Goal: Task Accomplishment & Management: Manage account settings

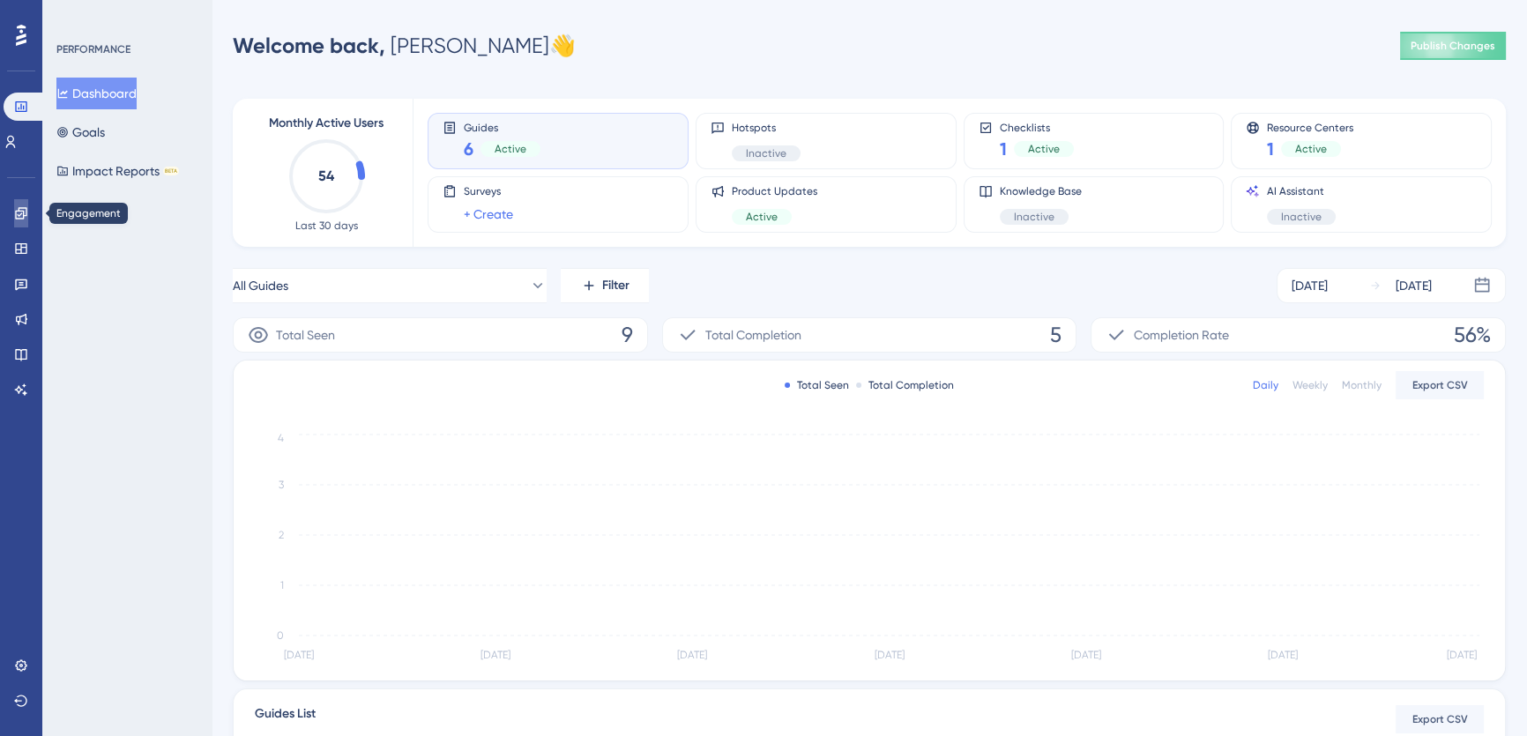
click at [20, 214] on icon at bounding box center [20, 212] width 11 height 11
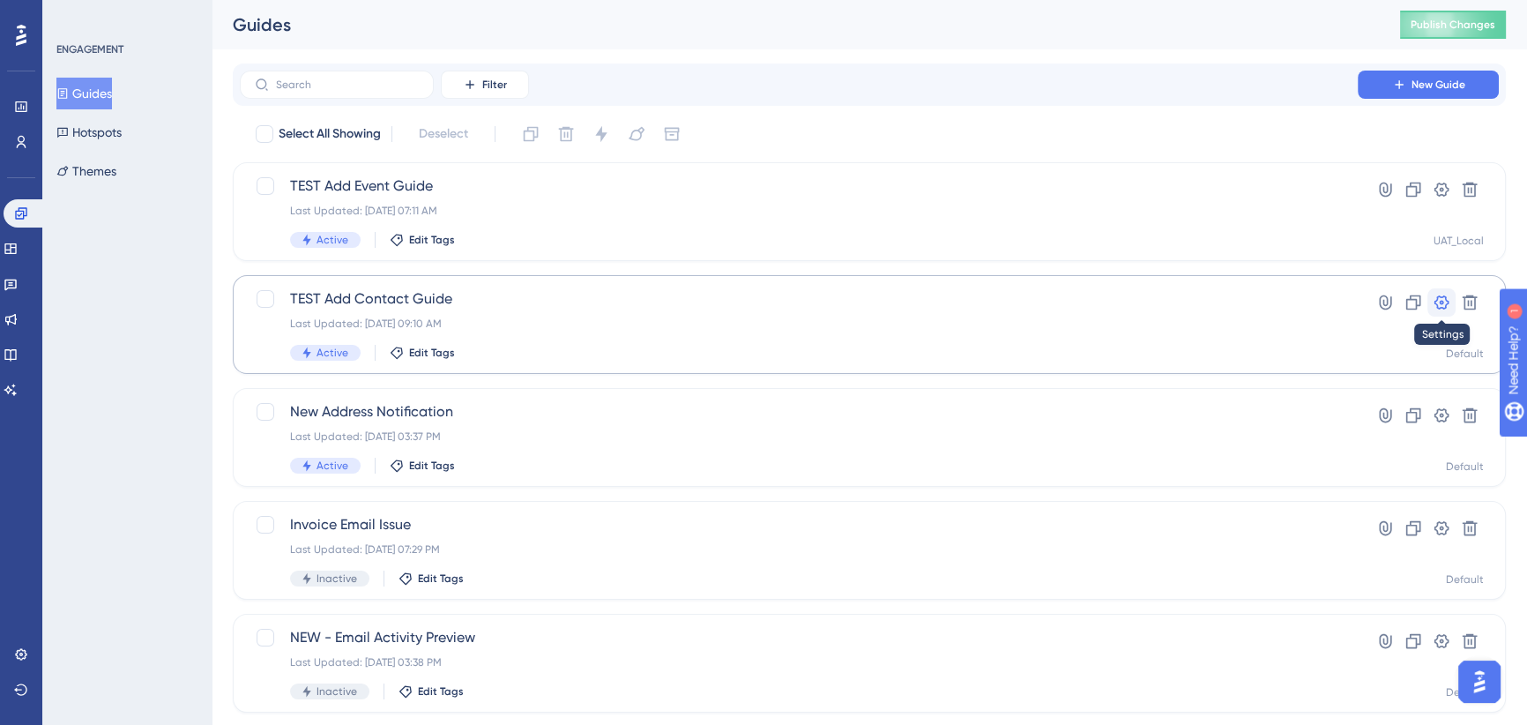
click at [1442, 295] on icon at bounding box center [1442, 303] width 18 height 18
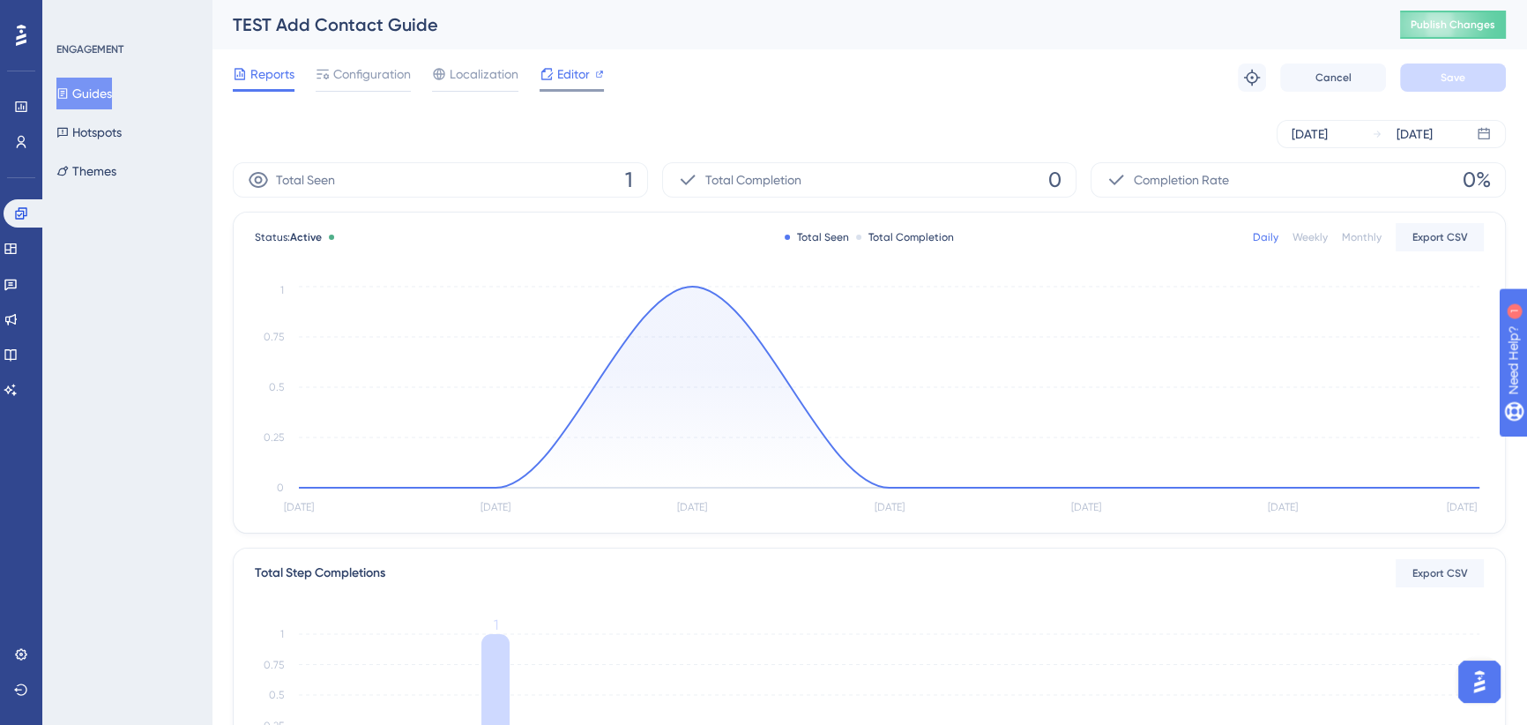
click at [564, 70] on span "Editor" at bounding box center [573, 73] width 33 height 21
click at [15, 647] on icon at bounding box center [21, 654] width 14 height 14
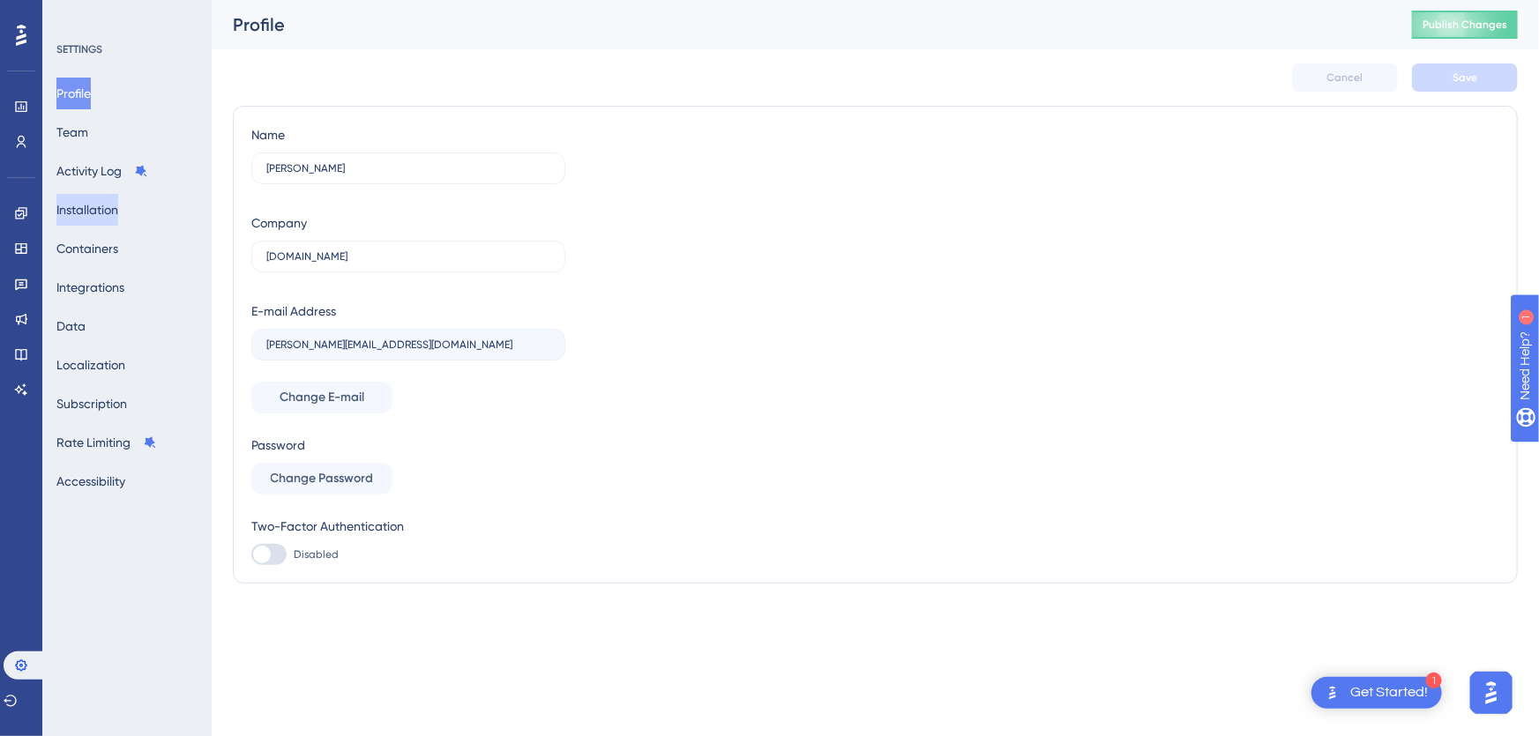
click at [107, 212] on button "Installation" at bounding box center [87, 210] width 62 height 32
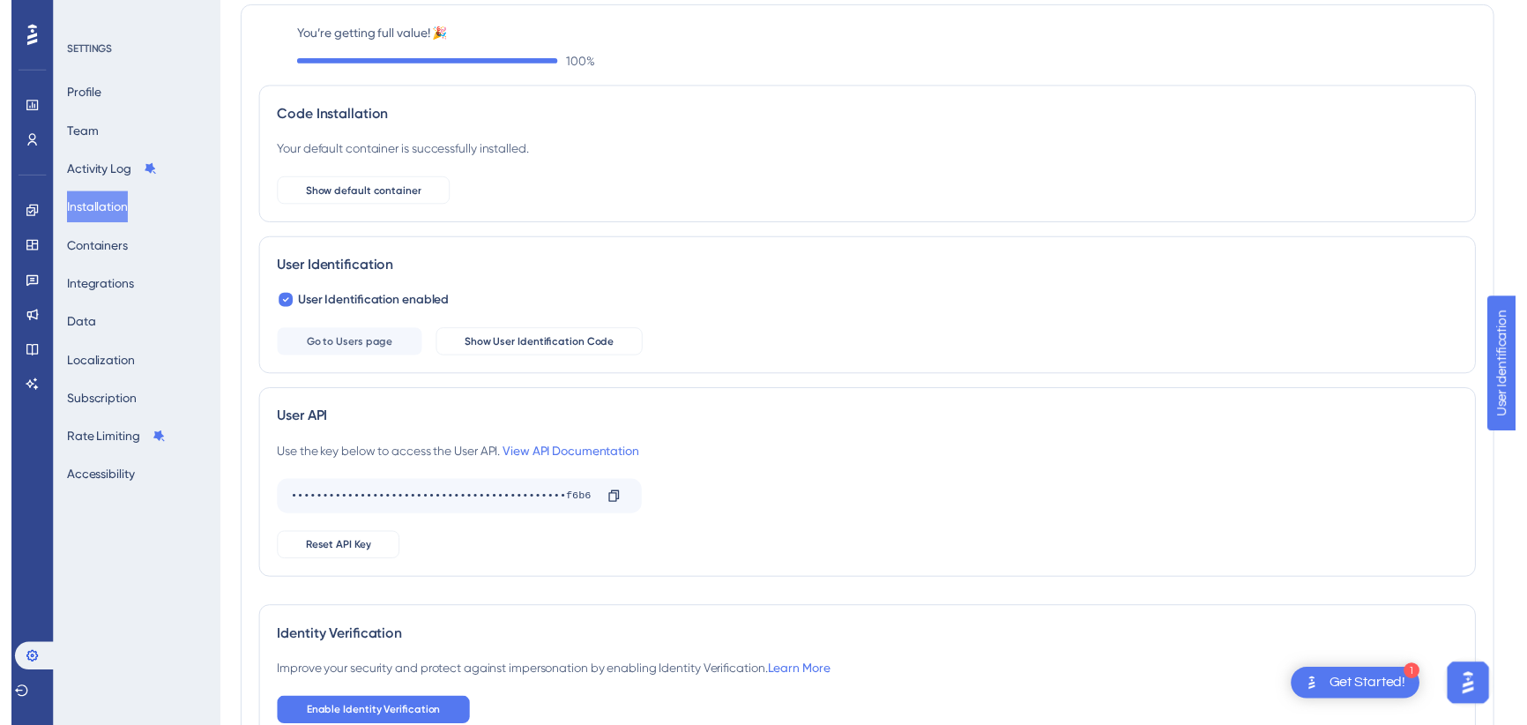
scroll to position [31, 0]
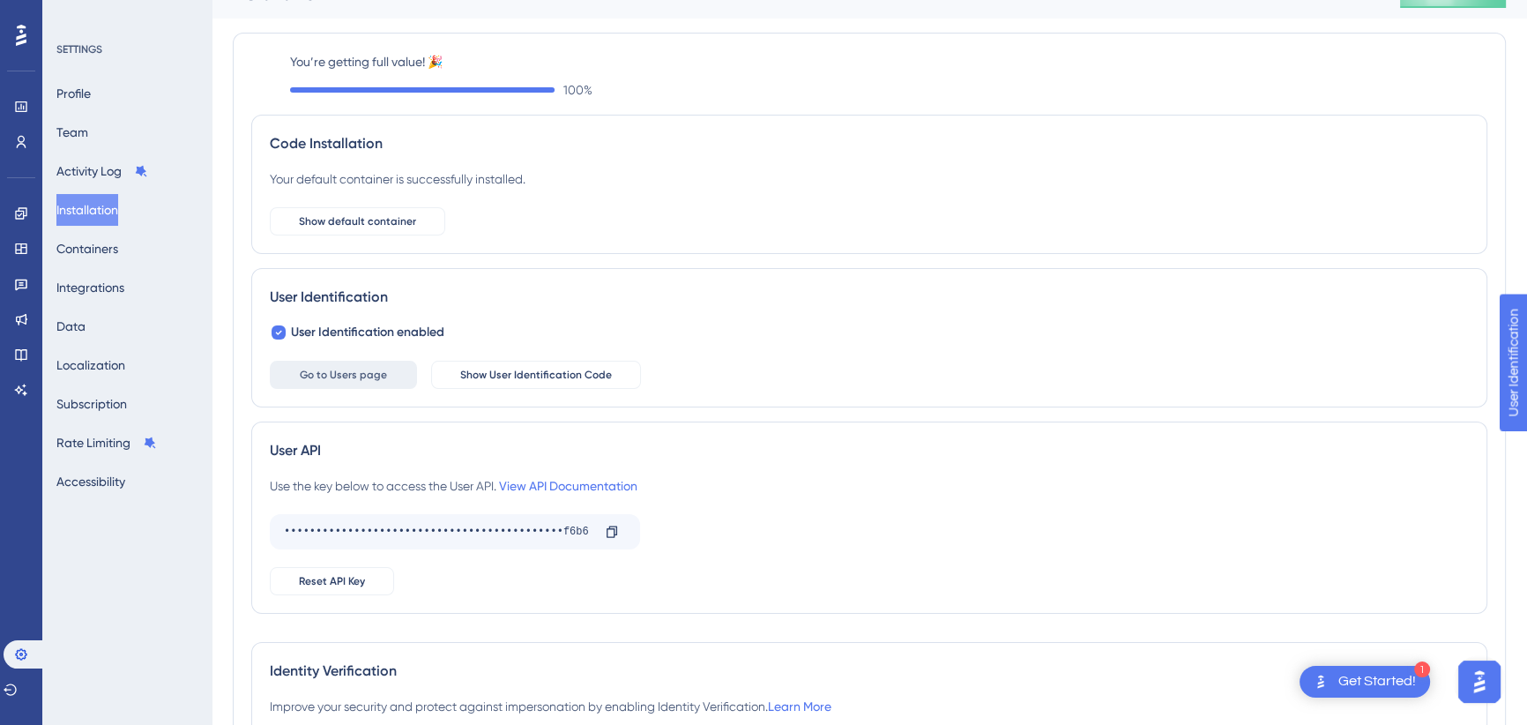
click at [381, 375] on span "Go to Users page" at bounding box center [343, 375] width 87 height 14
click at [533, 373] on span "Show User Identification Code" at bounding box center [536, 375] width 152 height 14
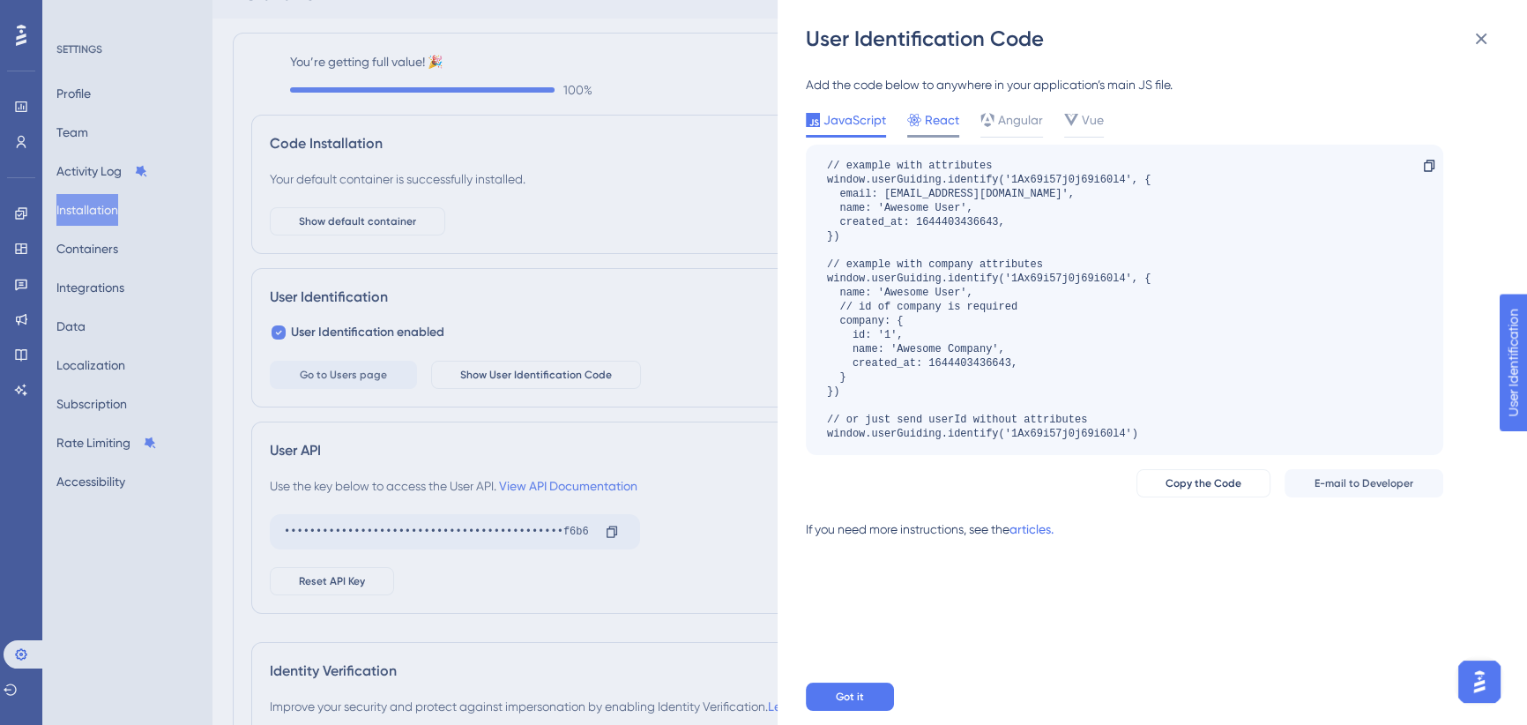
click at [928, 120] on span "React" at bounding box center [942, 119] width 34 height 21
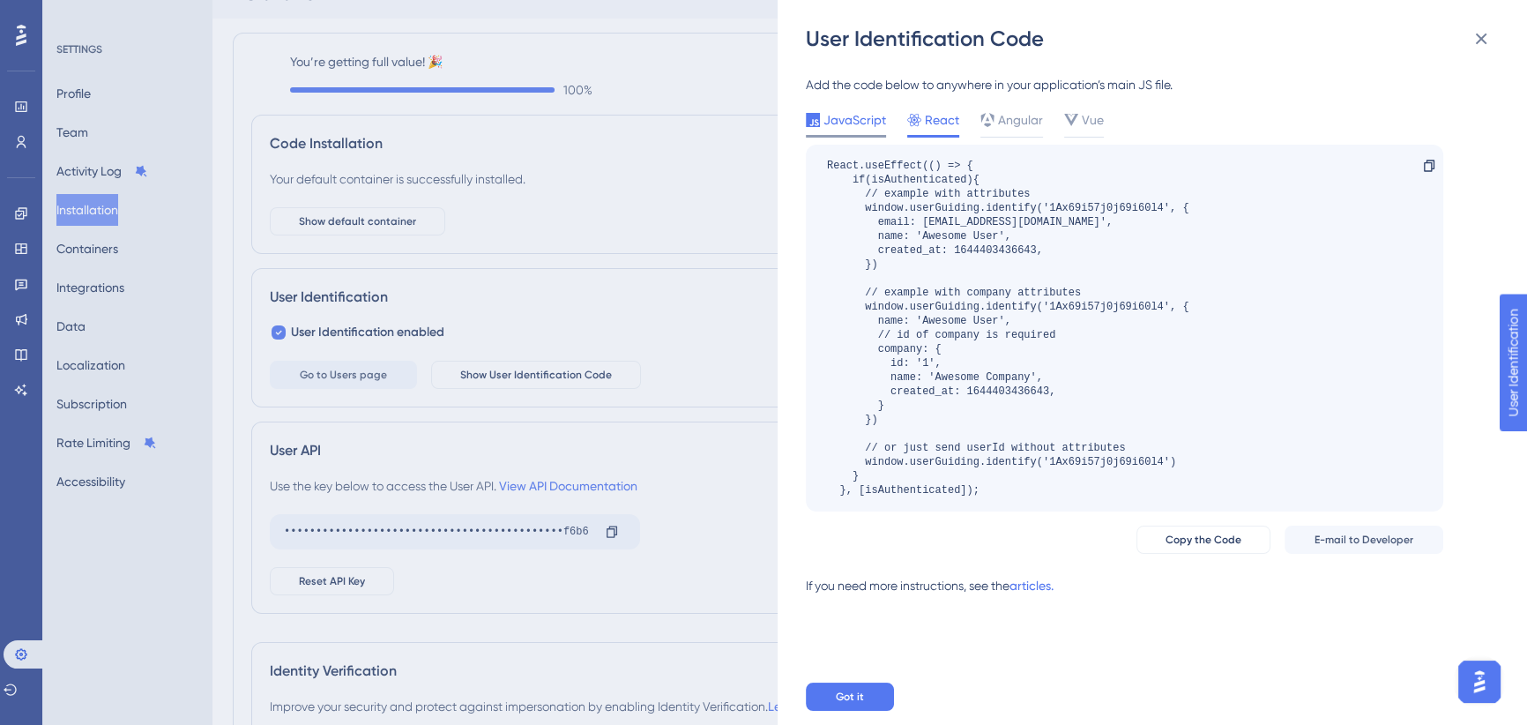
click at [849, 122] on span "JavaScript" at bounding box center [855, 119] width 63 height 21
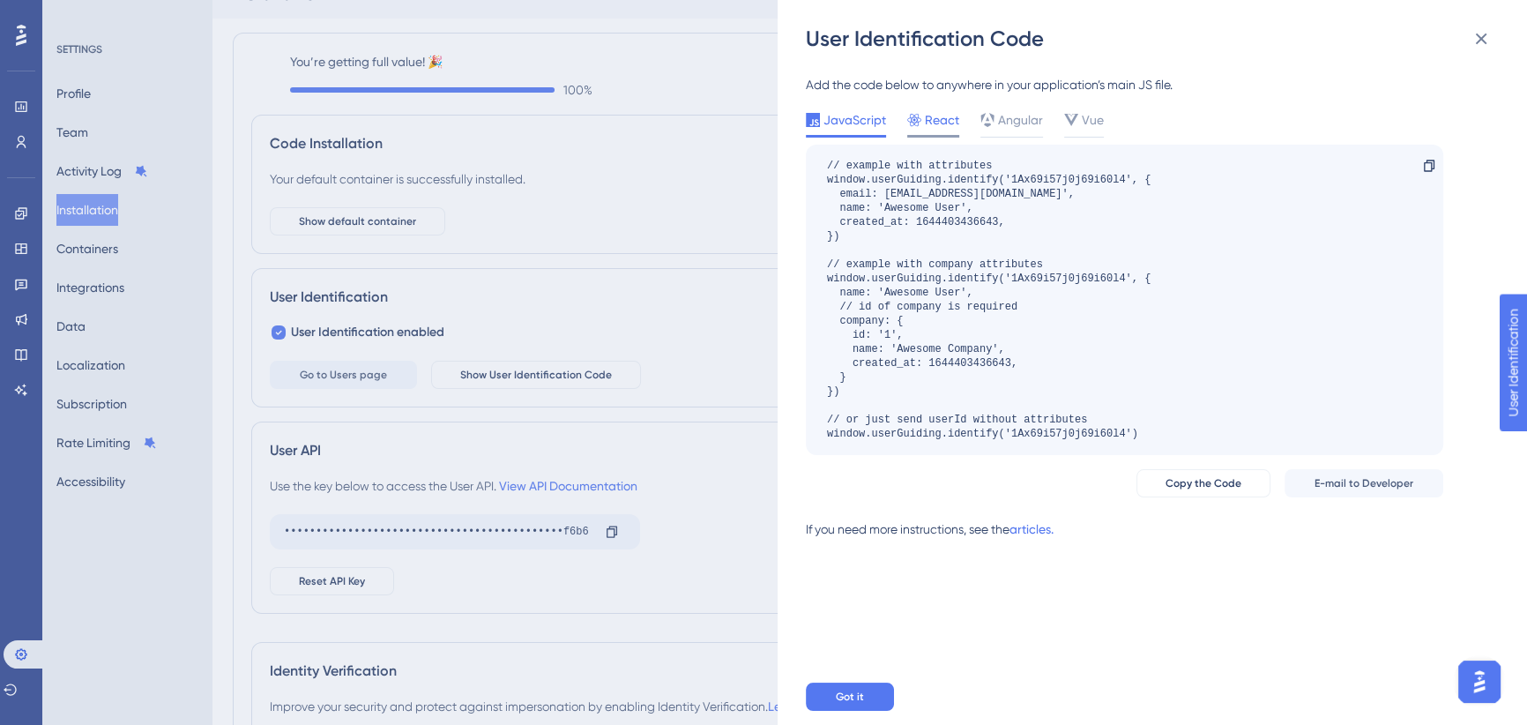
click at [925, 123] on span "React" at bounding box center [942, 119] width 34 height 21
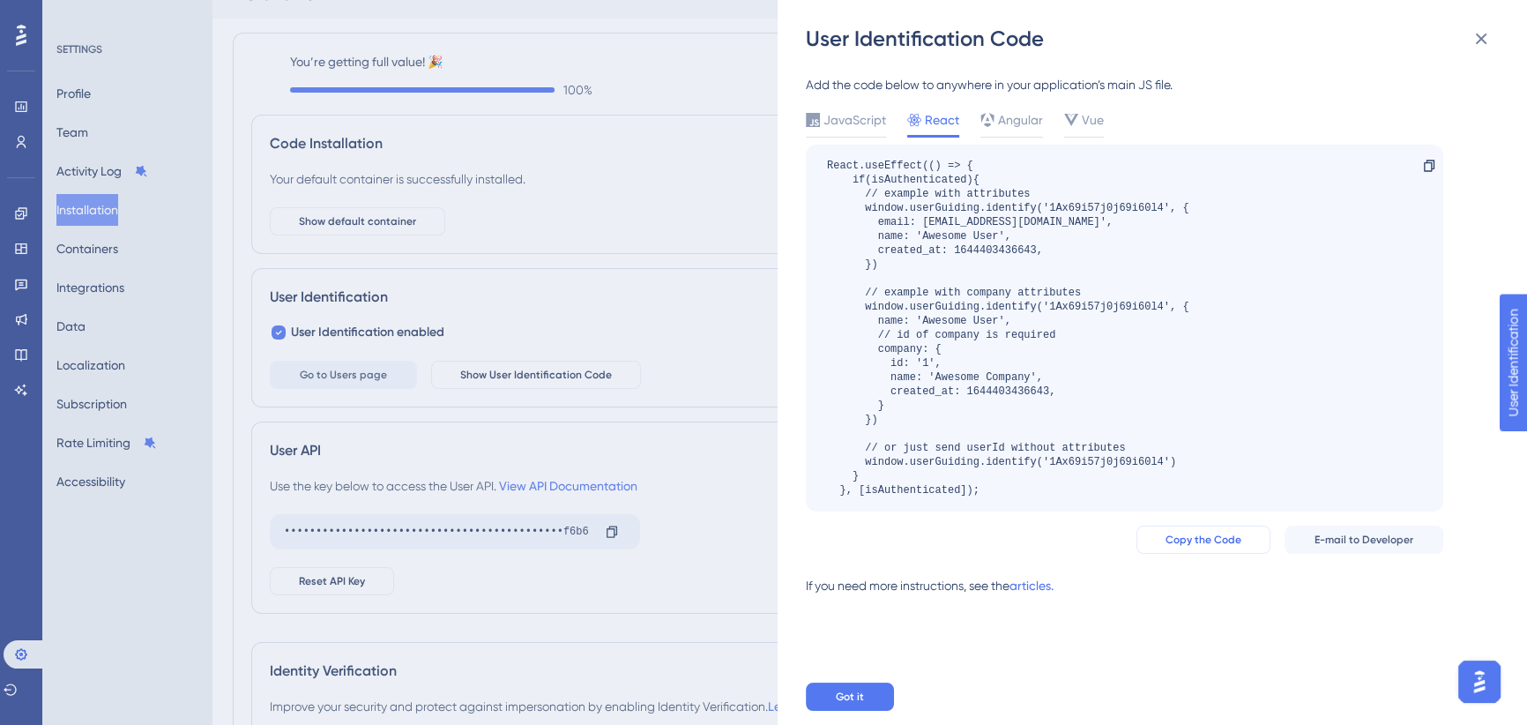
click at [1204, 539] on span "Copy the Code" at bounding box center [1204, 540] width 76 height 14
click at [1474, 43] on icon at bounding box center [1481, 38] width 21 height 21
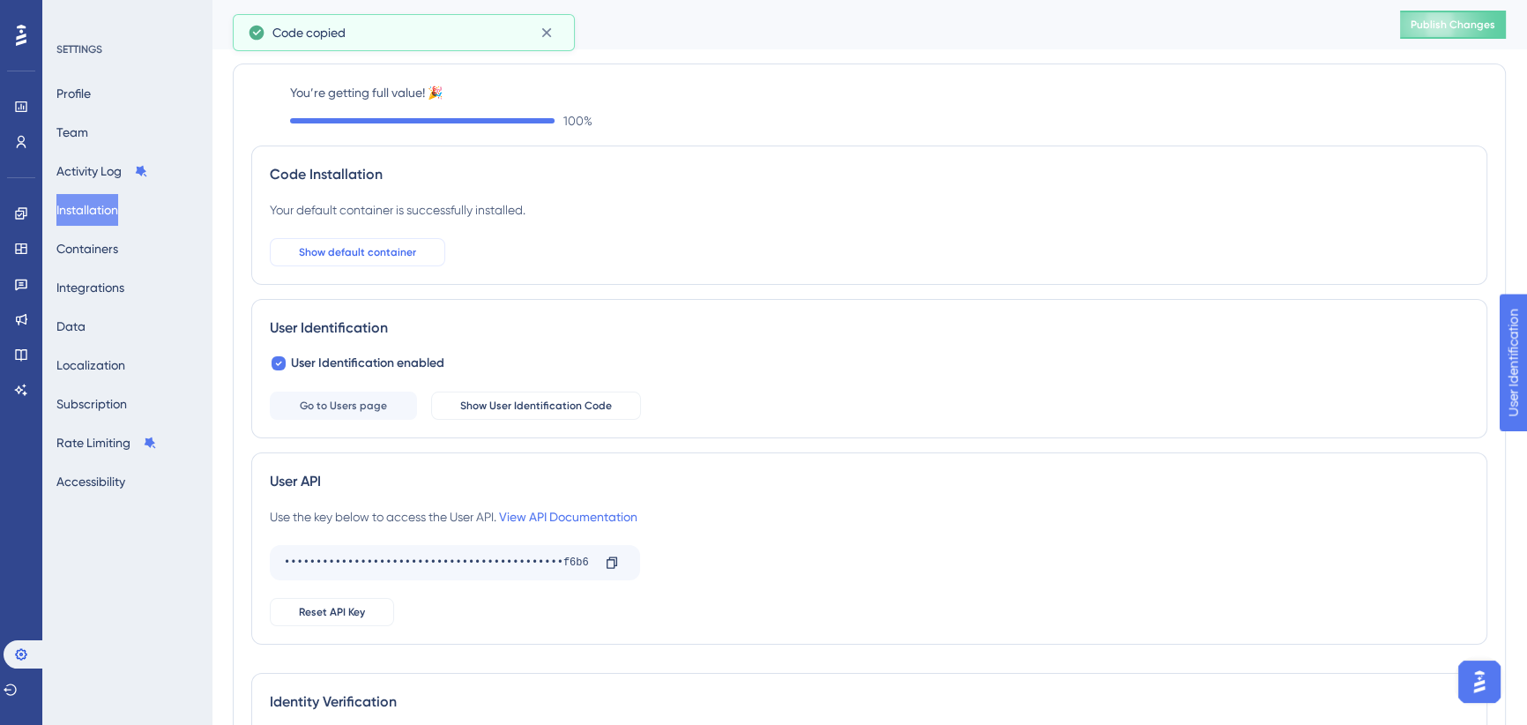
click at [348, 250] on span "Show default container" at bounding box center [357, 252] width 117 height 14
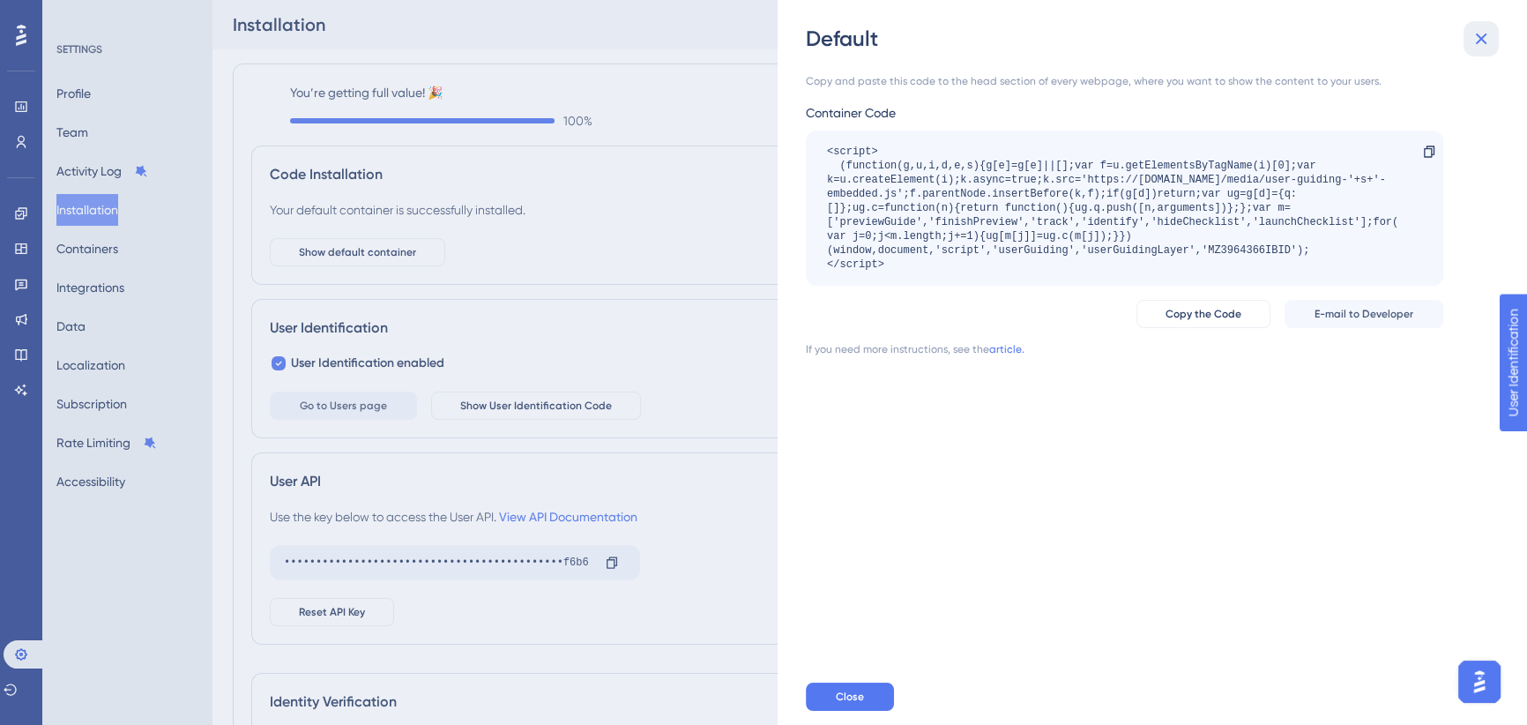
click at [1481, 42] on icon at bounding box center [1481, 38] width 21 height 21
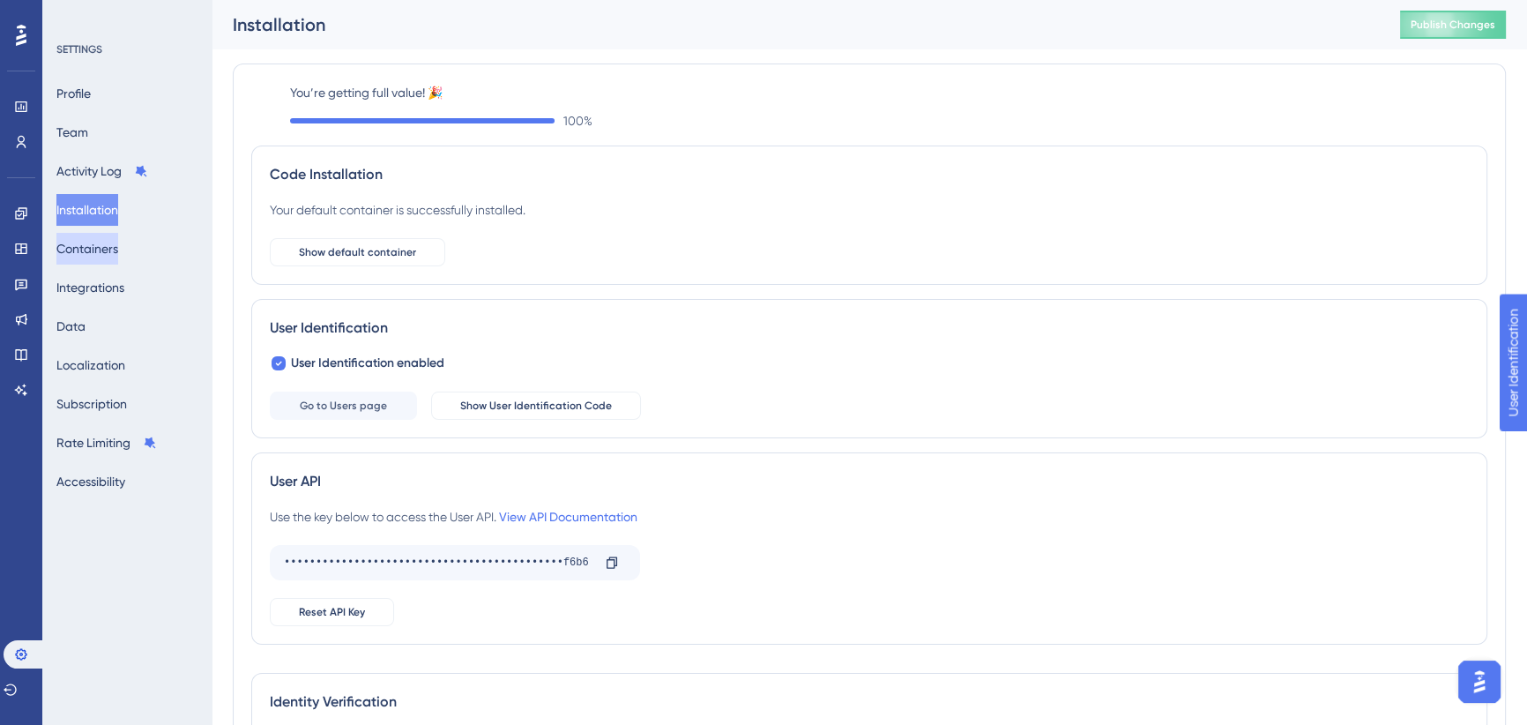
click at [112, 248] on button "Containers" at bounding box center [87, 249] width 62 height 32
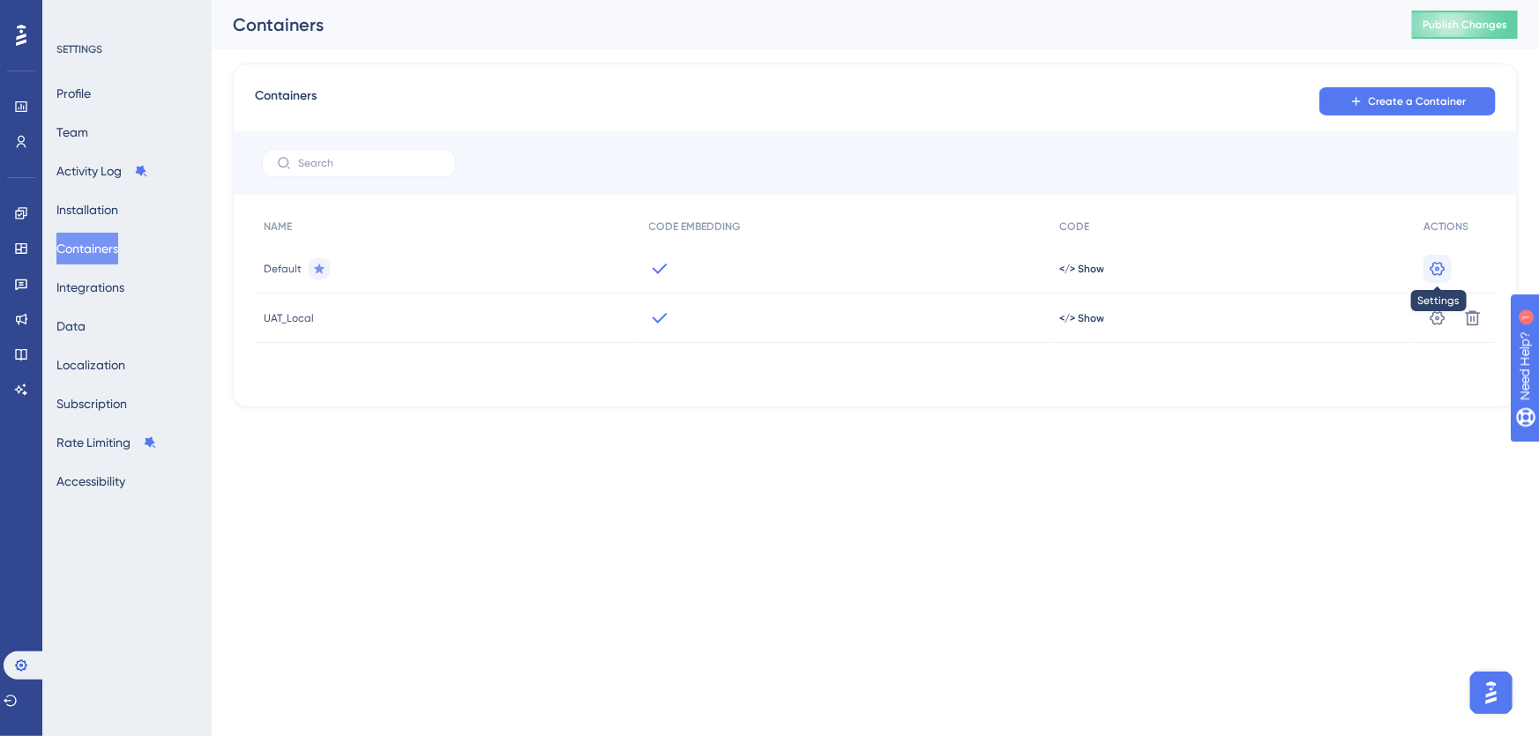
click at [1441, 267] on icon at bounding box center [1438, 269] width 18 height 18
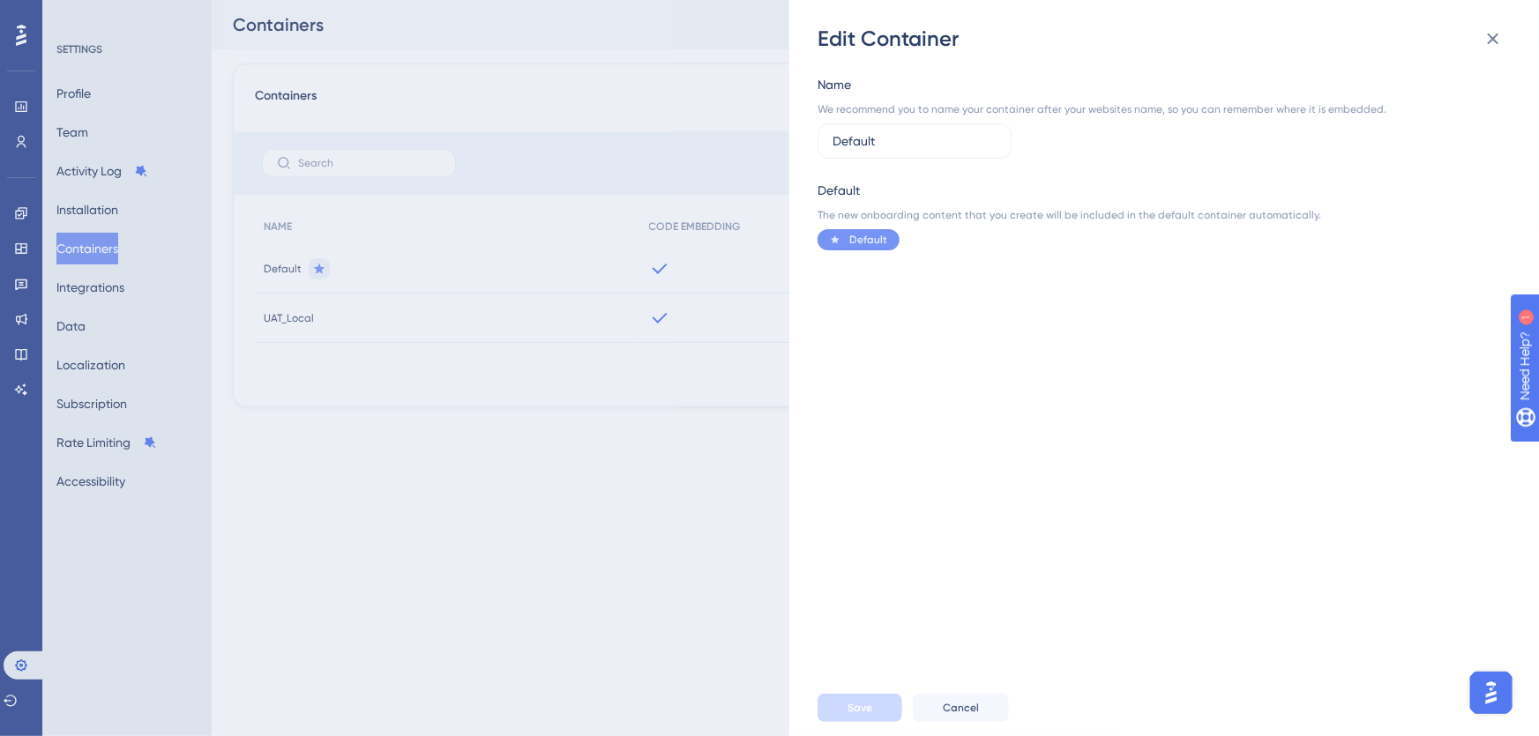
click at [953, 711] on span "Cancel" at bounding box center [961, 708] width 36 height 14
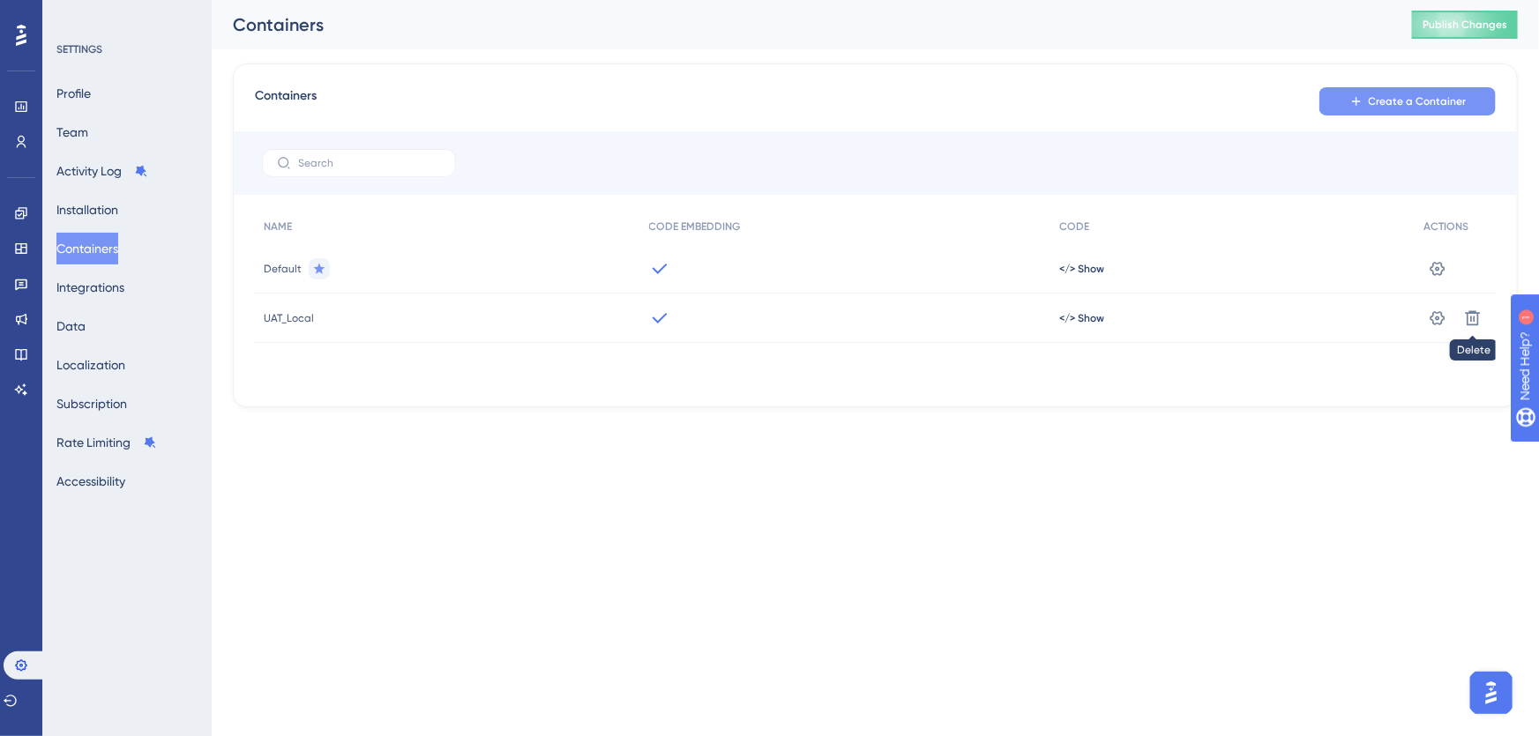
click at [1407, 94] on span "Create a Container" at bounding box center [1418, 101] width 98 height 14
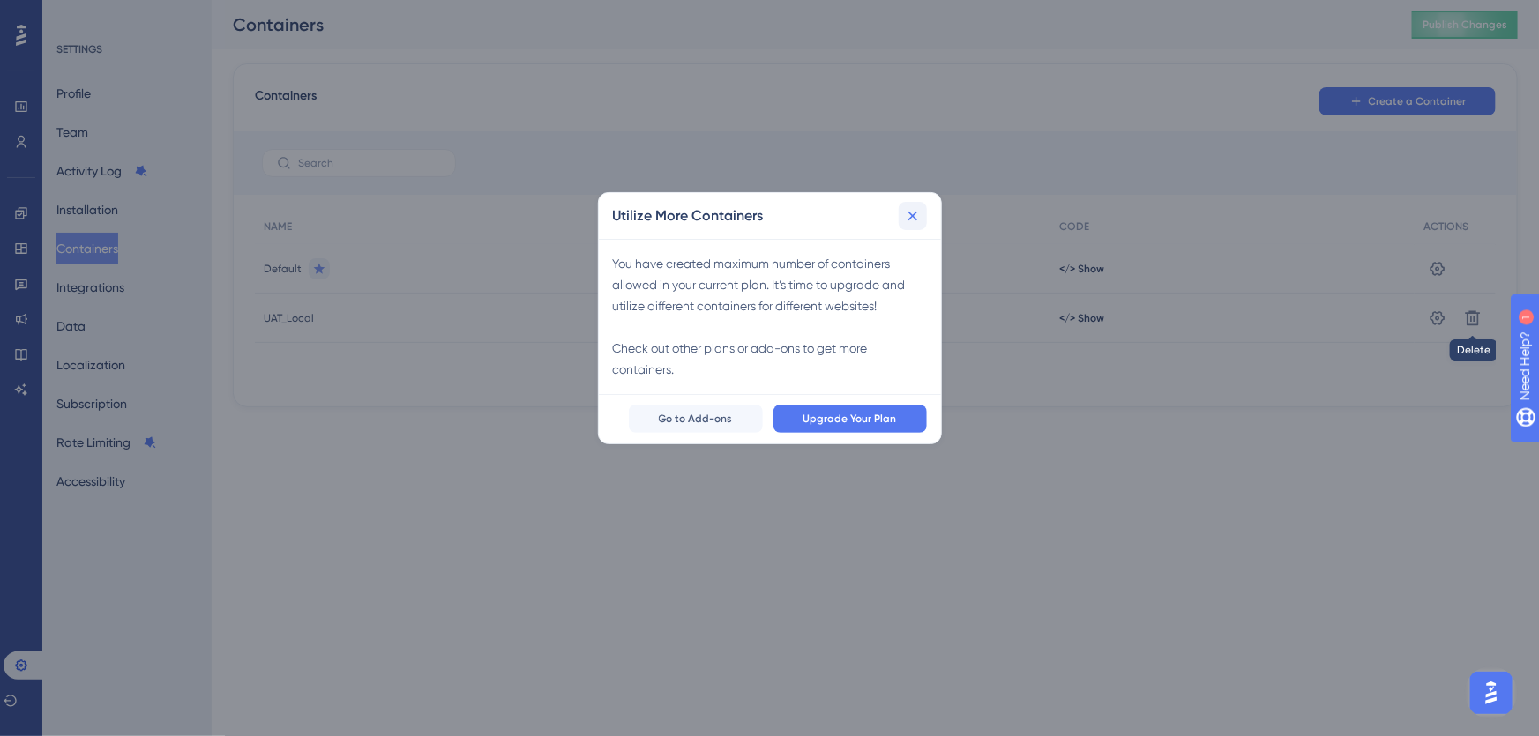
click at [913, 216] on icon at bounding box center [912, 216] width 10 height 10
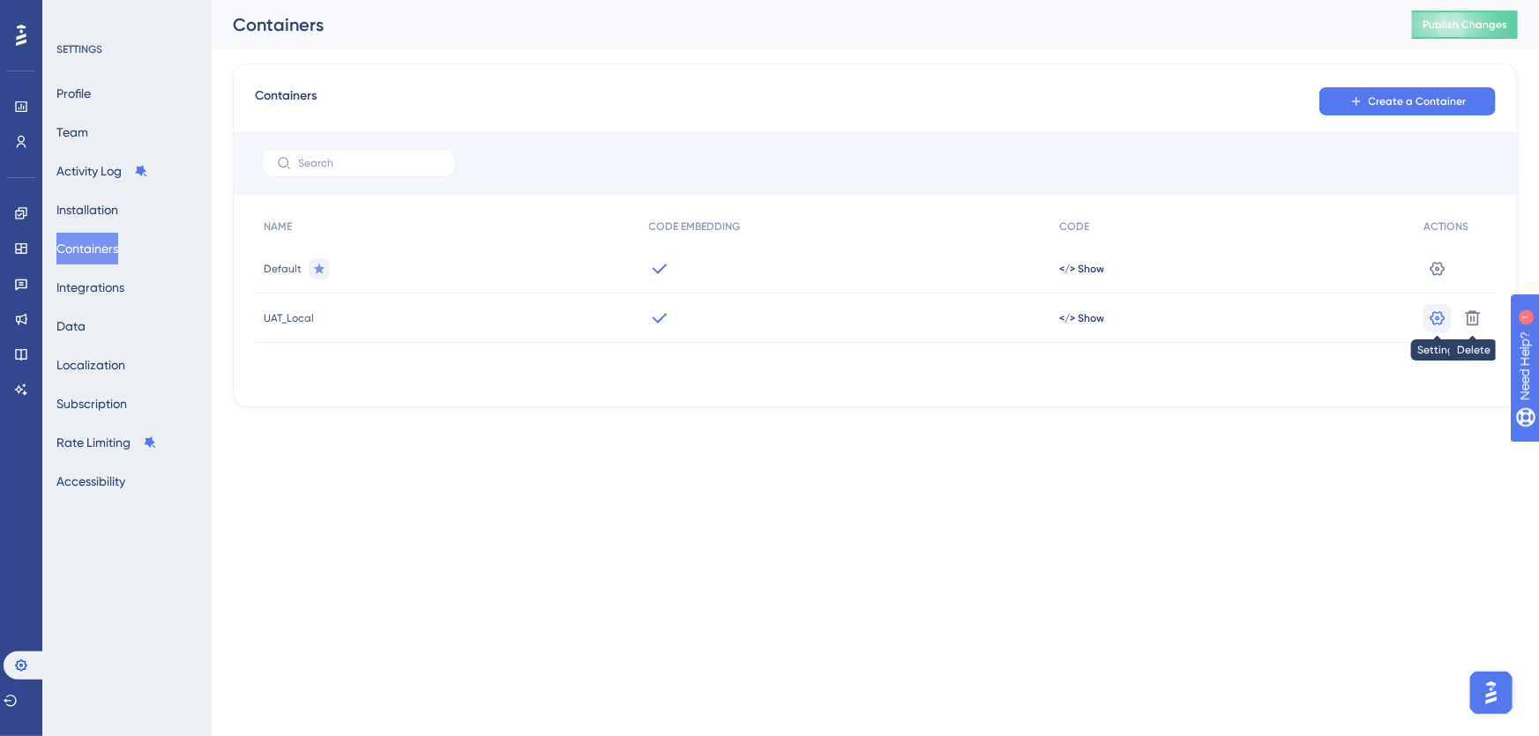
click at [1436, 317] on icon at bounding box center [1437, 317] width 15 height 14
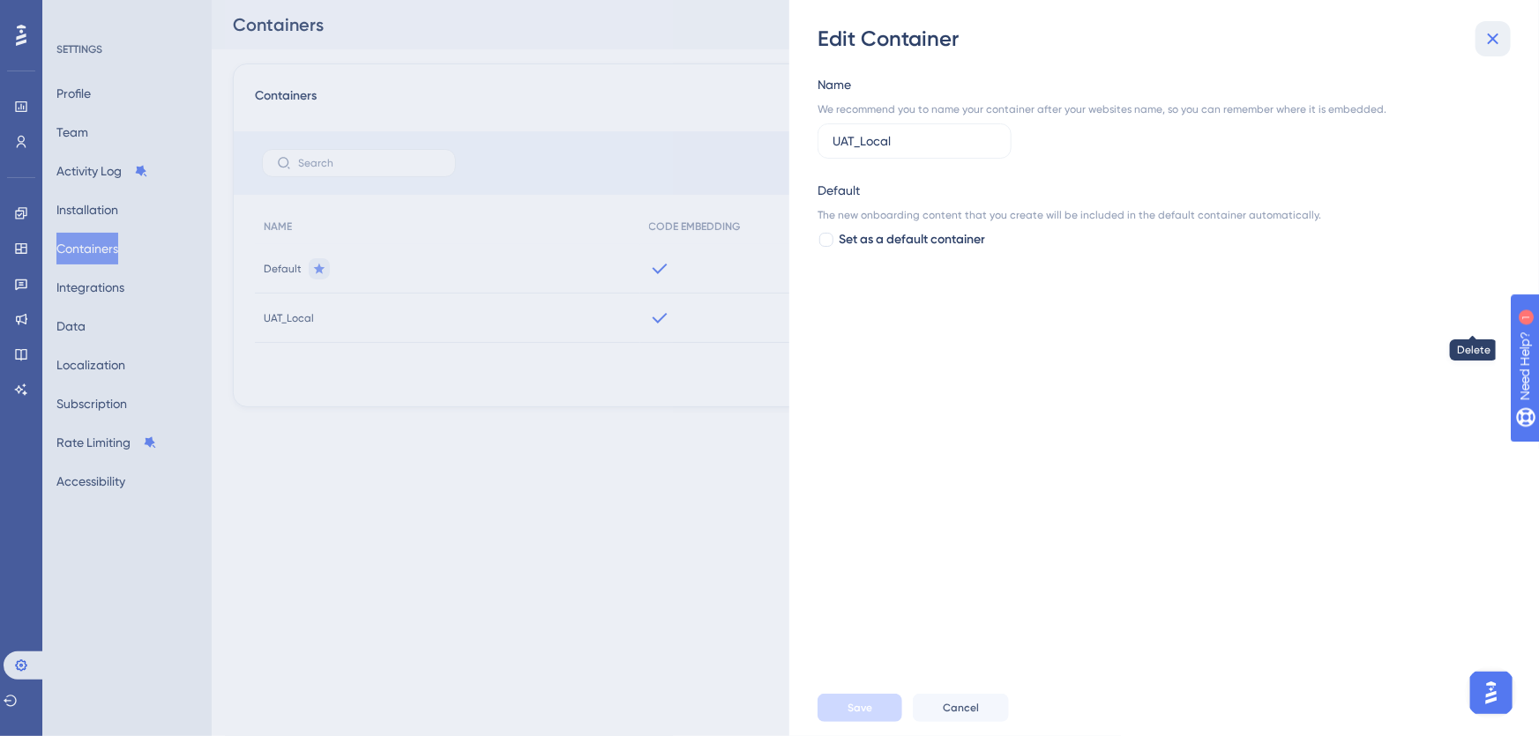
click at [1497, 35] on icon at bounding box center [1493, 39] width 11 height 11
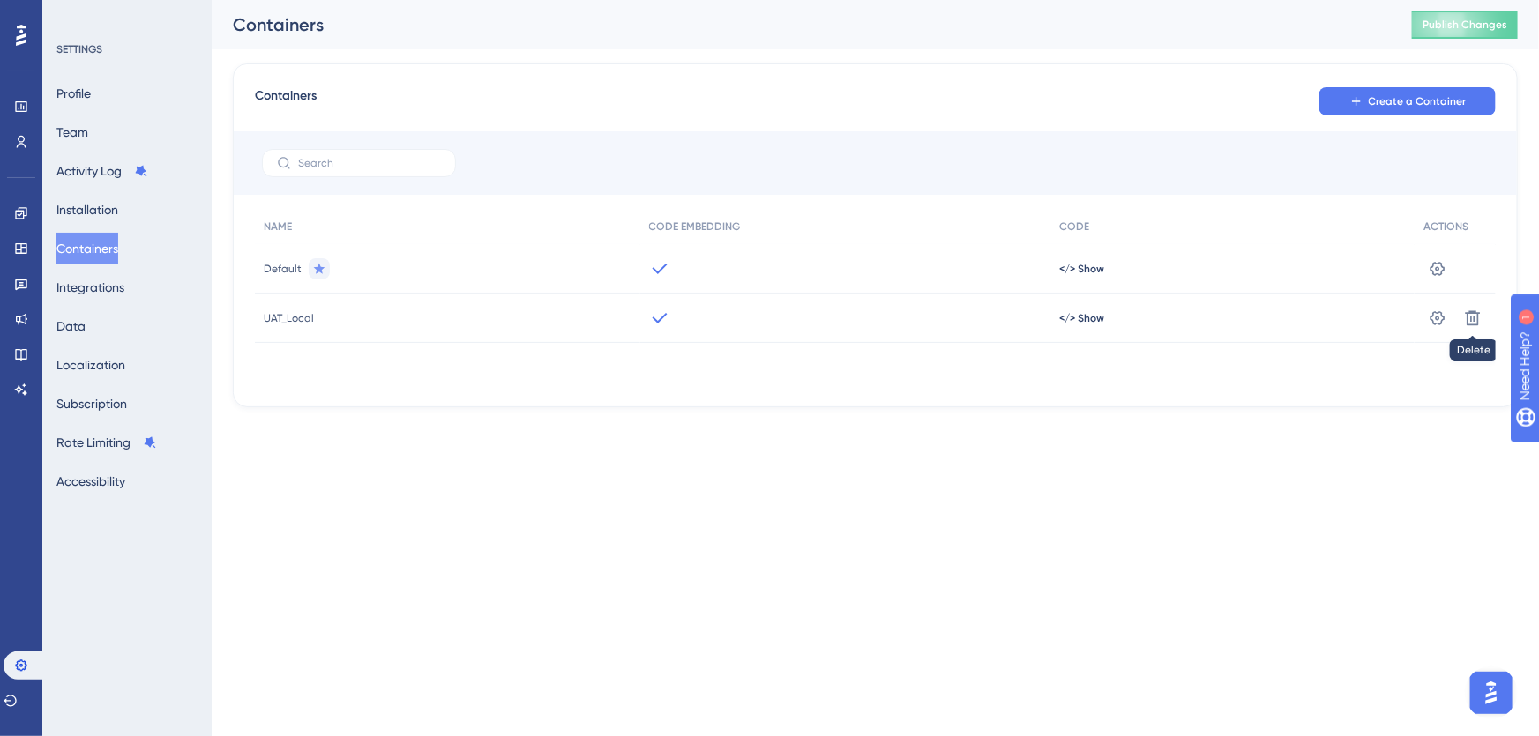
click at [321, 269] on icon at bounding box center [319, 269] width 14 height 14
click at [282, 268] on span "Default" at bounding box center [283, 269] width 38 height 14
click at [1077, 270] on span "</> Show" at bounding box center [1081, 269] width 45 height 14
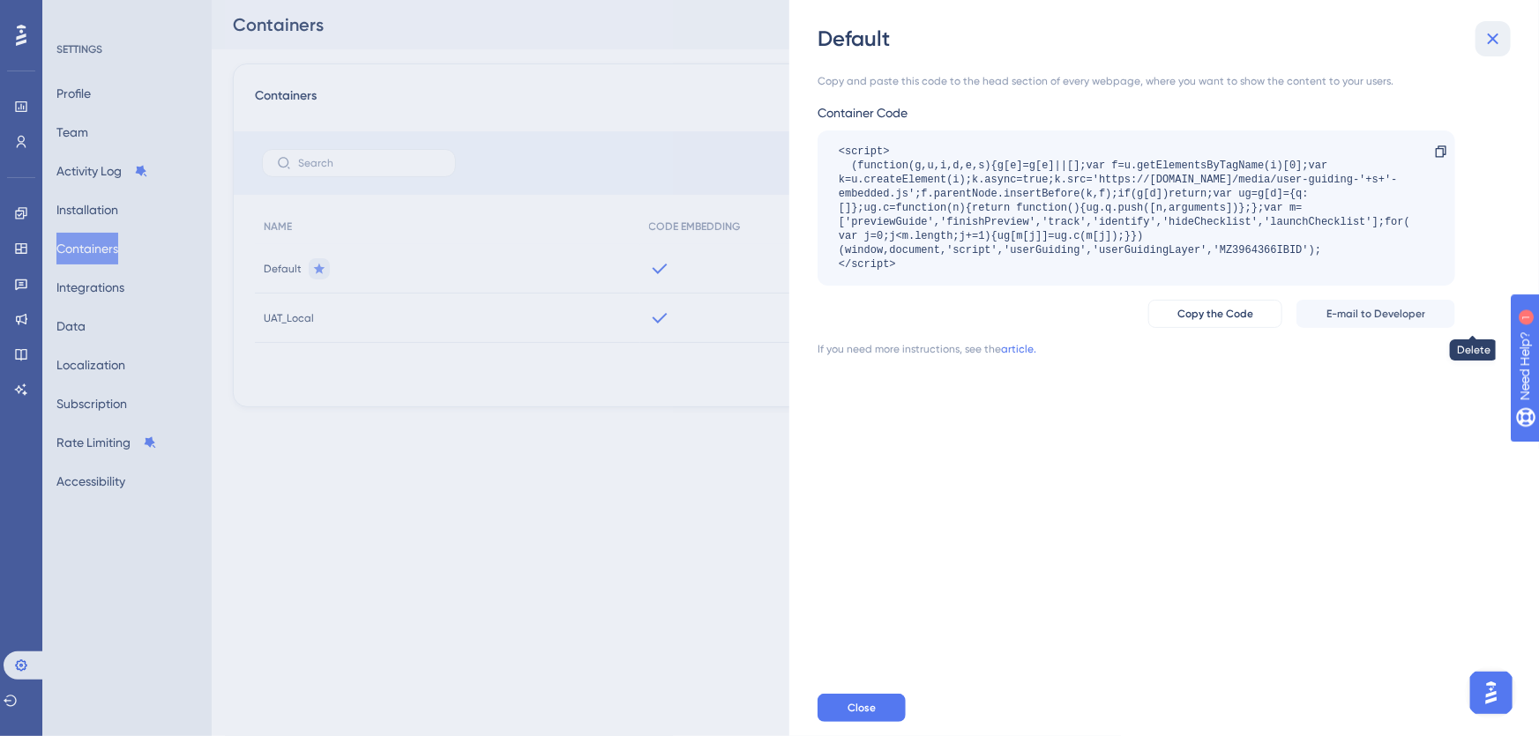
click at [1495, 40] on icon at bounding box center [1493, 39] width 11 height 11
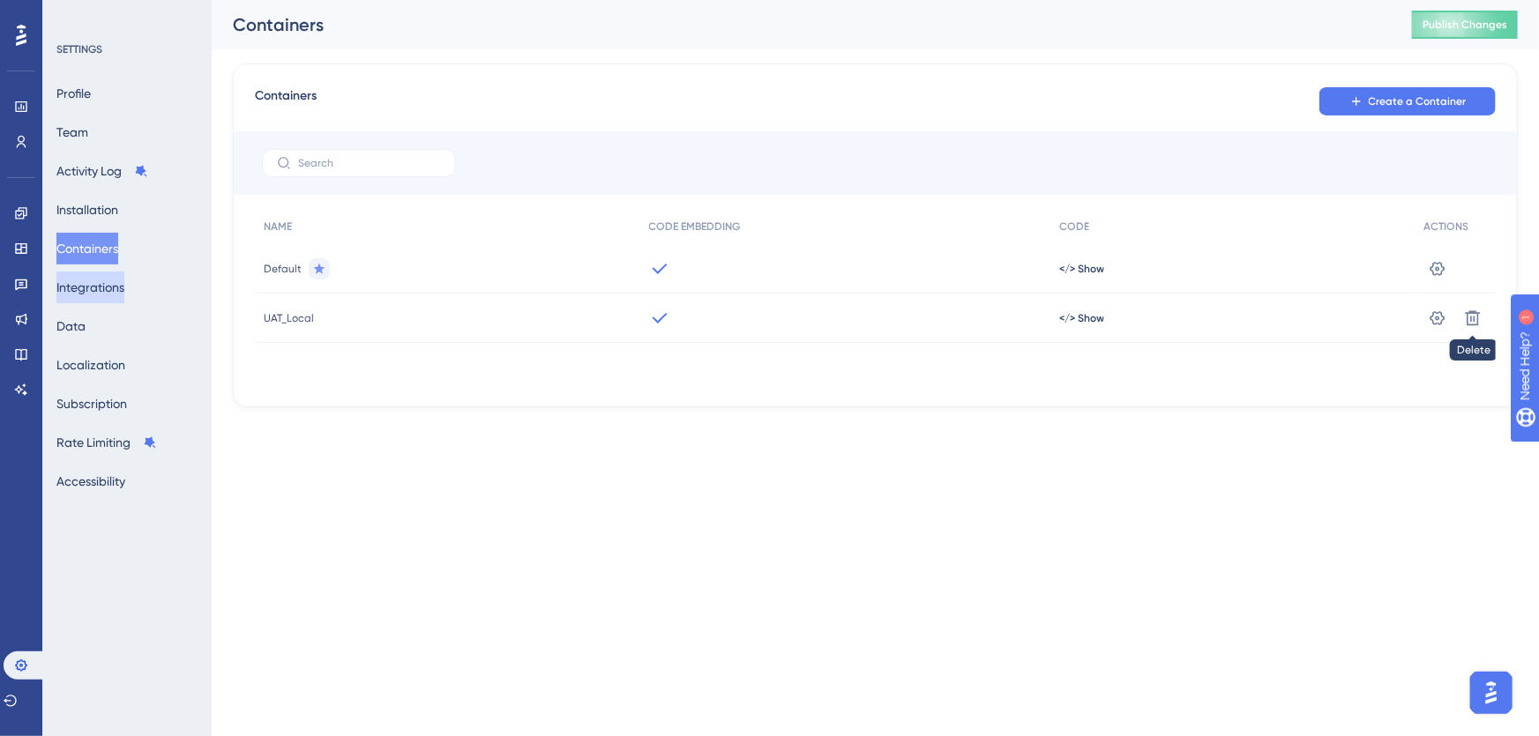
click at [116, 290] on button "Integrations" at bounding box center [90, 288] width 68 height 32
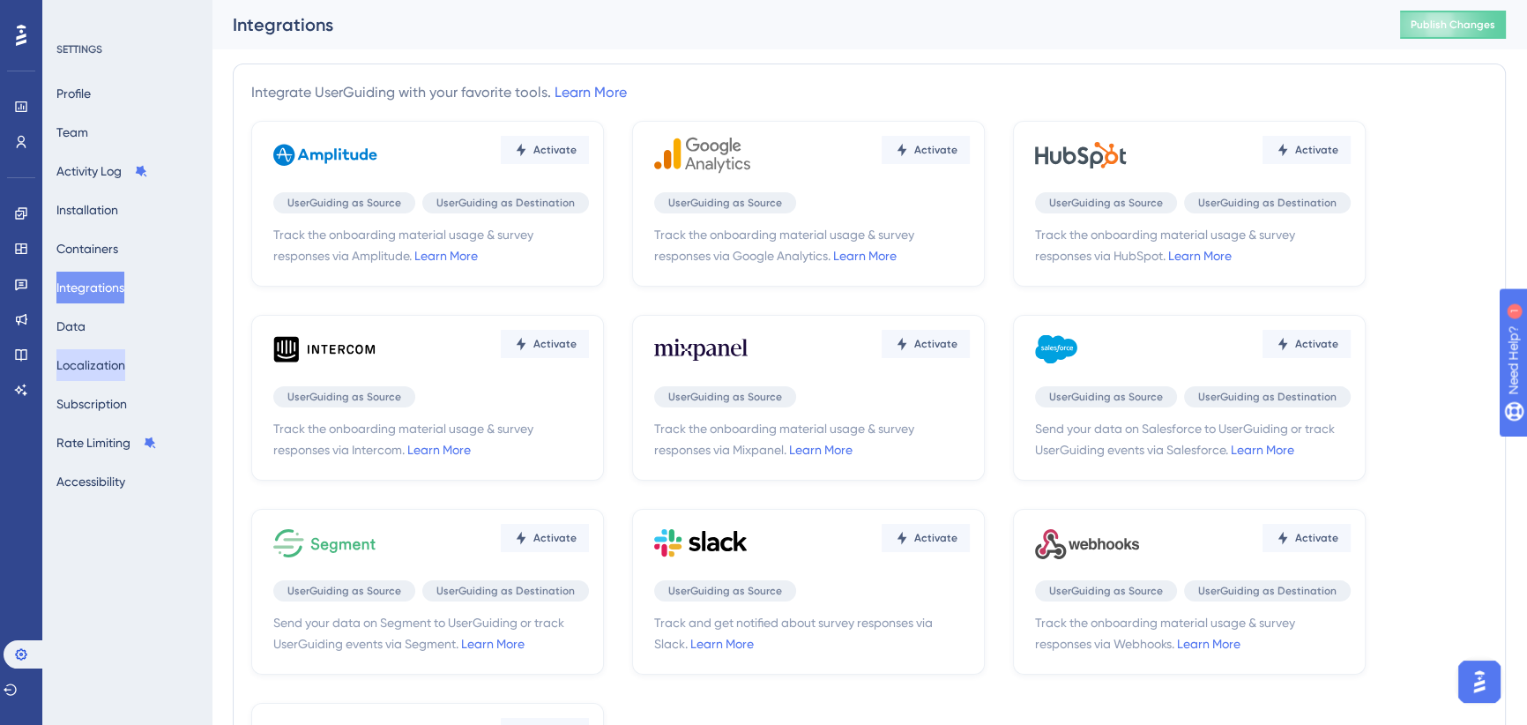
click at [86, 361] on button "Localization" at bounding box center [90, 365] width 69 height 32
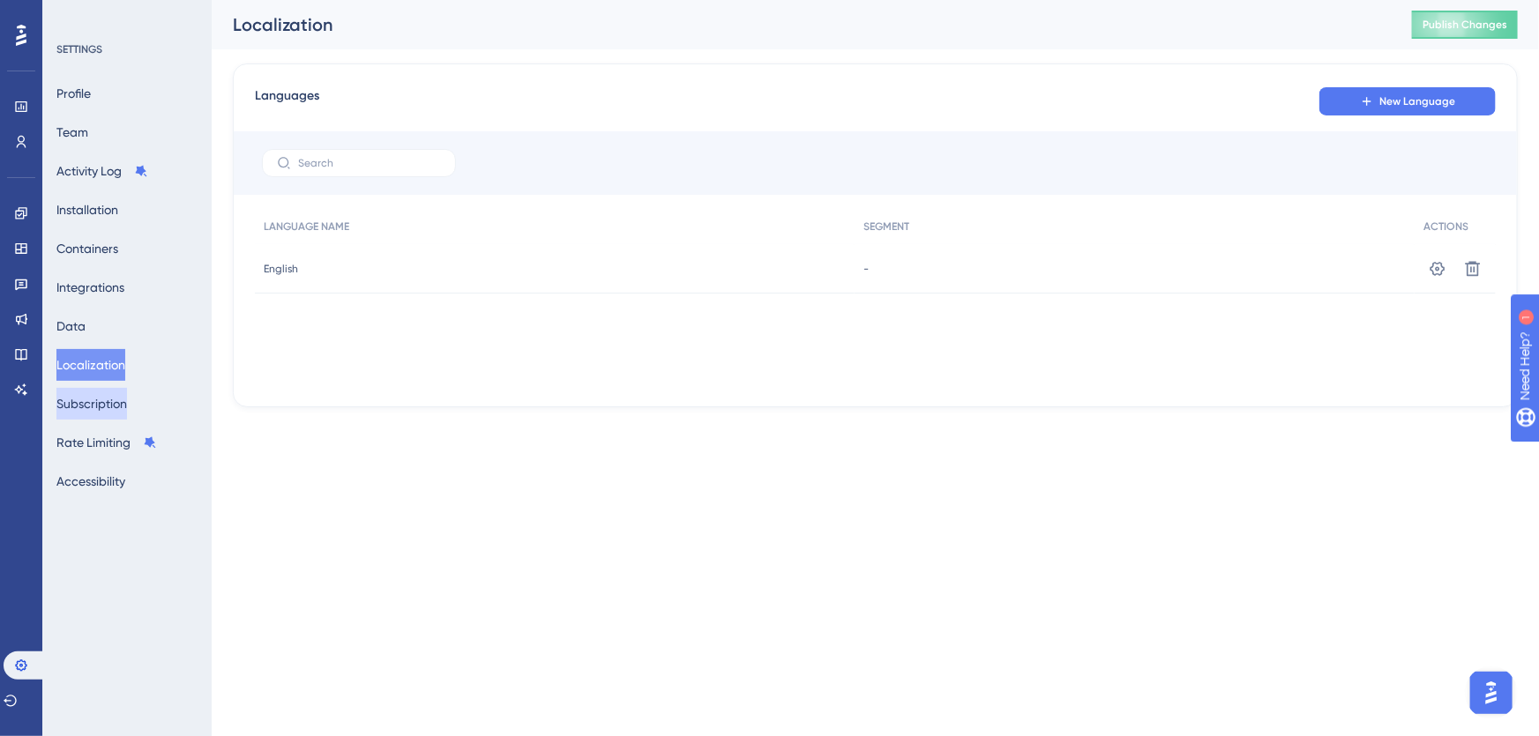
click at [93, 402] on button "Subscription" at bounding box center [91, 404] width 71 height 32
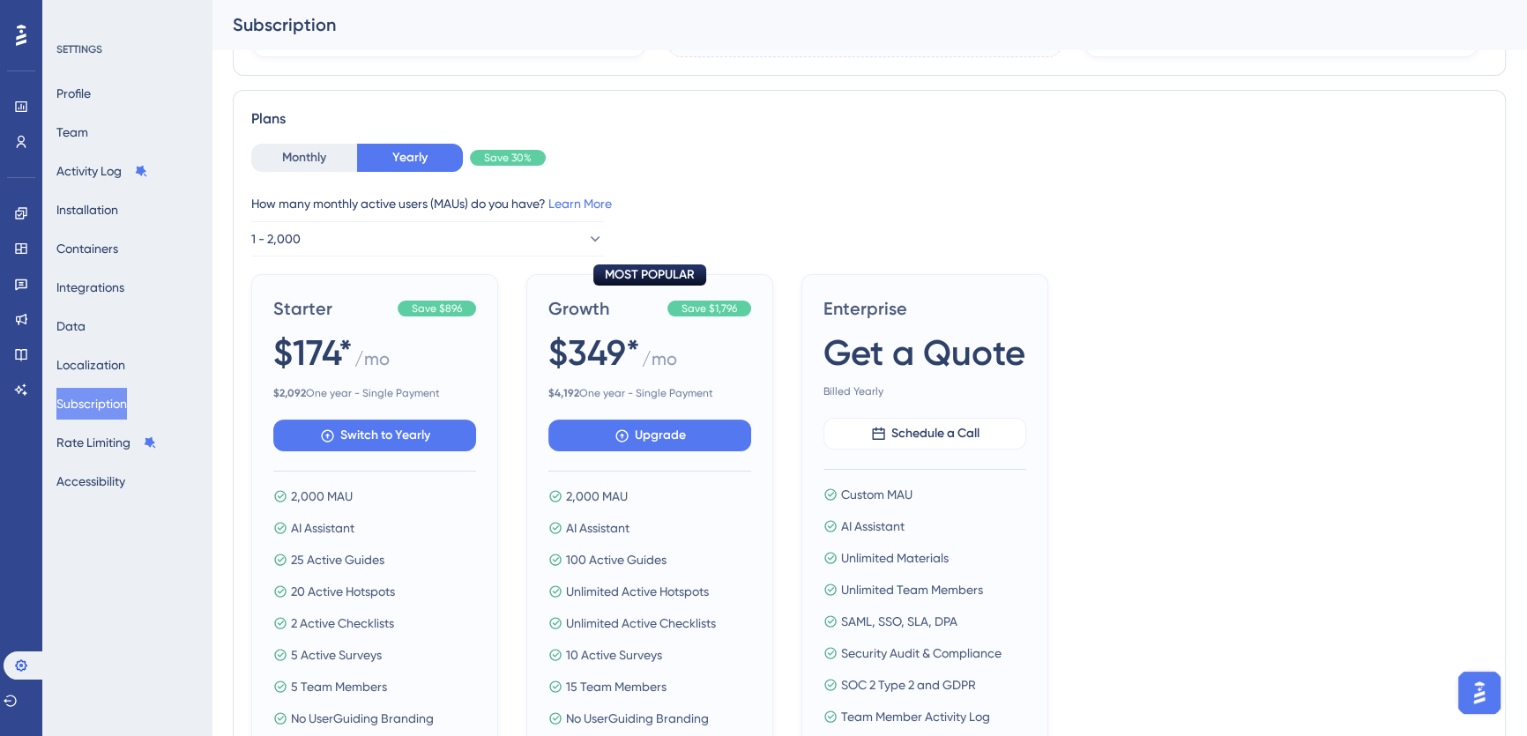
scroll to position [400, 0]
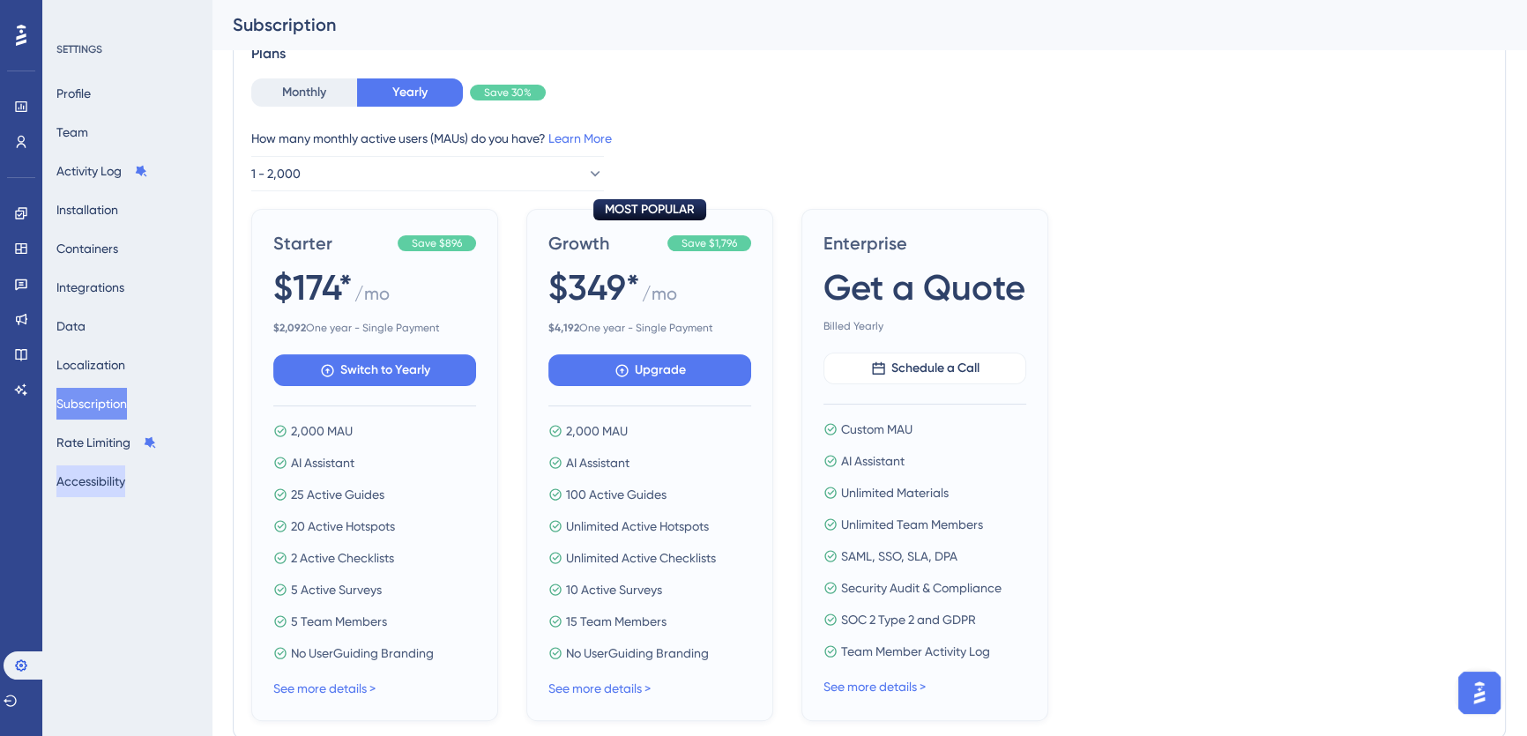
click at [115, 480] on button "Accessibility" at bounding box center [90, 482] width 69 height 32
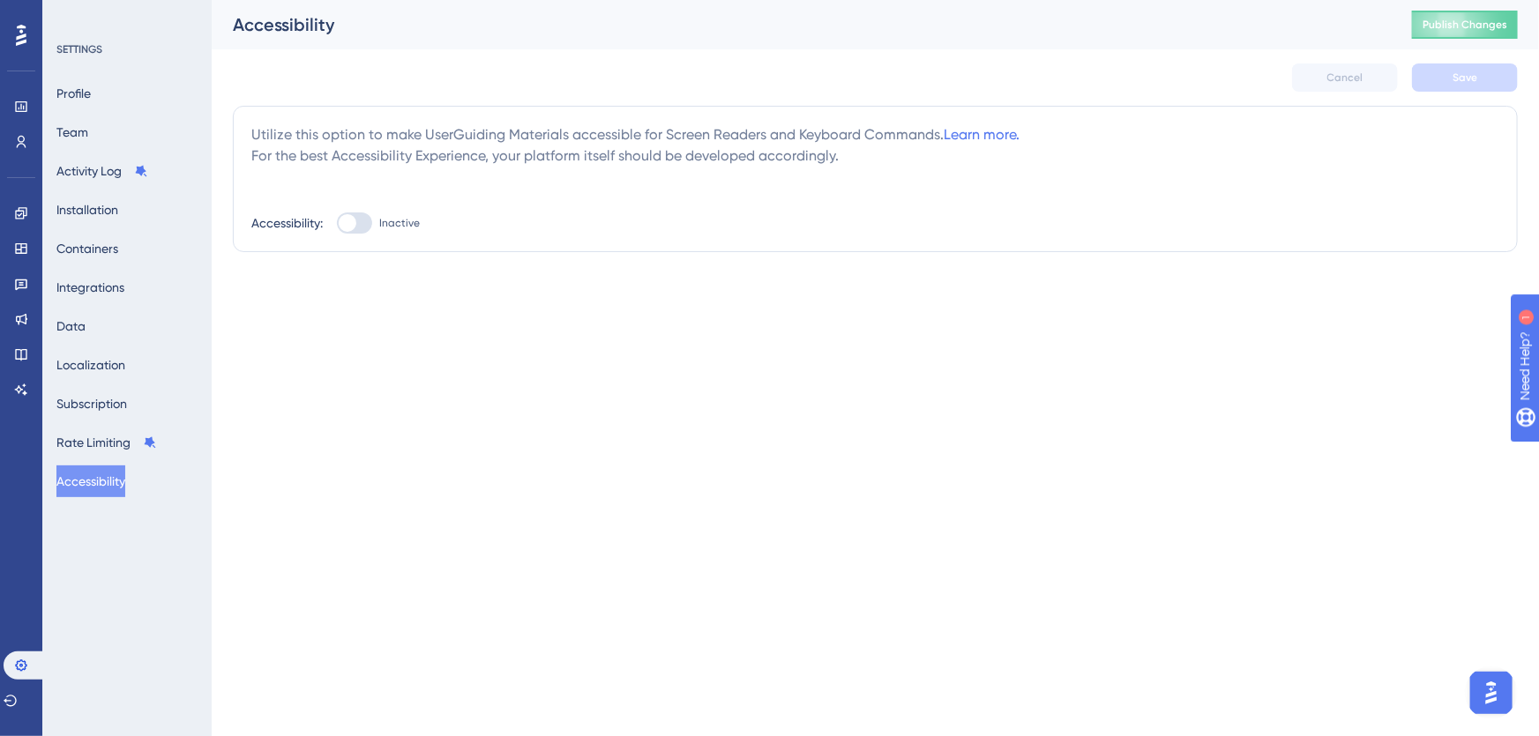
click at [87, 74] on div "SETTINGS Profile Team Activity Log Installation Containers Integrations Data Lo…" at bounding box center [127, 269] width 143 height 455
click at [82, 81] on button "Profile" at bounding box center [73, 94] width 34 height 32
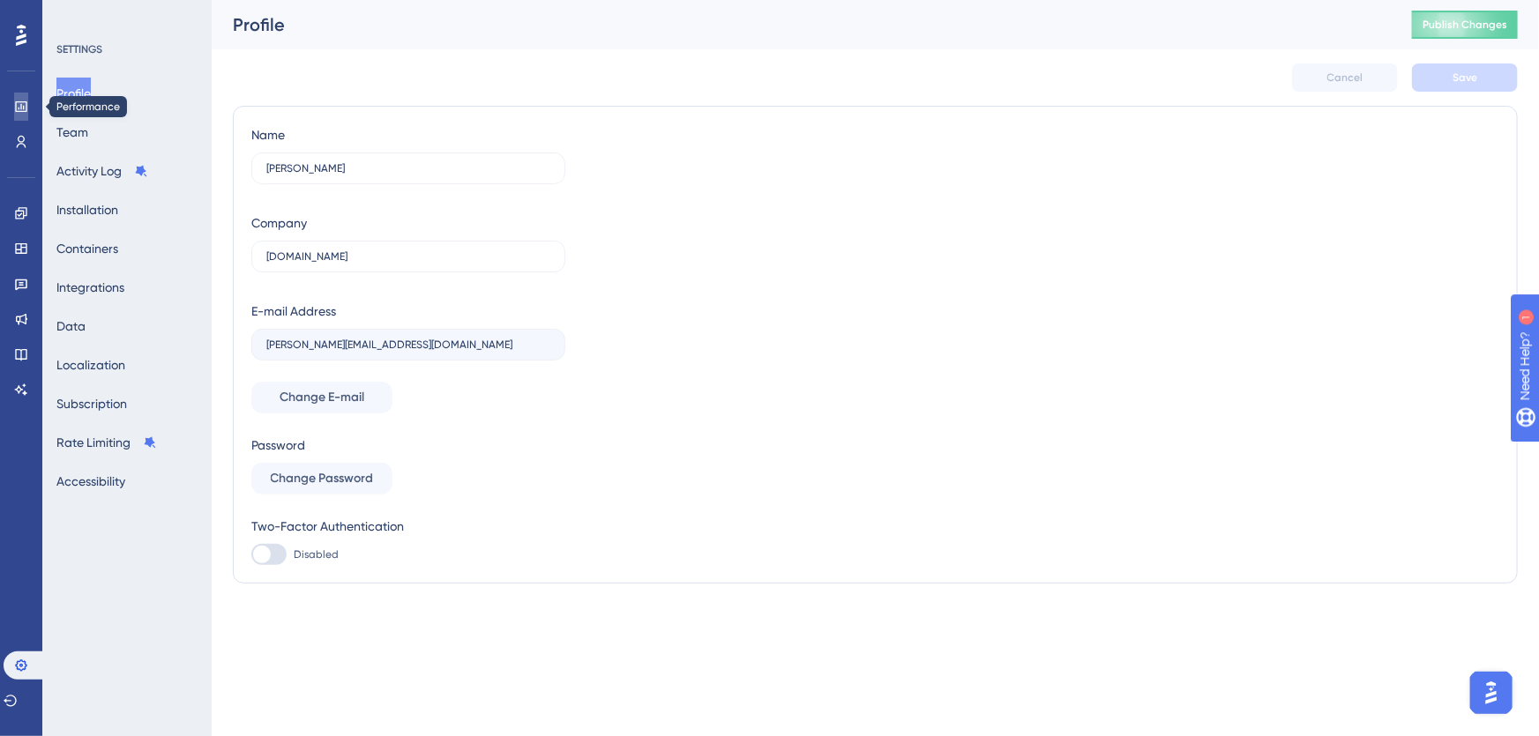
click at [0, 0] on icon at bounding box center [0, 0] width 0 height 0
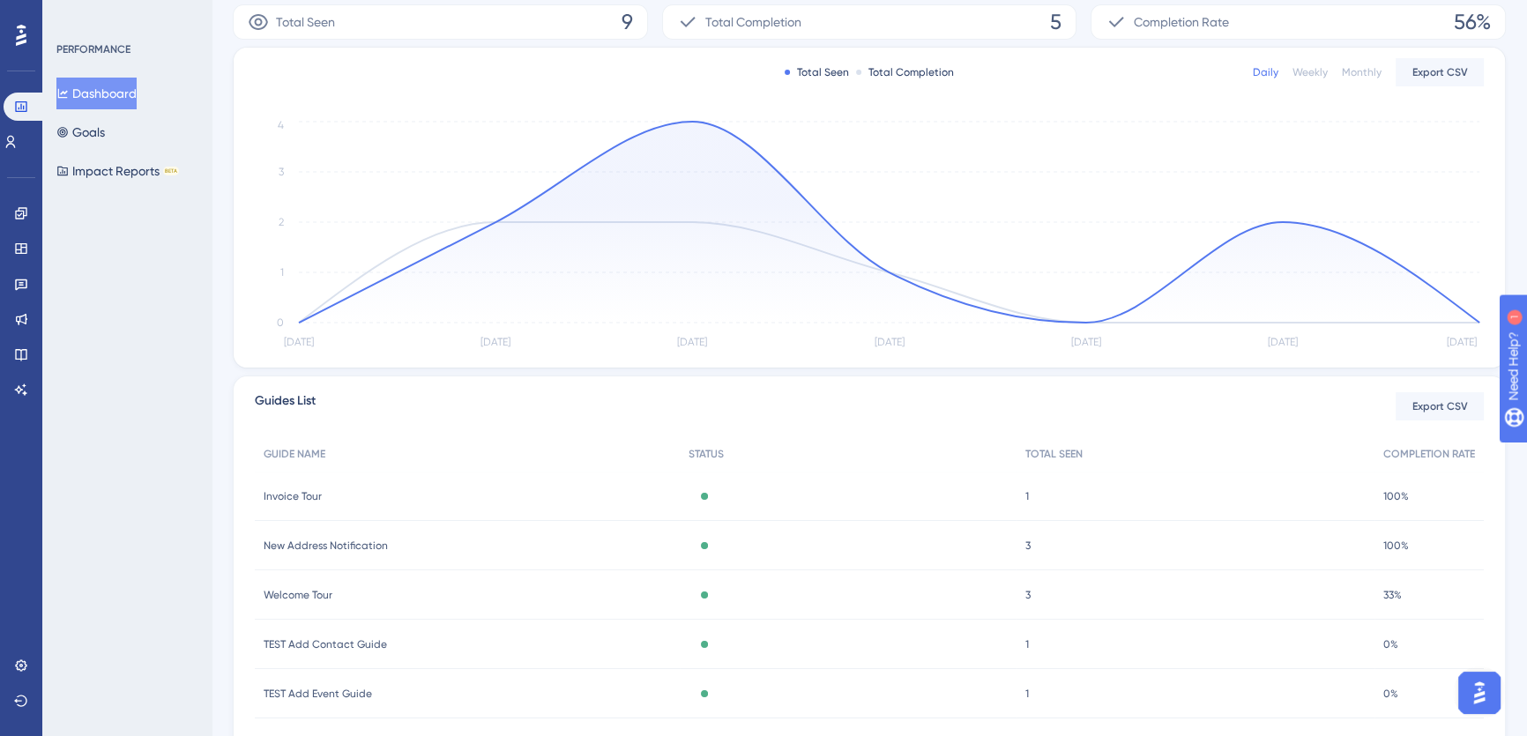
scroll to position [320, 0]
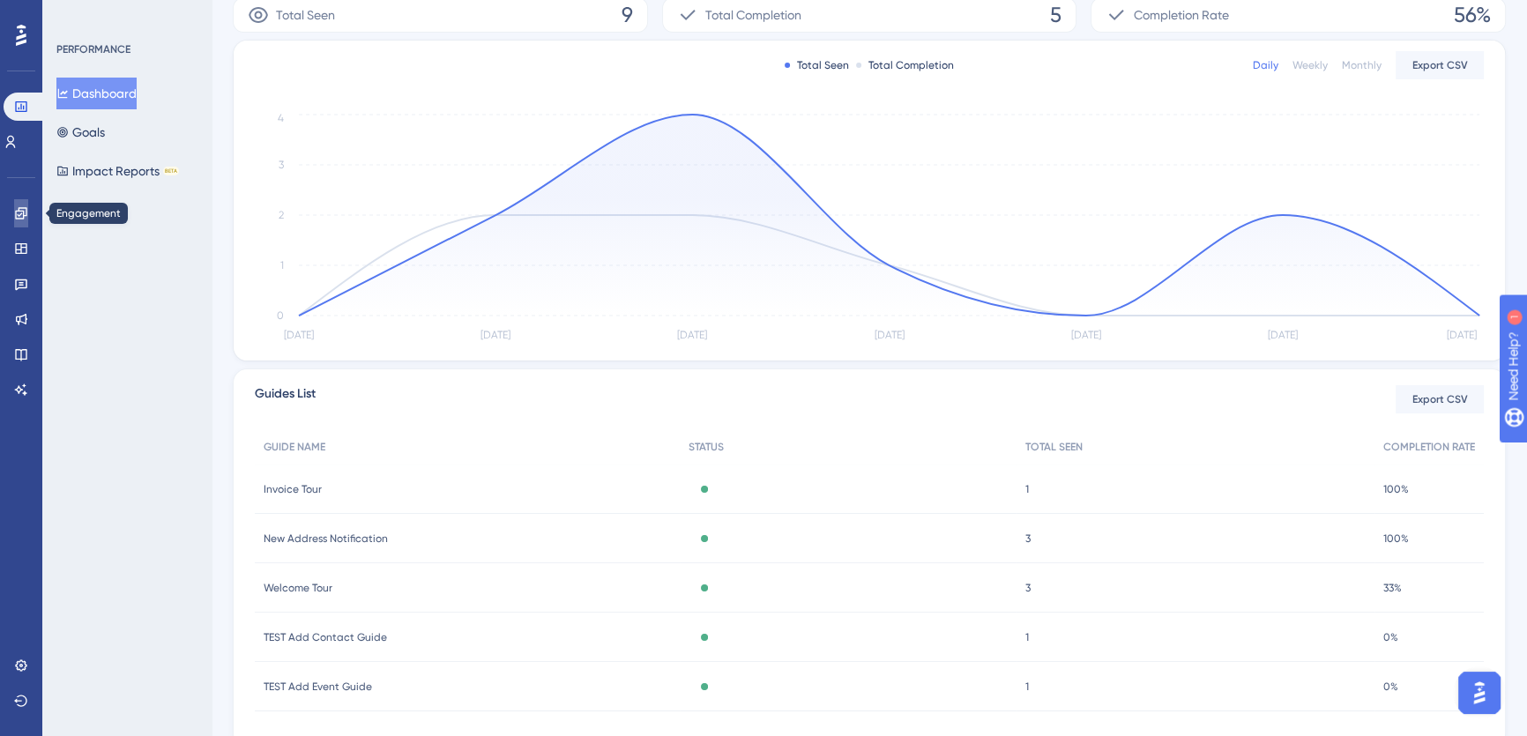
click at [24, 214] on icon at bounding box center [20, 212] width 11 height 11
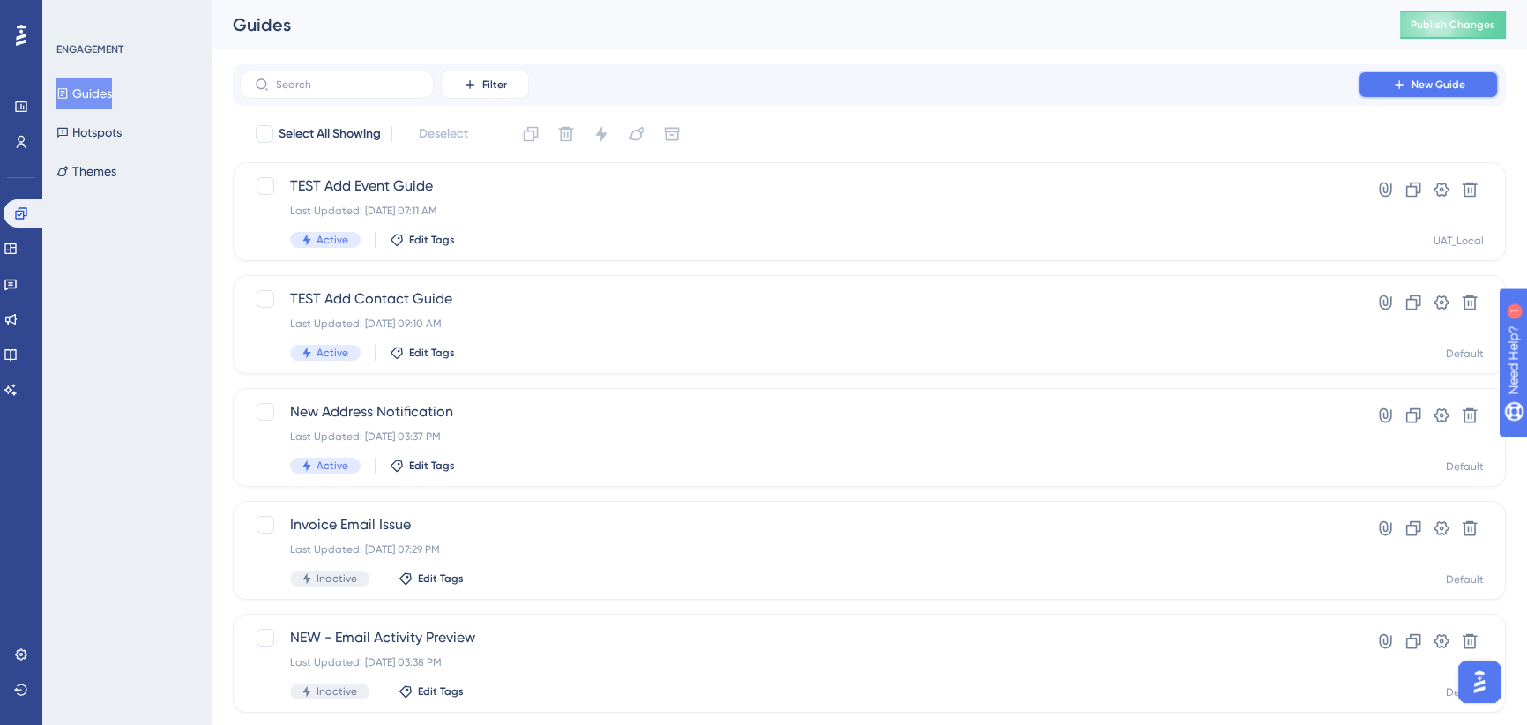
click at [1414, 87] on span "New Guide" at bounding box center [1439, 85] width 54 height 14
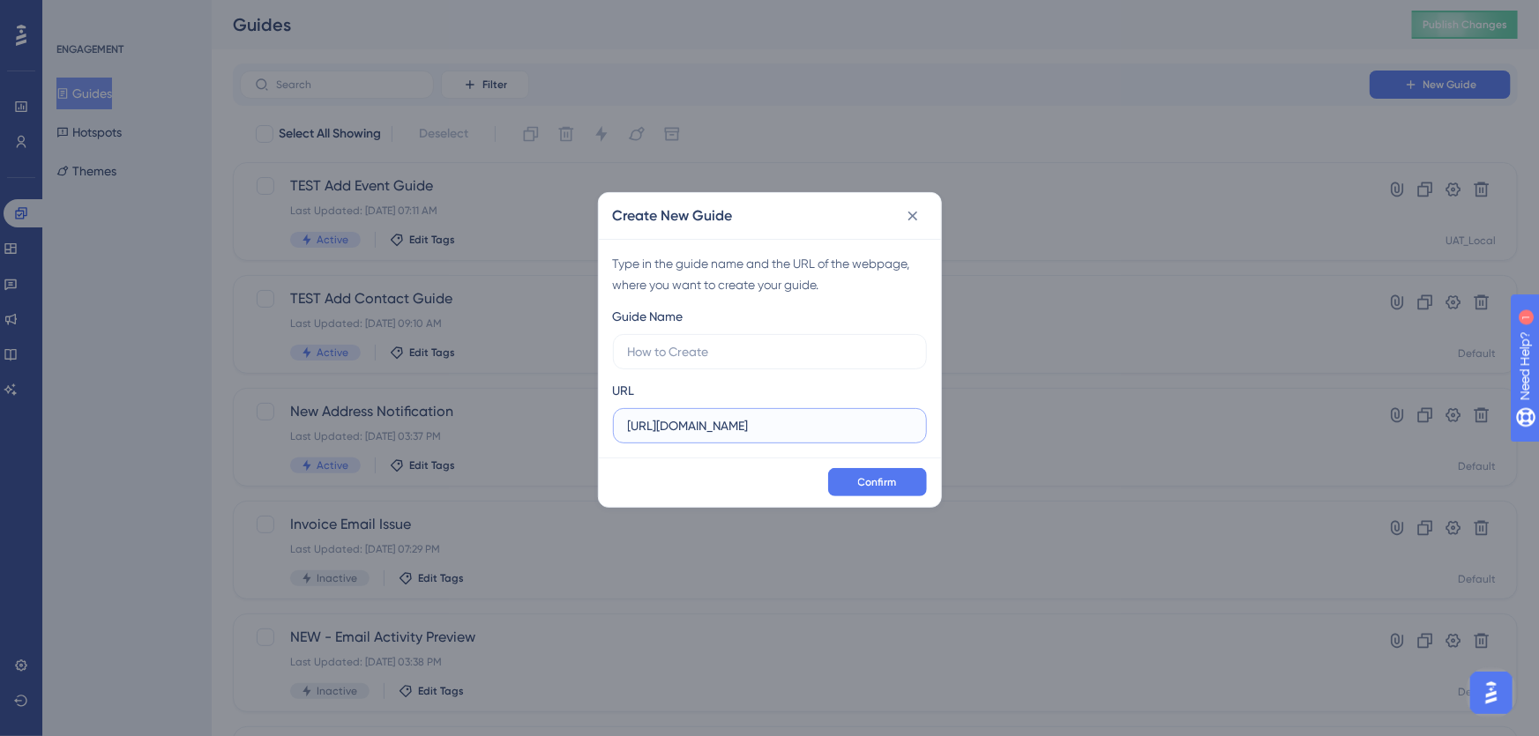
click at [706, 431] on input "[URL][DOMAIN_NAME]" at bounding box center [770, 425] width 284 height 19
click at [914, 220] on icon at bounding box center [913, 216] width 18 height 18
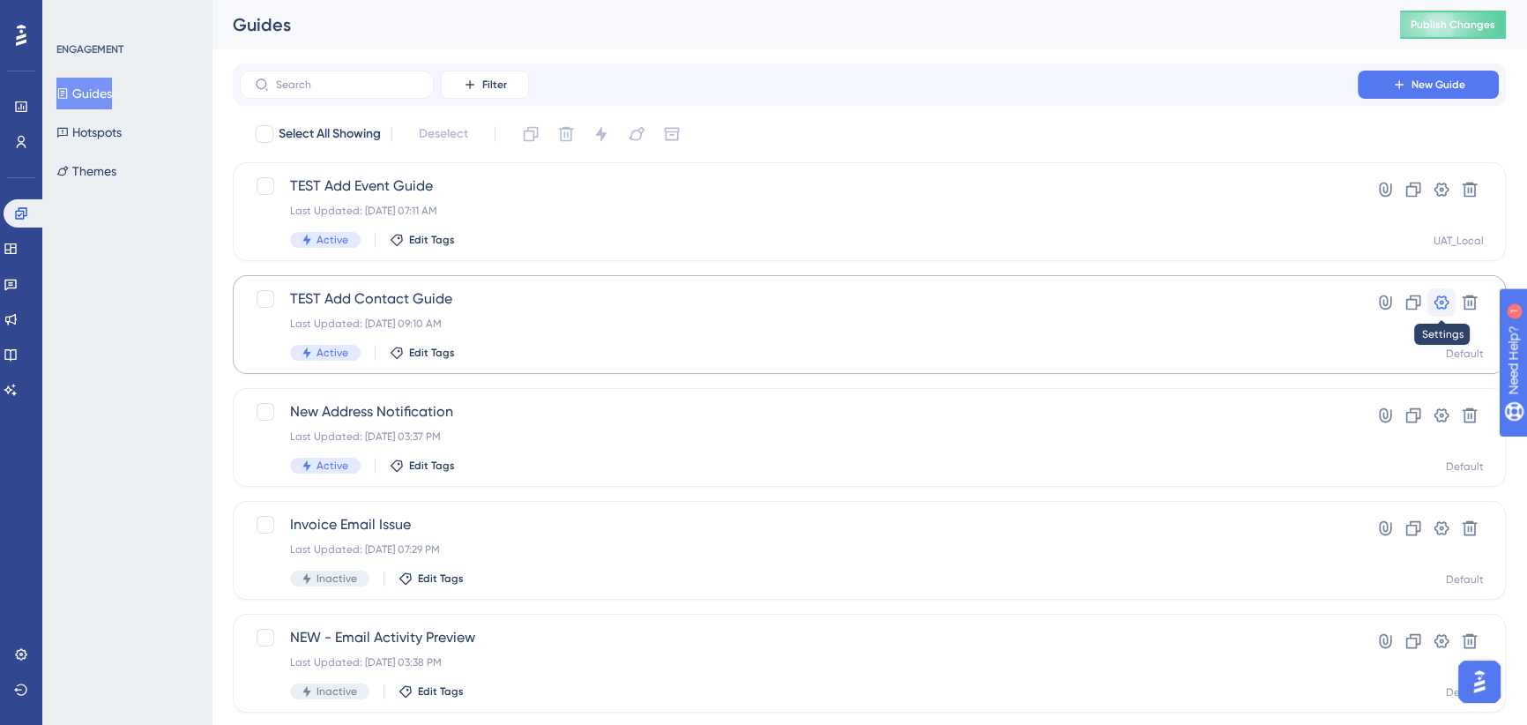
click at [1441, 301] on icon at bounding box center [1442, 302] width 15 height 14
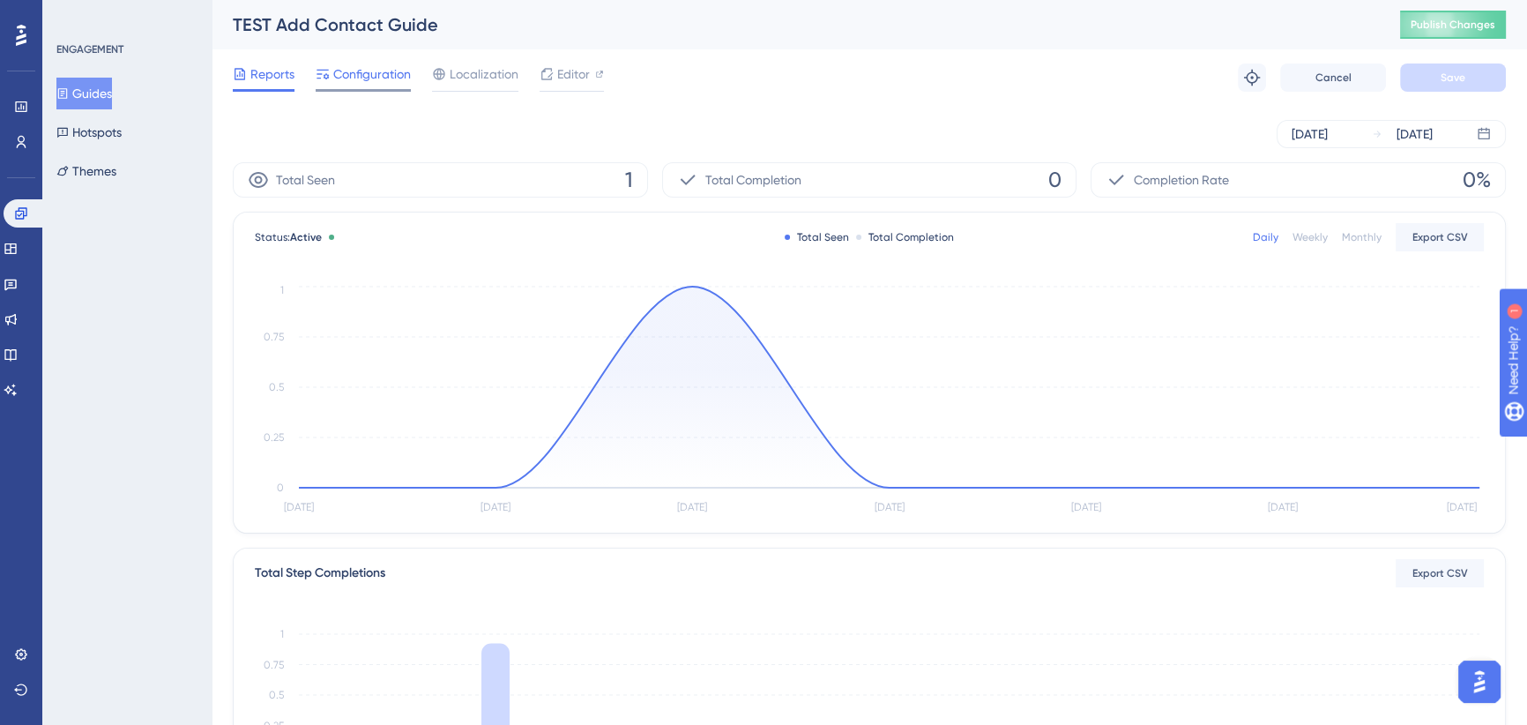
click at [347, 80] on span "Configuration" at bounding box center [372, 73] width 78 height 21
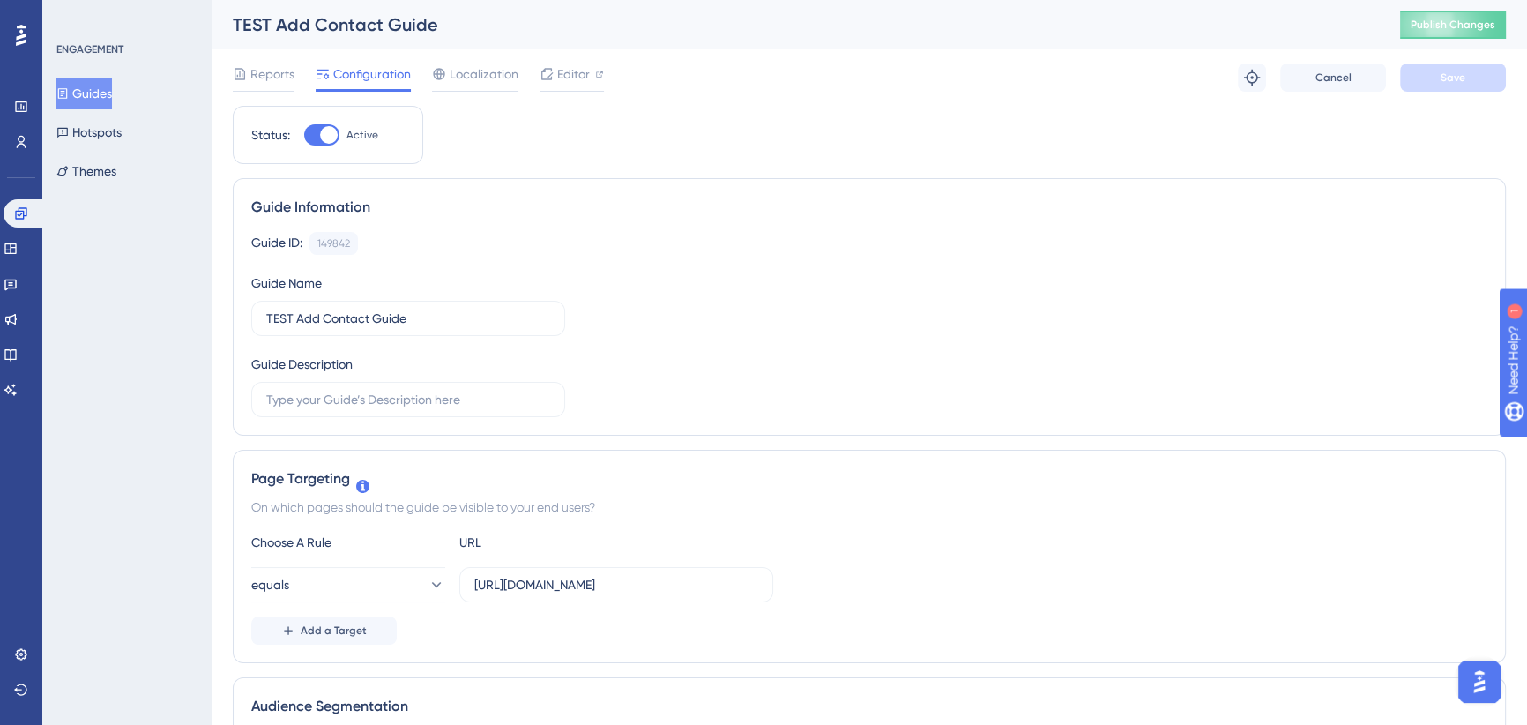
click at [94, 93] on button "Guides" at bounding box center [84, 94] width 56 height 32
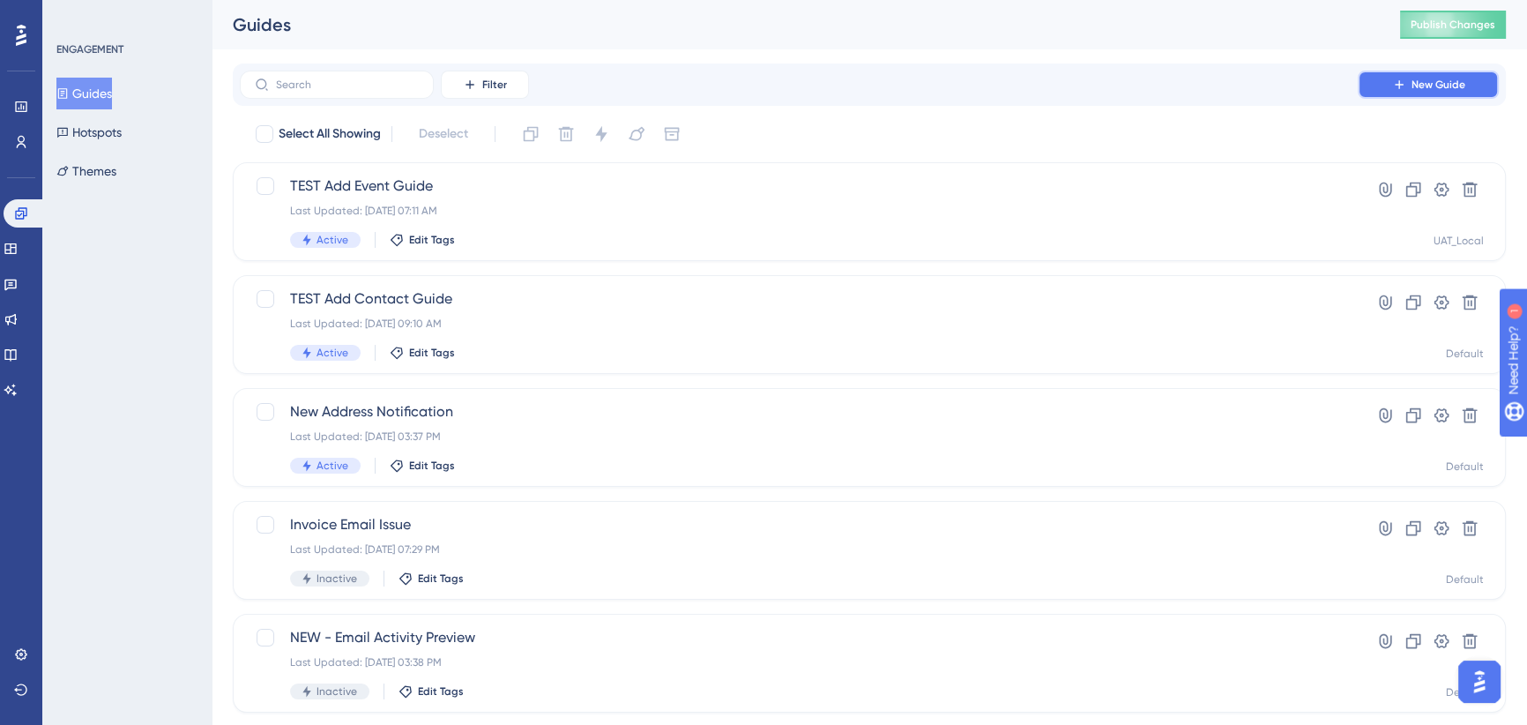
click at [1437, 81] on span "New Guide" at bounding box center [1439, 85] width 54 height 14
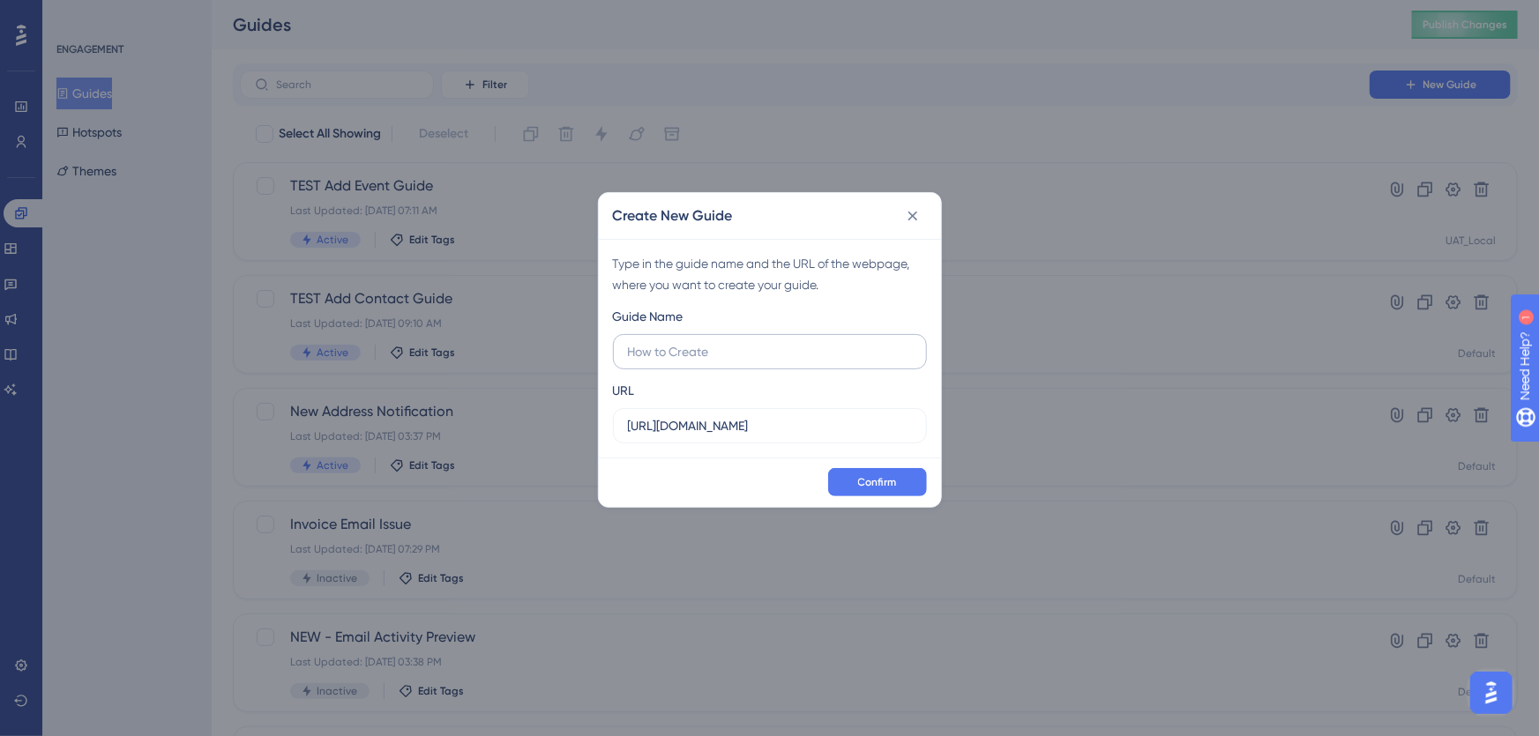
click at [722, 353] on input "text" at bounding box center [770, 351] width 284 height 19
click at [628, 353] on input "USE Add Contact Guide" at bounding box center [770, 351] width 284 height 19
type input "TEST USE Add Contact Guide"
drag, startPoint x: 851, startPoint y: 423, endPoint x: 474, endPoint y: 422, distance: 377.4
click at [474, 422] on div "Create New Guide Type in the guide name and the URL of the webpage, where you w…" at bounding box center [769, 368] width 1539 height 736
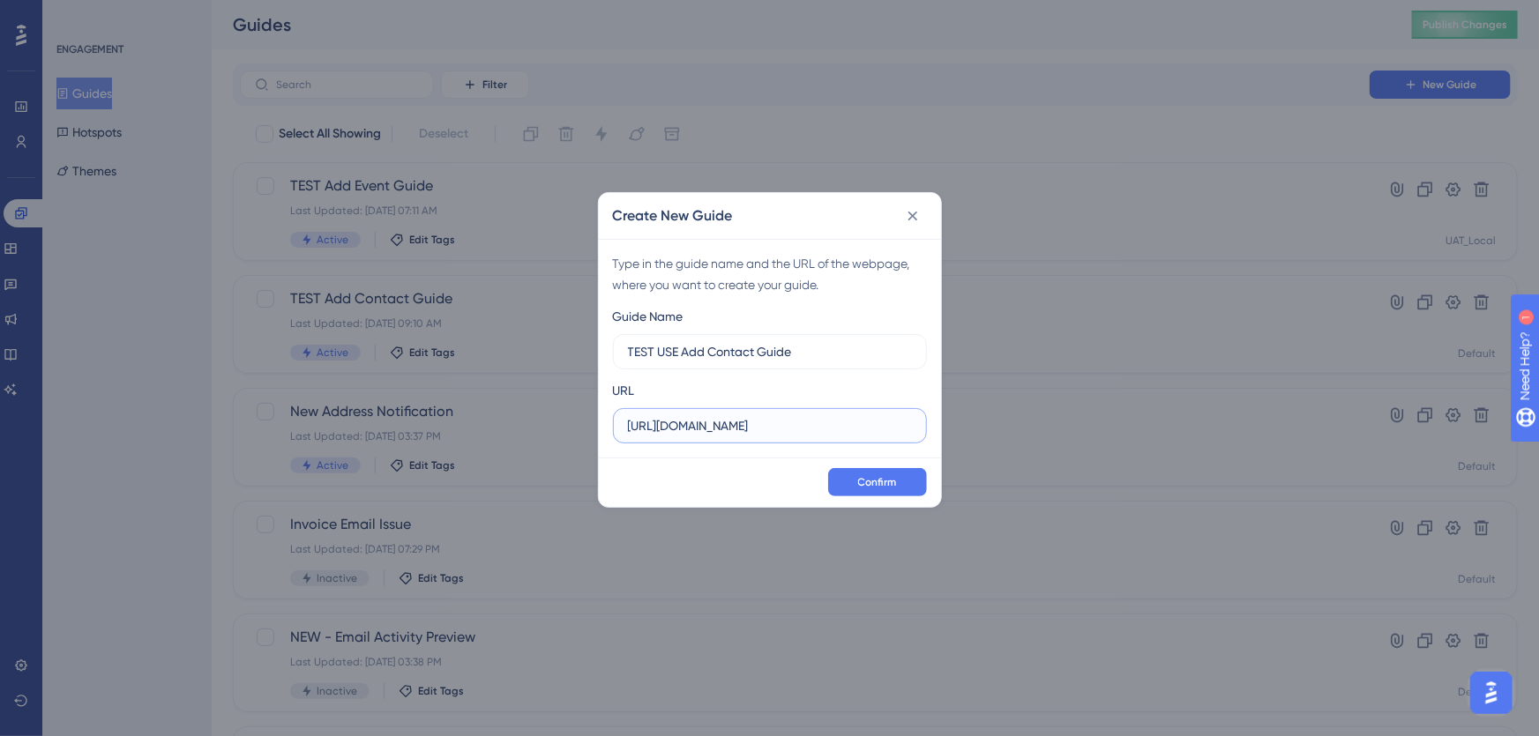
paste input "React.useEffect(() => { if(isAuthenticated){ // example with attributes window.…"
paste input "[DOMAIN_NAME][URL]"
type input "[URL][DOMAIN_NAME]"
click at [872, 482] on span "Confirm" at bounding box center [877, 482] width 39 height 14
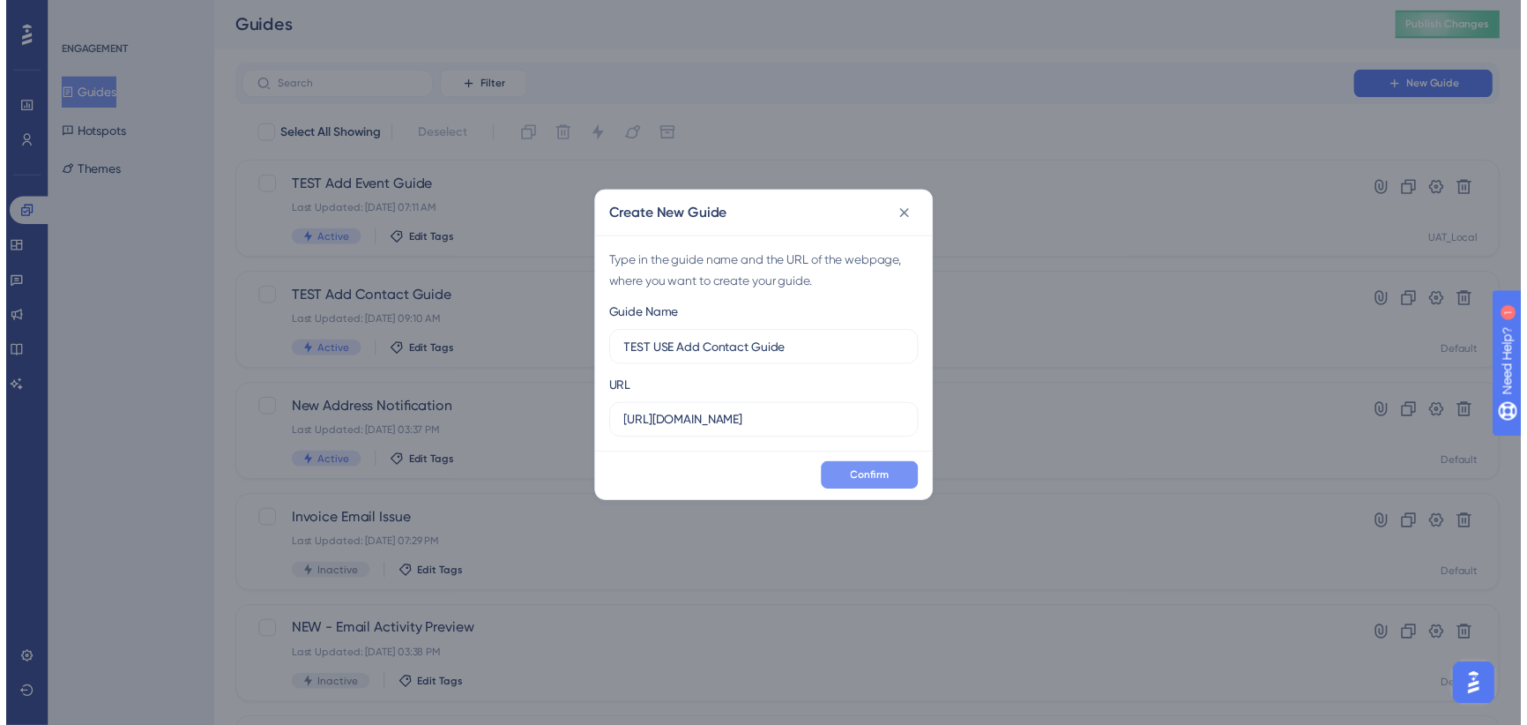
scroll to position [0, 0]
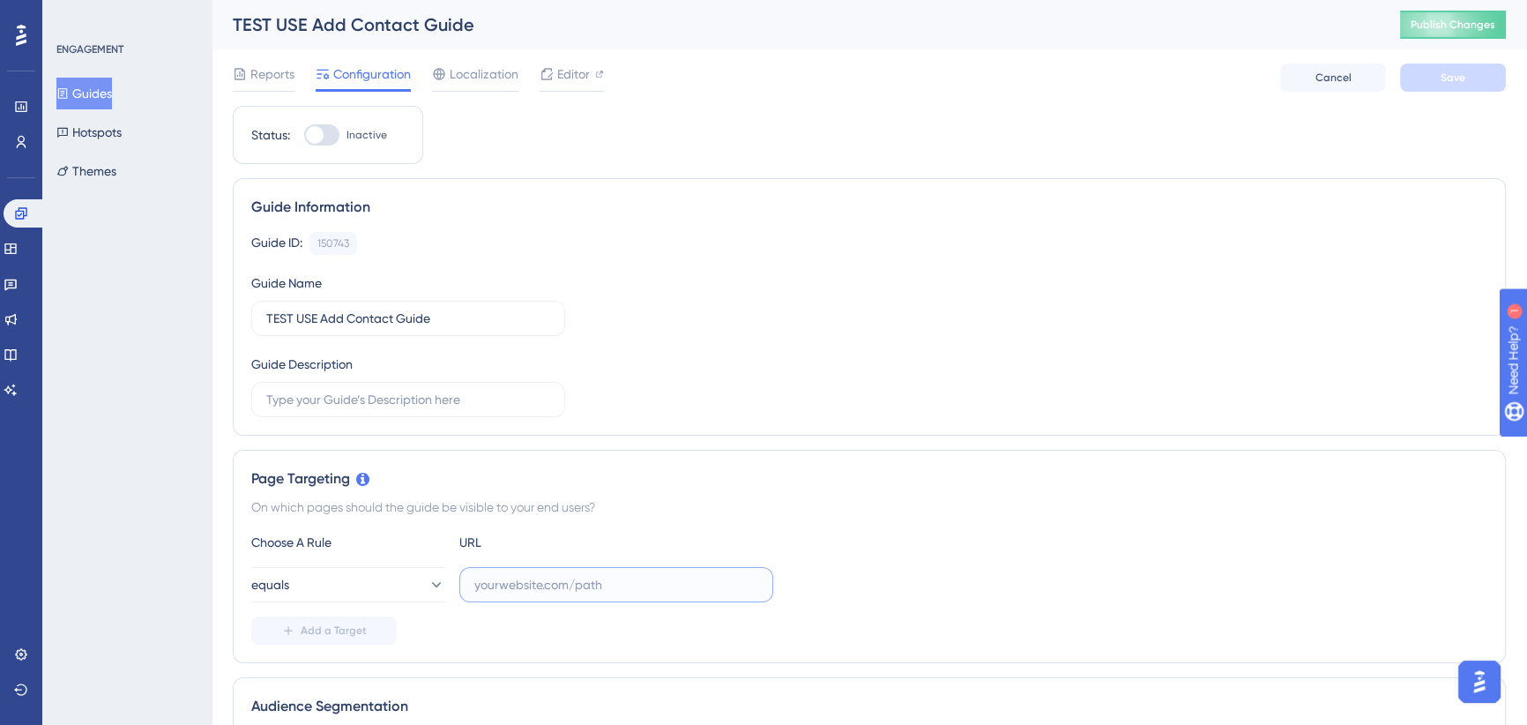
click at [533, 586] on input "text" at bounding box center [616, 584] width 284 height 19
paste input "[URL][DOMAIN_NAME]"
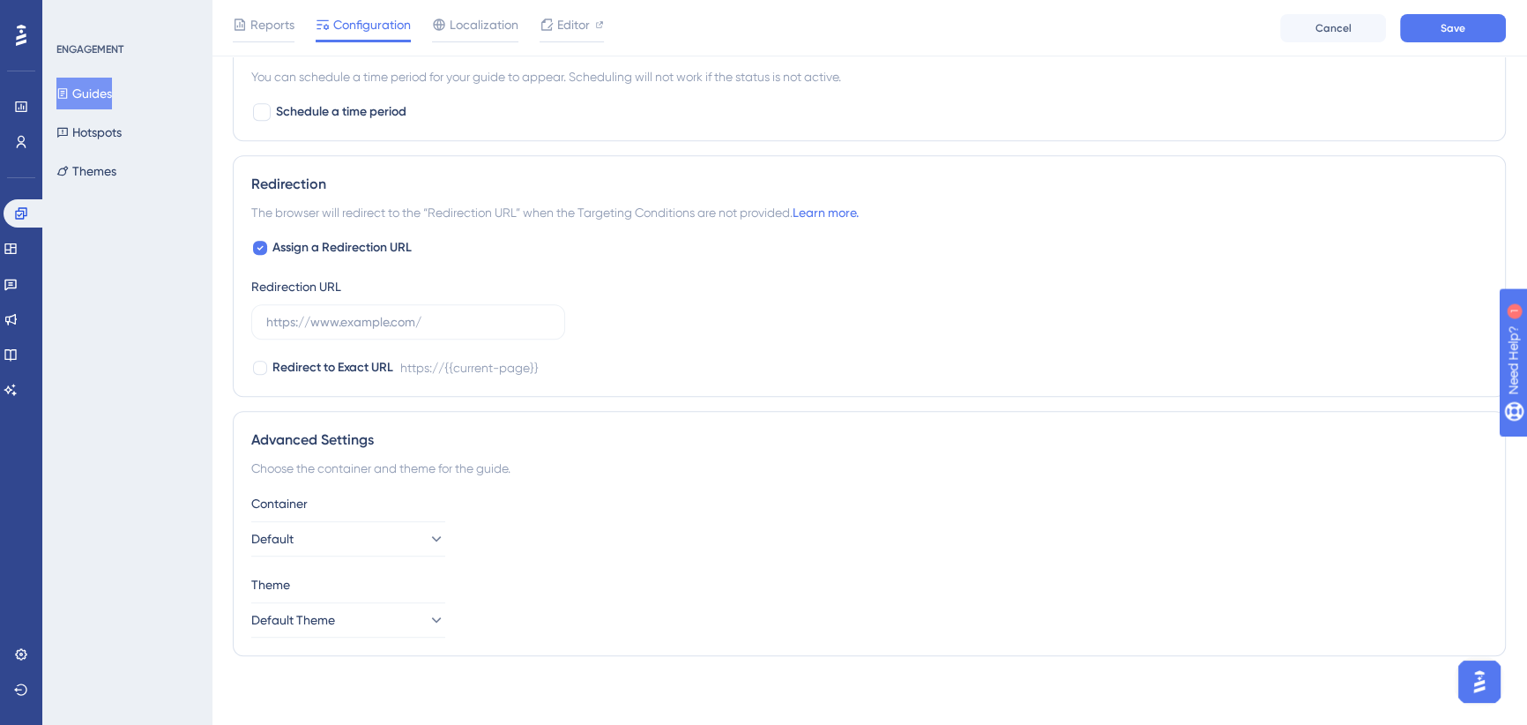
scroll to position [591, 0]
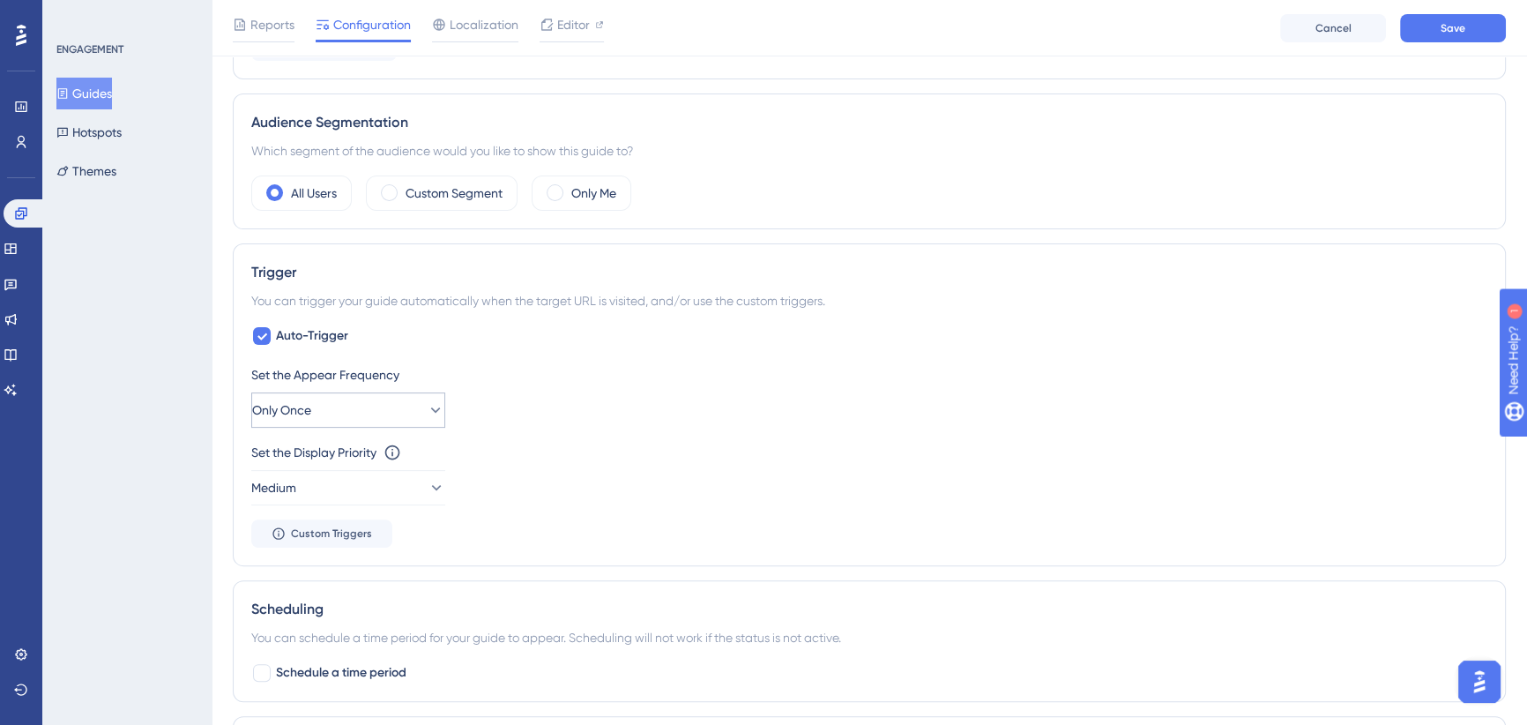
type input "[URL][DOMAIN_NAME]"
click at [358, 414] on button "Only Once" at bounding box center [348, 409] width 194 height 35
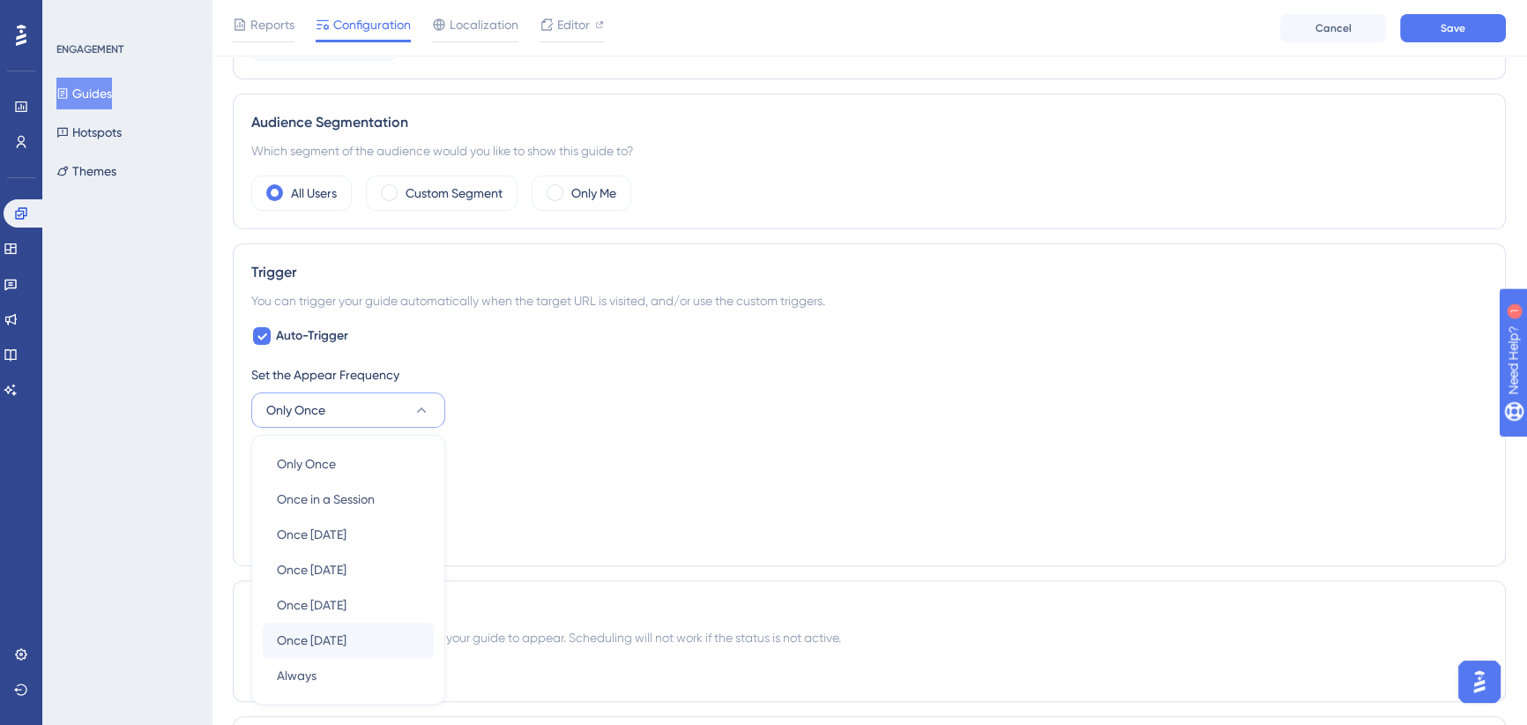
scroll to position [794, 0]
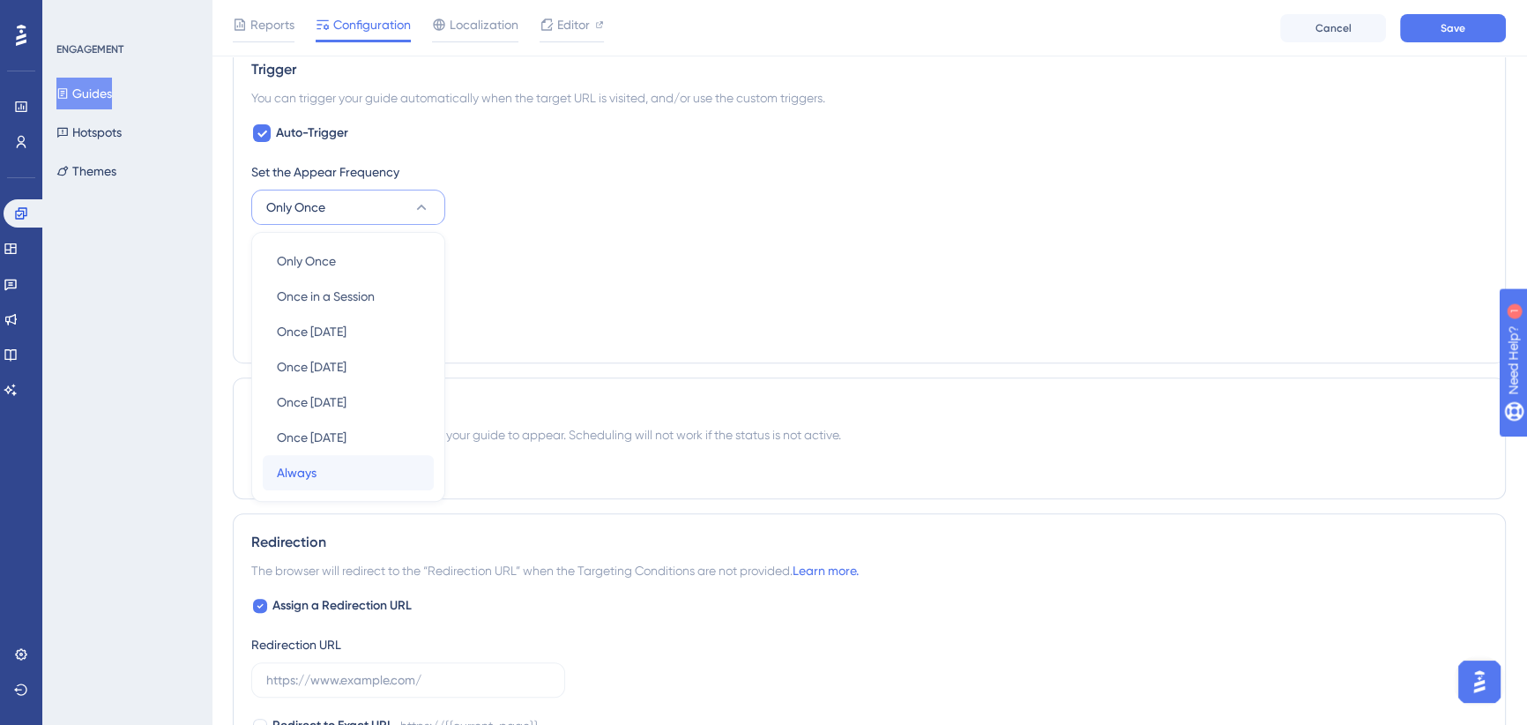
click at [321, 463] on div "Always Always" at bounding box center [348, 472] width 143 height 35
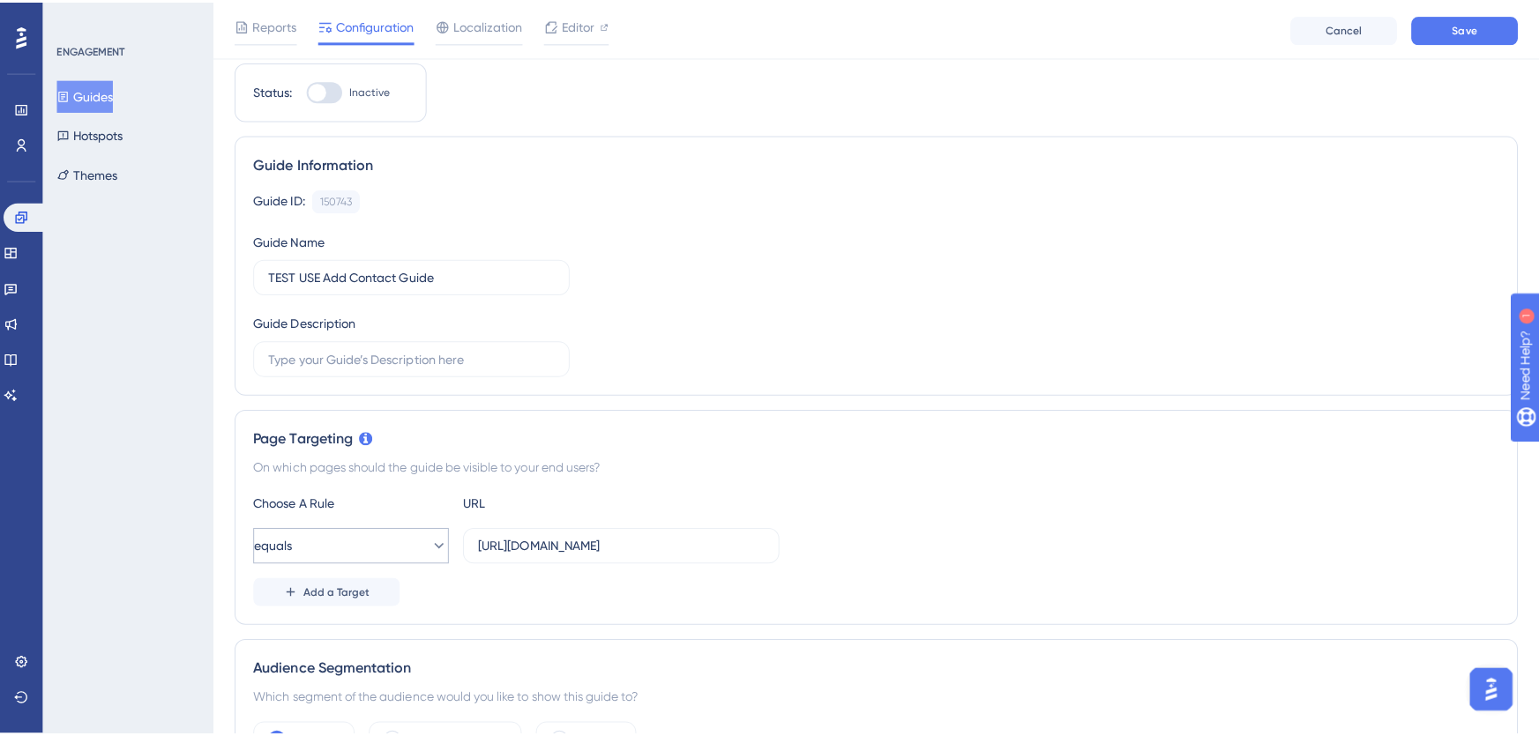
scroll to position [0, 0]
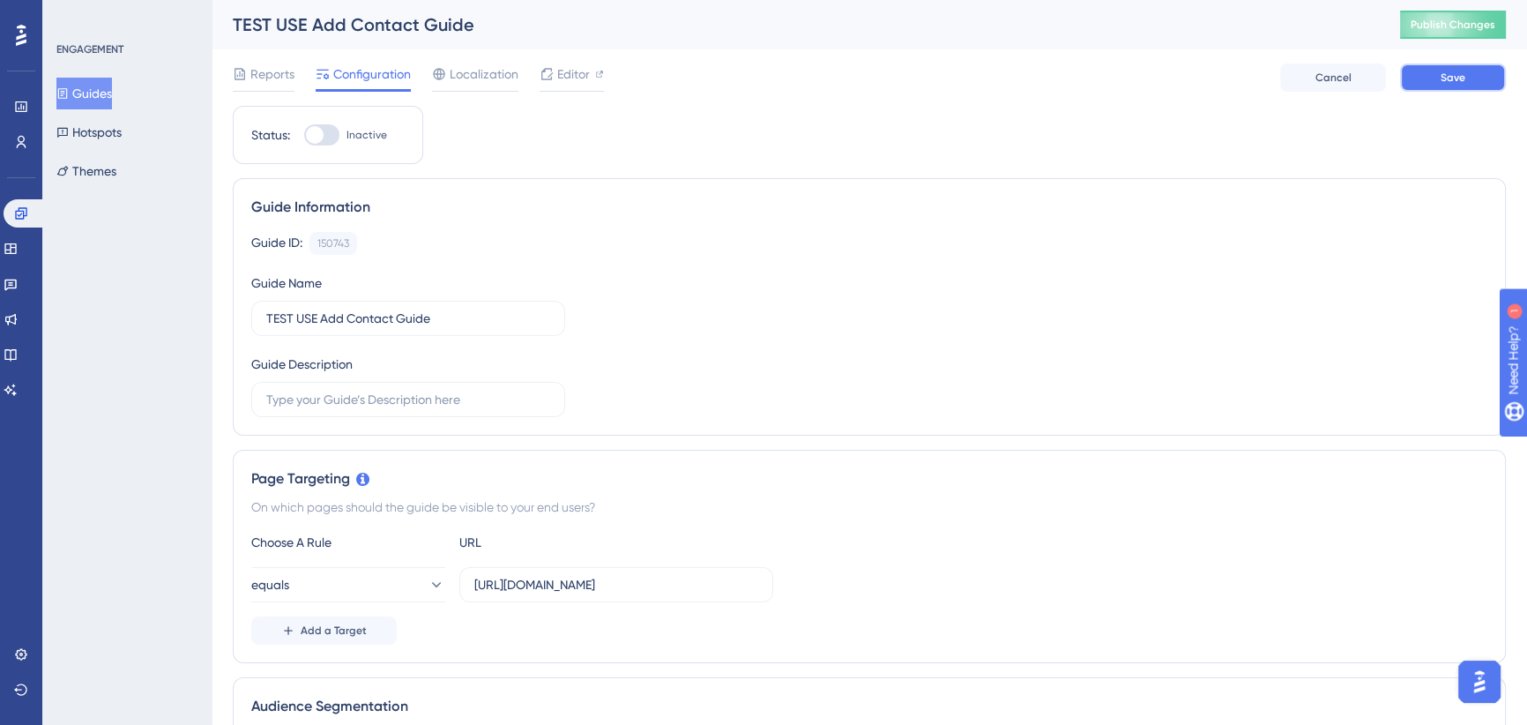
click at [1451, 71] on span "Save" at bounding box center [1453, 78] width 25 height 14
click at [573, 77] on span "Editor" at bounding box center [573, 73] width 33 height 21
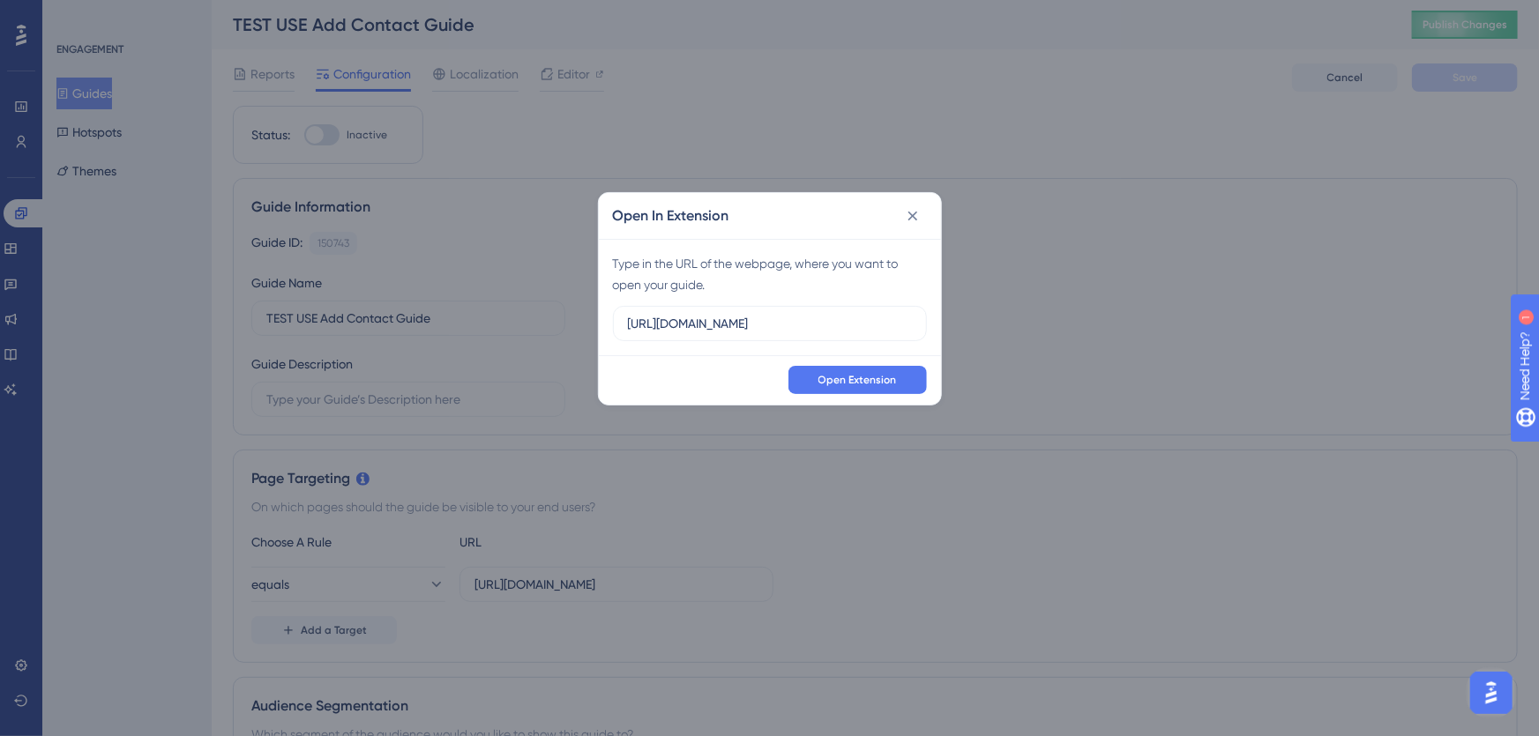
click at [438, 306] on div "Open In Extension Type in the URL of the webpage, where you want to open your g…" at bounding box center [769, 368] width 1539 height 736
type input "[URL][DOMAIN_NAME]"
click at [862, 378] on span "Open Extension" at bounding box center [857, 380] width 78 height 14
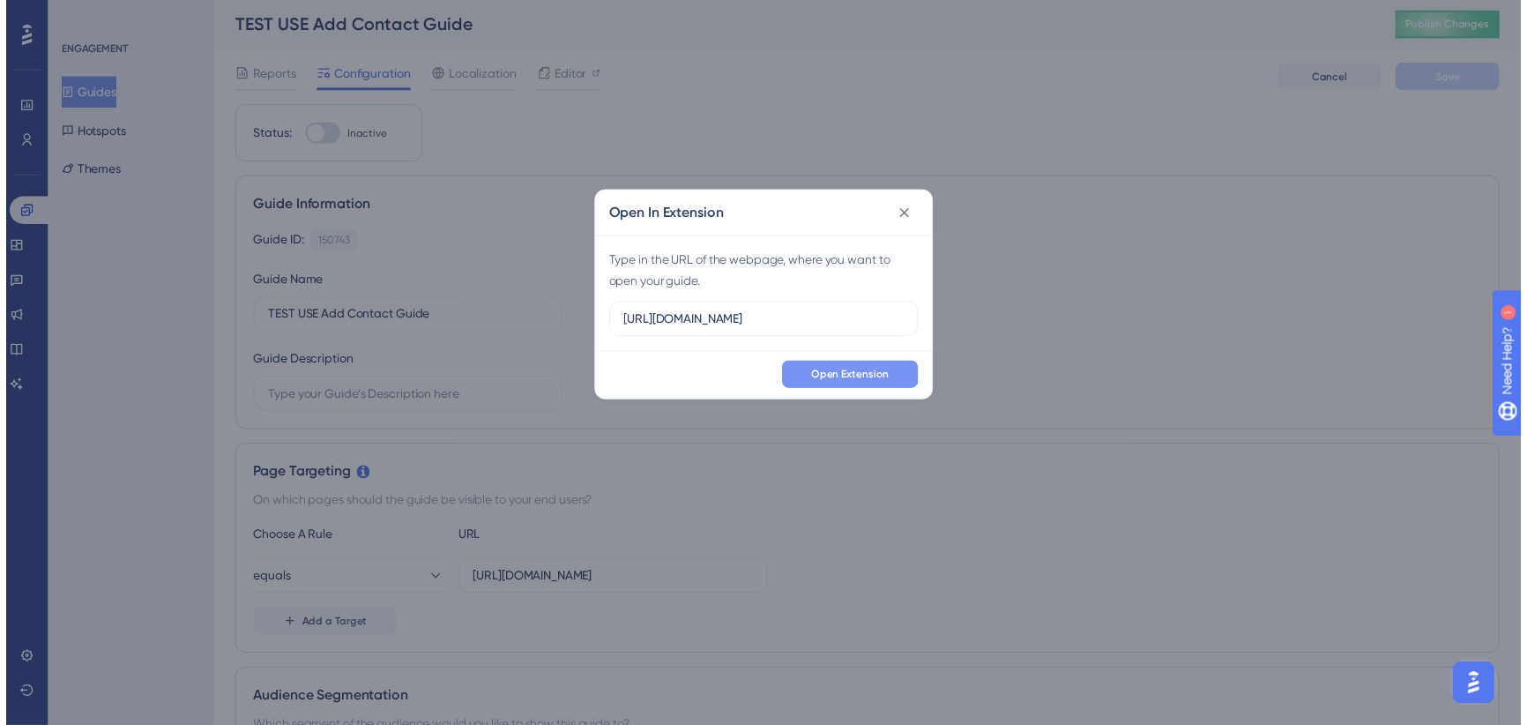
scroll to position [0, 0]
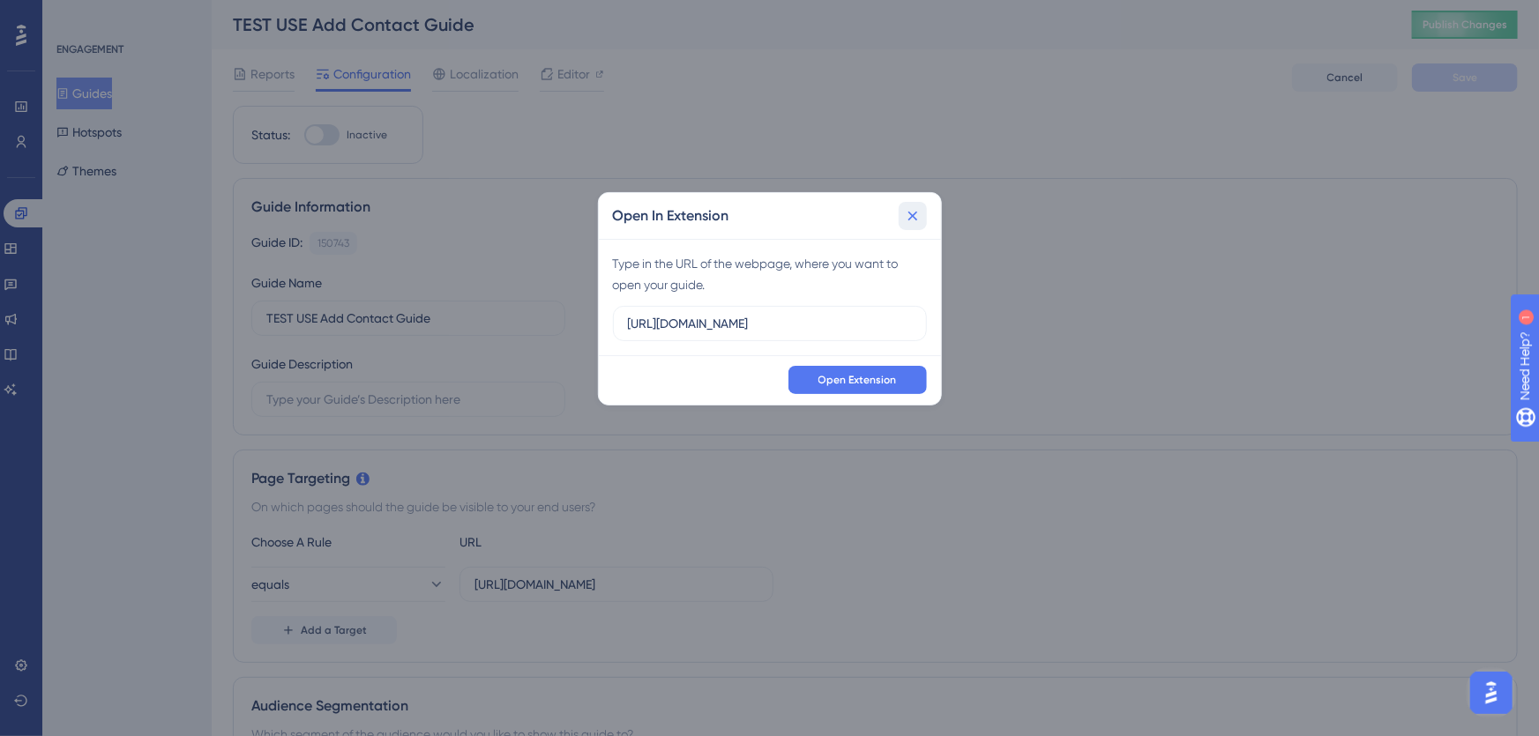
click at [911, 214] on icon at bounding box center [912, 216] width 10 height 10
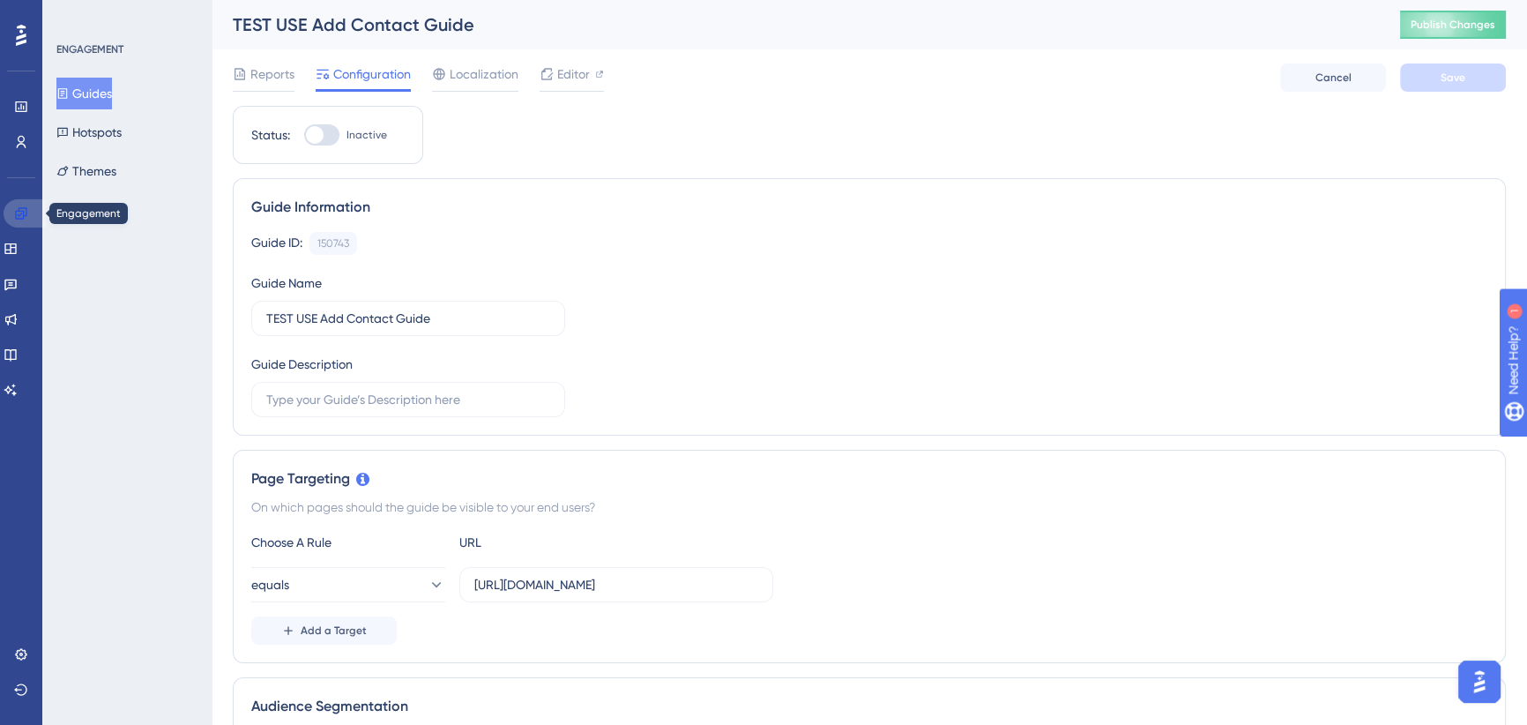
click at [27, 211] on icon at bounding box center [21, 213] width 14 height 14
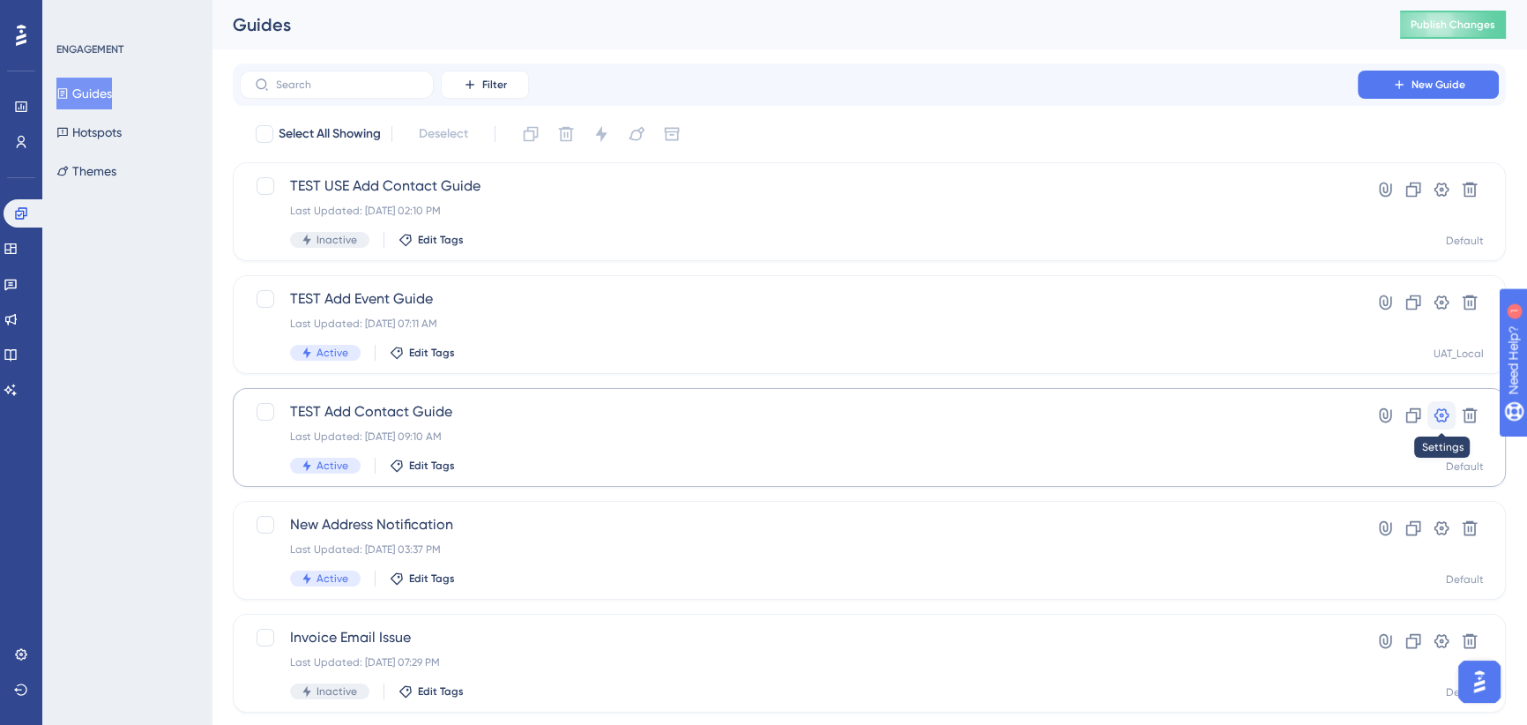
click at [1441, 411] on icon at bounding box center [1442, 416] width 18 height 18
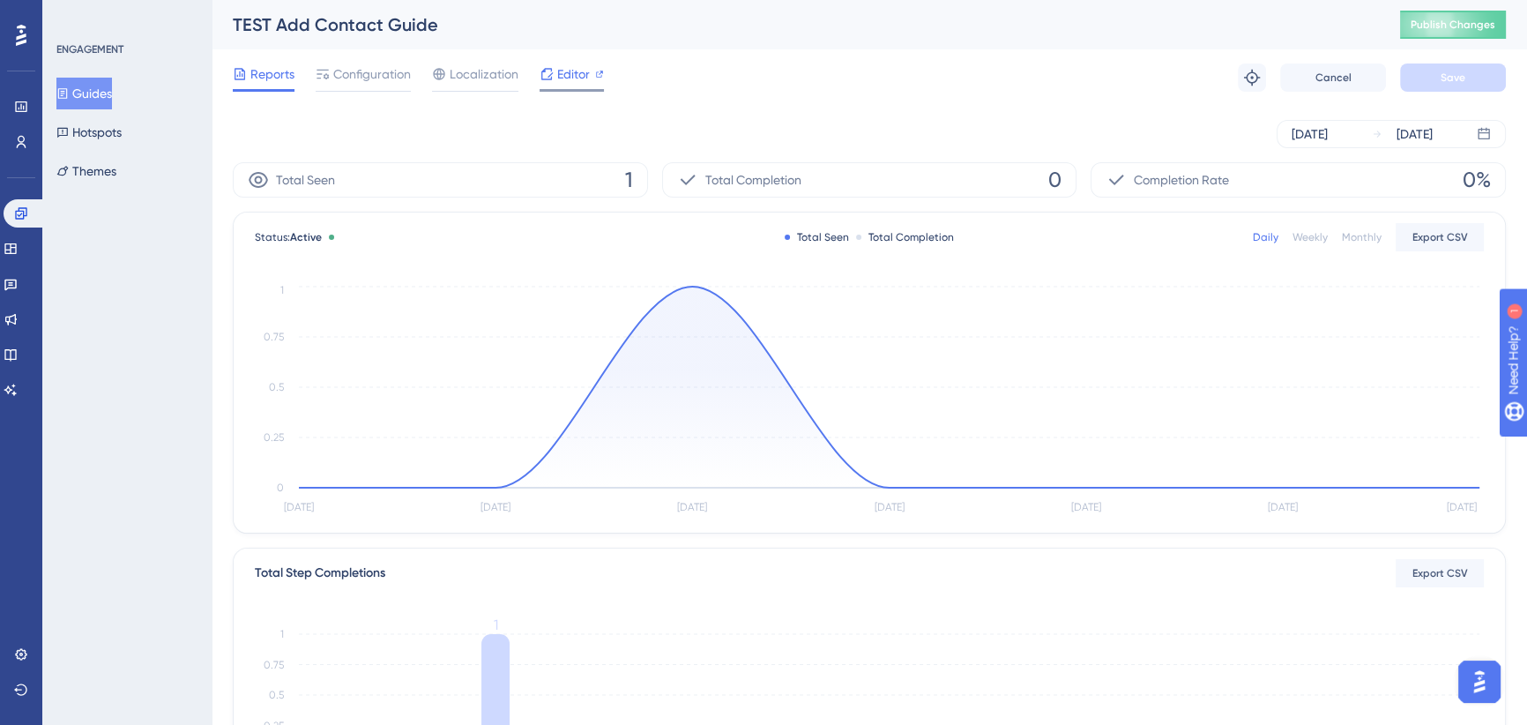
click at [575, 70] on span "Editor" at bounding box center [573, 73] width 33 height 21
click at [79, 170] on button "Themes" at bounding box center [86, 171] width 60 height 32
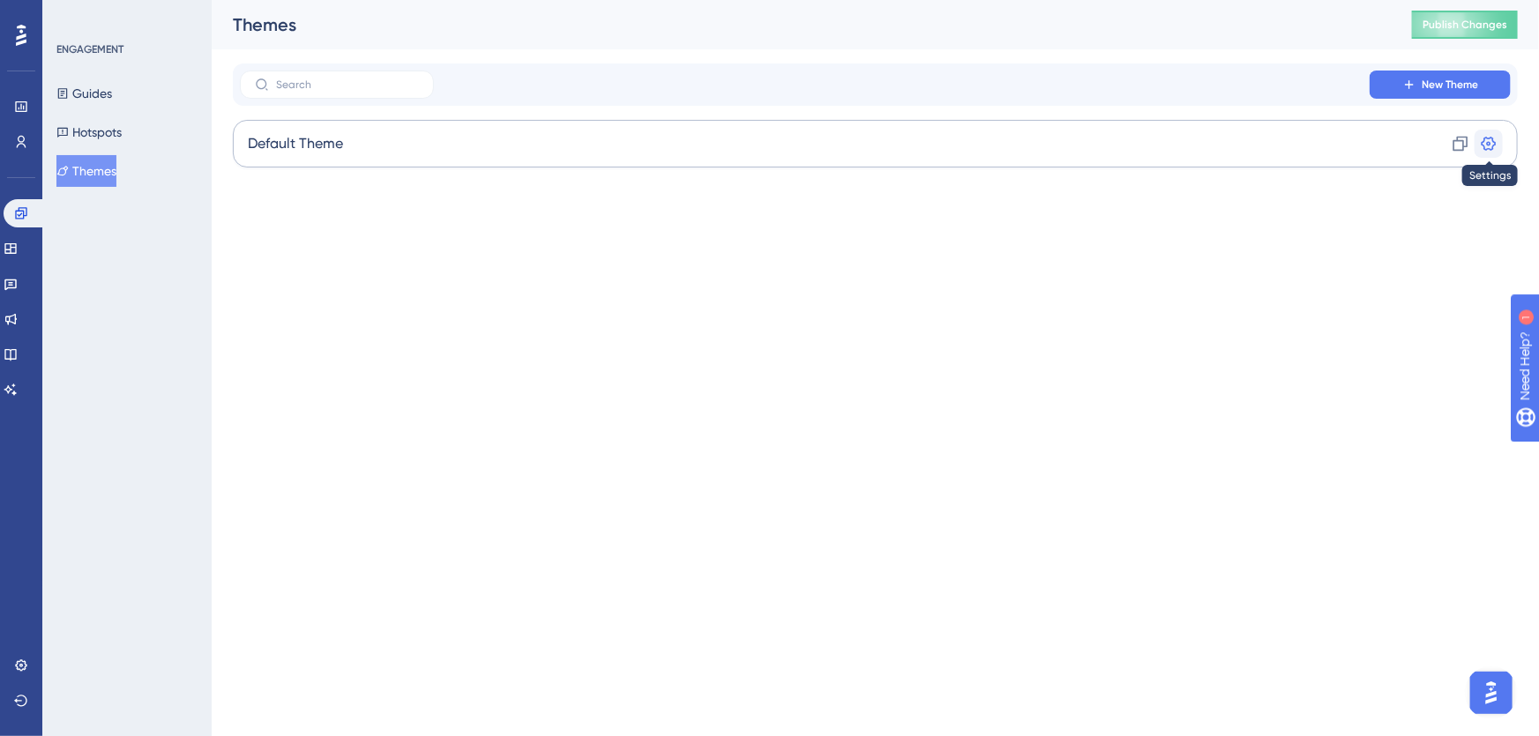
click at [1488, 145] on icon at bounding box center [1489, 144] width 18 height 18
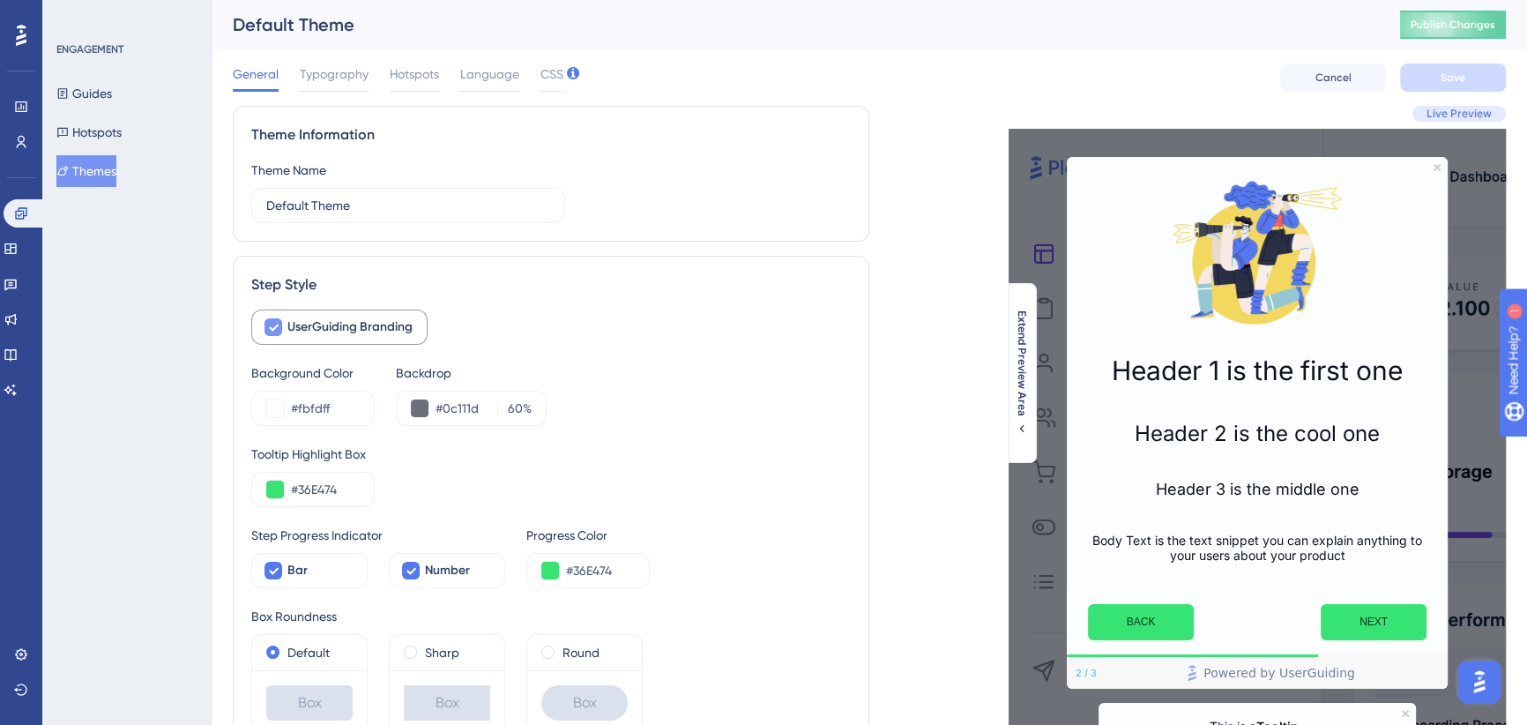
click at [362, 322] on span "UserGuiding Branding" at bounding box center [349, 327] width 125 height 21
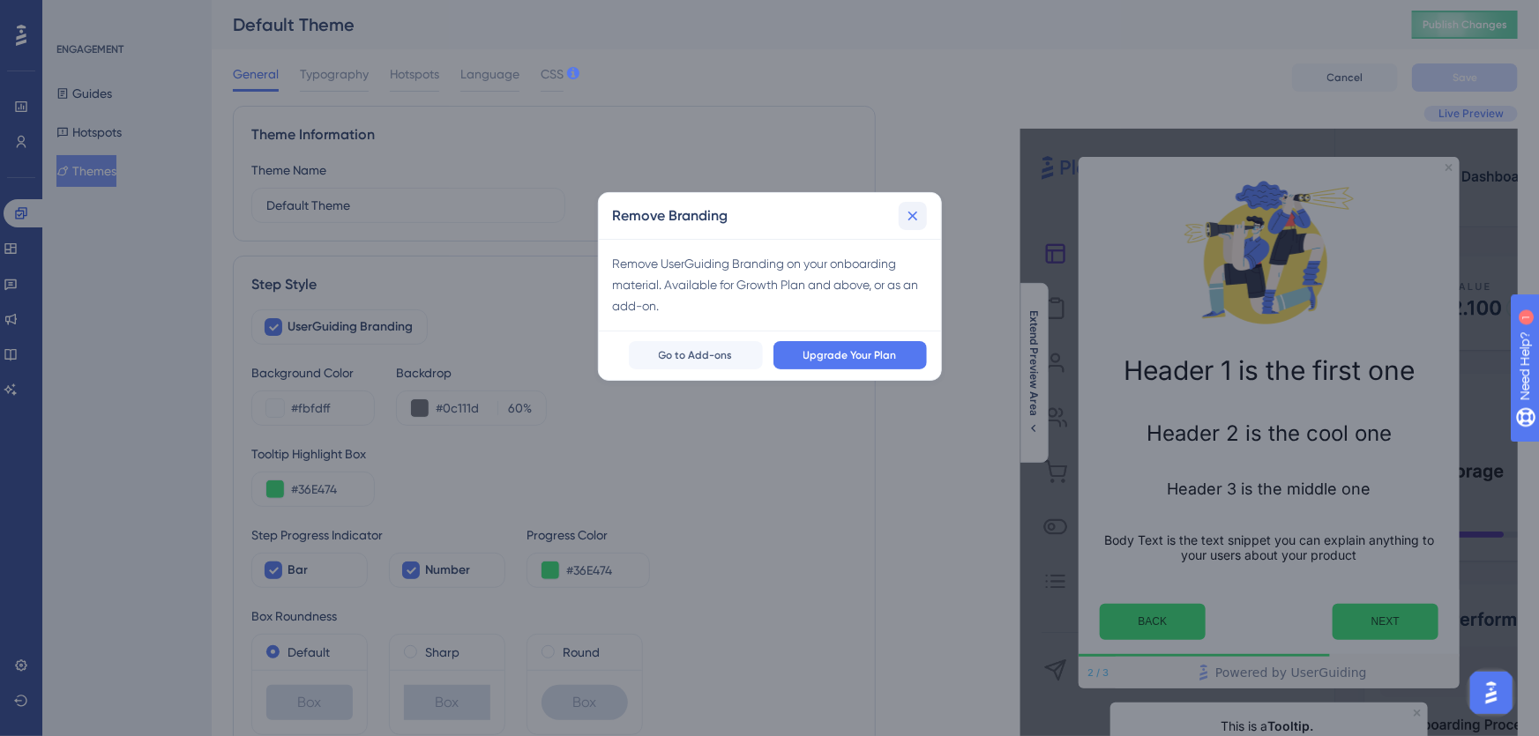
click at [908, 216] on icon at bounding box center [913, 216] width 18 height 18
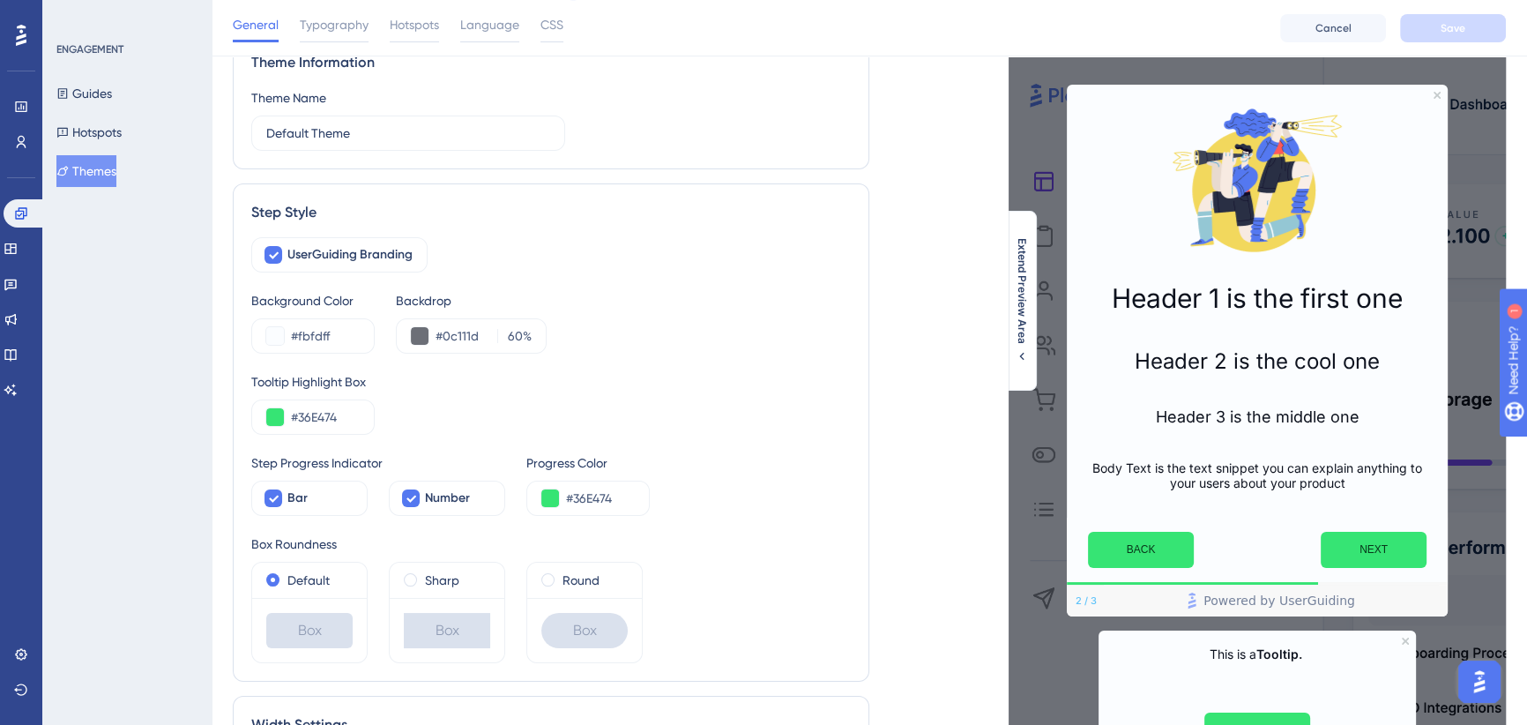
scroll to position [160, 0]
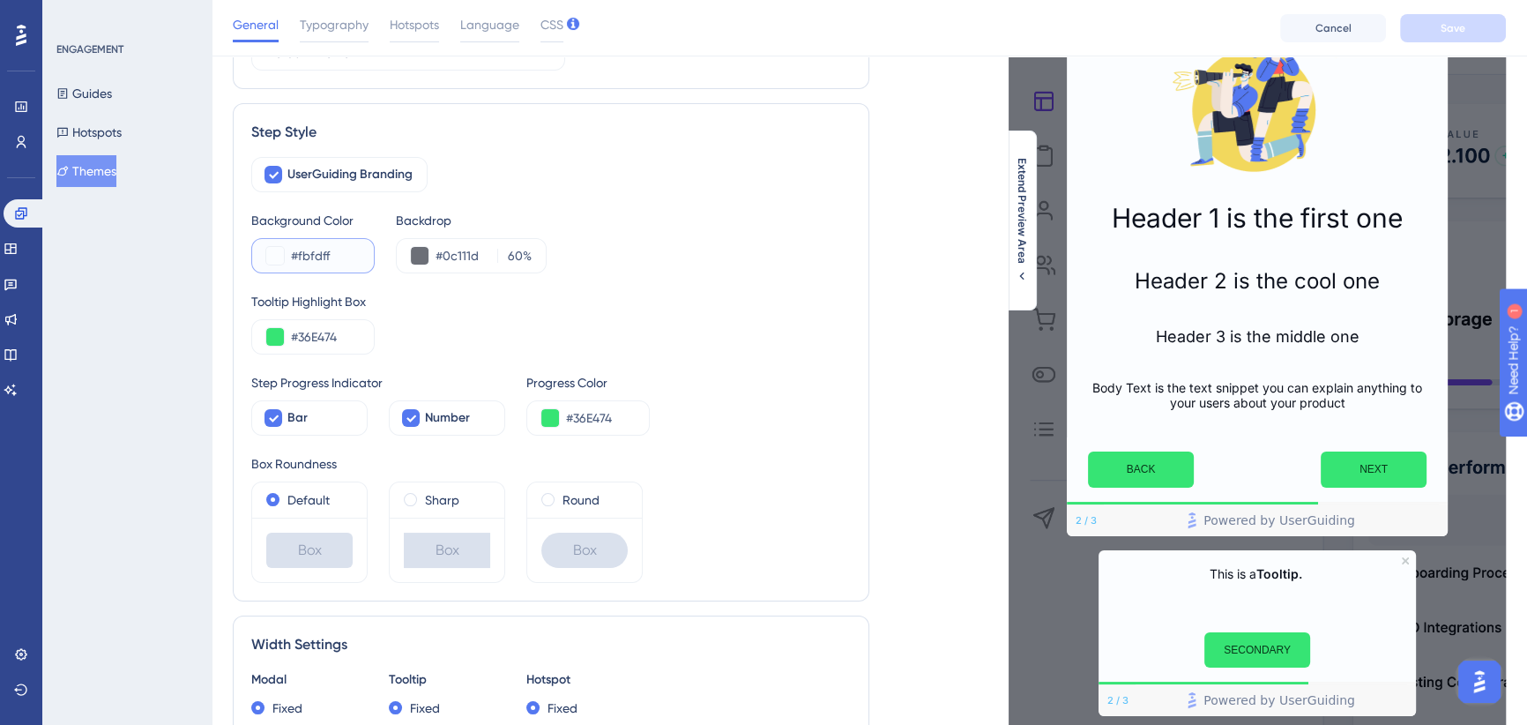
click at [313, 252] on input "#fbfdff" at bounding box center [325, 255] width 69 height 21
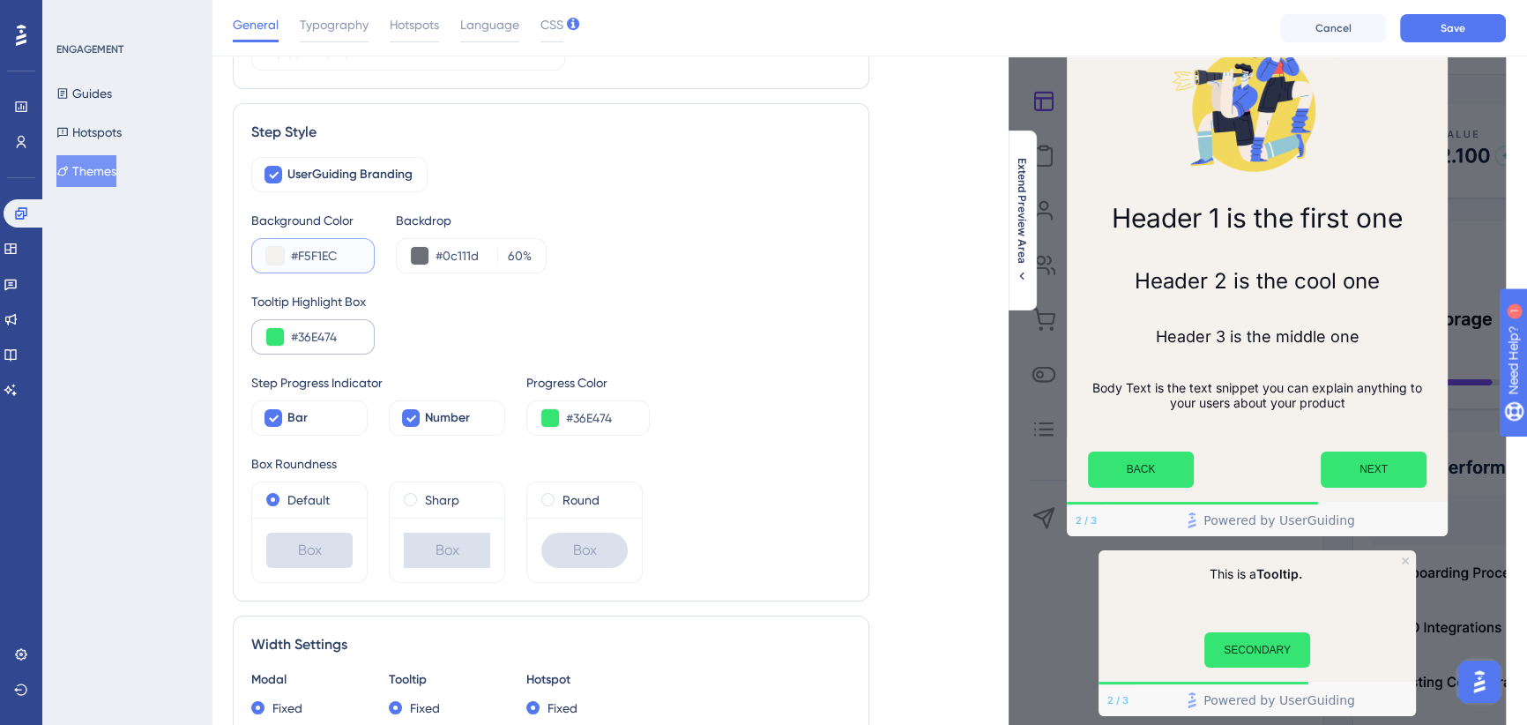
type input "#F5F1EC"
click at [322, 339] on input "#36E474" at bounding box center [325, 336] width 69 height 21
click at [324, 339] on input "#36E474" at bounding box center [325, 336] width 69 height 21
type input "#DFFF57"
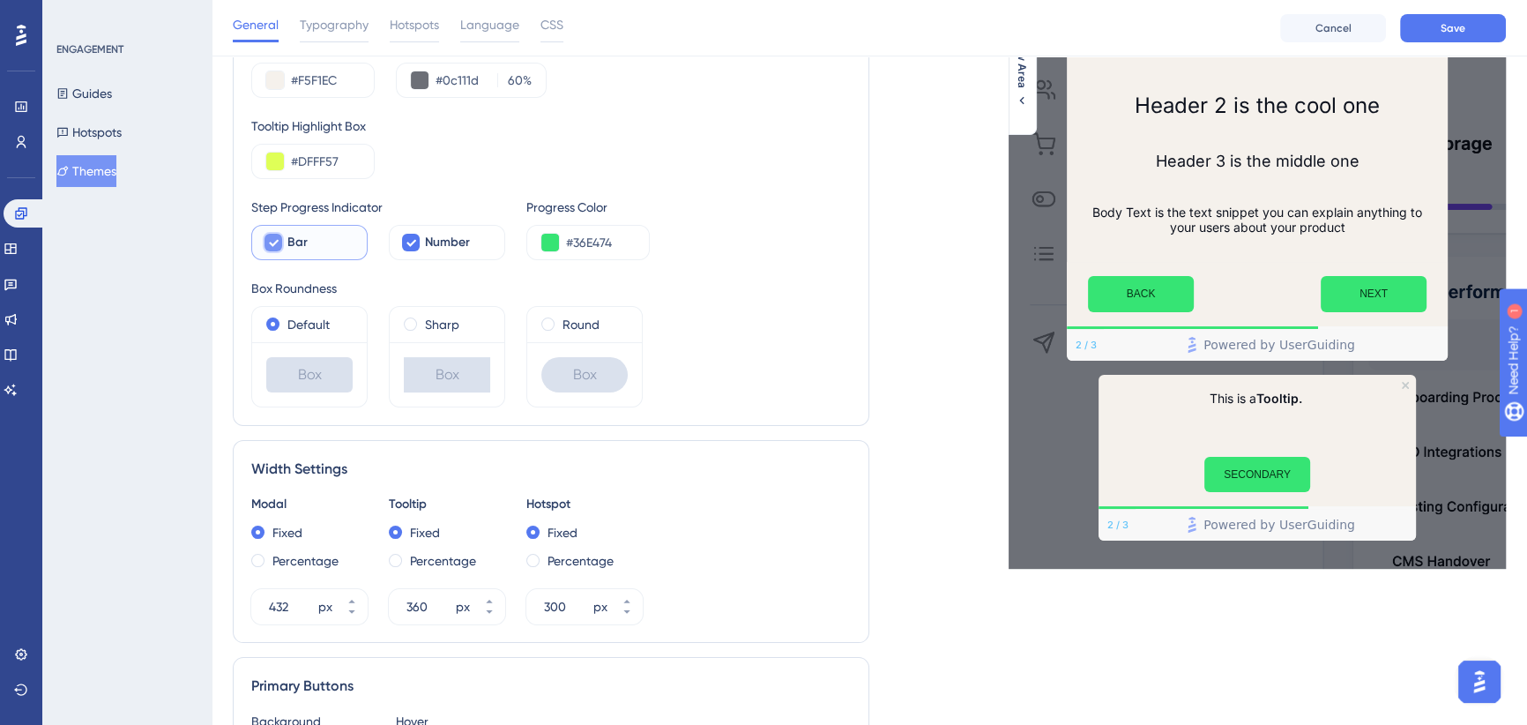
scroll to position [320, 0]
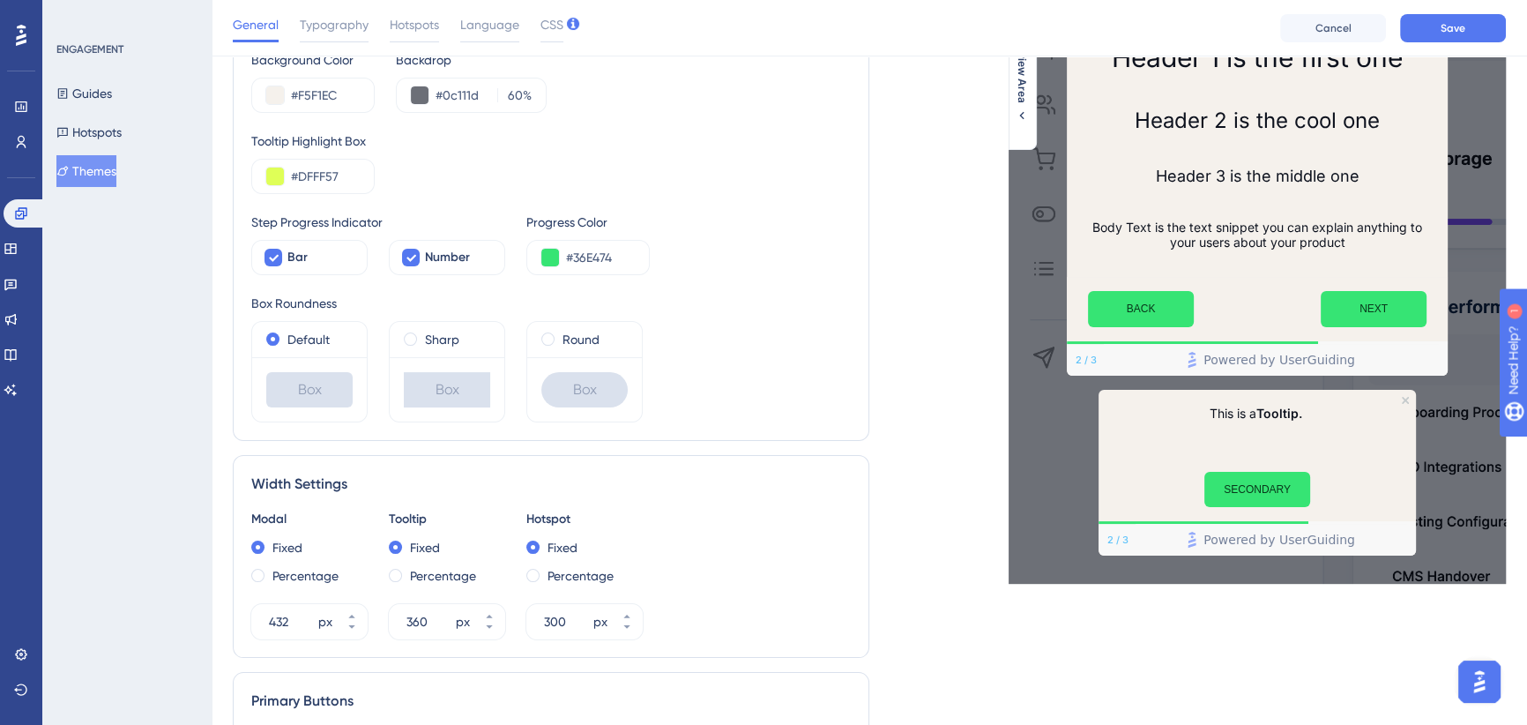
click at [496, 164] on div "Tooltip Highlight Box #DFFF57" at bounding box center [551, 162] width 600 height 63
click at [595, 256] on input "#36E474" at bounding box center [600, 257] width 69 height 21
type input "#DFFF57"
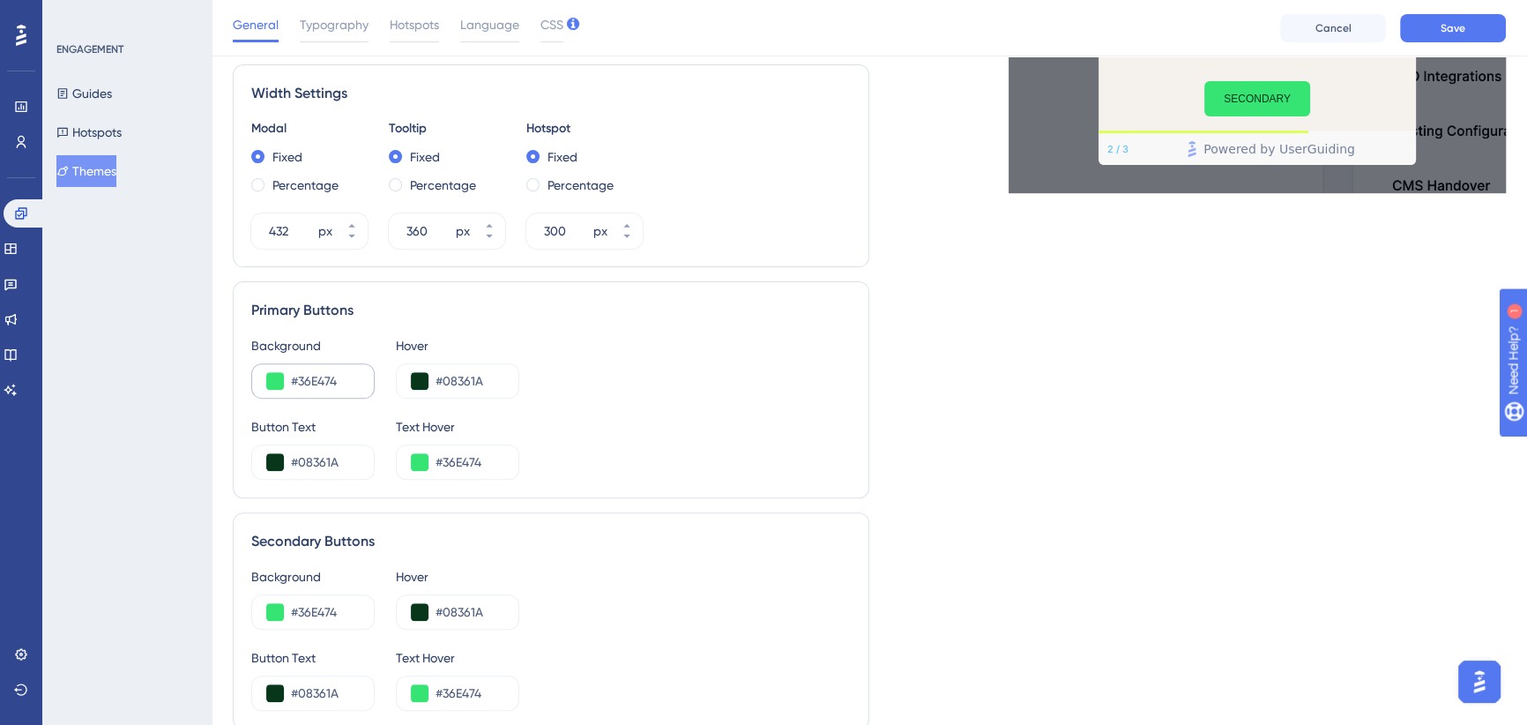
scroll to position [641, 0]
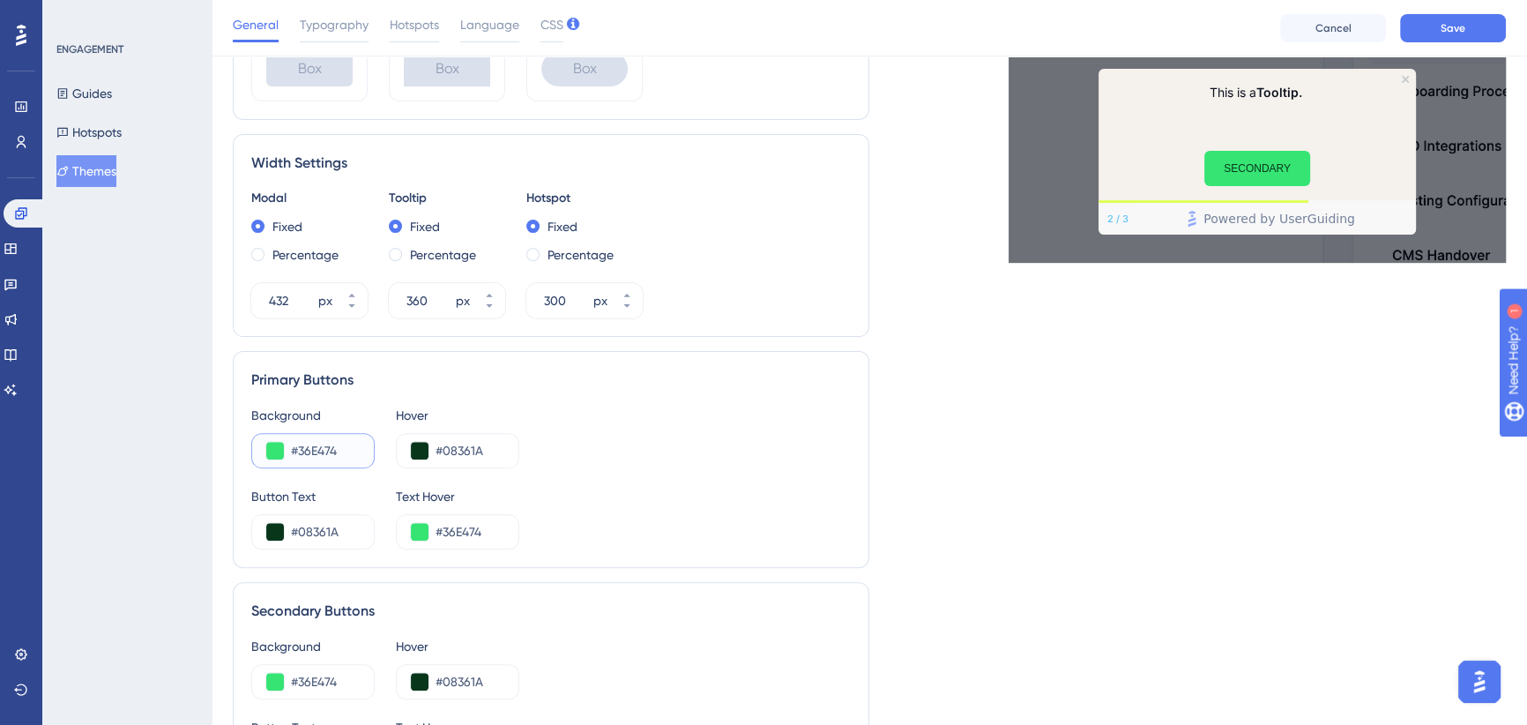
click at [326, 453] on input "#36E474" at bounding box center [325, 450] width 69 height 21
type input "#DFFF57"
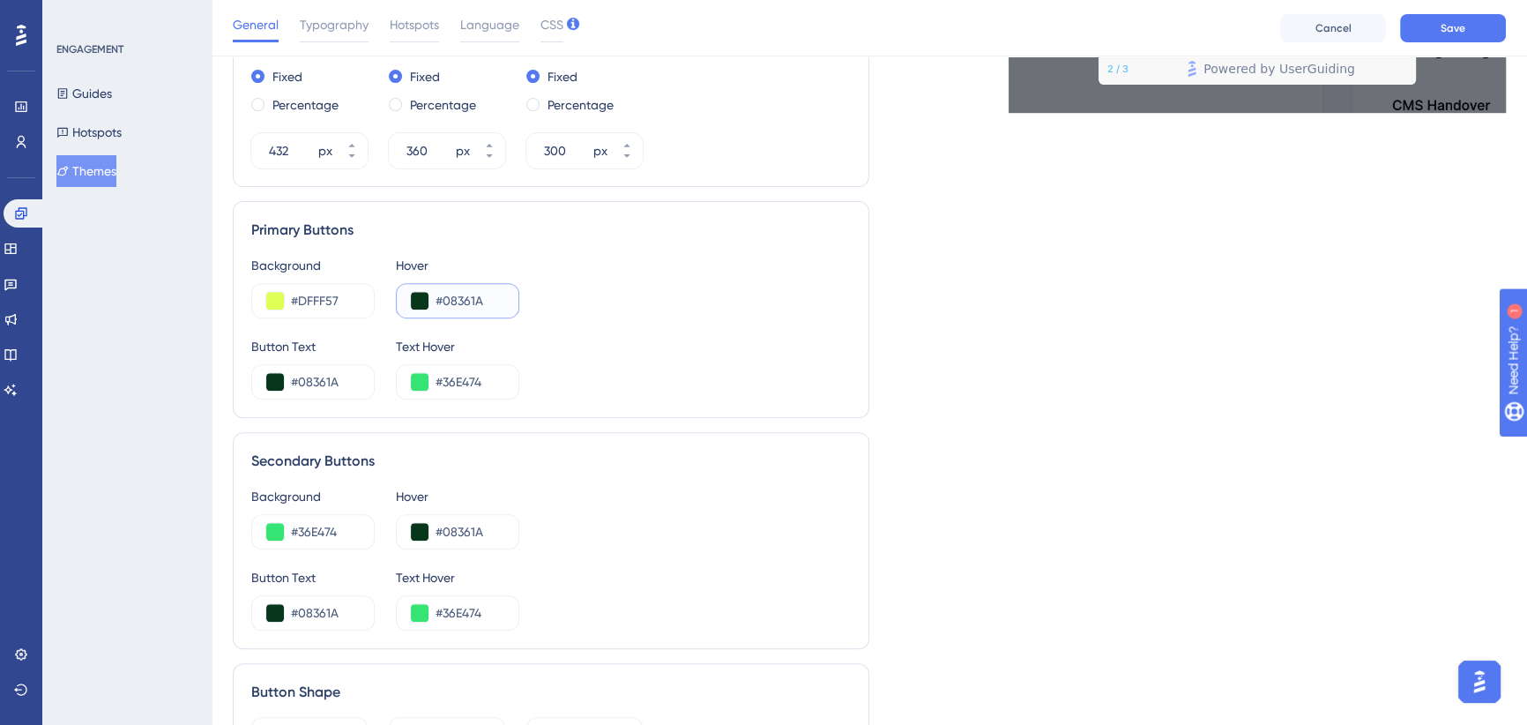
scroll to position [561, 0]
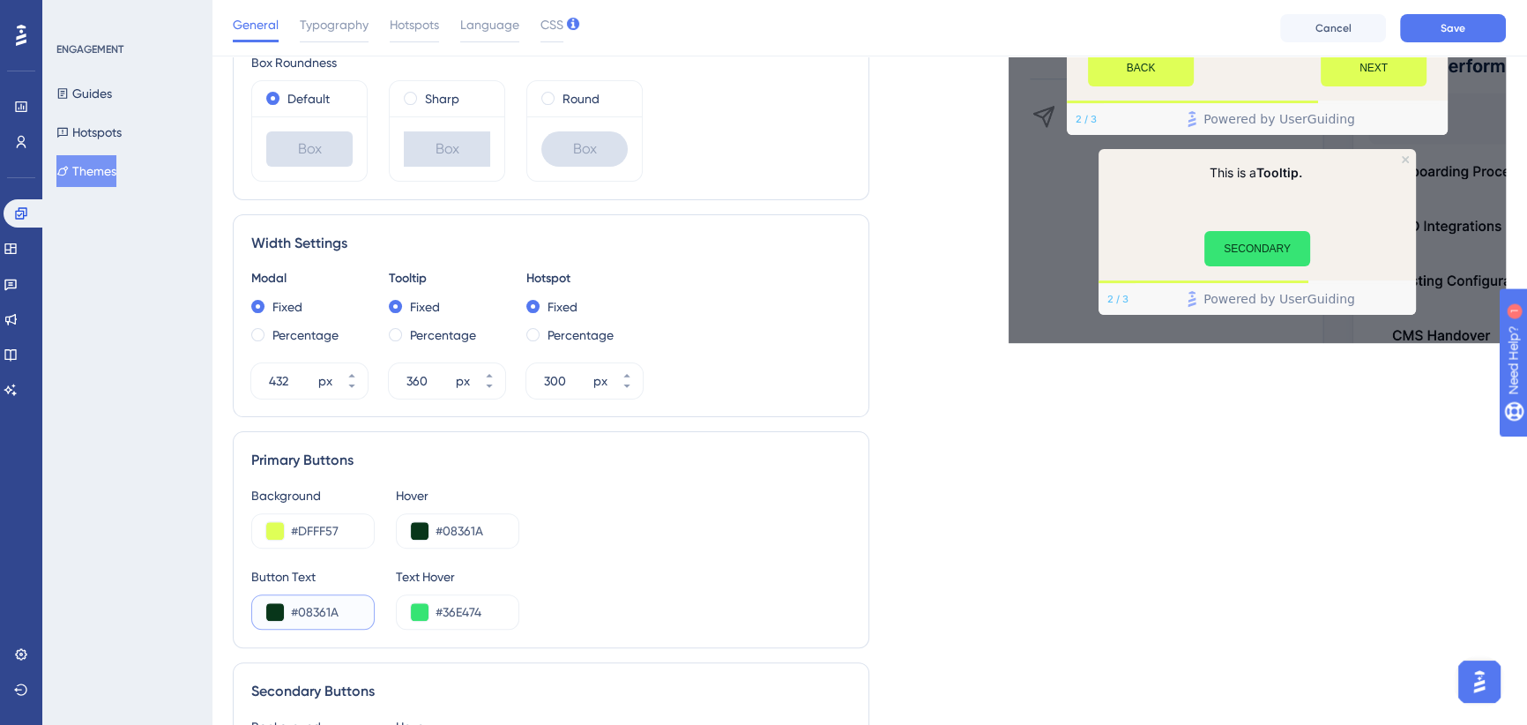
click at [318, 607] on input "#08361A" at bounding box center [325, 611] width 69 height 21
click at [466, 608] on input "#36E474" at bounding box center [470, 611] width 69 height 21
type input "#DFFF57"
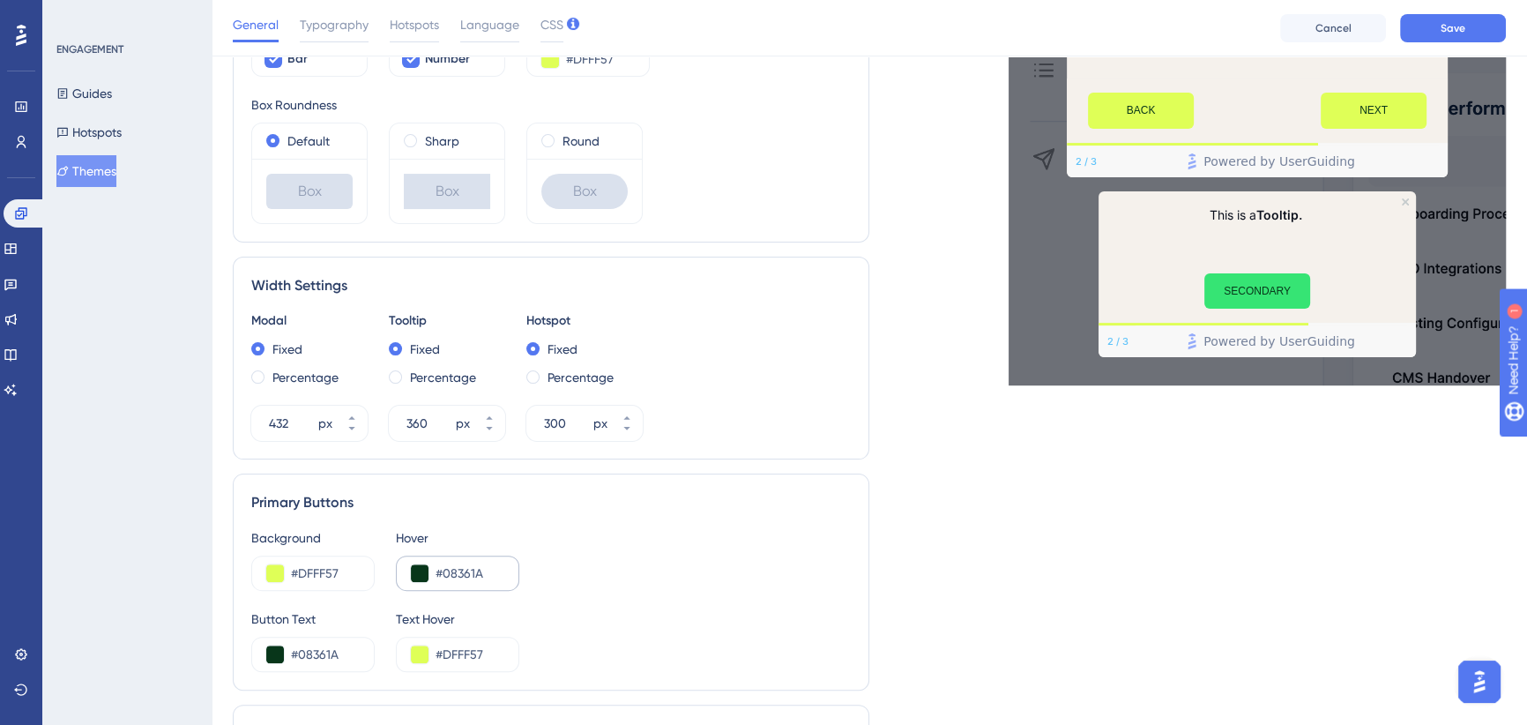
scroll to position [558, 0]
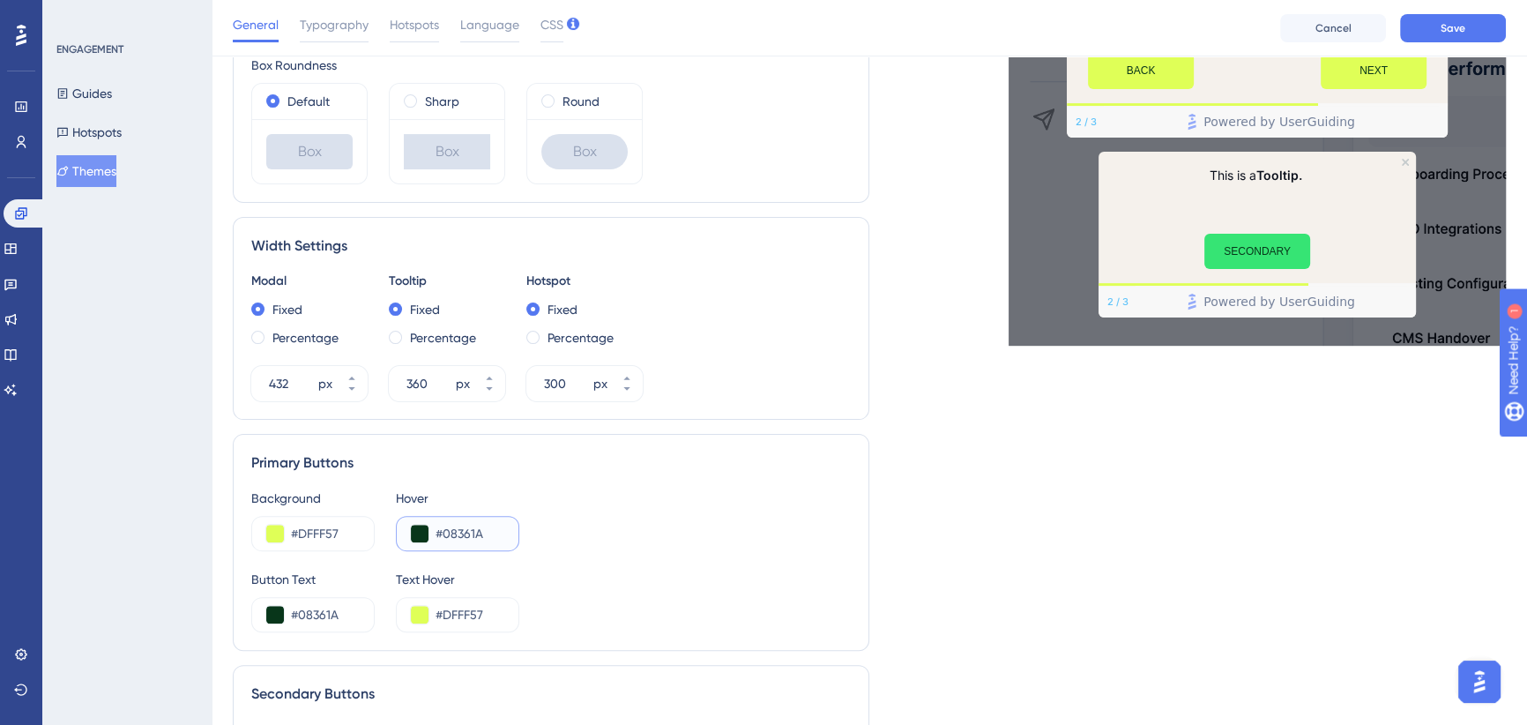
drag, startPoint x: 483, startPoint y: 532, endPoint x: 458, endPoint y: 529, distance: 25.7
click at [458, 529] on input "#08361A" at bounding box center [470, 533] width 69 height 21
click at [463, 531] on input "#08361A" at bounding box center [470, 533] width 69 height 21
click at [323, 531] on input "#DFFF57" at bounding box center [325, 533] width 69 height 21
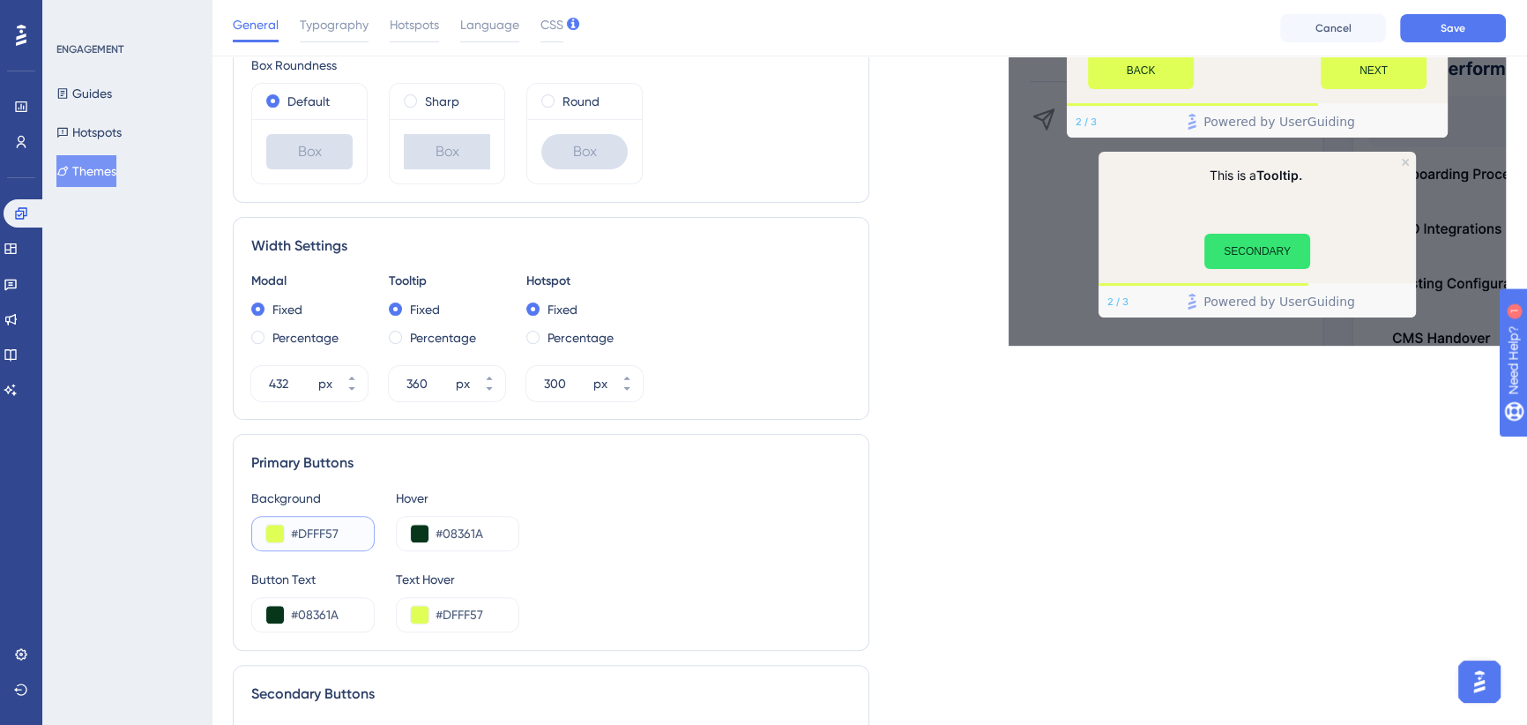
click at [323, 531] on input "#DFFF57" at bounding box center [325, 533] width 69 height 21
type input "#003419"
click at [461, 538] on input "#08361A" at bounding box center [470, 533] width 69 height 21
type input "#DFFF57"
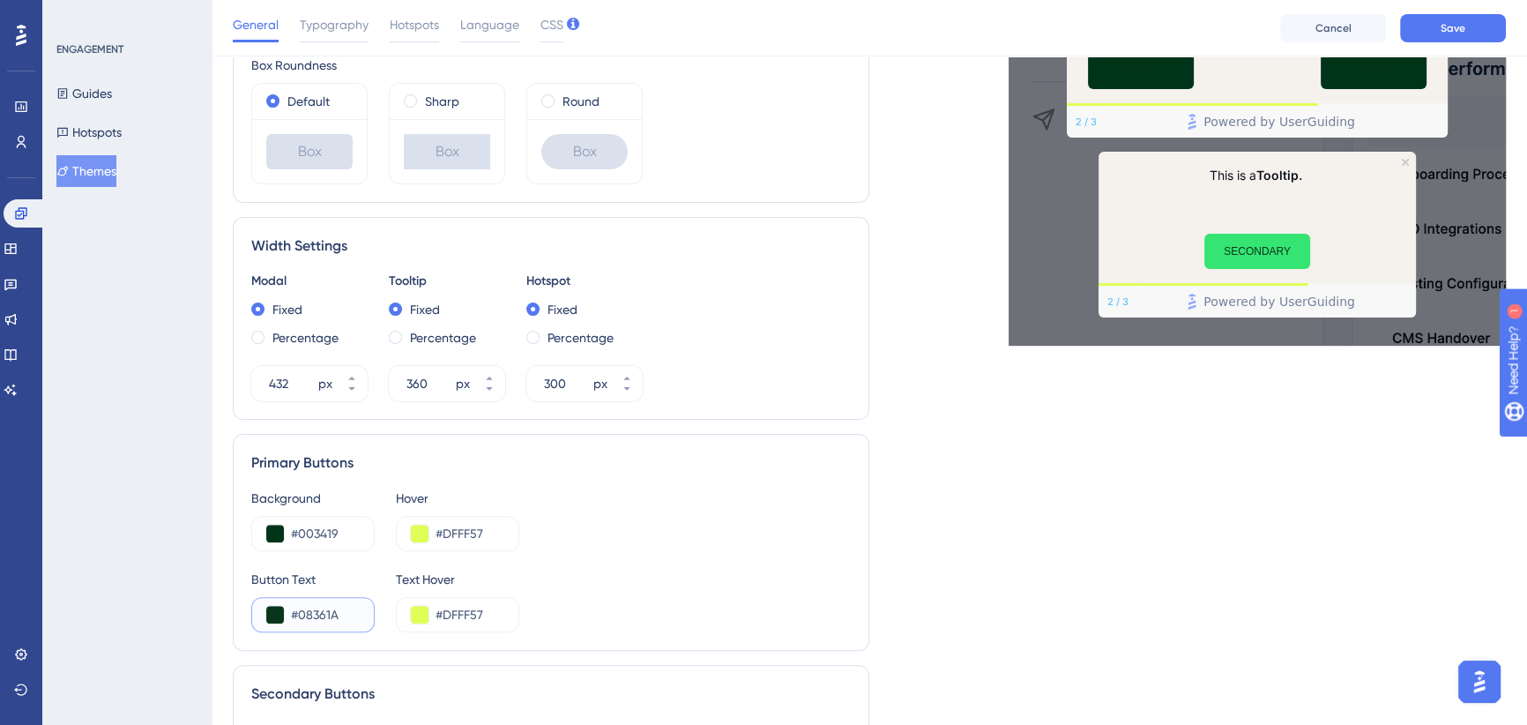
click at [308, 614] on input "#08361A" at bounding box center [325, 614] width 69 height 21
type input "#DFFF57"
click at [465, 611] on input "#DFFF57" at bounding box center [470, 614] width 69 height 21
click at [464, 611] on input "#DFFF57" at bounding box center [470, 614] width 69 height 21
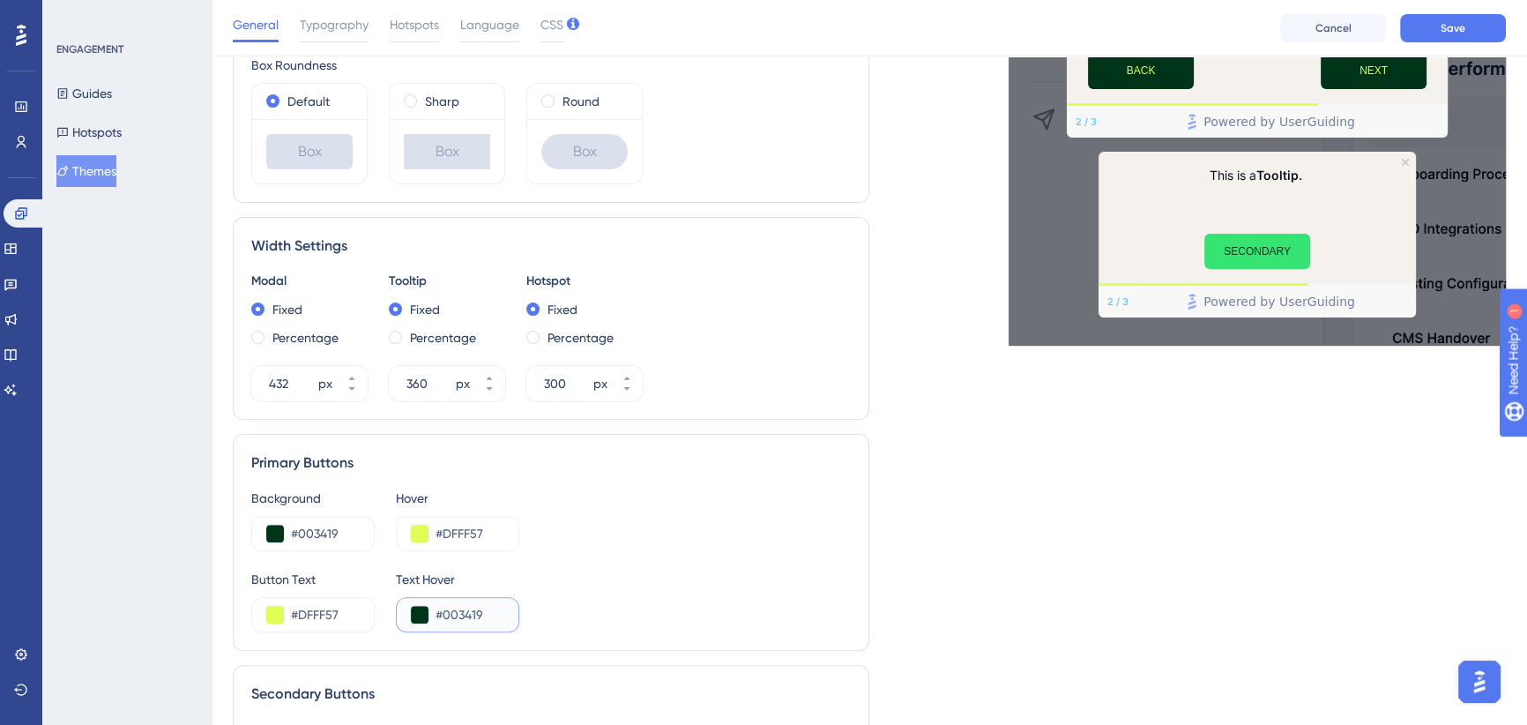
type input "#003419"
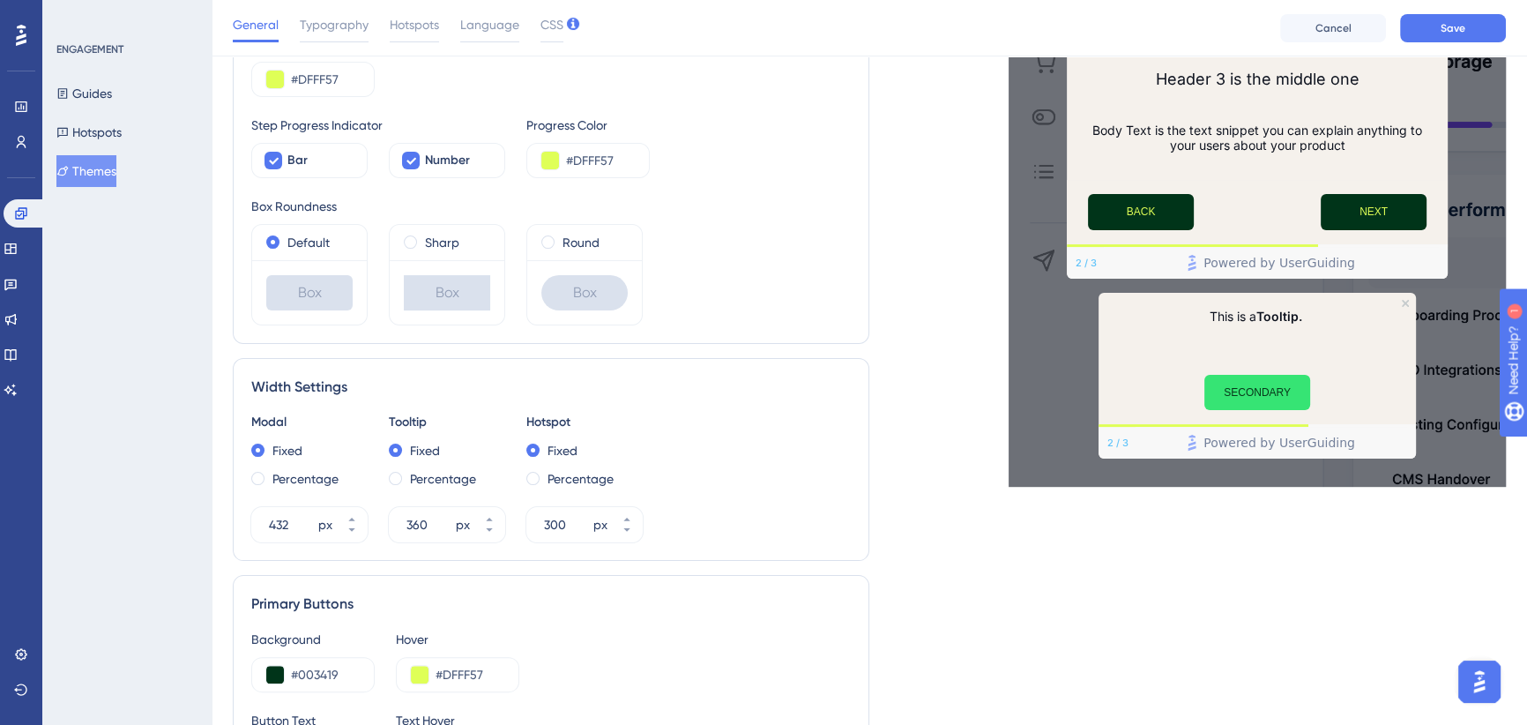
scroll to position [158, 0]
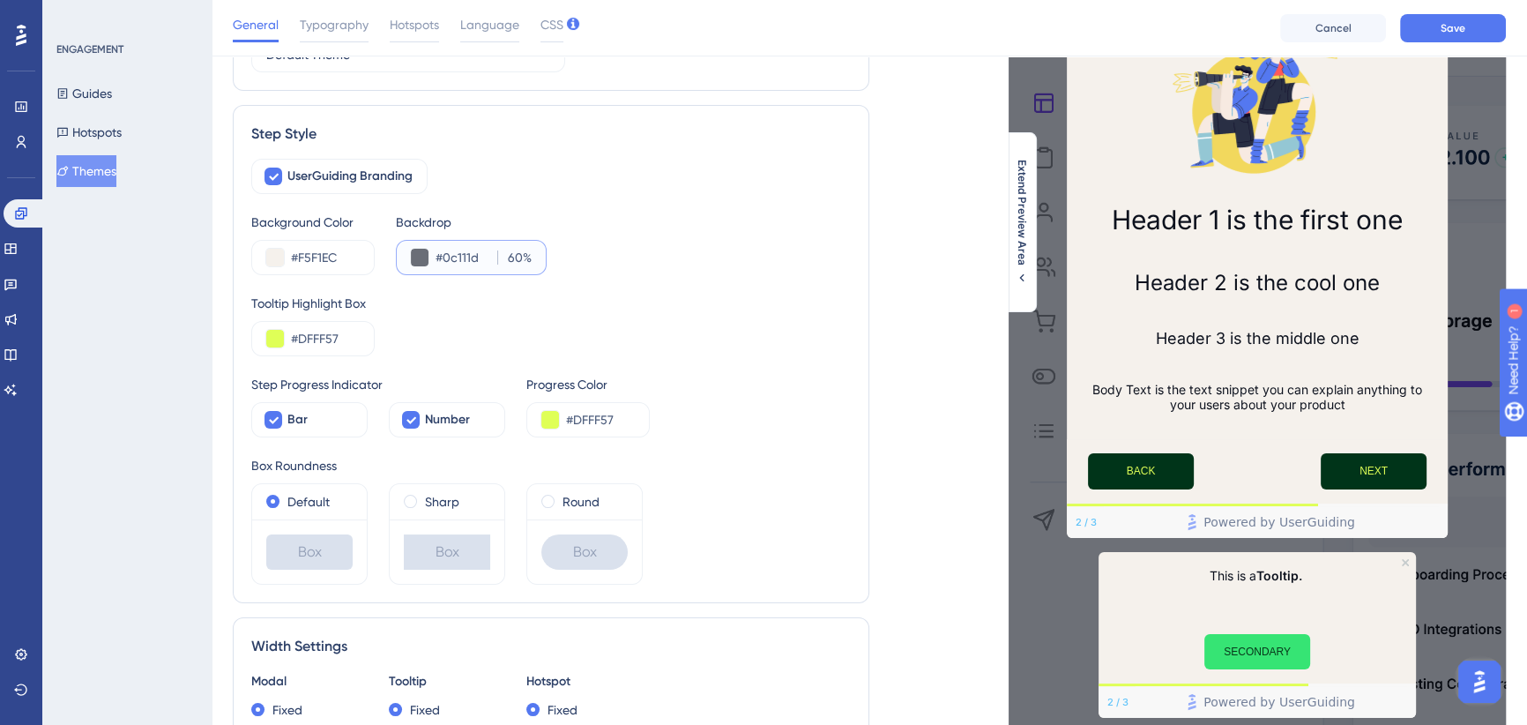
click at [511, 256] on input "60" at bounding box center [513, 257] width 19 height 21
click at [519, 258] on input "60" at bounding box center [513, 257] width 19 height 21
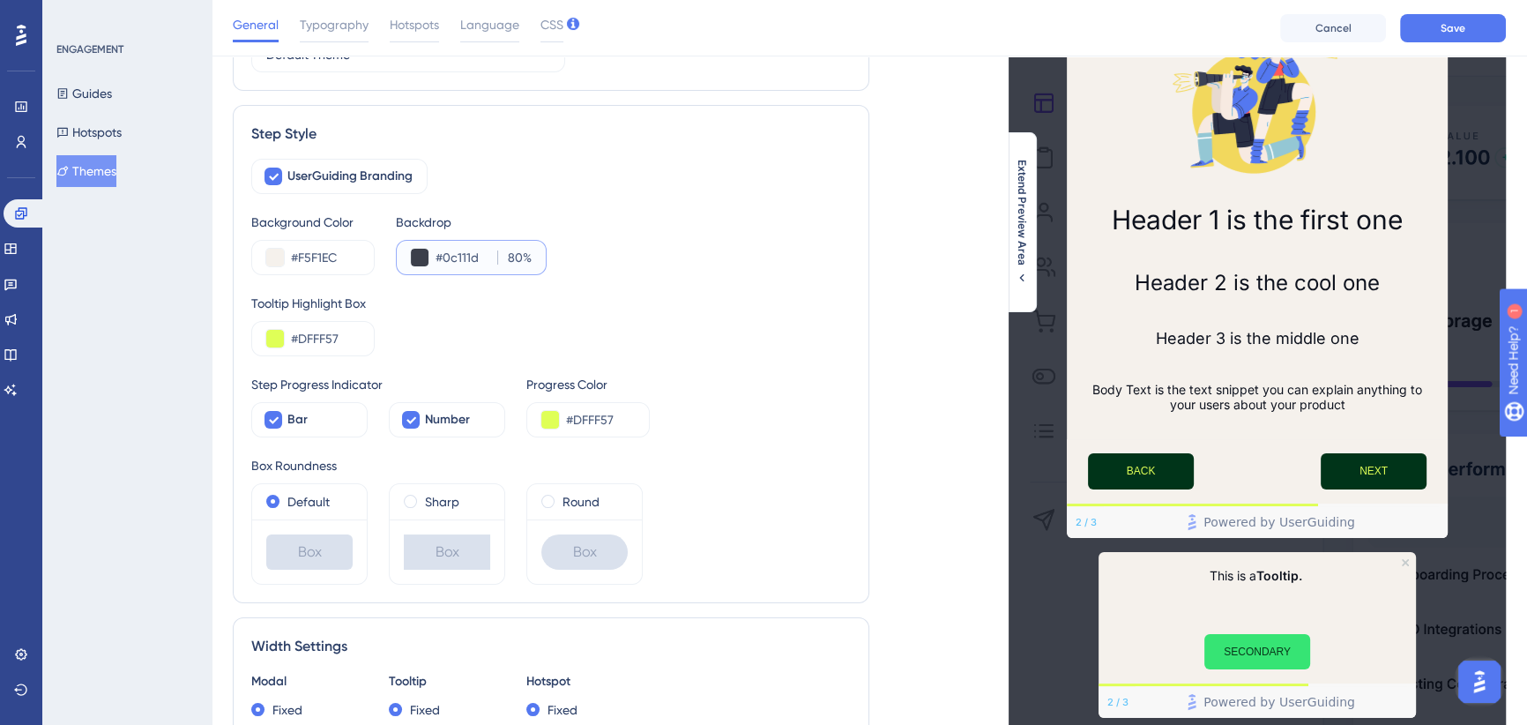
type input "80"
click at [457, 258] on input "#0c111d" at bounding box center [463, 257] width 55 height 21
click at [458, 258] on input "#0c111d" at bounding box center [463, 257] width 55 height 21
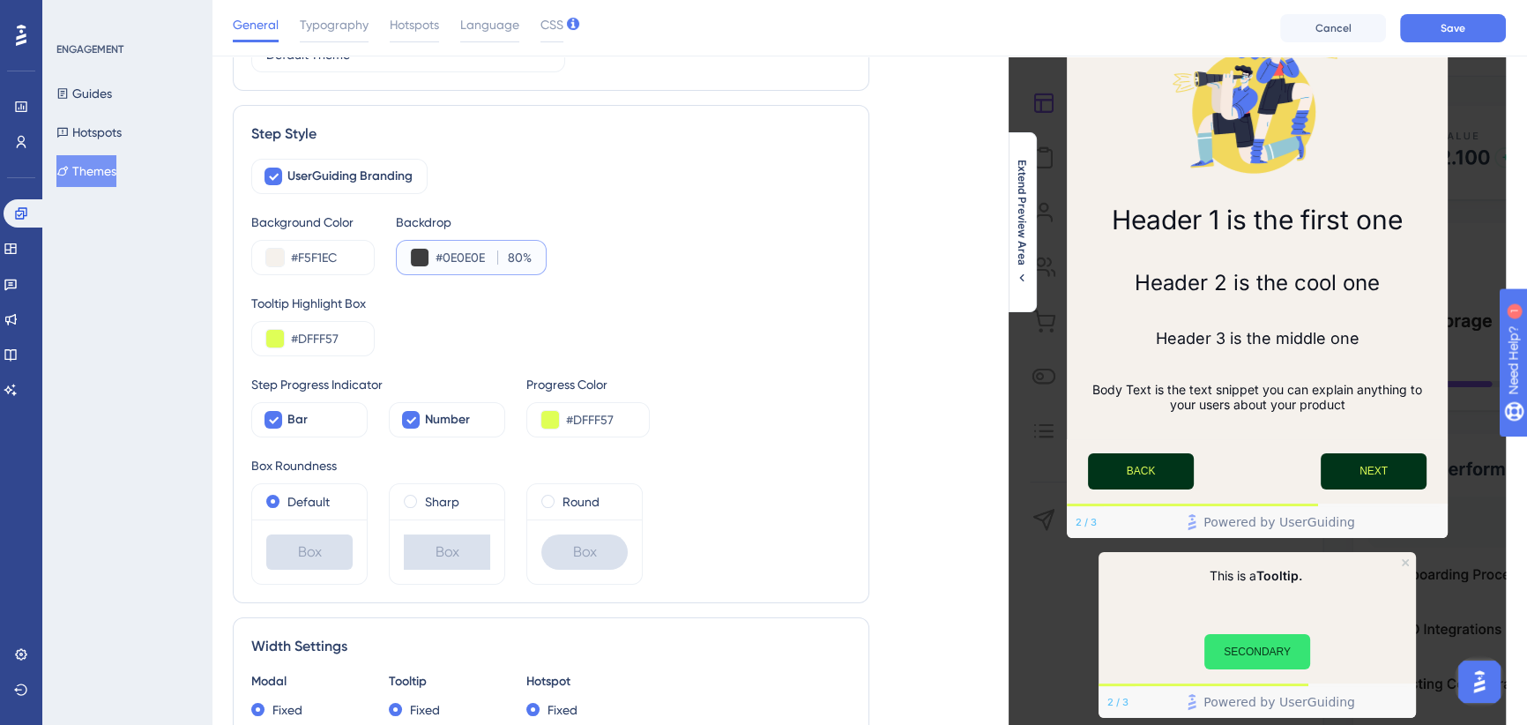
type input "#0E0E0E"
click at [514, 258] on input "80" at bounding box center [513, 257] width 19 height 21
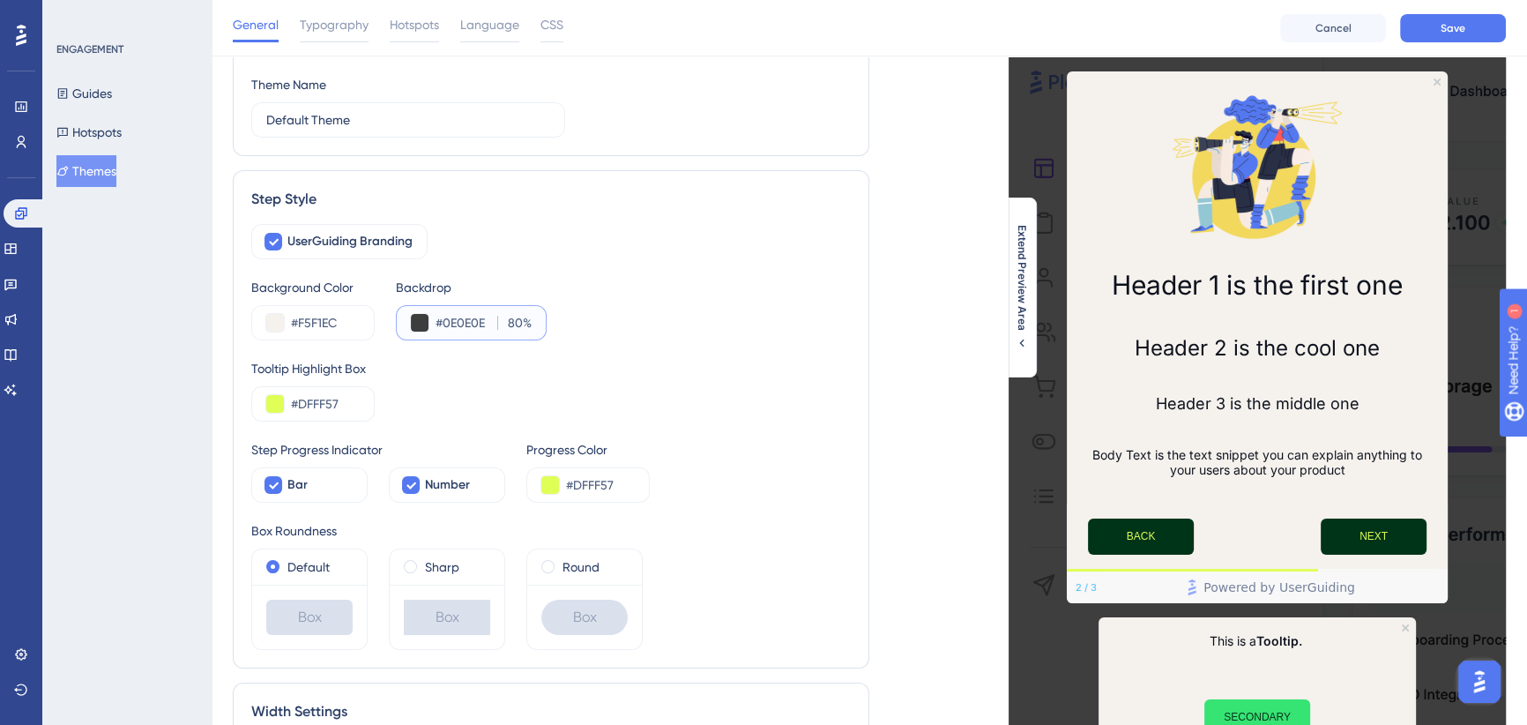
scroll to position [160, 0]
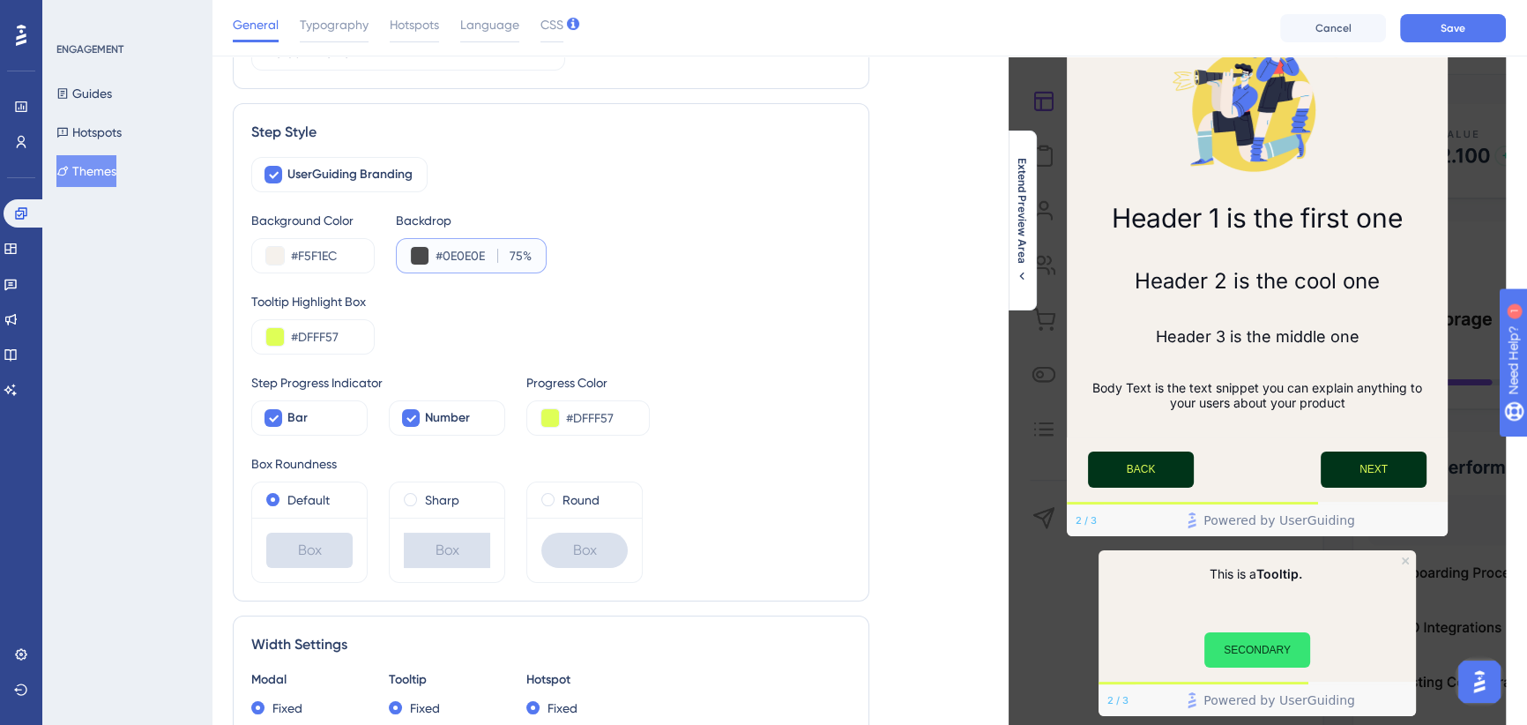
type input "75"
click at [695, 313] on div "Tooltip Highlight Box #DFFF57" at bounding box center [551, 322] width 600 height 63
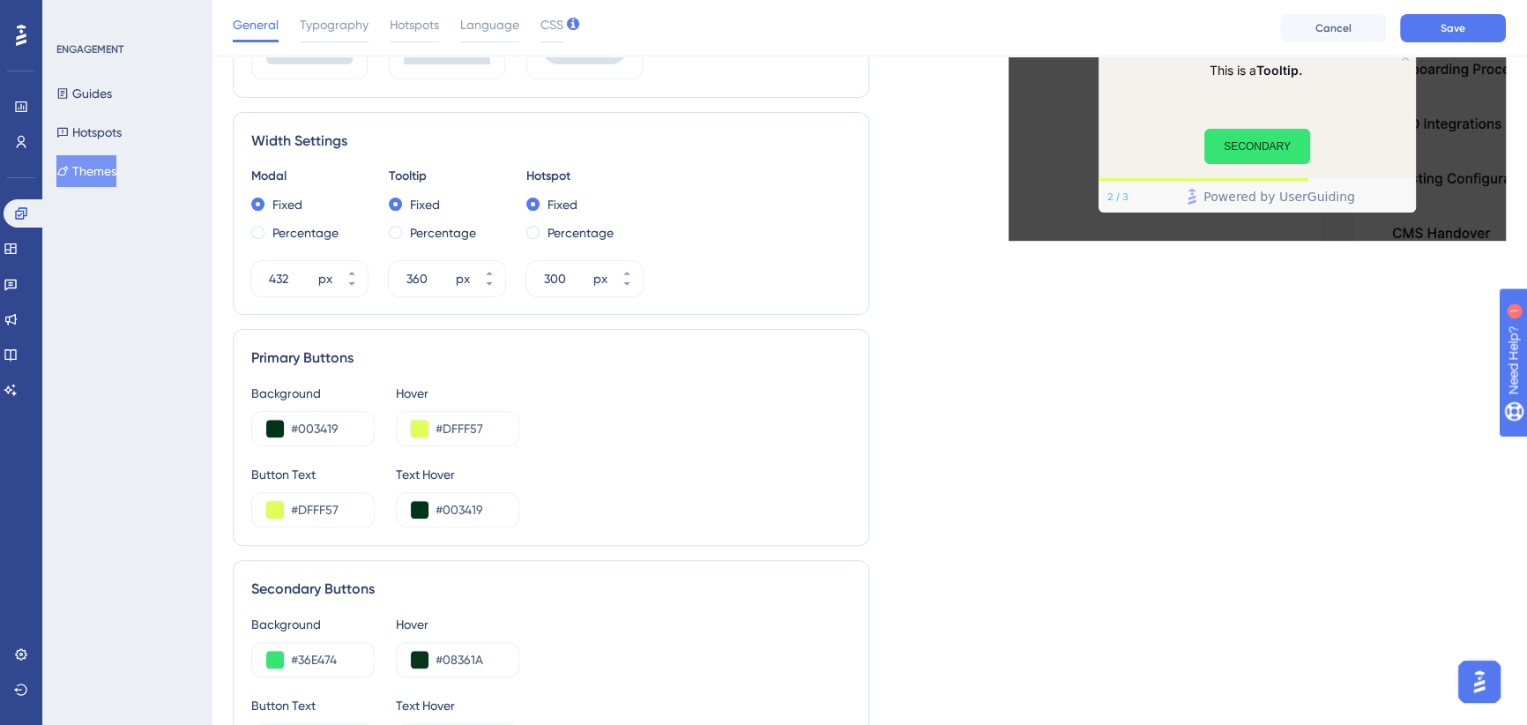
scroll to position [561, 0]
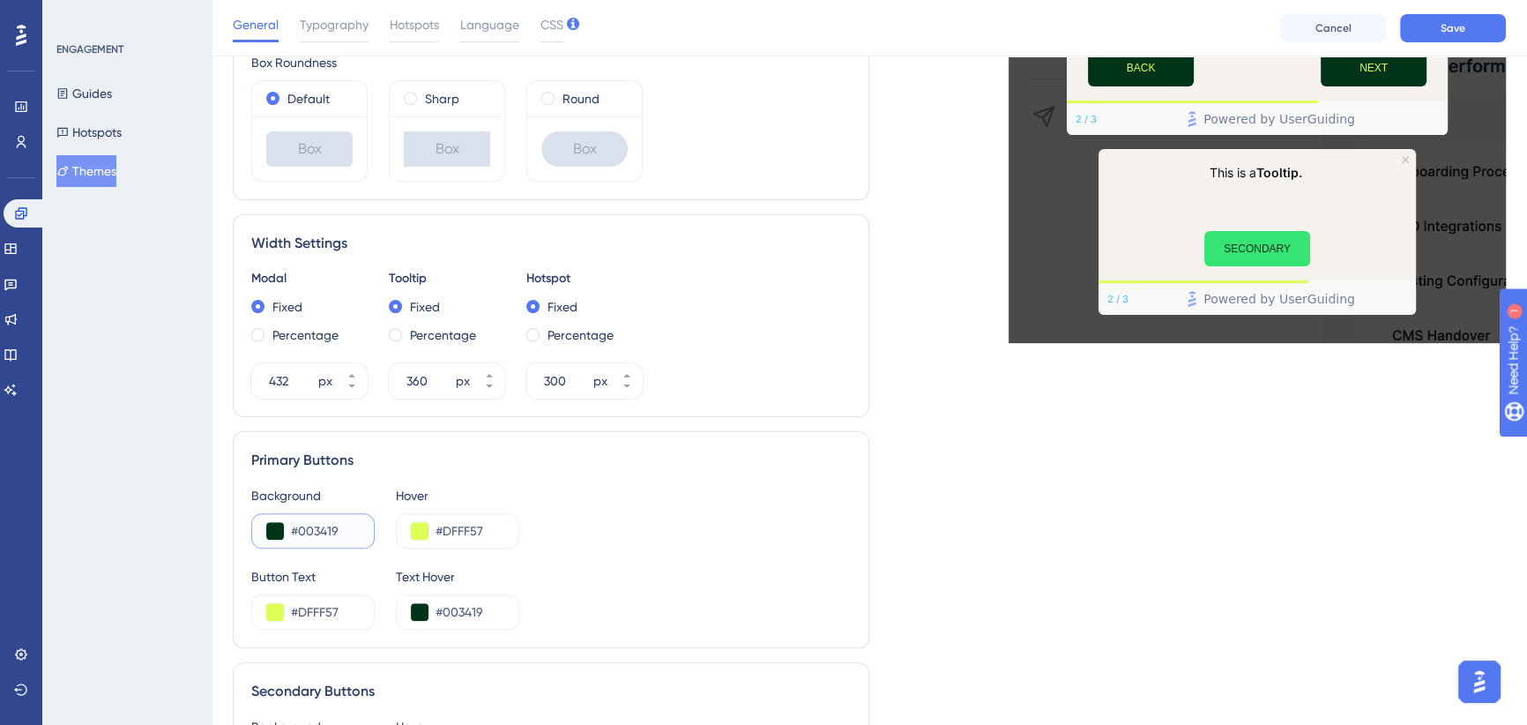
drag, startPoint x: 341, startPoint y: 530, endPoint x: 298, endPoint y: 532, distance: 43.2
click at [298, 532] on input "#003419" at bounding box center [325, 530] width 69 height 21
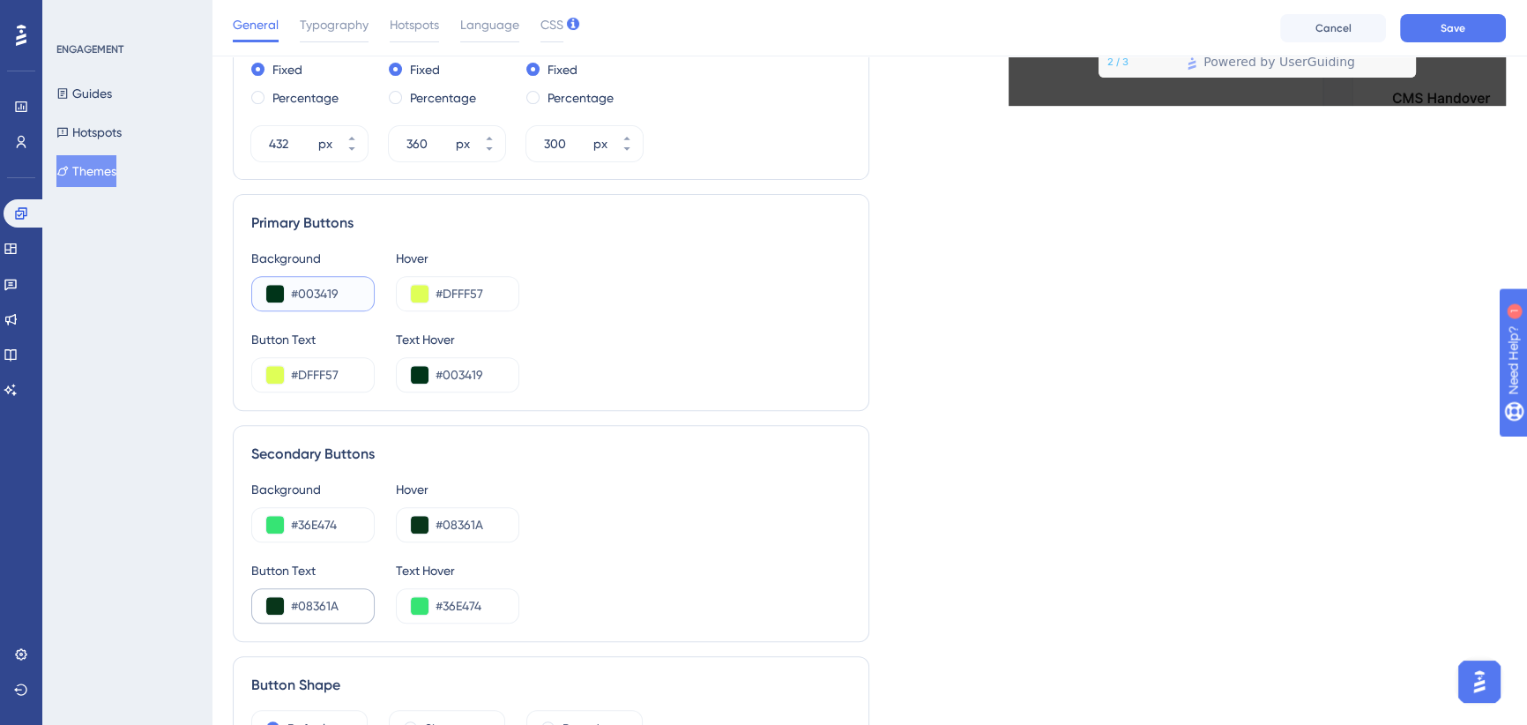
scroll to position [882, 0]
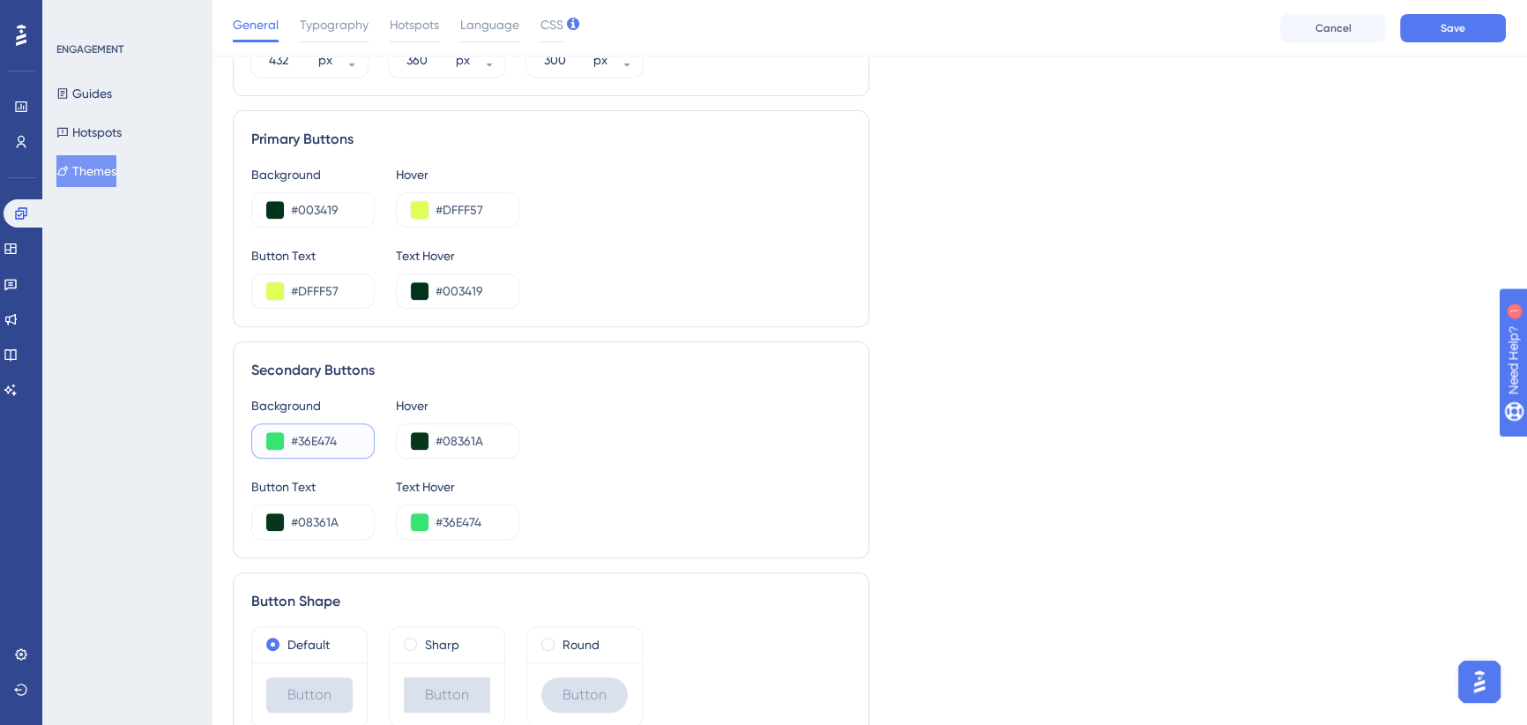
drag, startPoint x: 336, startPoint y: 441, endPoint x: 294, endPoint y: 446, distance: 42.7
click at [294, 442] on input "#36E474" at bounding box center [325, 440] width 69 height 21
paste input "003419"
type input "#003419"
drag, startPoint x: 483, startPoint y: 206, endPoint x: 441, endPoint y: 204, distance: 42.4
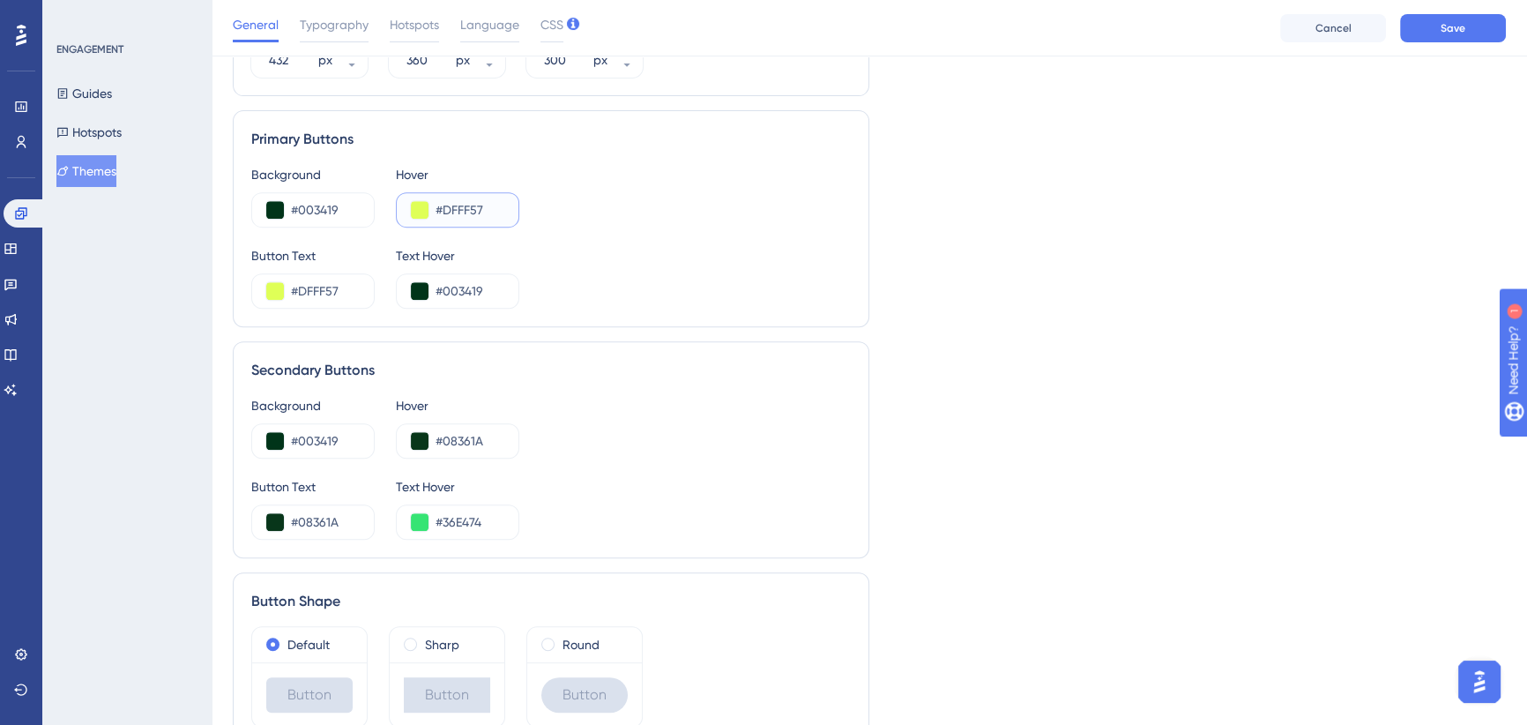
click at [441, 204] on input "#DFFF57" at bounding box center [470, 209] width 69 height 21
drag, startPoint x: 483, startPoint y: 440, endPoint x: 442, endPoint y: 441, distance: 41.5
click at [442, 441] on input "#08361A" at bounding box center [470, 440] width 69 height 21
paste input "DFFF57"
type input "#DFFF57"
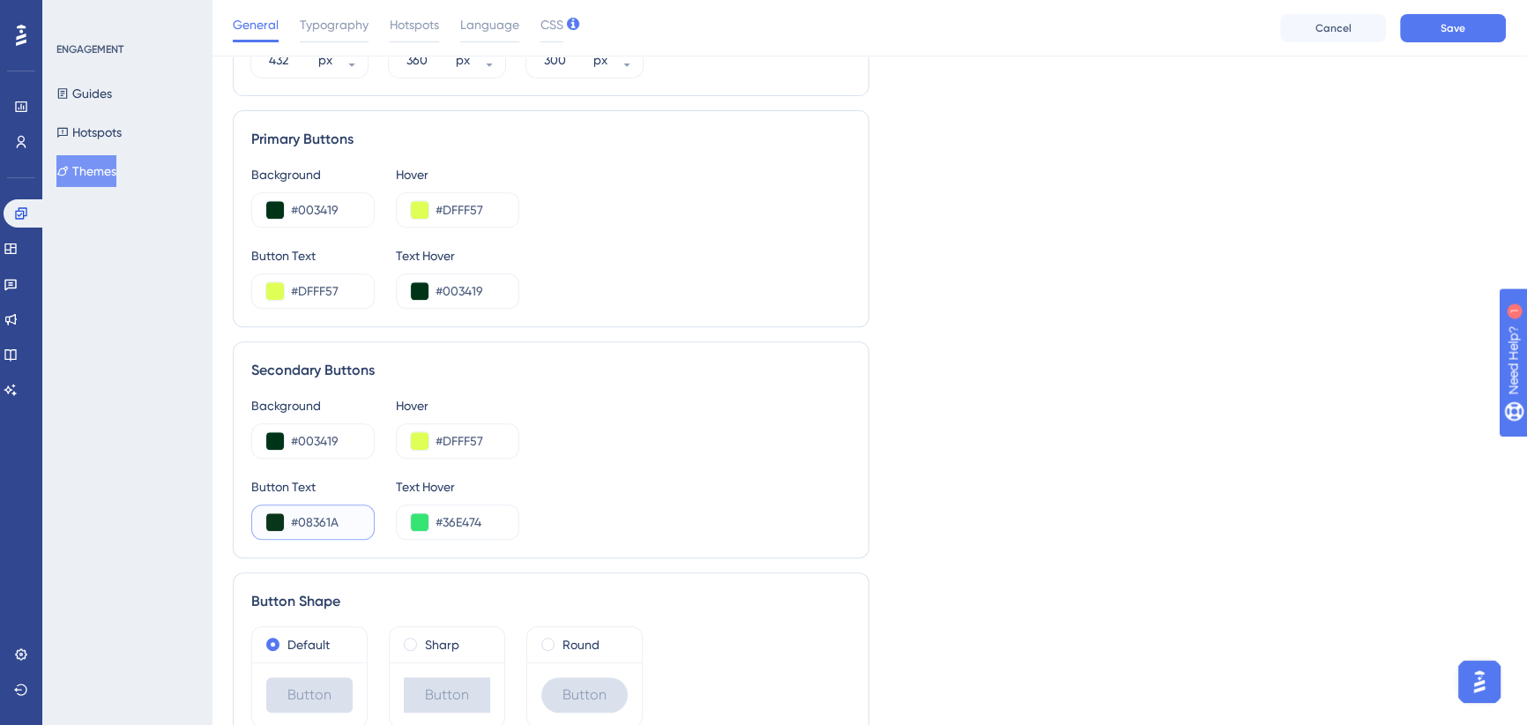
drag, startPoint x: 342, startPoint y: 522, endPoint x: 299, endPoint y: 520, distance: 43.2
click at [299, 520] on input "#08361A" at bounding box center [325, 521] width 69 height 21
paste input "DFFF57"
type input "#DFFF57"
drag, startPoint x: 339, startPoint y: 442, endPoint x: 413, endPoint y: 488, distance: 87.1
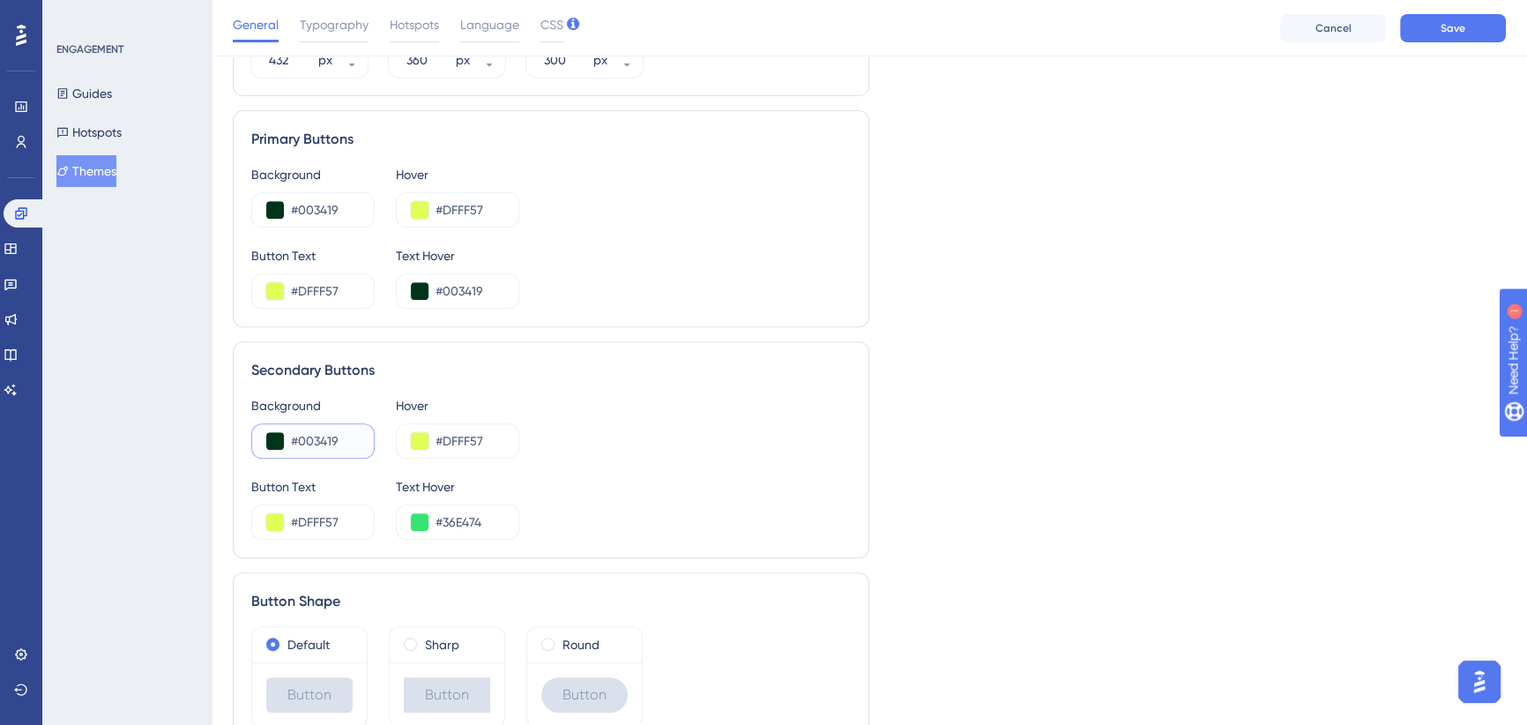
click at [295, 443] on input "#003419" at bounding box center [325, 440] width 69 height 21
drag, startPoint x: 472, startPoint y: 521, endPoint x: 439, endPoint y: 520, distance: 32.6
click at [439, 520] on input "#36E474" at bounding box center [470, 521] width 69 height 21
paste input "003419"
type input "#003419"
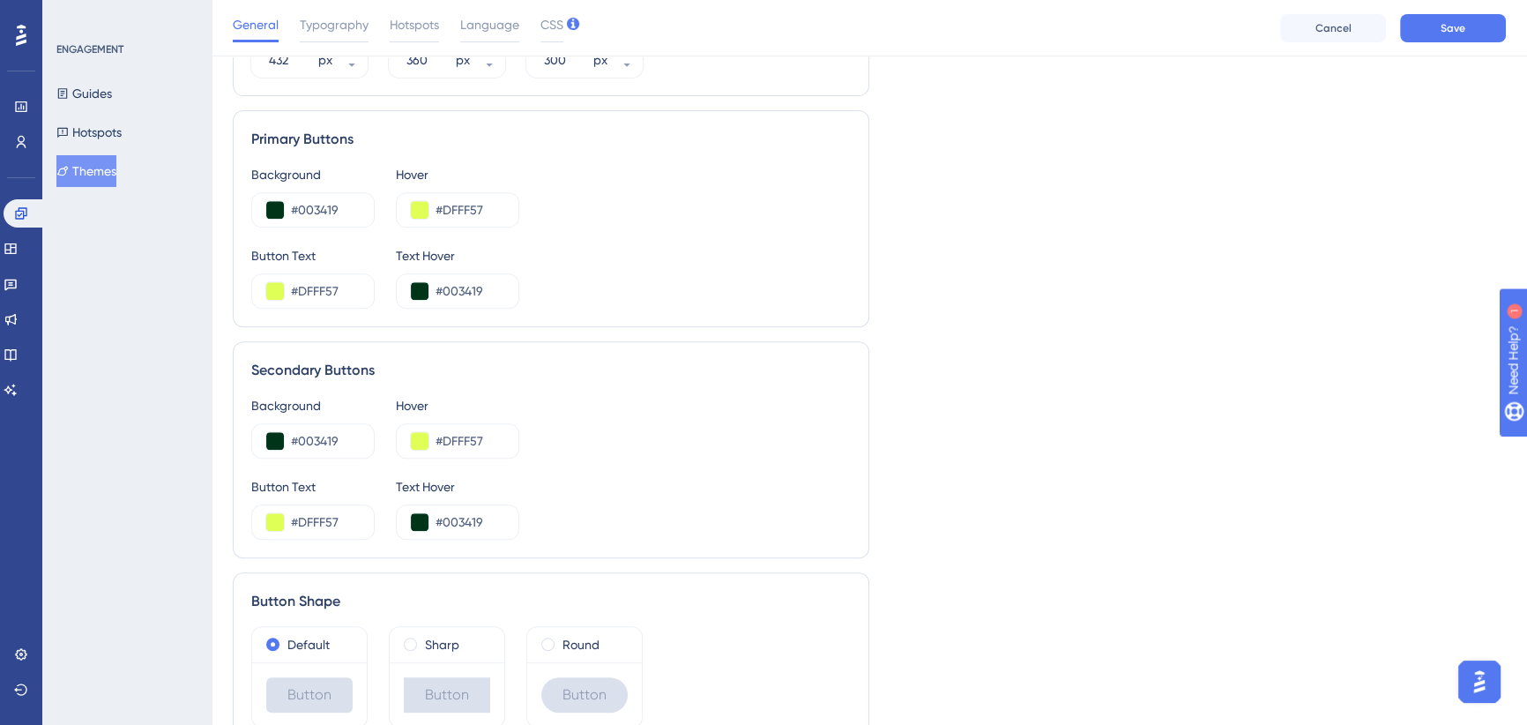
click at [756, 472] on div "Background #003419 Hover #DFFF57 Button Text #DFFF57 Text Hover #003419" at bounding box center [551, 467] width 600 height 145
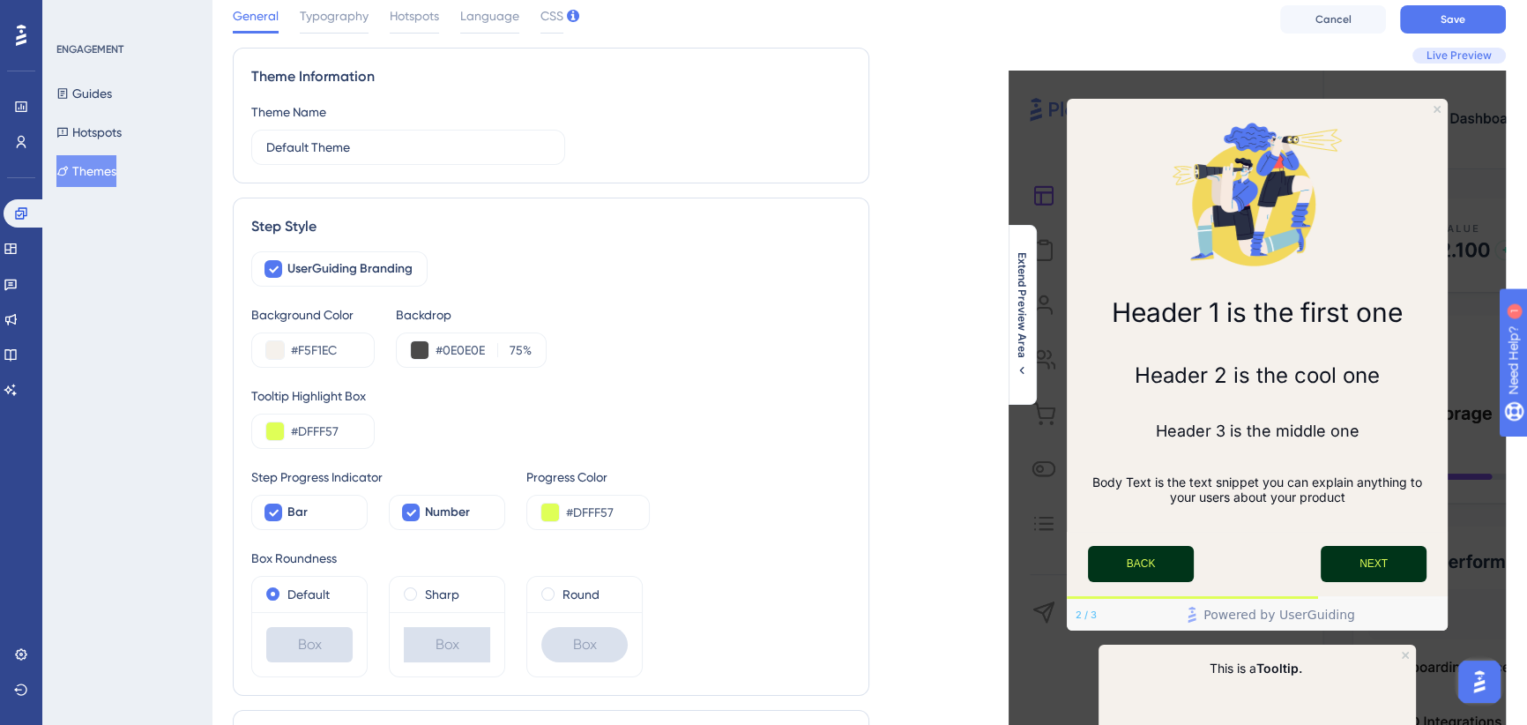
scroll to position [160, 0]
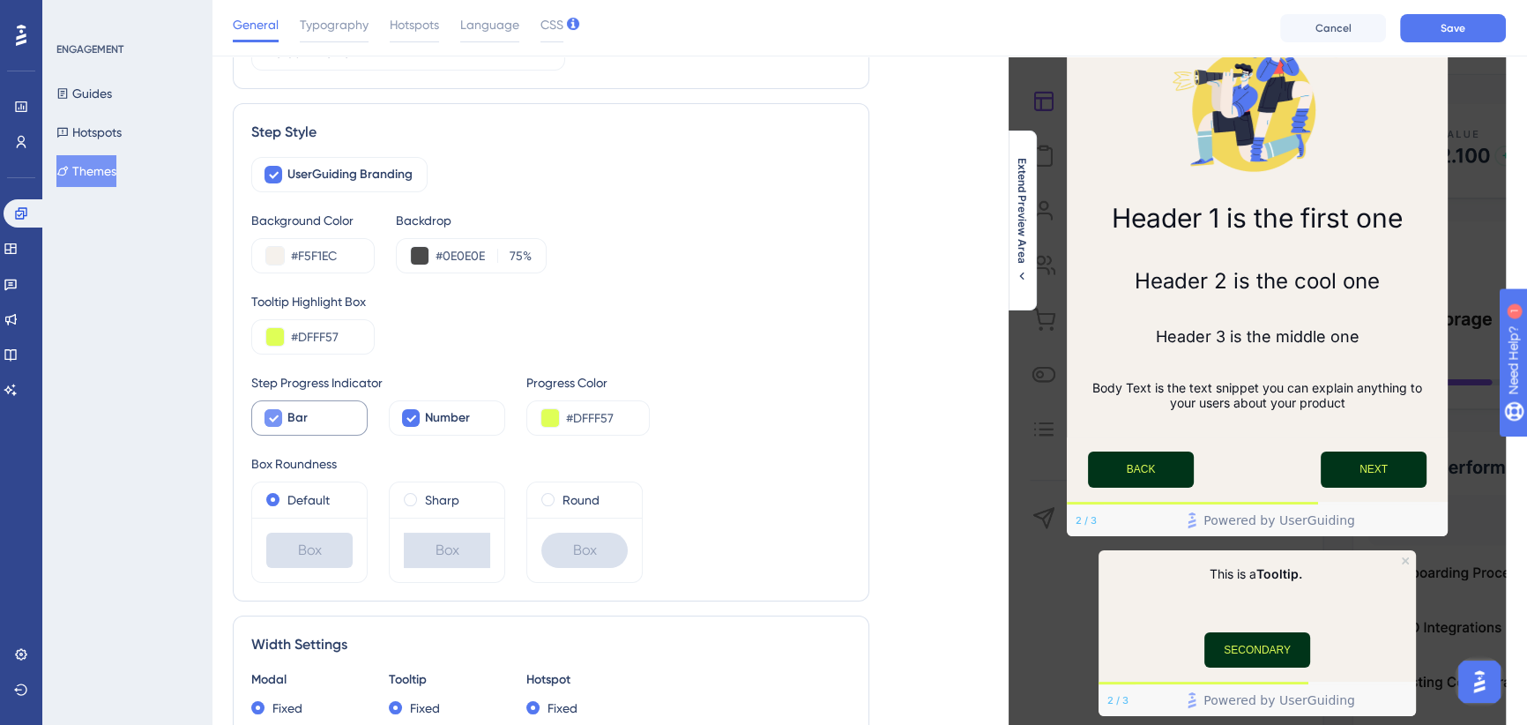
click at [274, 415] on icon at bounding box center [273, 418] width 11 height 14
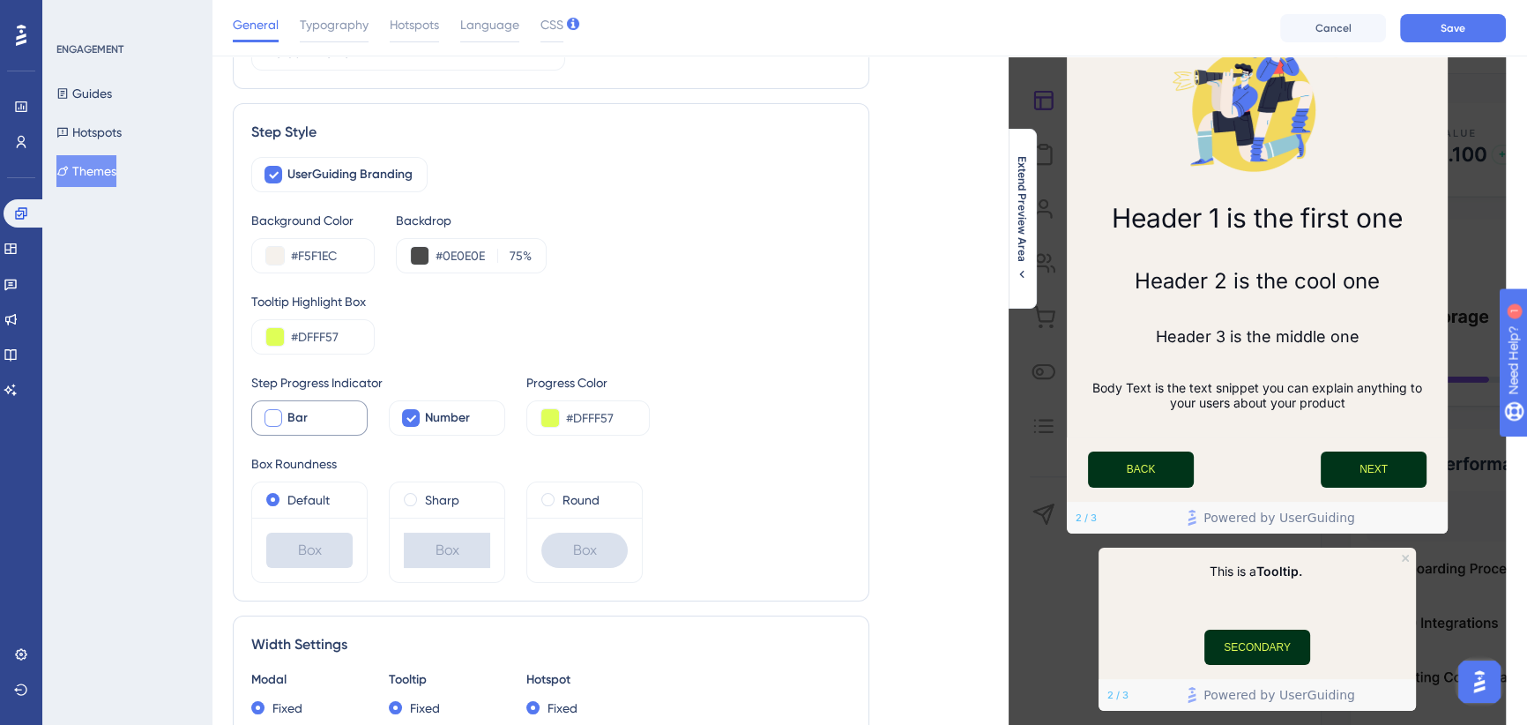
drag, startPoint x: 274, startPoint y: 415, endPoint x: 793, endPoint y: 325, distance: 526.3
click at [793, 325] on div "Tooltip Highlight Box #DFFF57" at bounding box center [551, 322] width 600 height 63
click at [273, 418] on div at bounding box center [274, 418] width 18 height 18
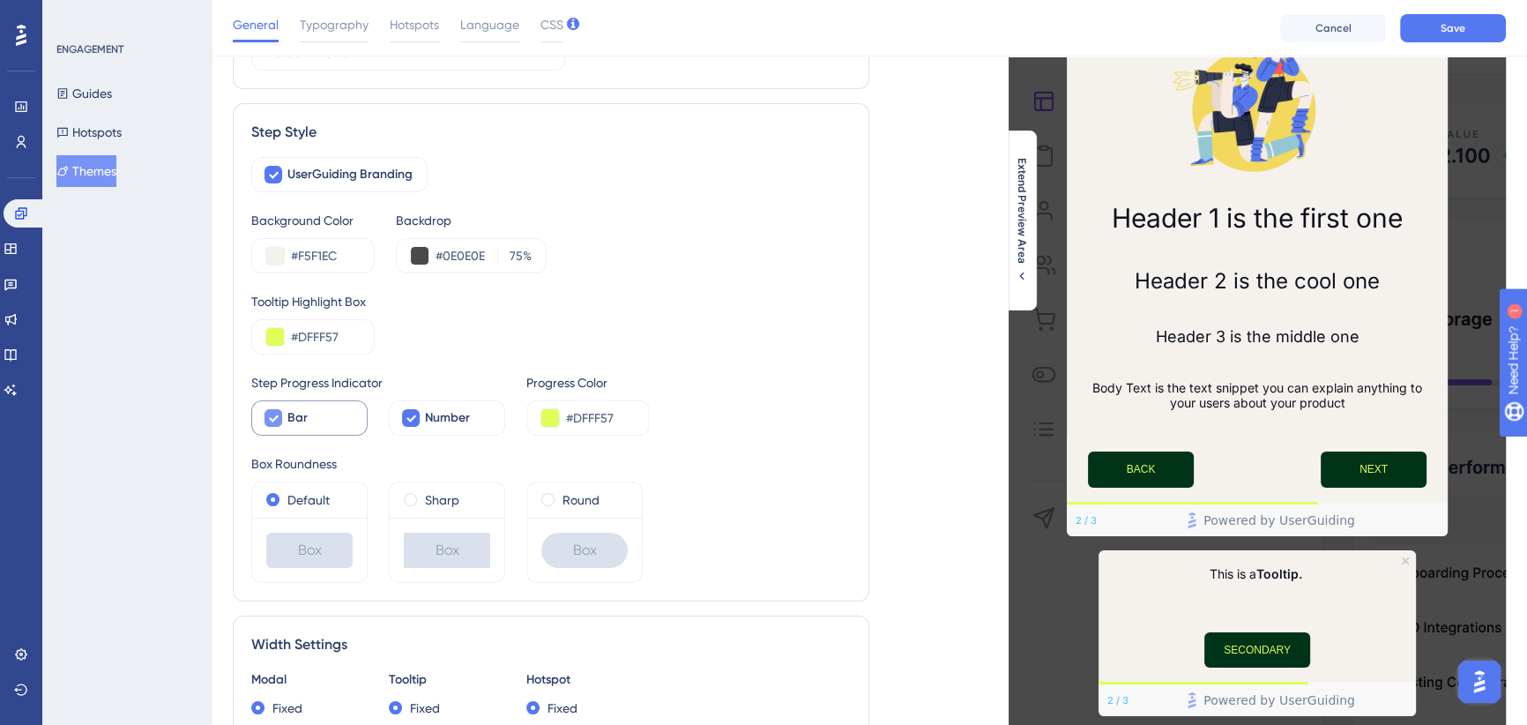
click at [273, 417] on icon at bounding box center [273, 418] width 11 height 14
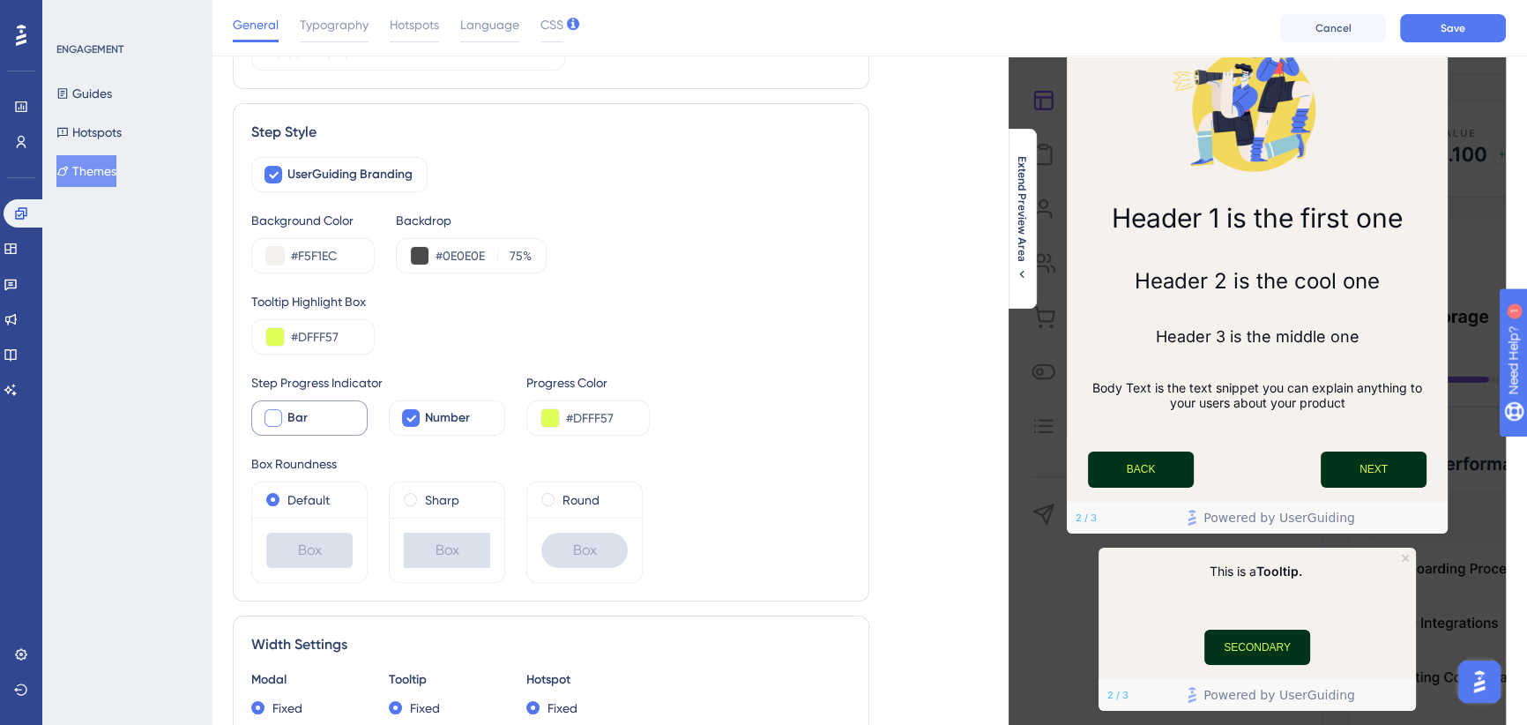
click at [273, 417] on div at bounding box center [274, 418] width 18 height 18
checkbox input "true"
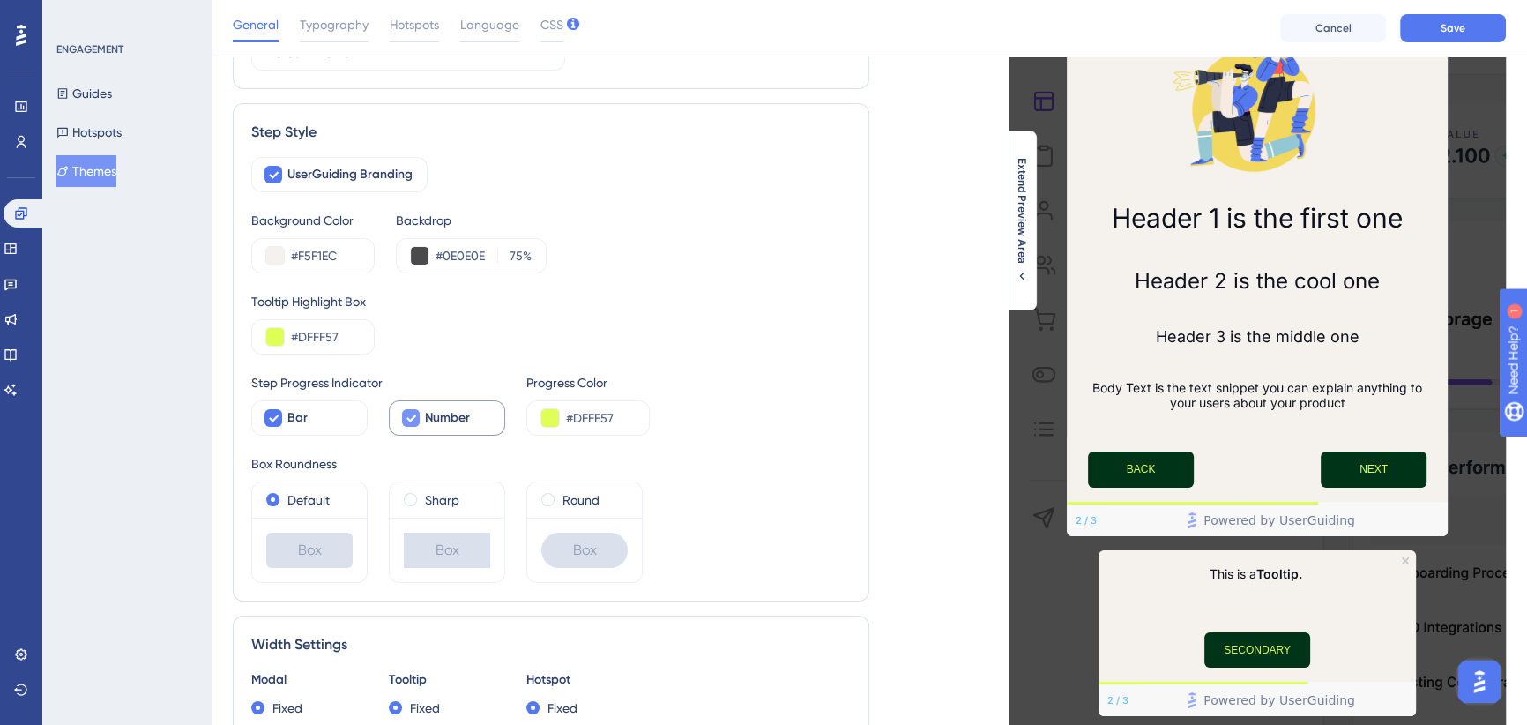
click at [418, 416] on div at bounding box center [411, 418] width 18 height 18
checkbox input "true"
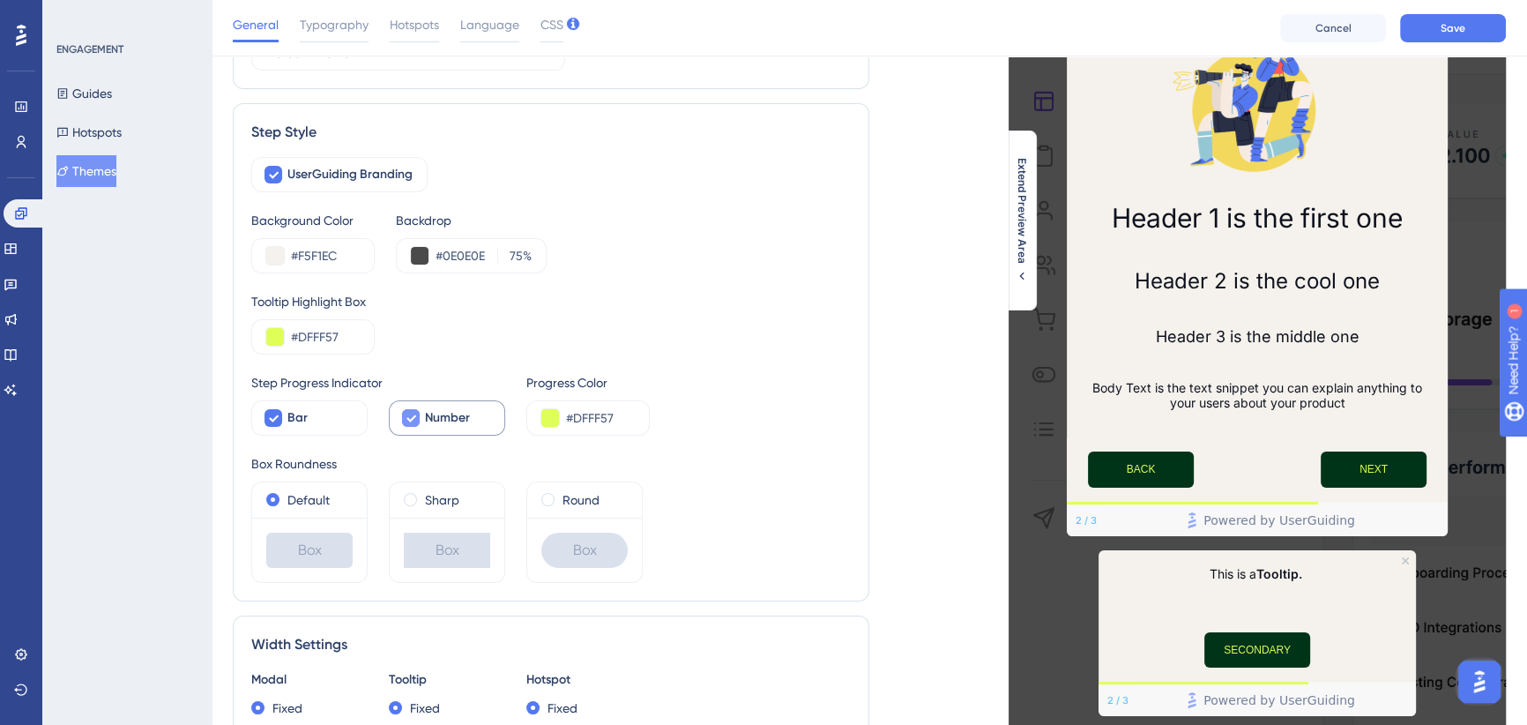
click at [766, 429] on div "Step Progress Indicator Bar Number Progress Color #DFFF57" at bounding box center [551, 403] width 600 height 63
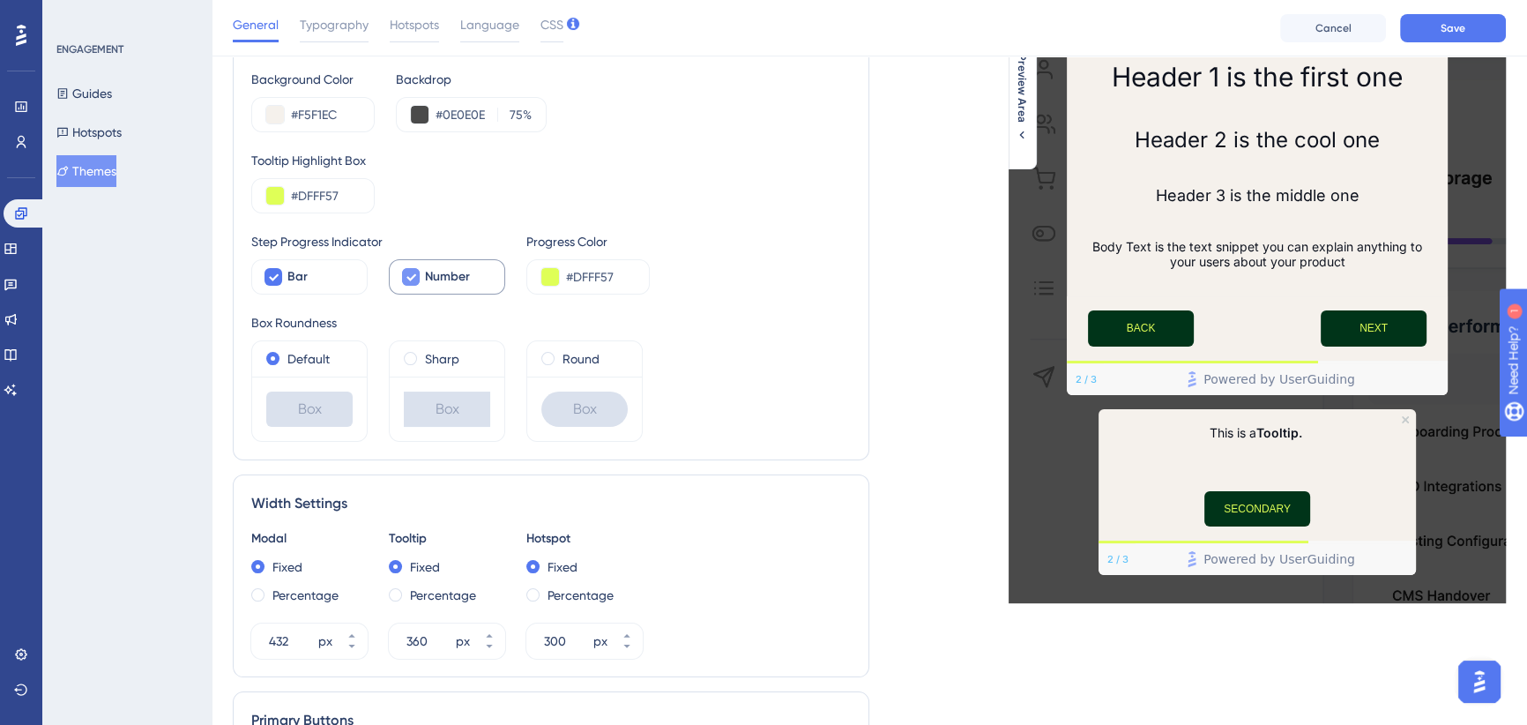
scroll to position [481, 0]
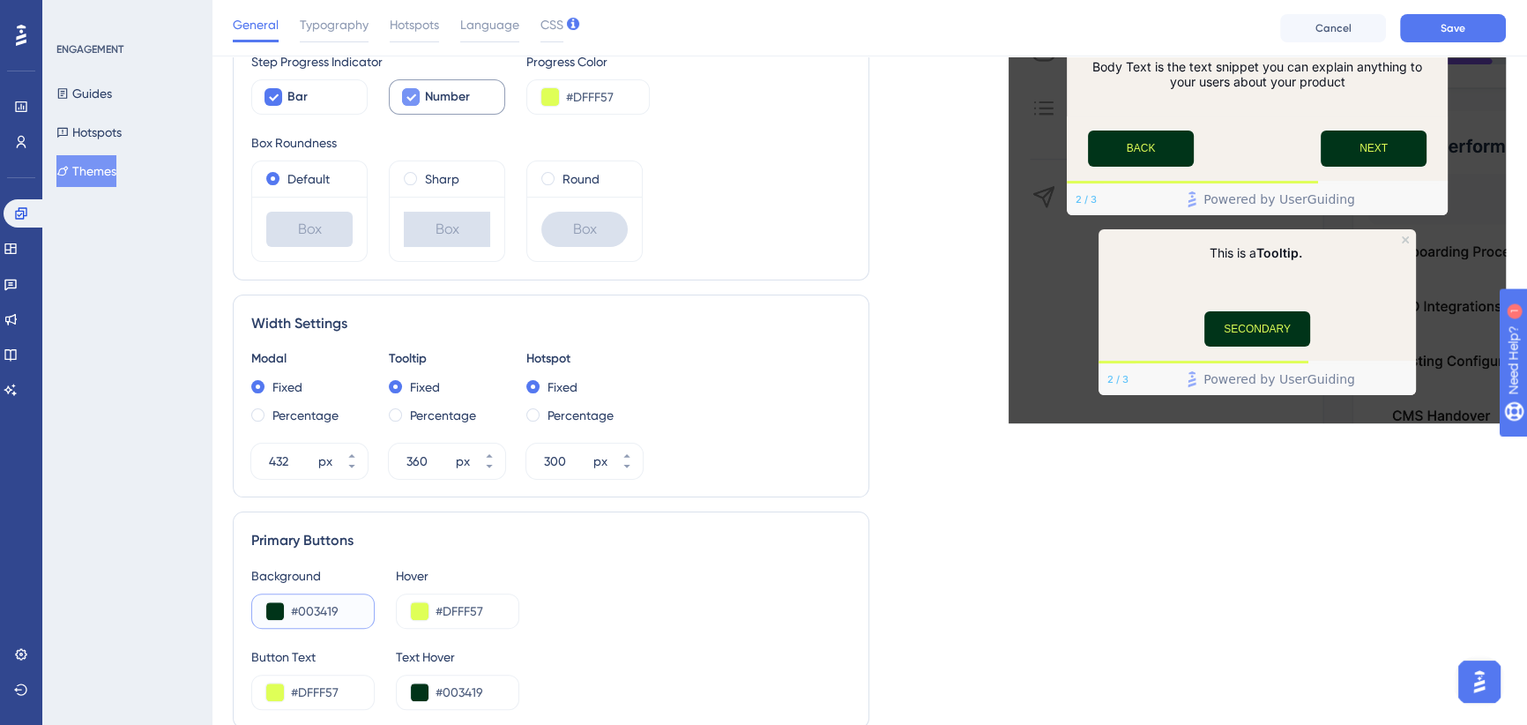
click at [310, 611] on input "#003419" at bounding box center [325, 611] width 69 height 21
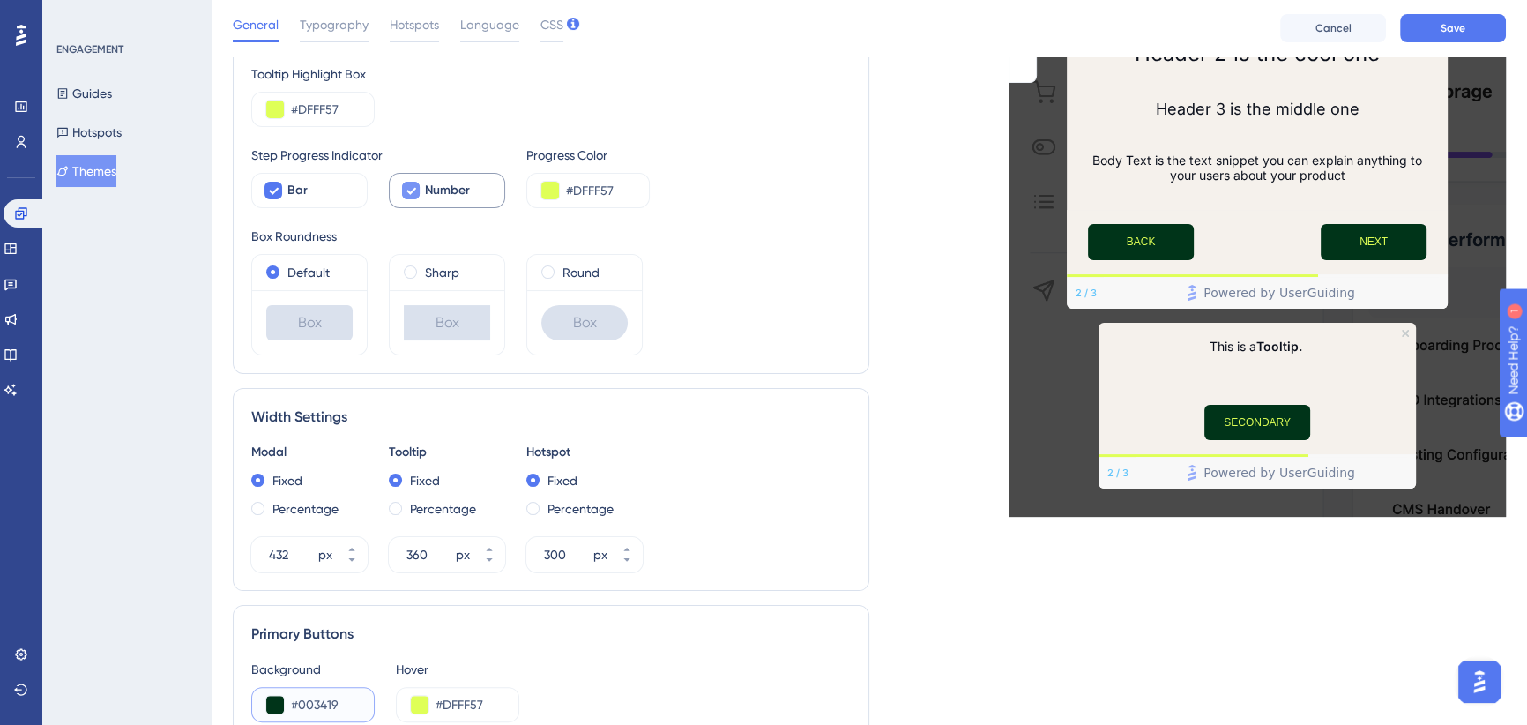
scroll to position [320, 0]
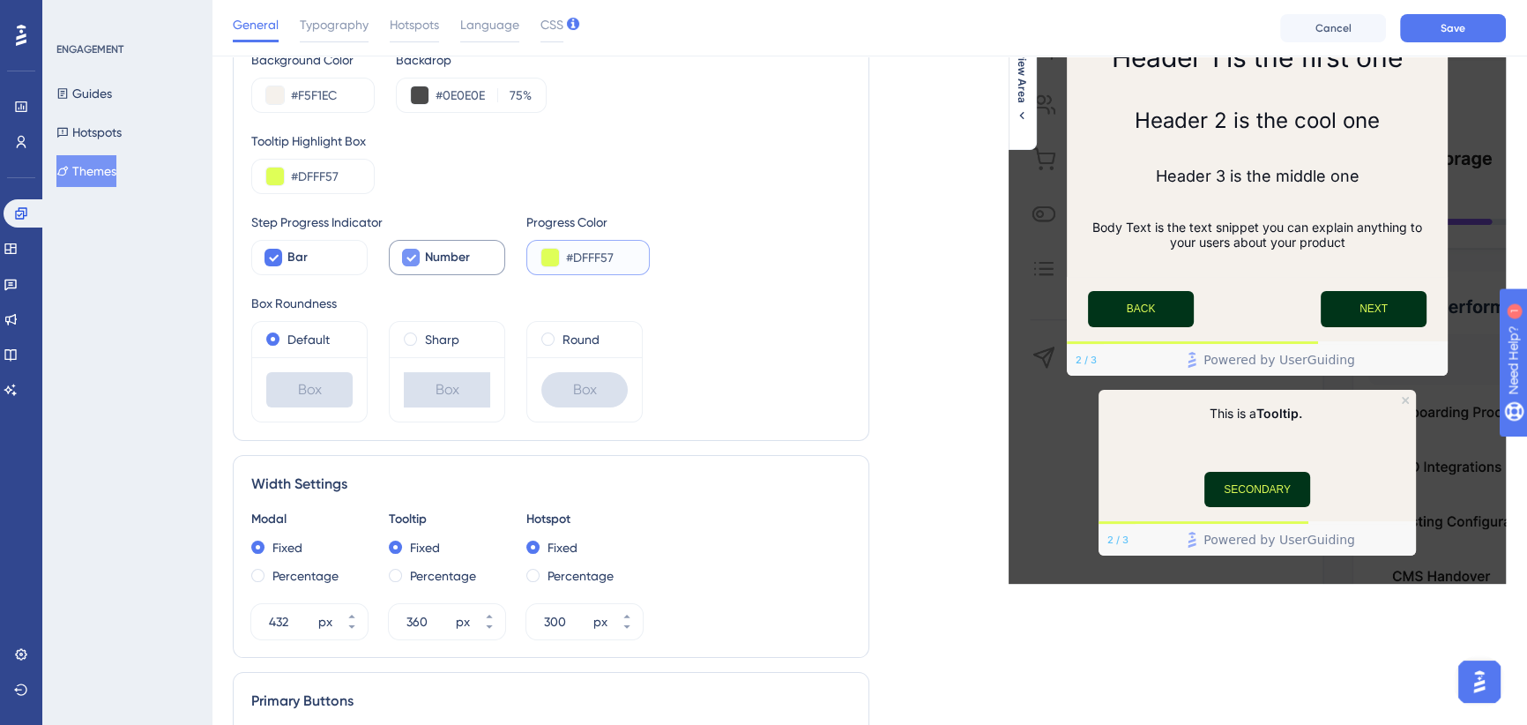
click at [588, 256] on input "#DFFF57" at bounding box center [600, 257] width 69 height 21
paste input "003419"
type input "#003419"
click at [842, 280] on div "UserGuiding Branding Background Color #F5F1EC Backdrop #0E0E0E 75 % Tooltip Hig…" at bounding box center [551, 209] width 600 height 426
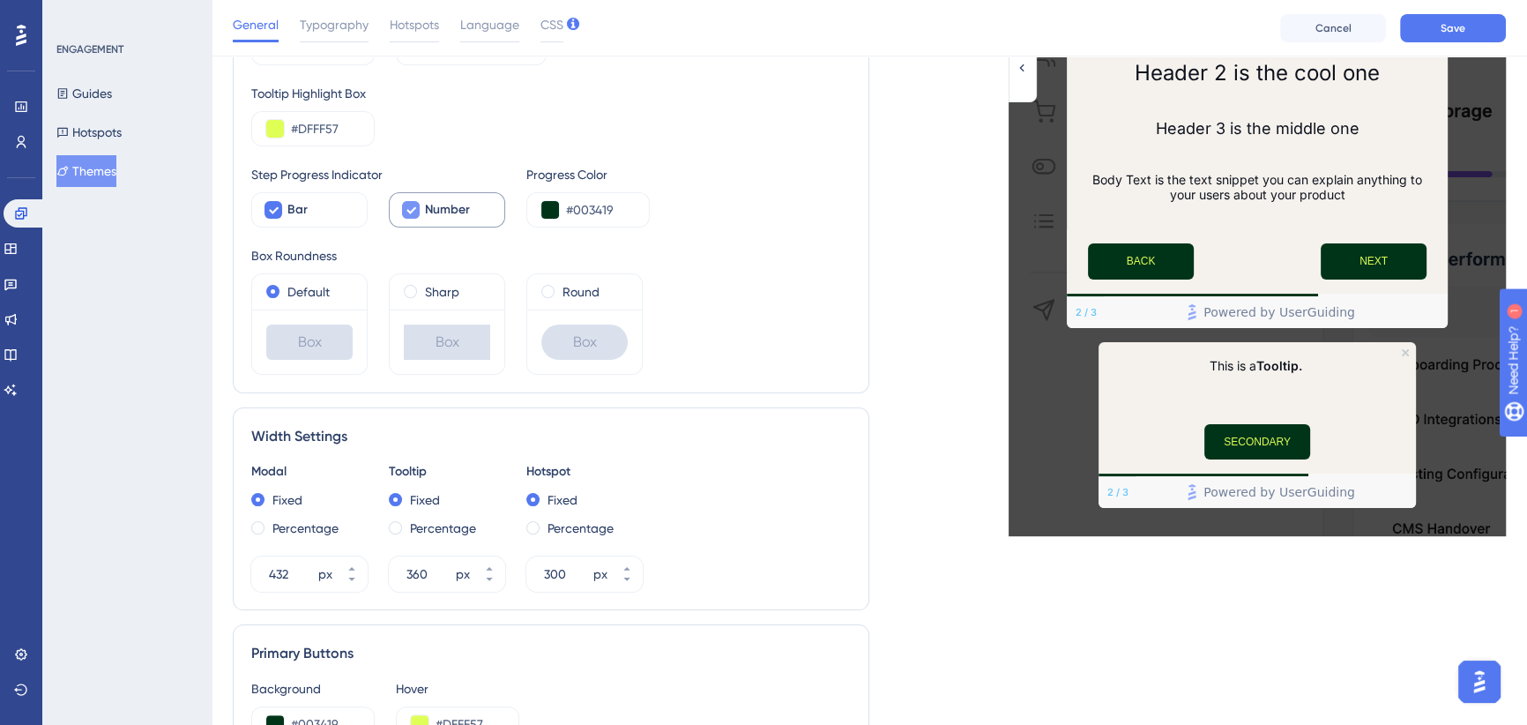
scroll to position [240, 0]
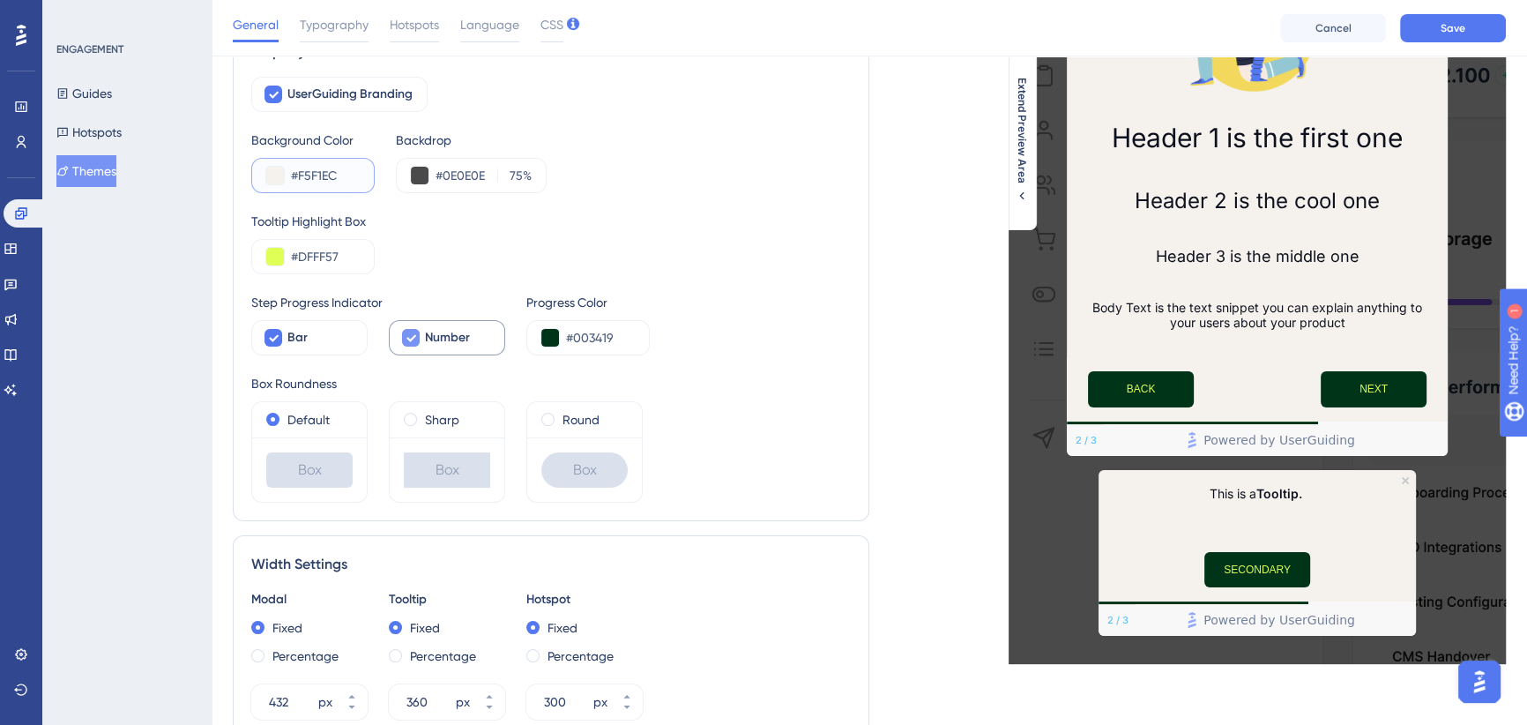
click at [272, 175] on button at bounding box center [275, 176] width 18 height 18
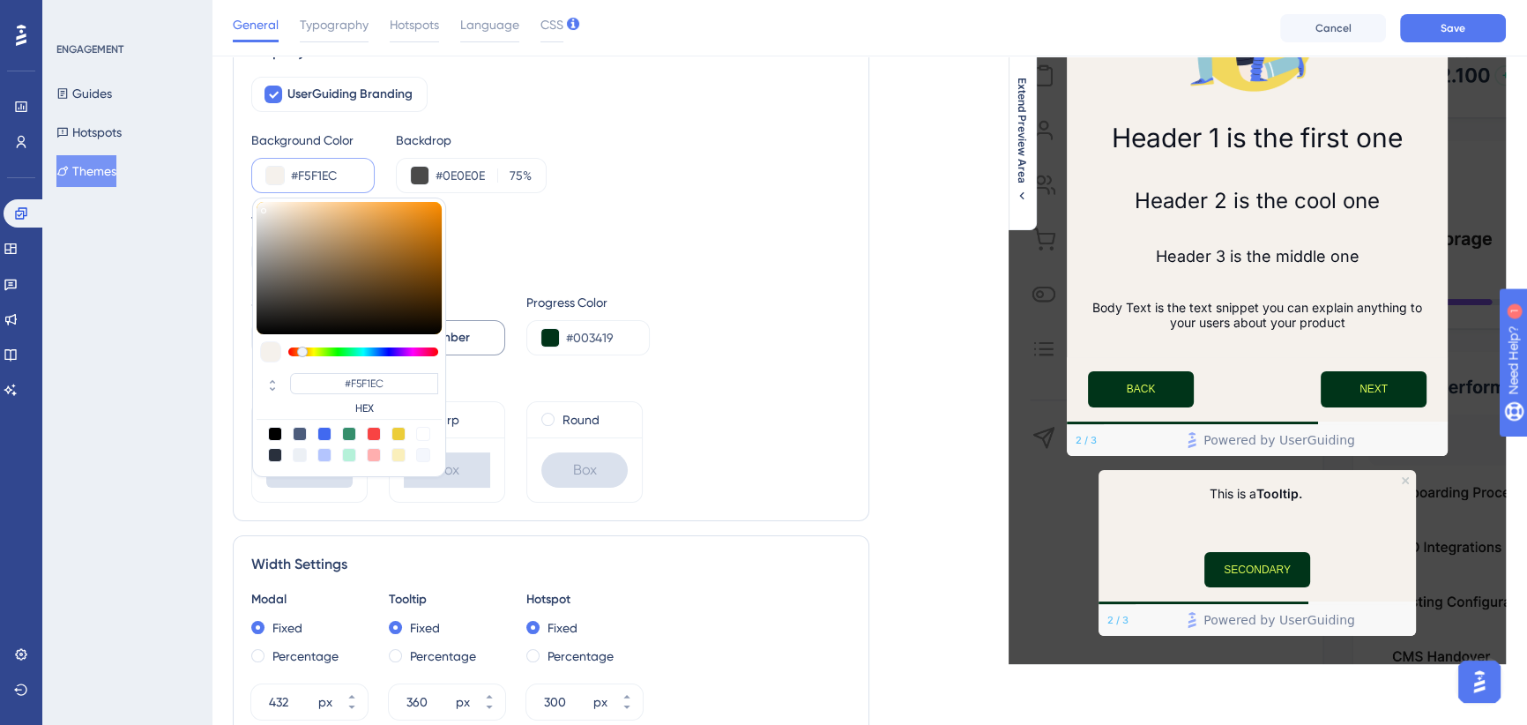
type input "#edece9"
type input "#EDECE9"
click at [259, 211] on div at bounding box center [349, 268] width 185 height 132
type input "#edece8"
type input "#EDECE8"
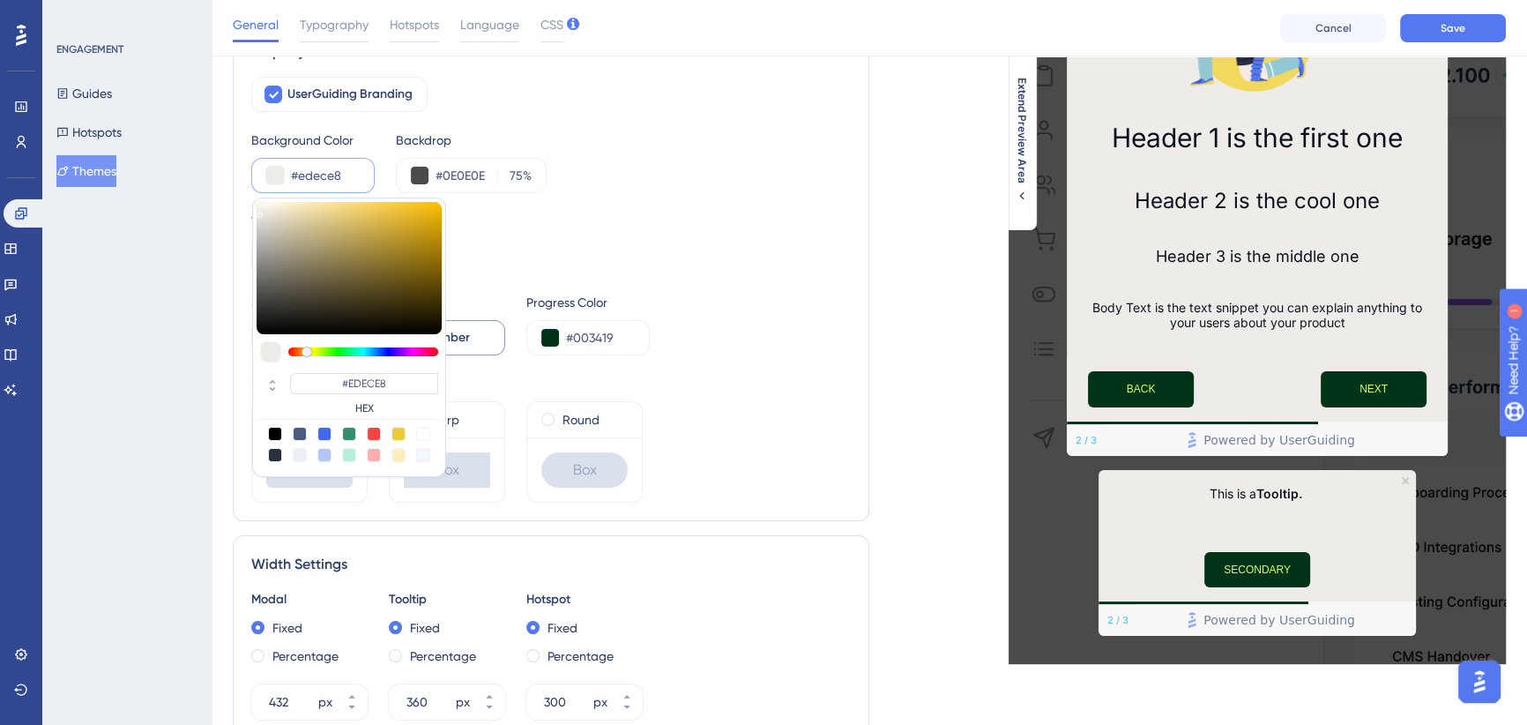
type input "#efeeea"
type input "#EFEEEA"
type input "#f1f0ec"
type input "#F1F0EC"
type input "#f2f1ed"
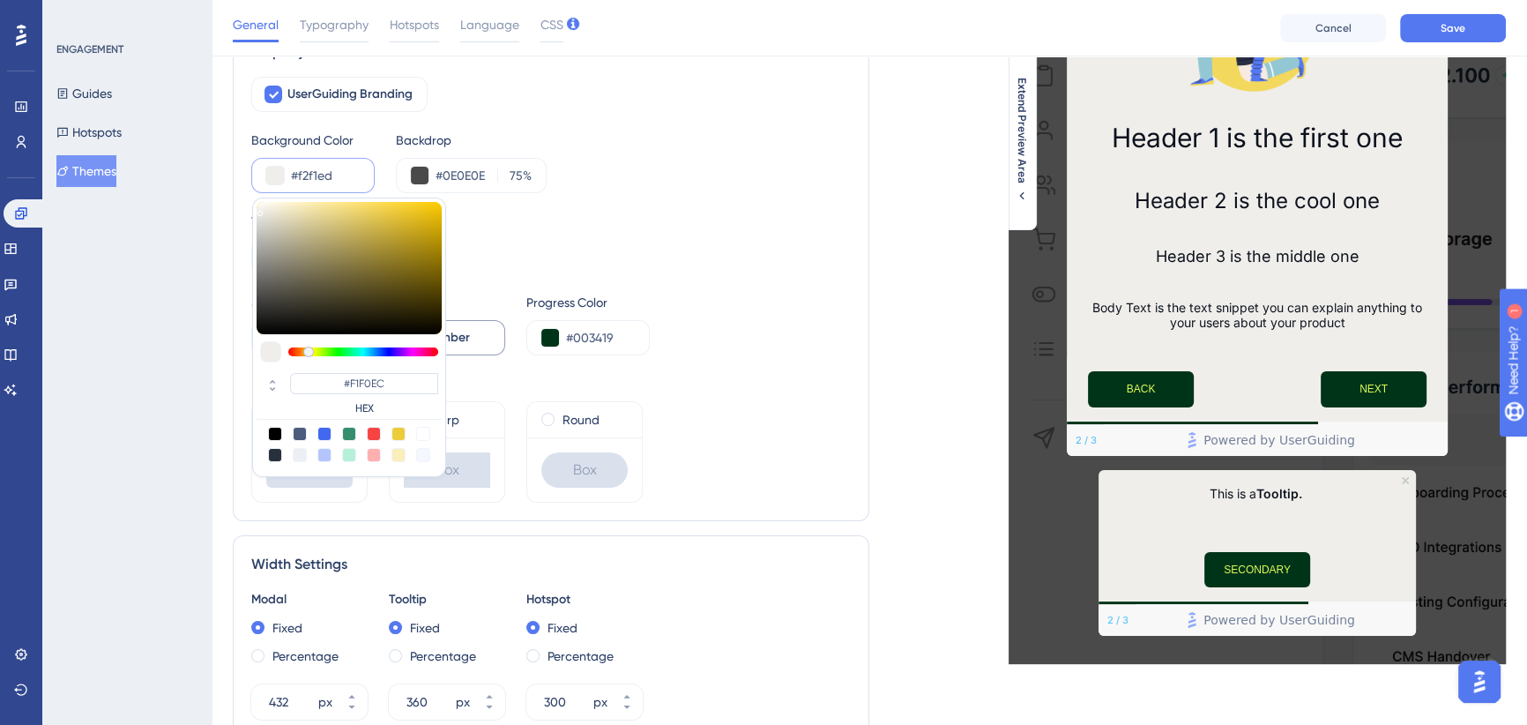
type input "#F2F1ED"
type input "#f4f3ef"
type input "#F4F3EF"
type input "#f6f5f1"
type input "#F6F5F1"
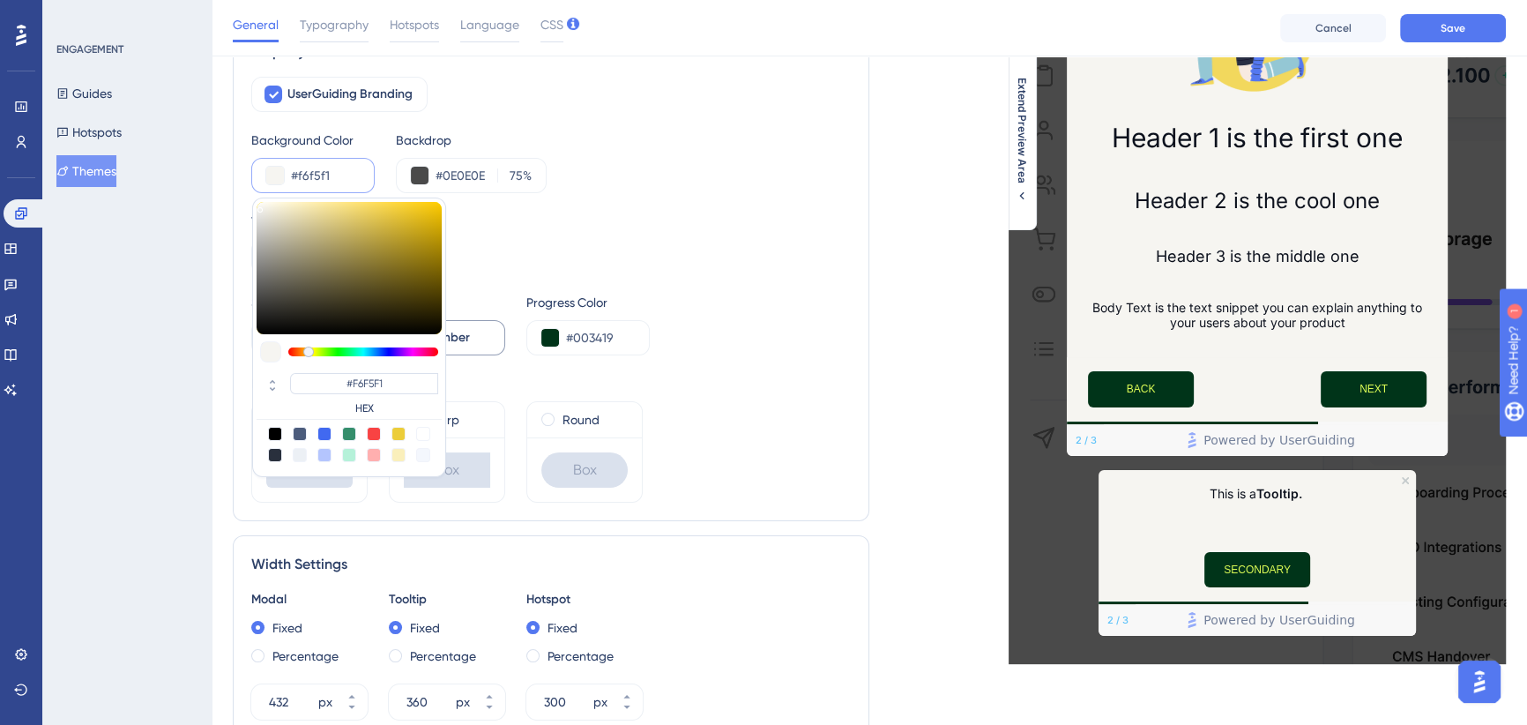
type input "#f7f6f2"
type input "#F7F6F2"
type input "#f6f5f1"
type input "#F6F5F1"
type input "#f2f1ed"
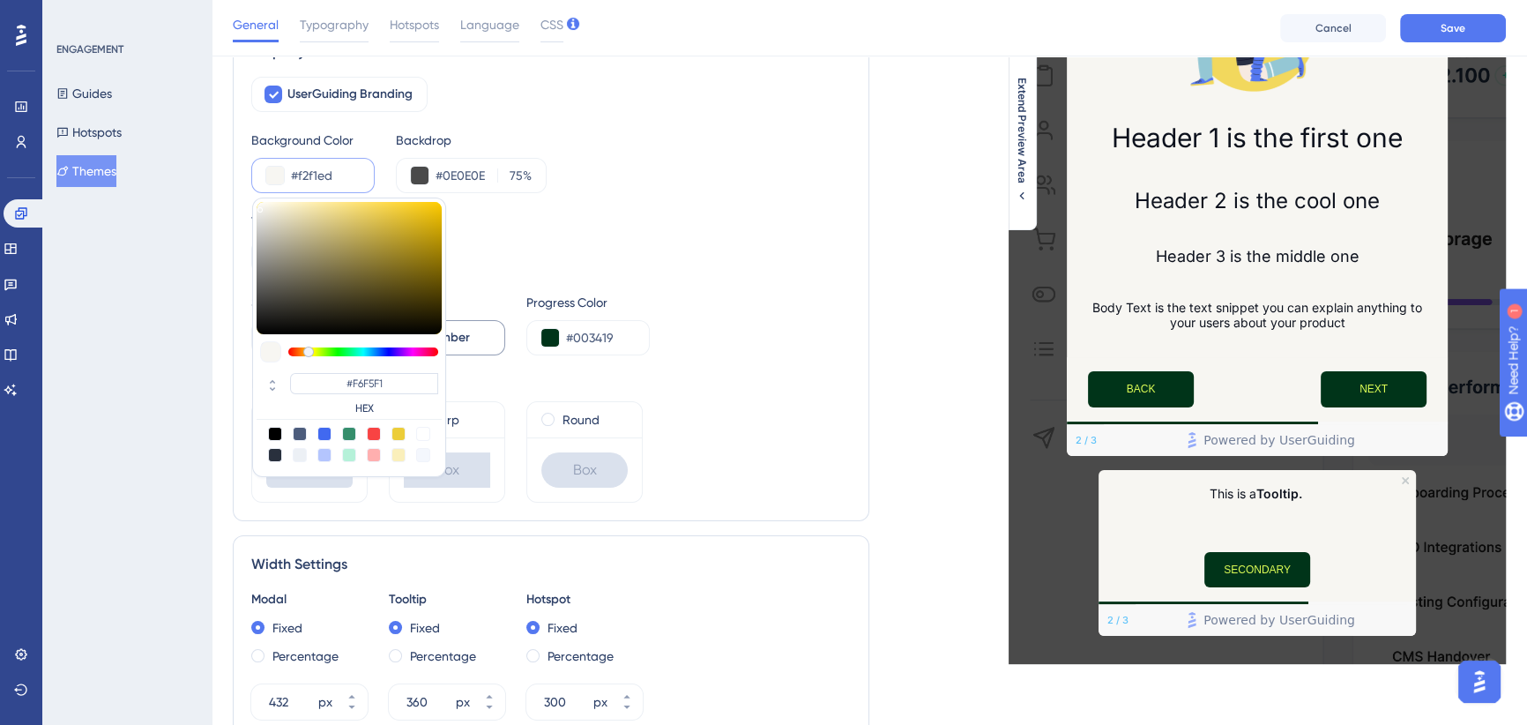
type input "#F2F1ED"
type input "#f1f0ed"
type input "#F1F0ED"
click at [259, 210] on div at bounding box center [259, 212] width 5 height 5
click at [943, 388] on div "Live Preview Header 1 is the first one Header 2 is the cool one Header 3 is the…" at bounding box center [1187, 637] width 637 height 1529
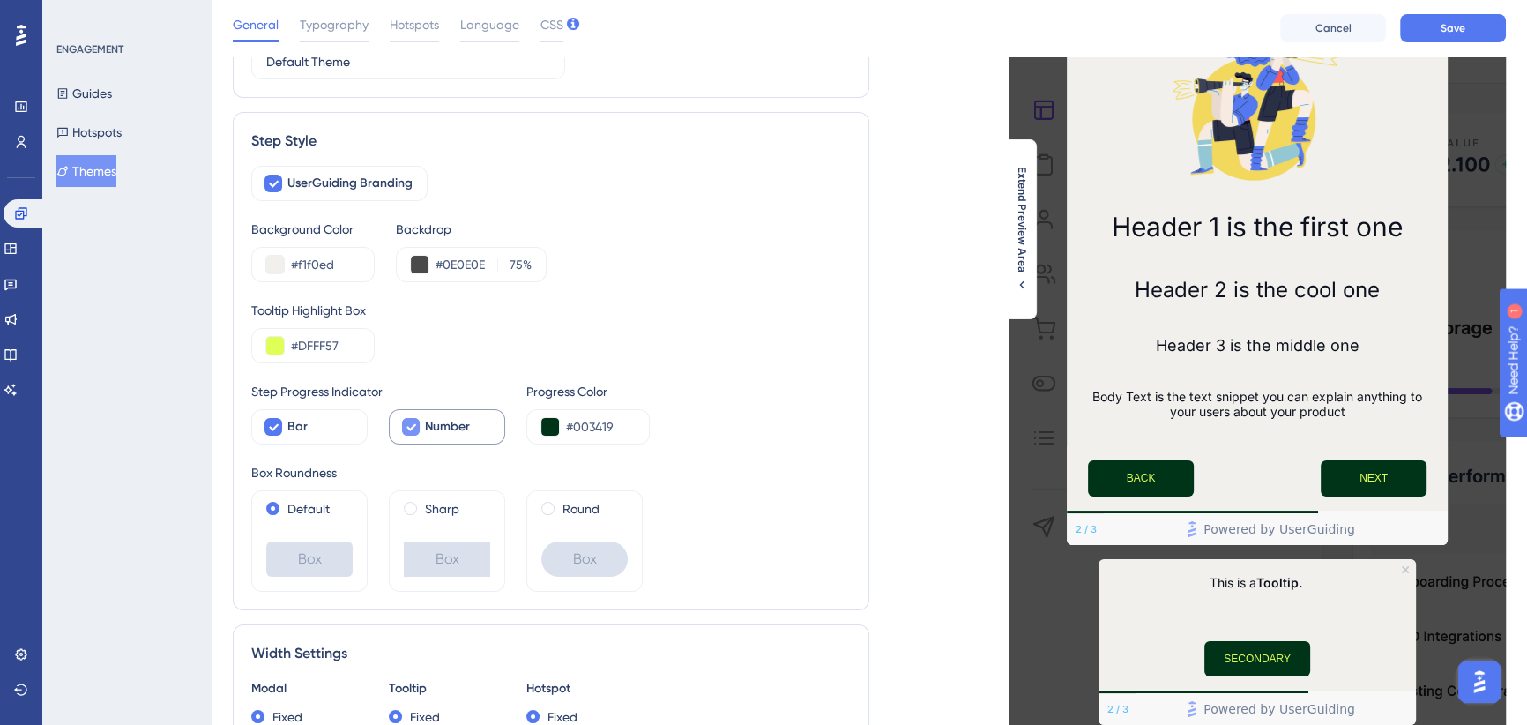
scroll to position [79, 0]
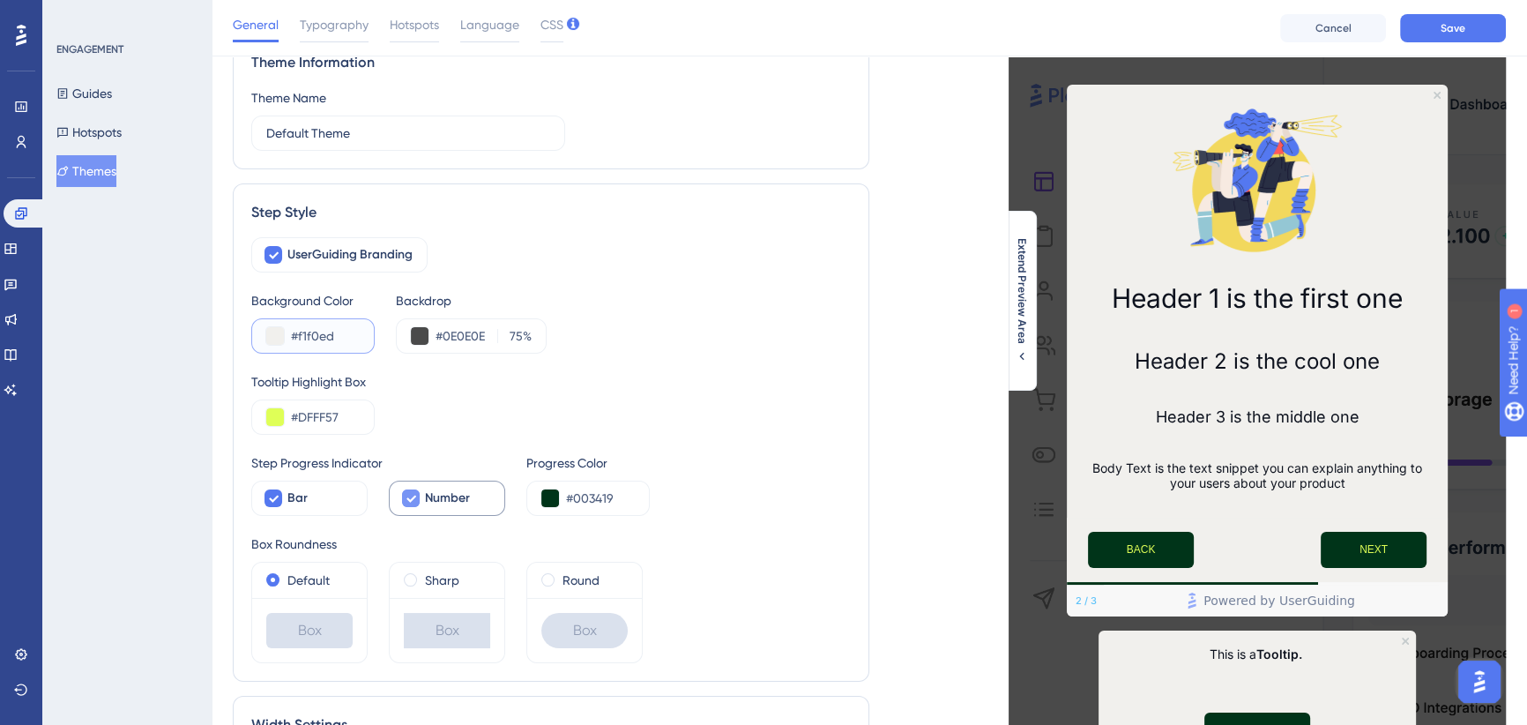
click at [318, 344] on input "#f1f0ed" at bounding box center [325, 335] width 69 height 21
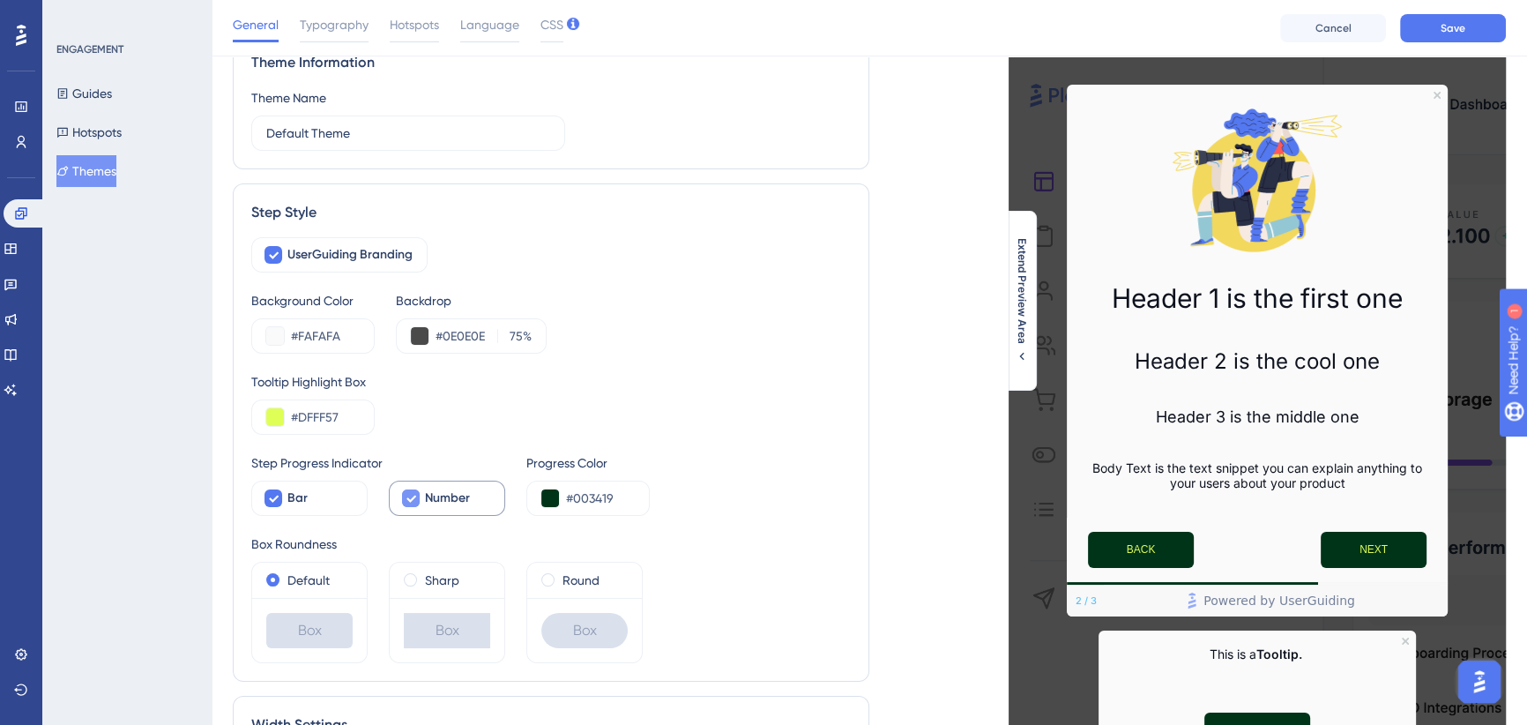
click at [810, 359] on div "UserGuiding Branding Background Color #FAFAFA Backdrop #0E0E0E 75 % Tooltip Hig…" at bounding box center [551, 450] width 600 height 426
click at [309, 346] on div "#FAFAFA" at bounding box center [312, 335] width 123 height 35
click at [317, 336] on input "#FAFAFA" at bounding box center [325, 335] width 69 height 21
type input "#F4F4F5"
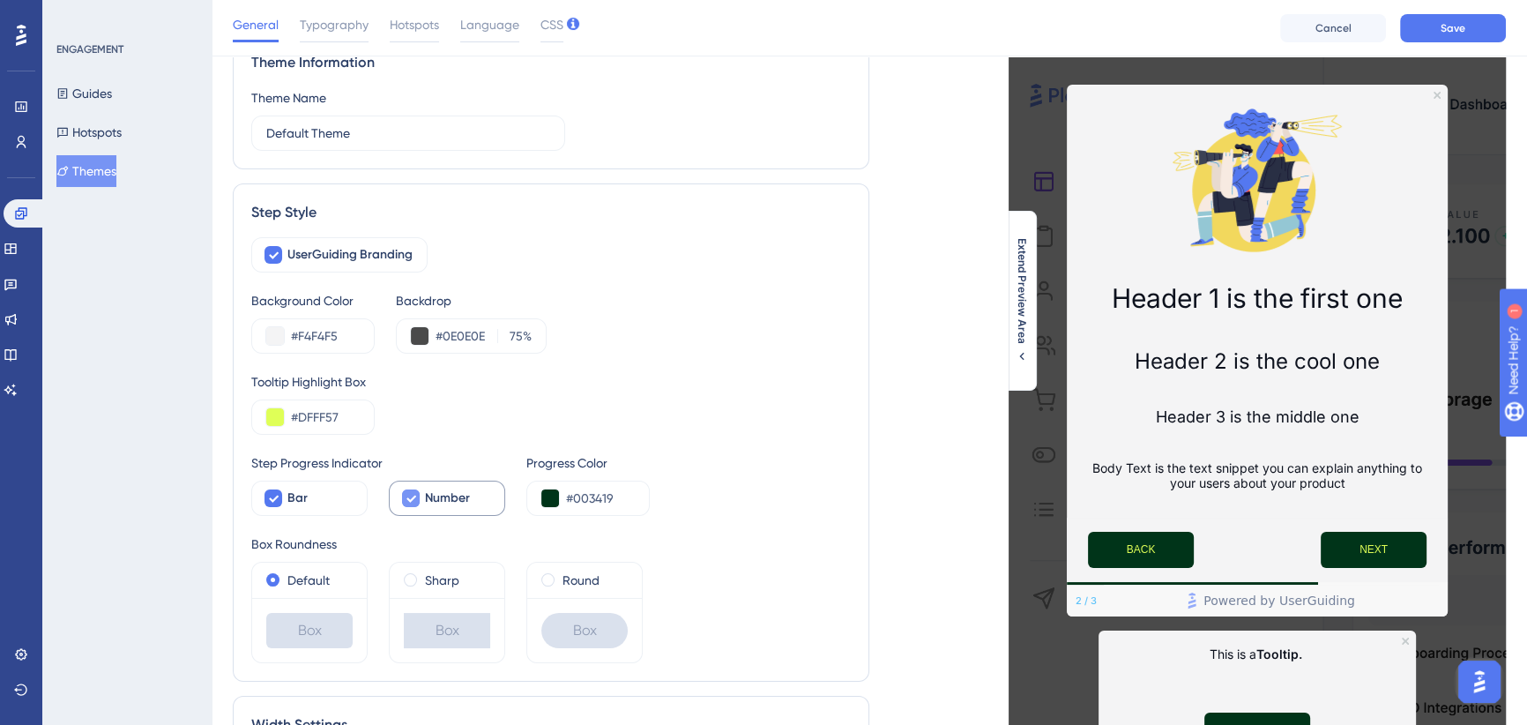
click at [832, 413] on div "Tooltip Highlight Box #DFFF57" at bounding box center [551, 402] width 600 height 63
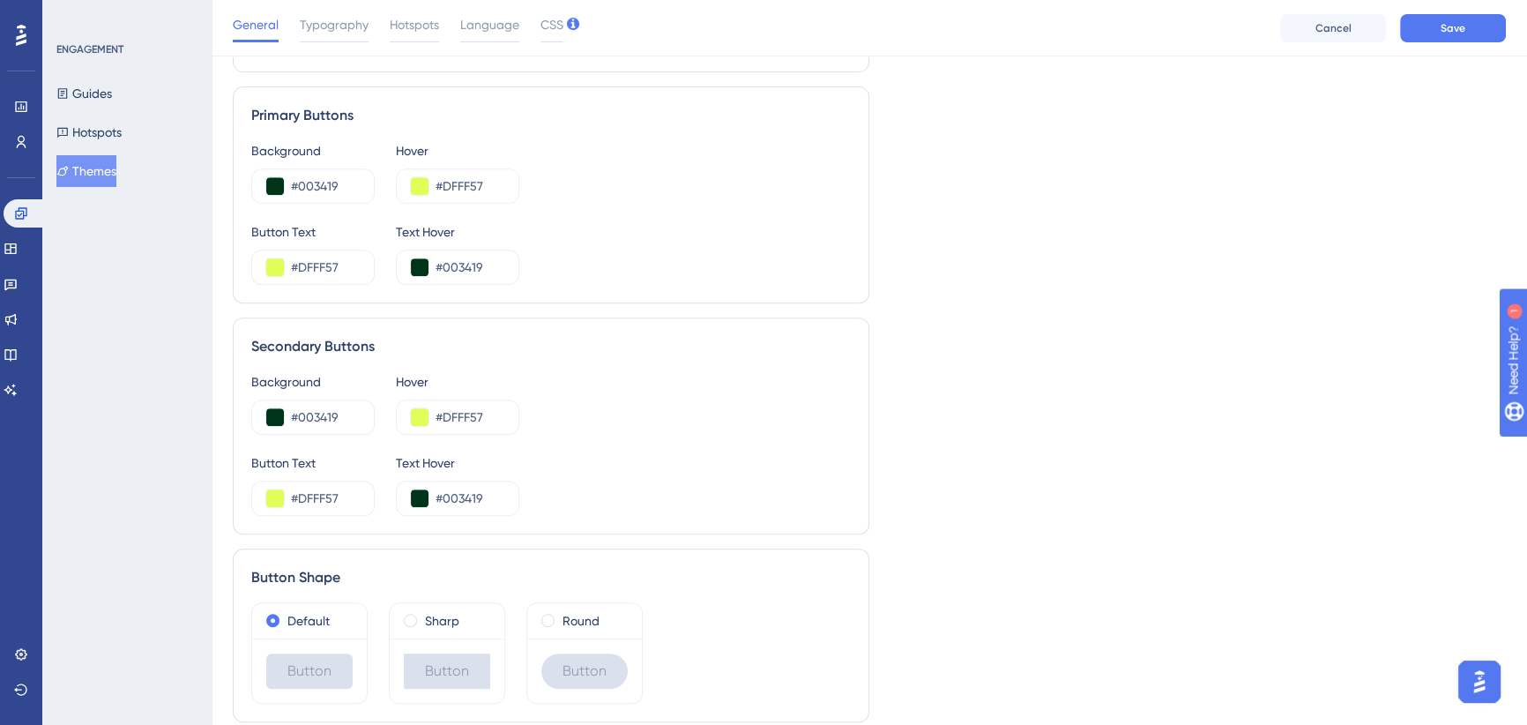
scroll to position [972, 0]
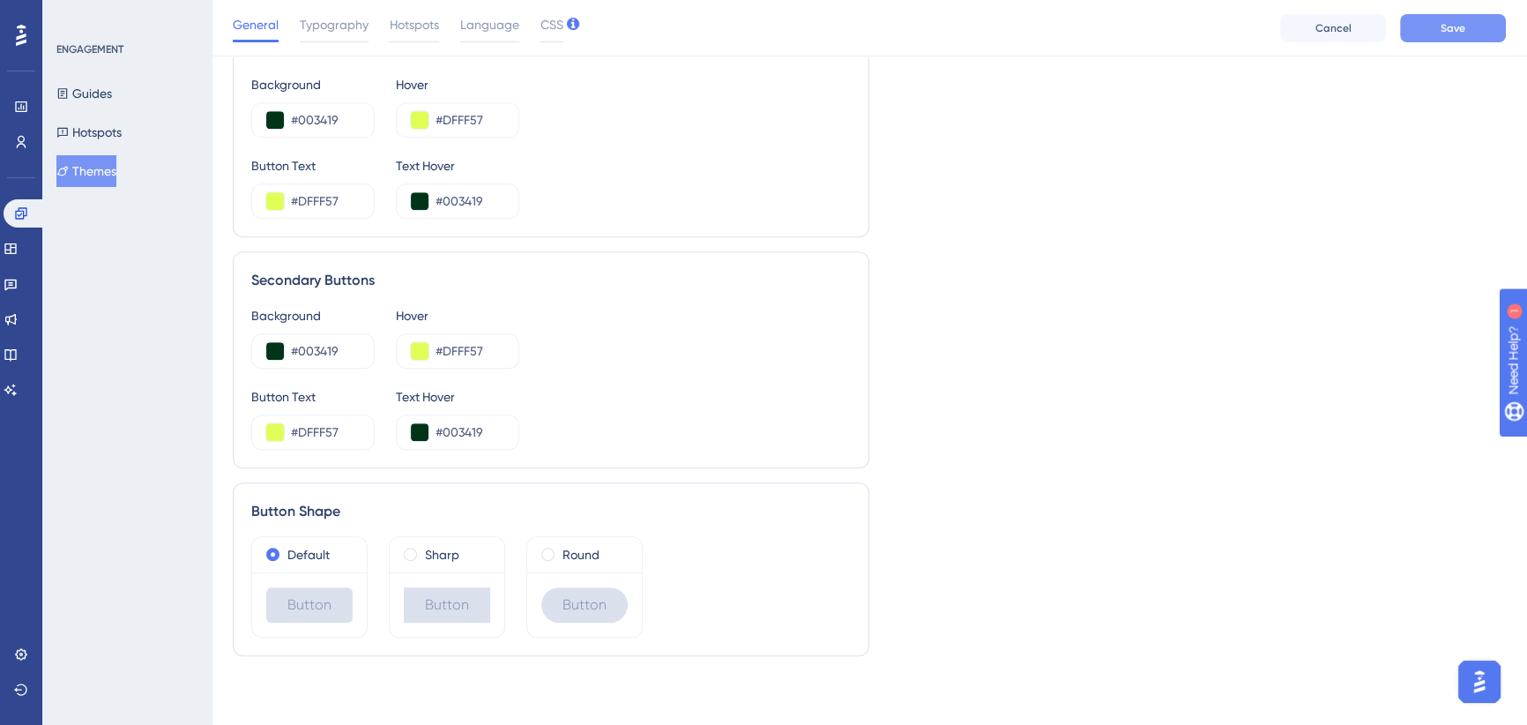
click at [1464, 26] on span "Save" at bounding box center [1453, 28] width 25 height 14
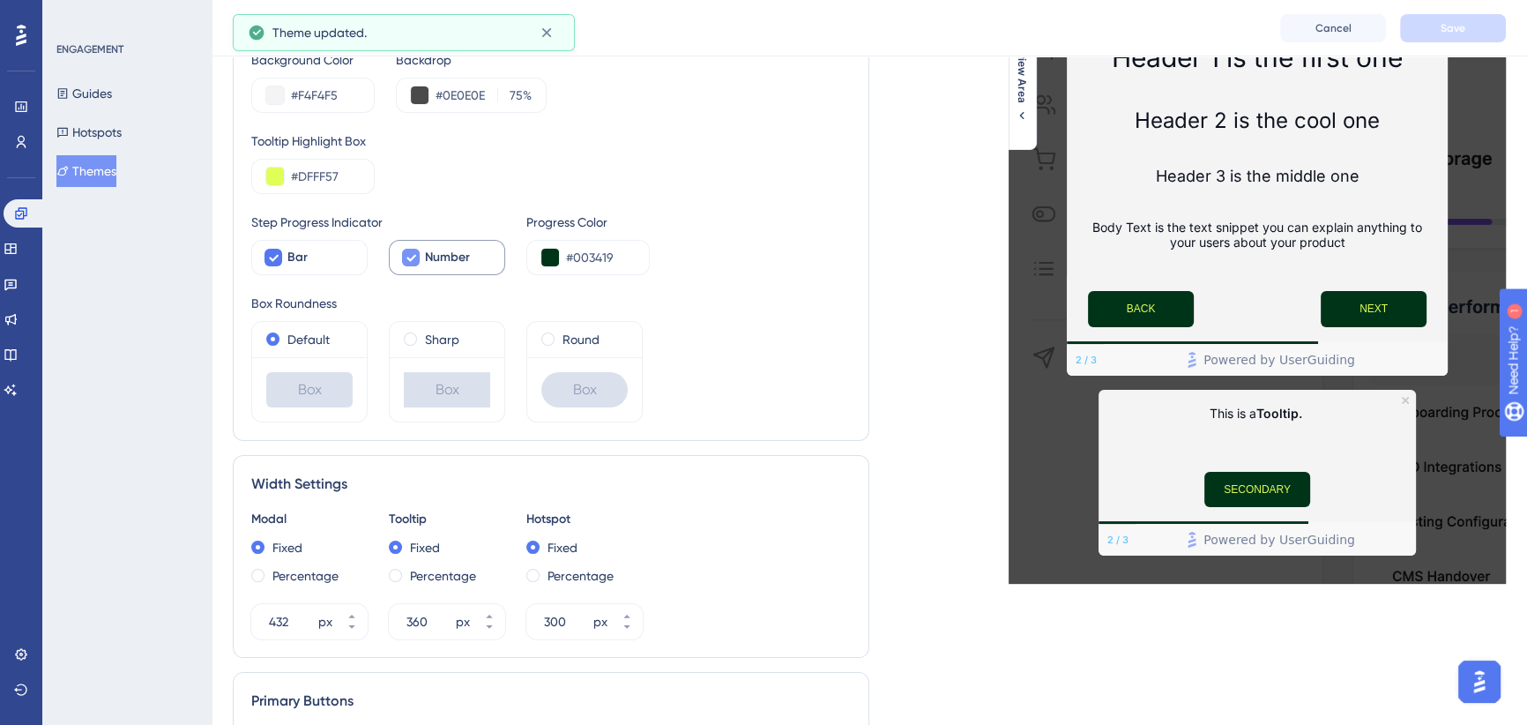
scroll to position [0, 0]
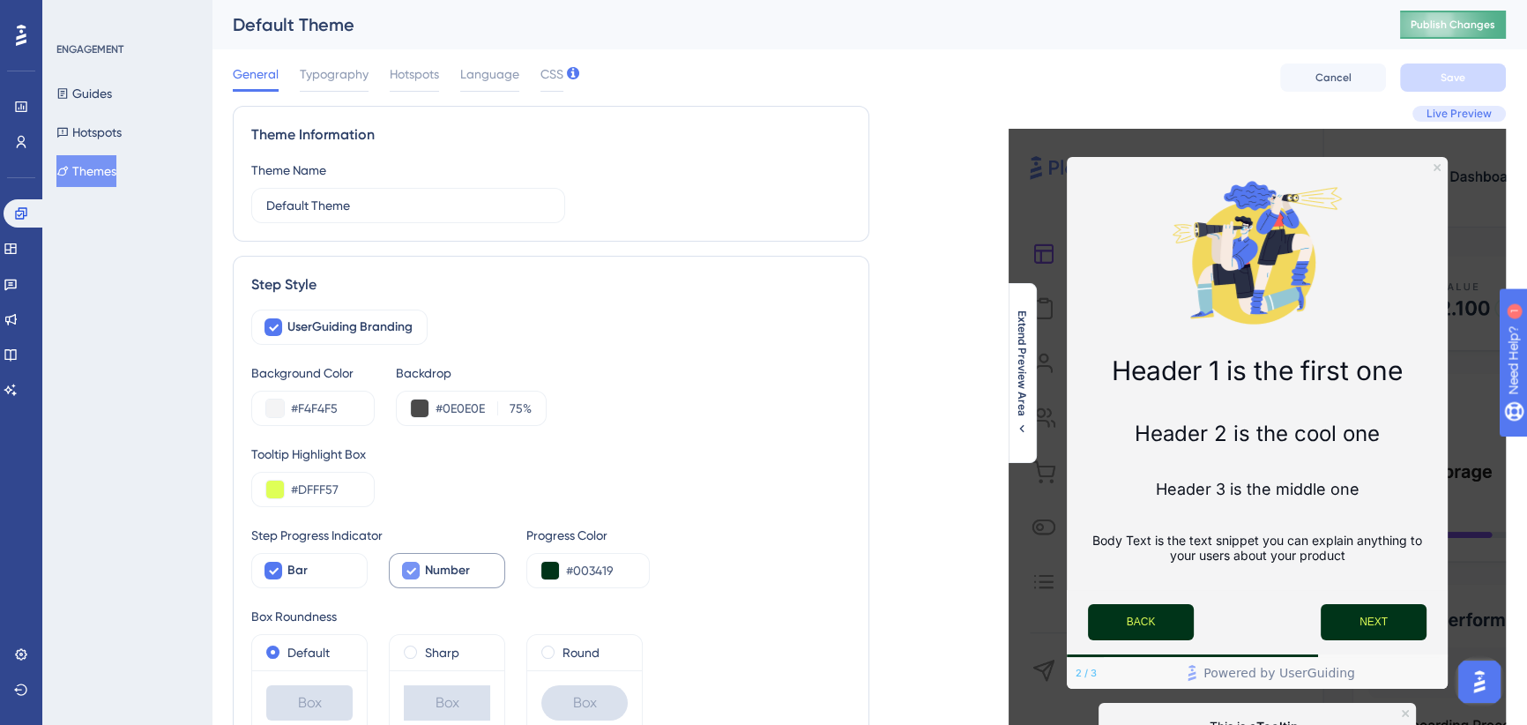
click at [1474, 28] on span "Publish Changes" at bounding box center [1453, 25] width 85 height 14
click at [322, 75] on span "Typography" at bounding box center [334, 73] width 69 height 21
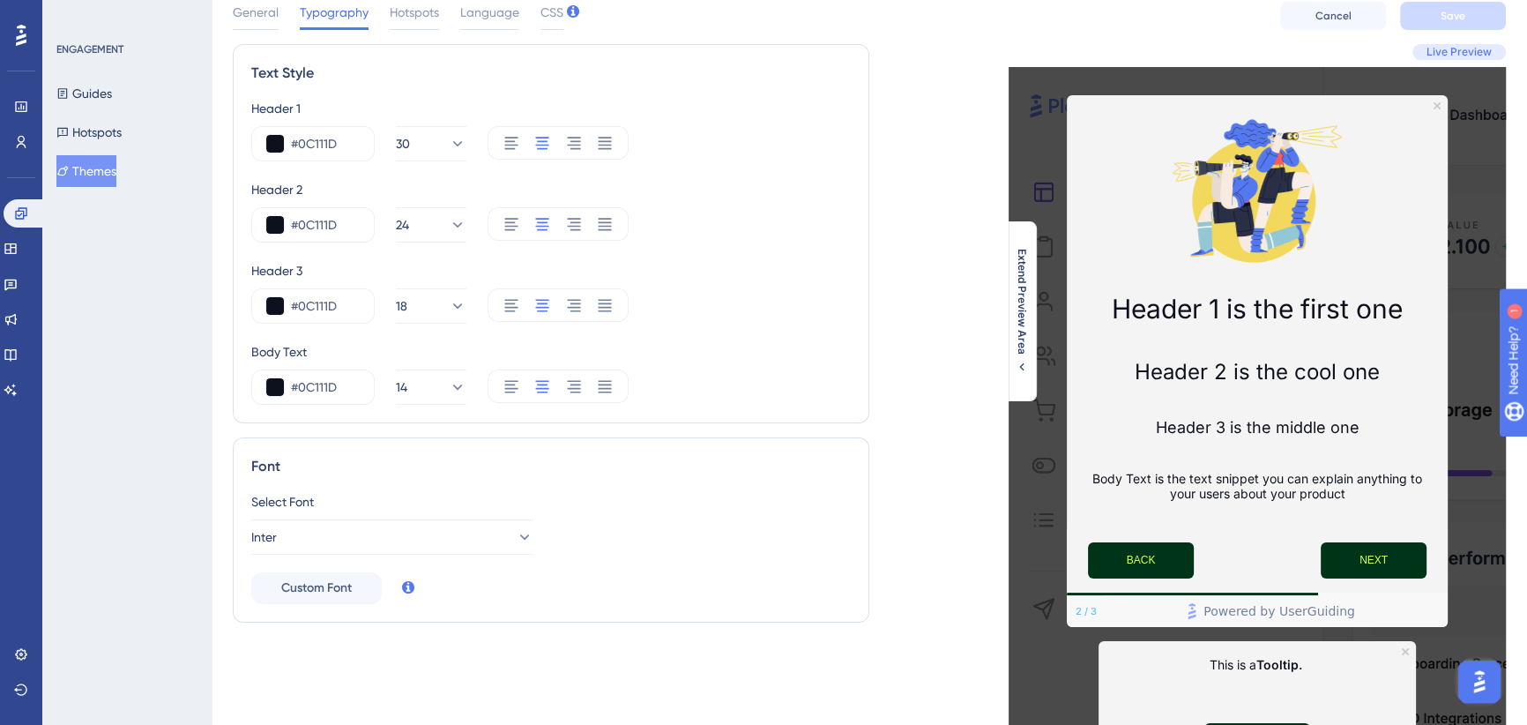
scroll to position [79, 0]
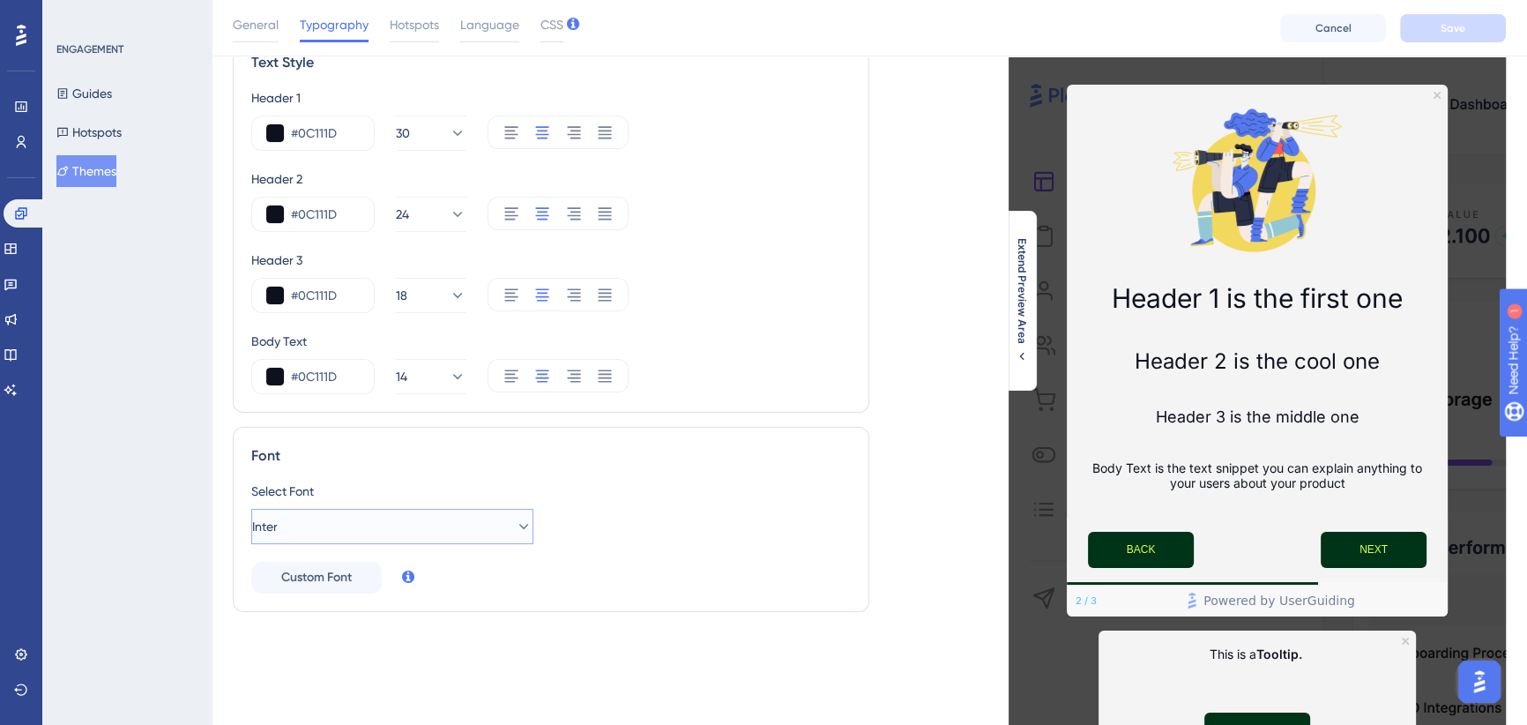
click at [490, 531] on button "Inter" at bounding box center [392, 526] width 282 height 35
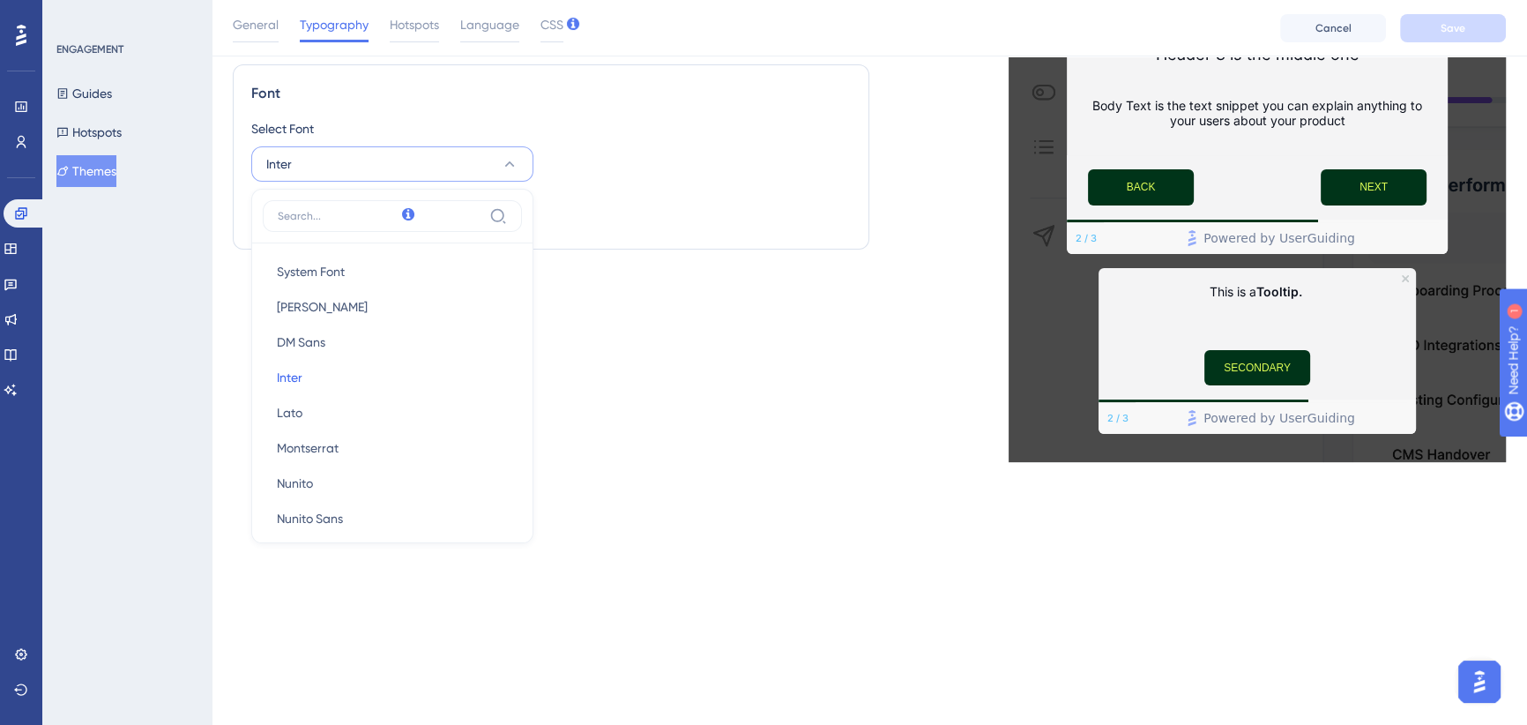
click at [722, 356] on div "Text Style Header 1 #0C111D 30 Header 2 #0C111D 24 Header 3 #0C111D 18 Body Tex…" at bounding box center [551, 66] width 637 height 791
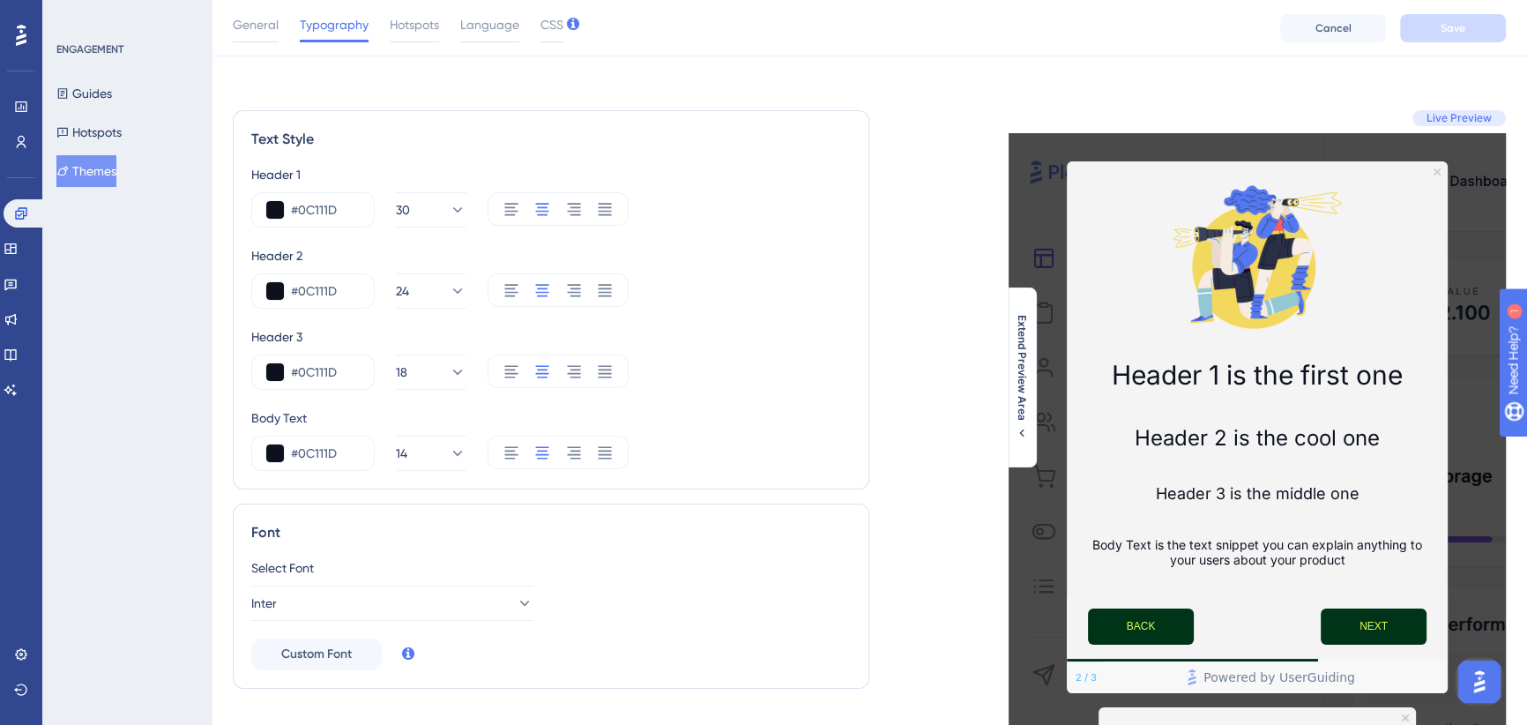
scroll to position [0, 0]
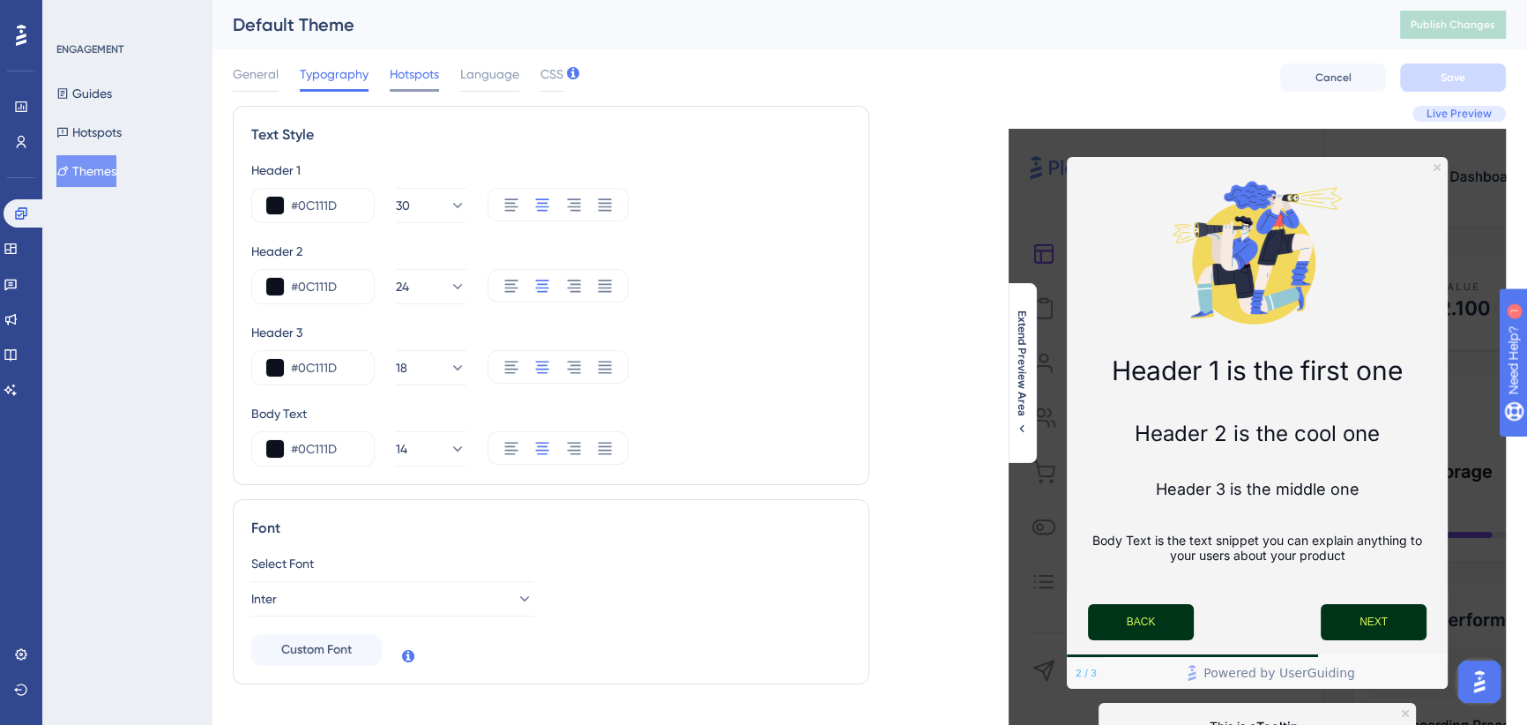
click at [420, 78] on span "Hotspots" at bounding box center [414, 73] width 49 height 21
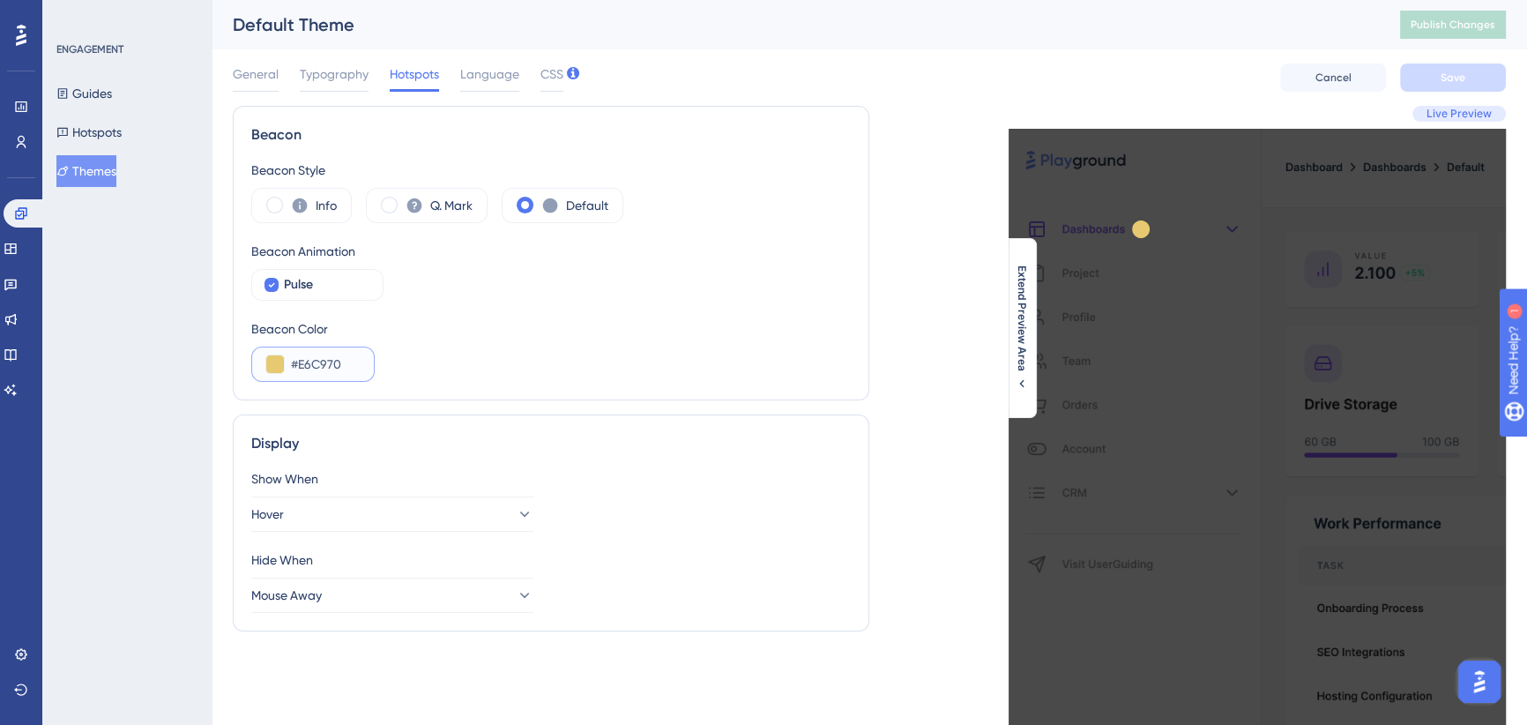
click at [322, 367] on input "#E6C970" at bounding box center [325, 364] width 69 height 21
paste input "text"
type input "#DFFF57"
click at [391, 202] on span at bounding box center [389, 205] width 17 height 17
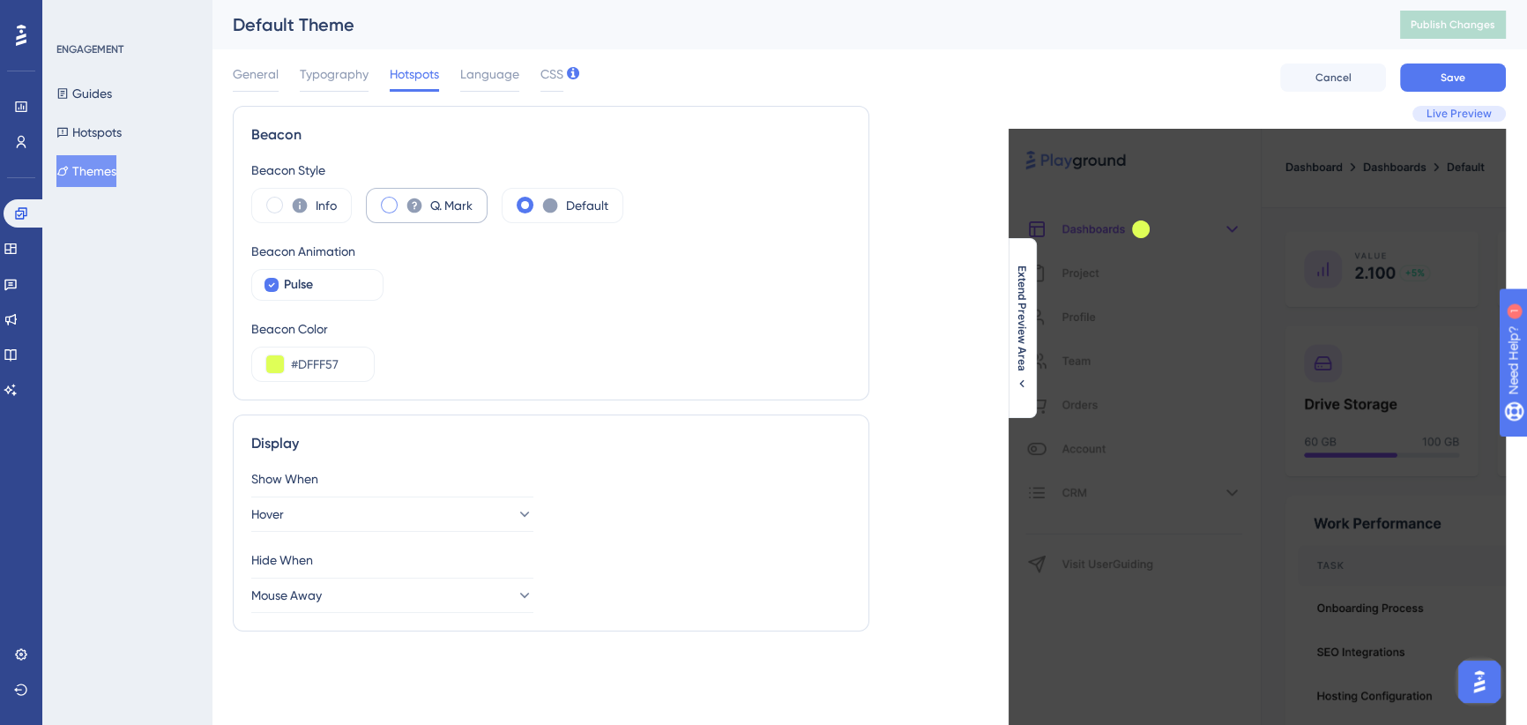
click at [403, 199] on input "radio" at bounding box center [403, 199] width 0 height 0
click at [267, 206] on span at bounding box center [274, 205] width 17 height 17
click at [288, 199] on input "radio" at bounding box center [288, 199] width 0 height 0
click at [399, 208] on div "Q. Mark" at bounding box center [427, 205] width 122 height 35
click at [540, 198] on div "Default" at bounding box center [563, 205] width 122 height 35
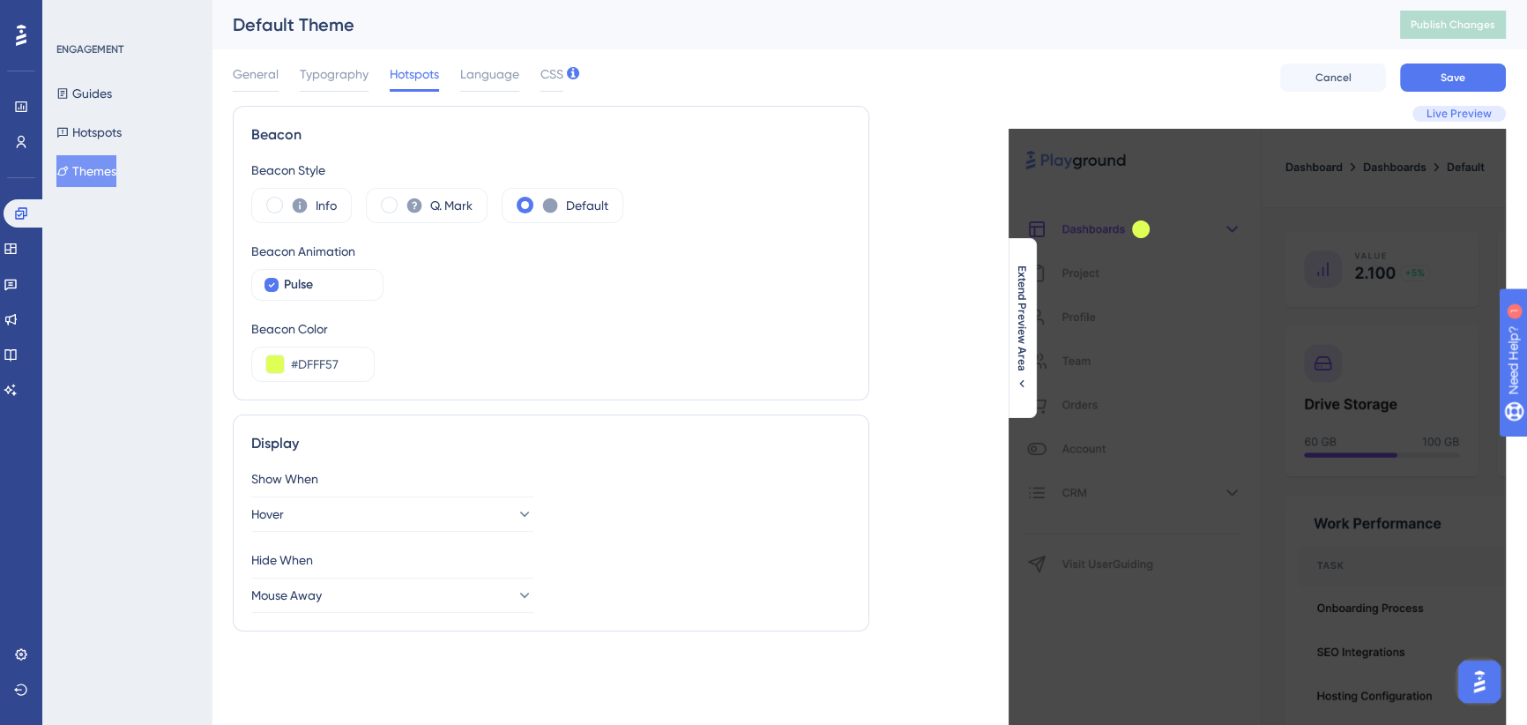
scroll to position [78, 0]
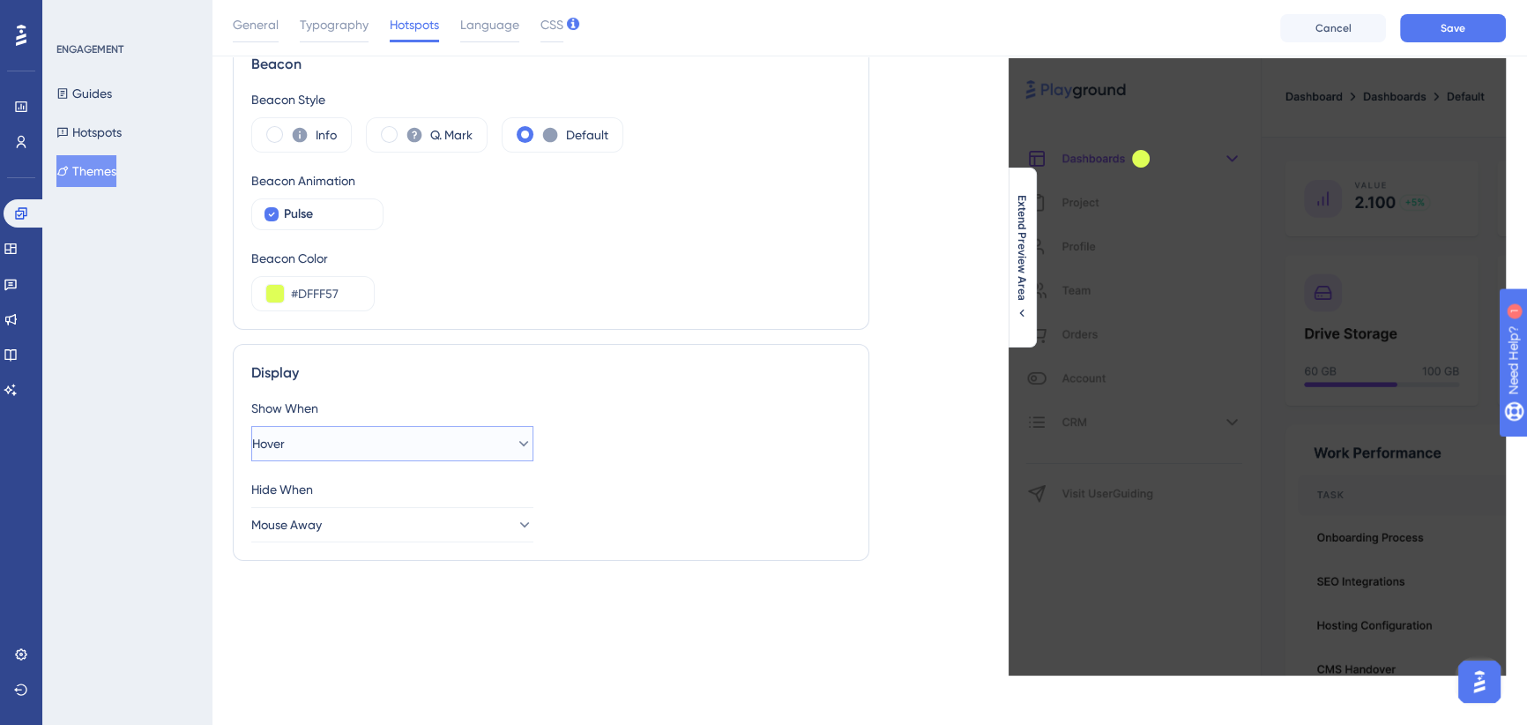
click at [515, 440] on icon at bounding box center [524, 444] width 18 height 18
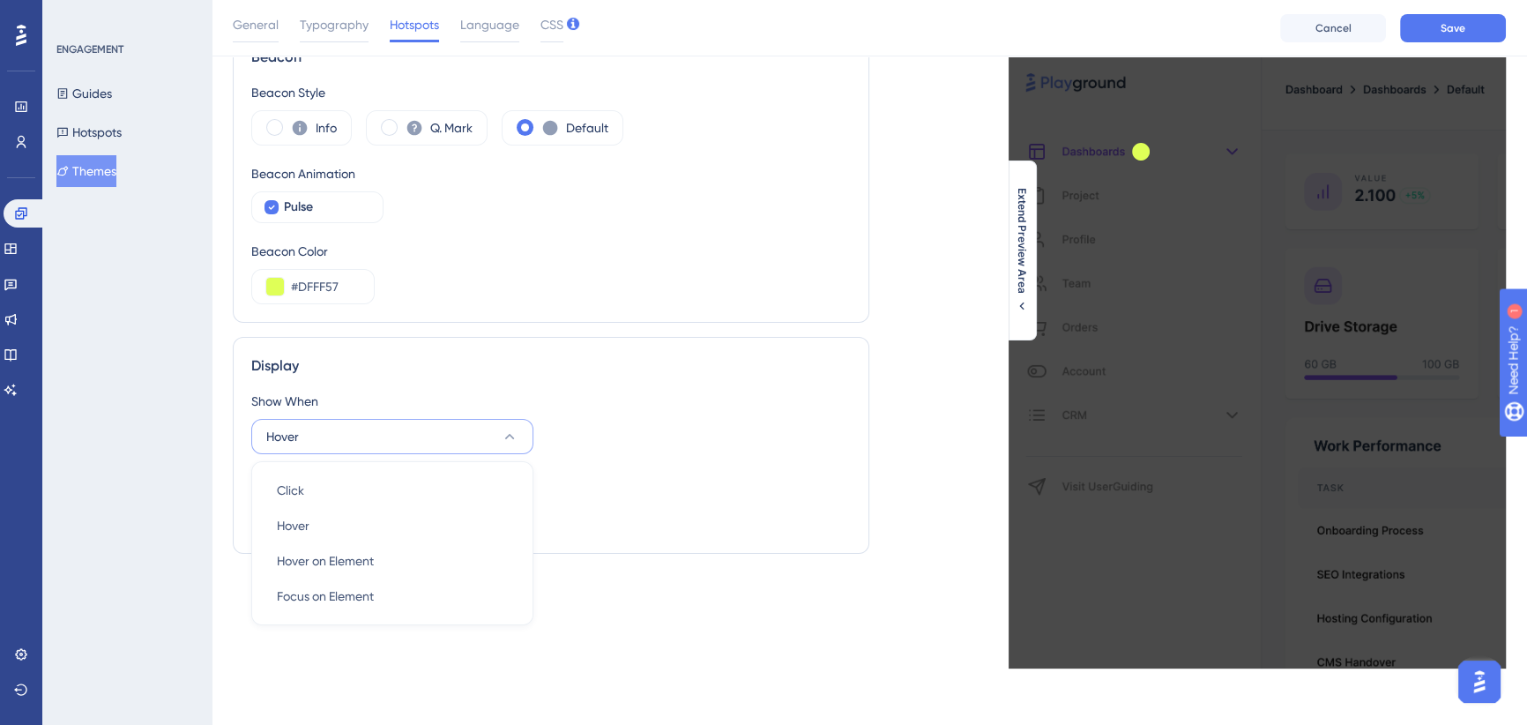
click at [688, 397] on div "Show When" at bounding box center [551, 401] width 600 height 21
click at [515, 513] on icon at bounding box center [524, 518] width 18 height 18
click at [640, 464] on div "Show When Hover Hide When Mouse Away Click on Page Click on Page Mouse Away Mou…" at bounding box center [551, 463] width 600 height 145
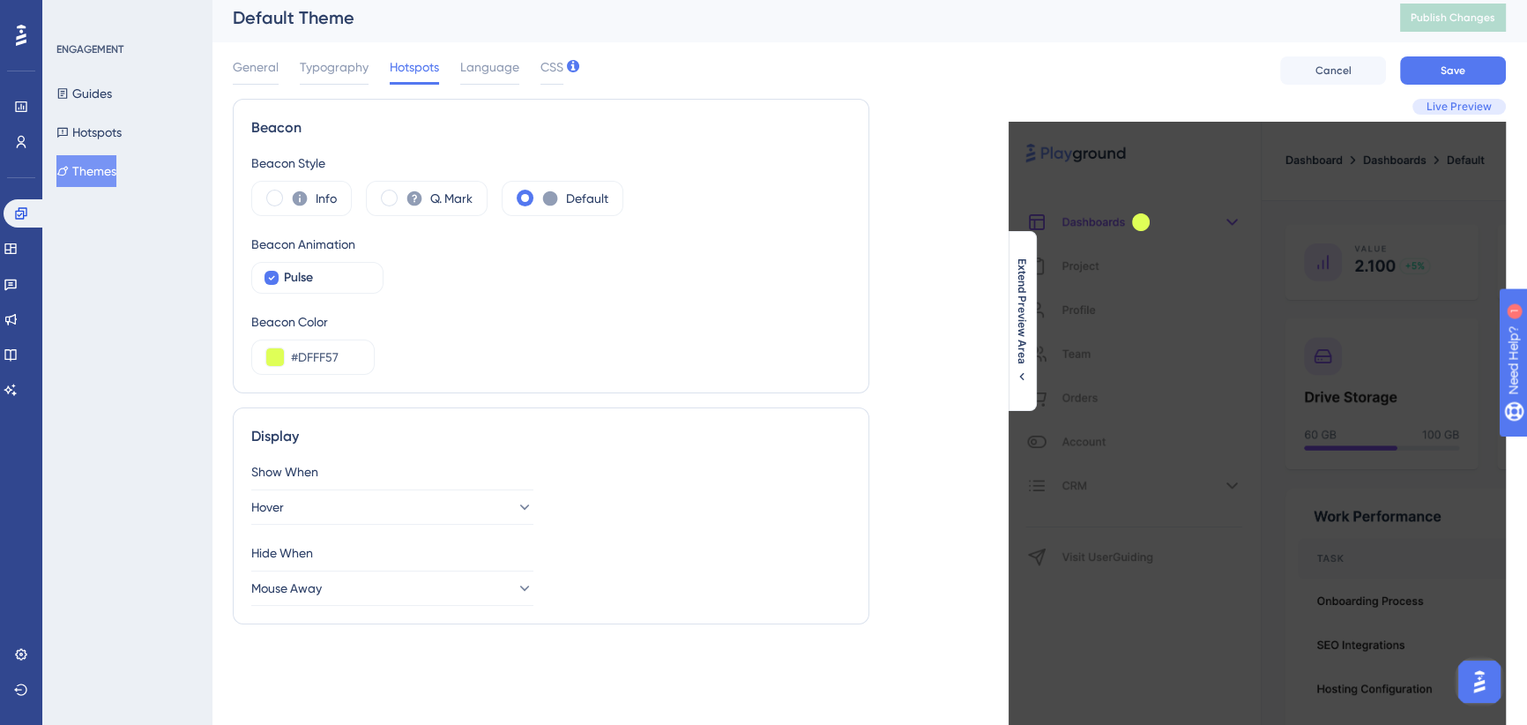
scroll to position [0, 0]
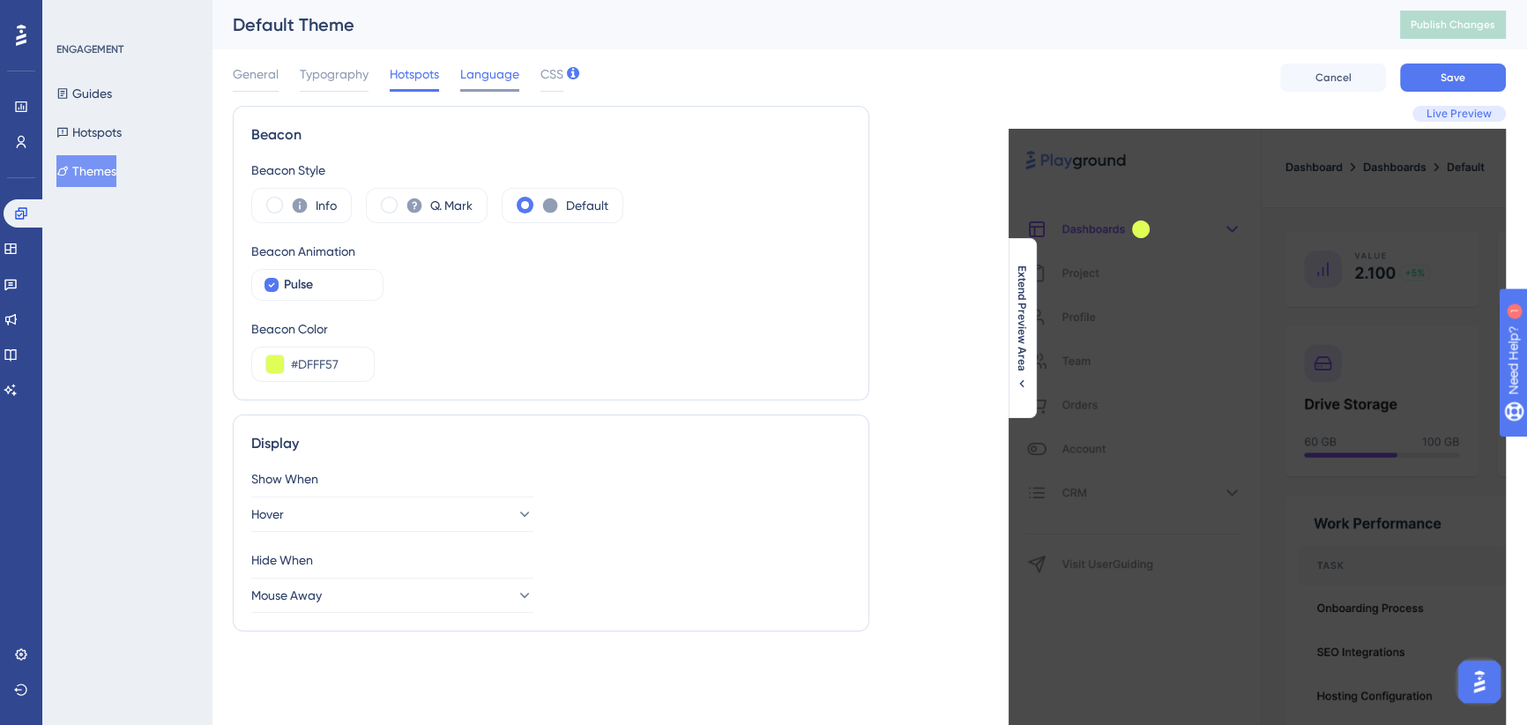
click at [494, 88] on div "Language" at bounding box center [489, 77] width 59 height 28
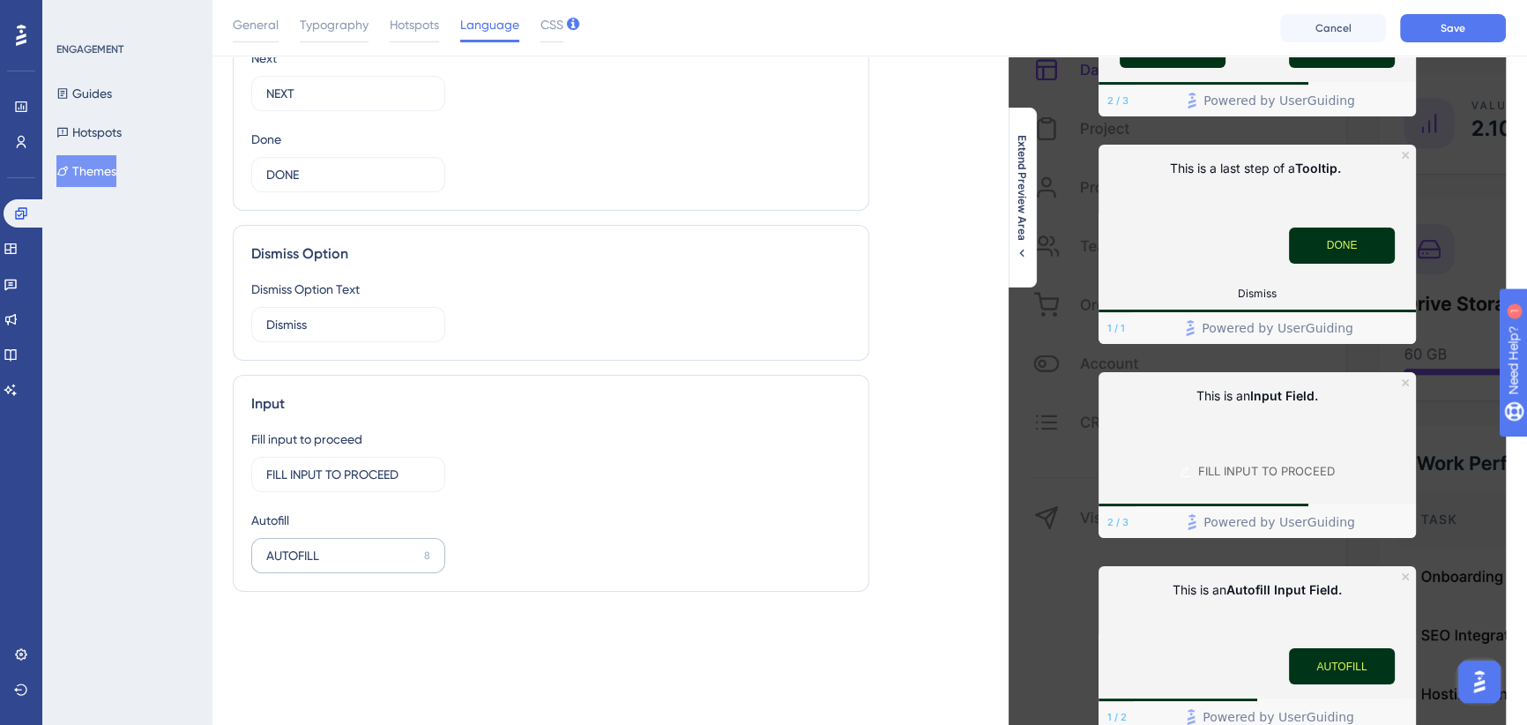
scroll to position [240, 0]
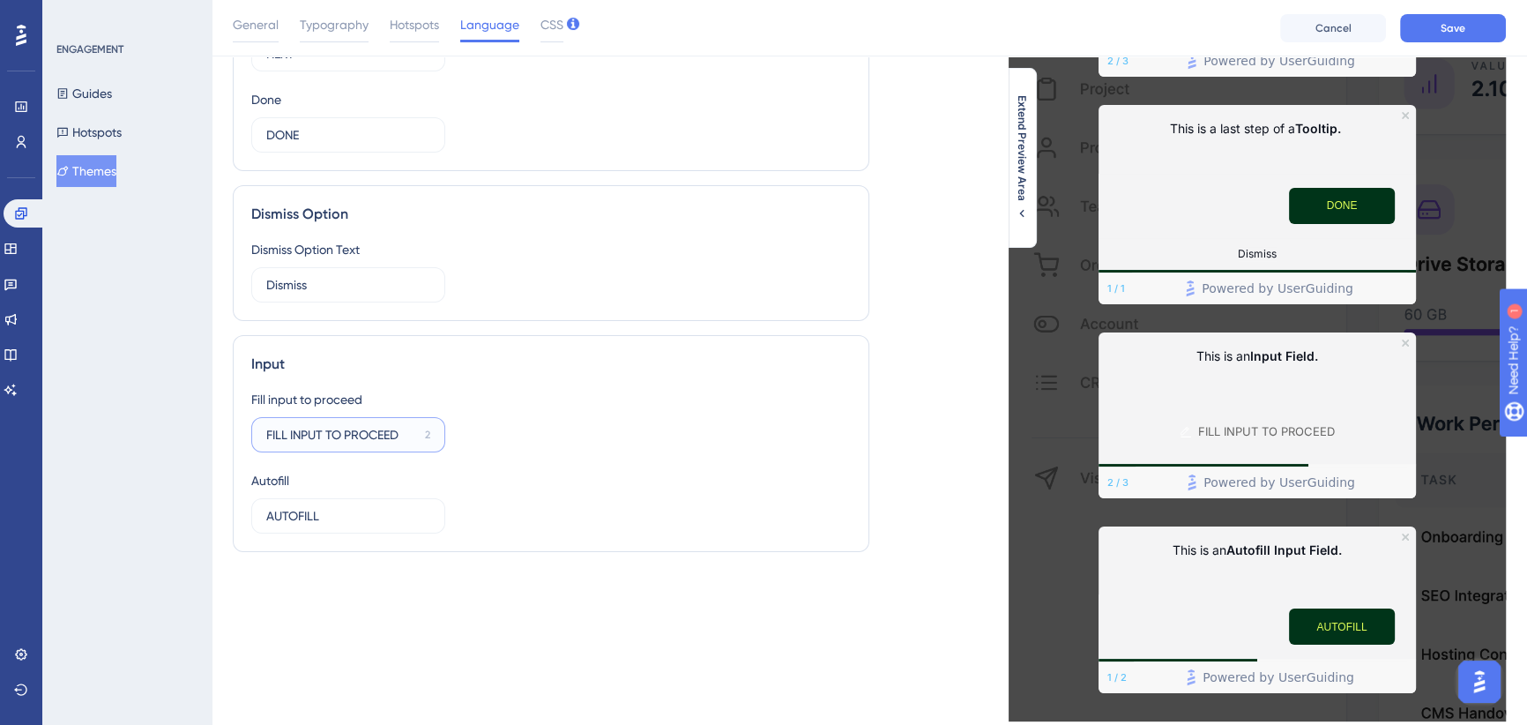
click at [337, 432] on input "FILL INPUT TO PROCEED" at bounding box center [342, 434] width 152 height 19
click at [561, 432] on div "Fill input to proceed FILL INPUT TO PROCEED 2 Autofill AUTOFILL 8" at bounding box center [551, 461] width 600 height 145
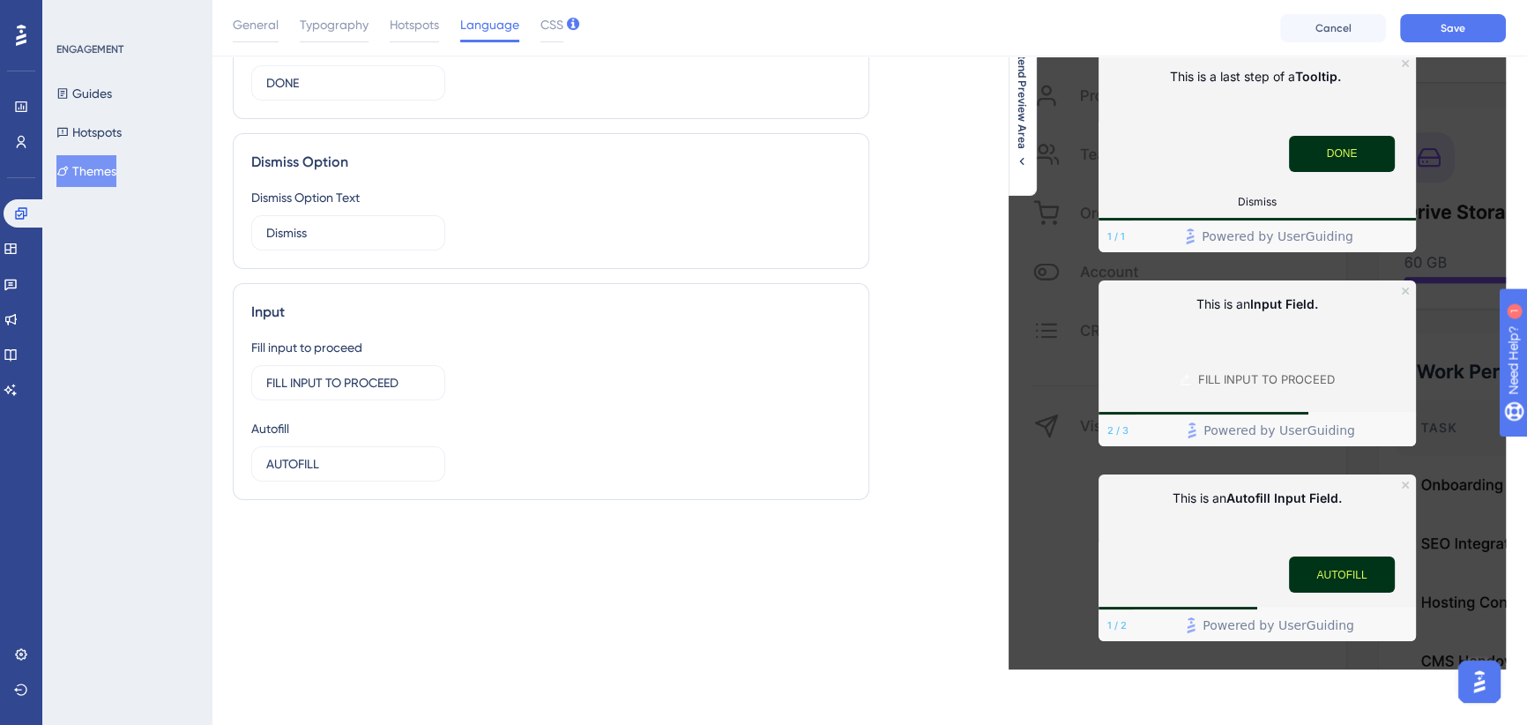
scroll to position [0, 0]
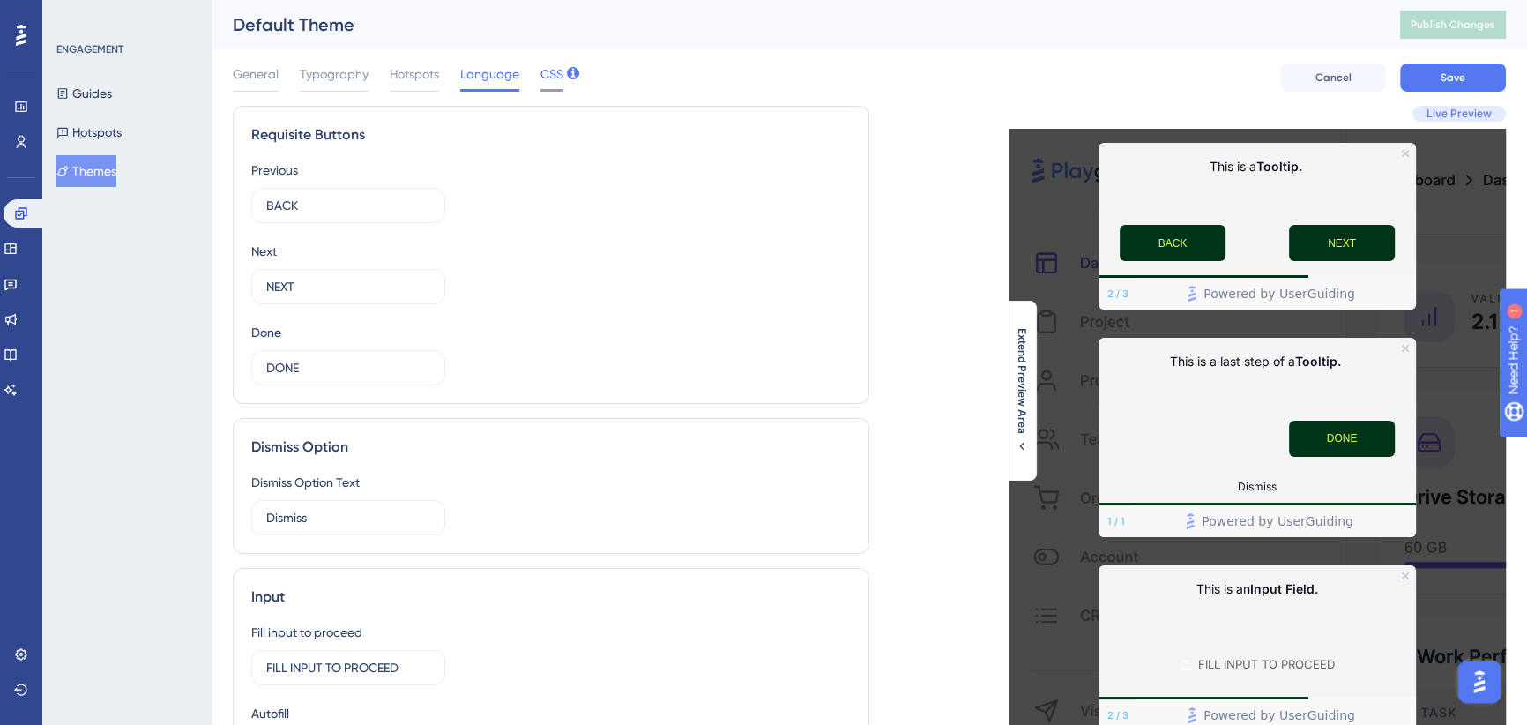
click at [555, 72] on span "CSS" at bounding box center [552, 73] width 23 height 21
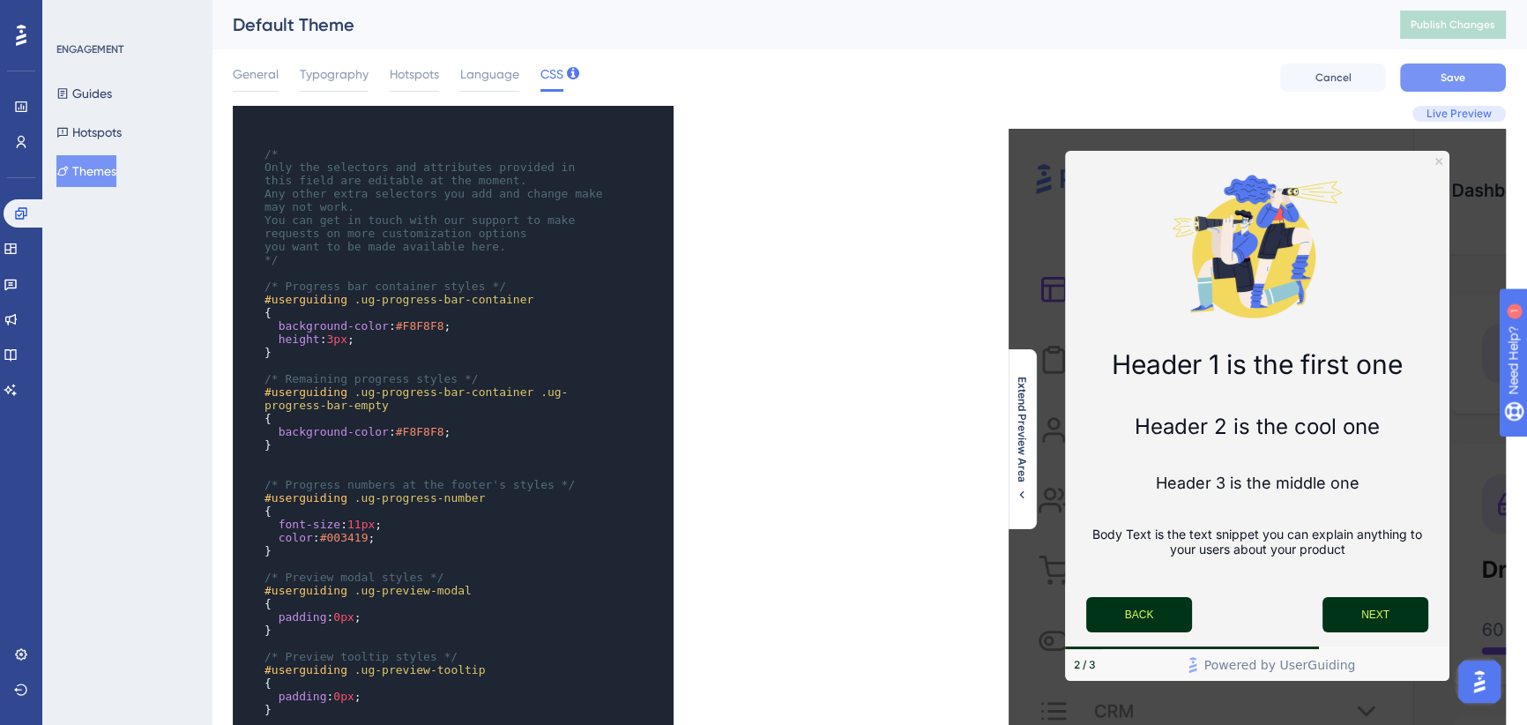
click at [1453, 71] on span "Save" at bounding box center [1453, 78] width 25 height 14
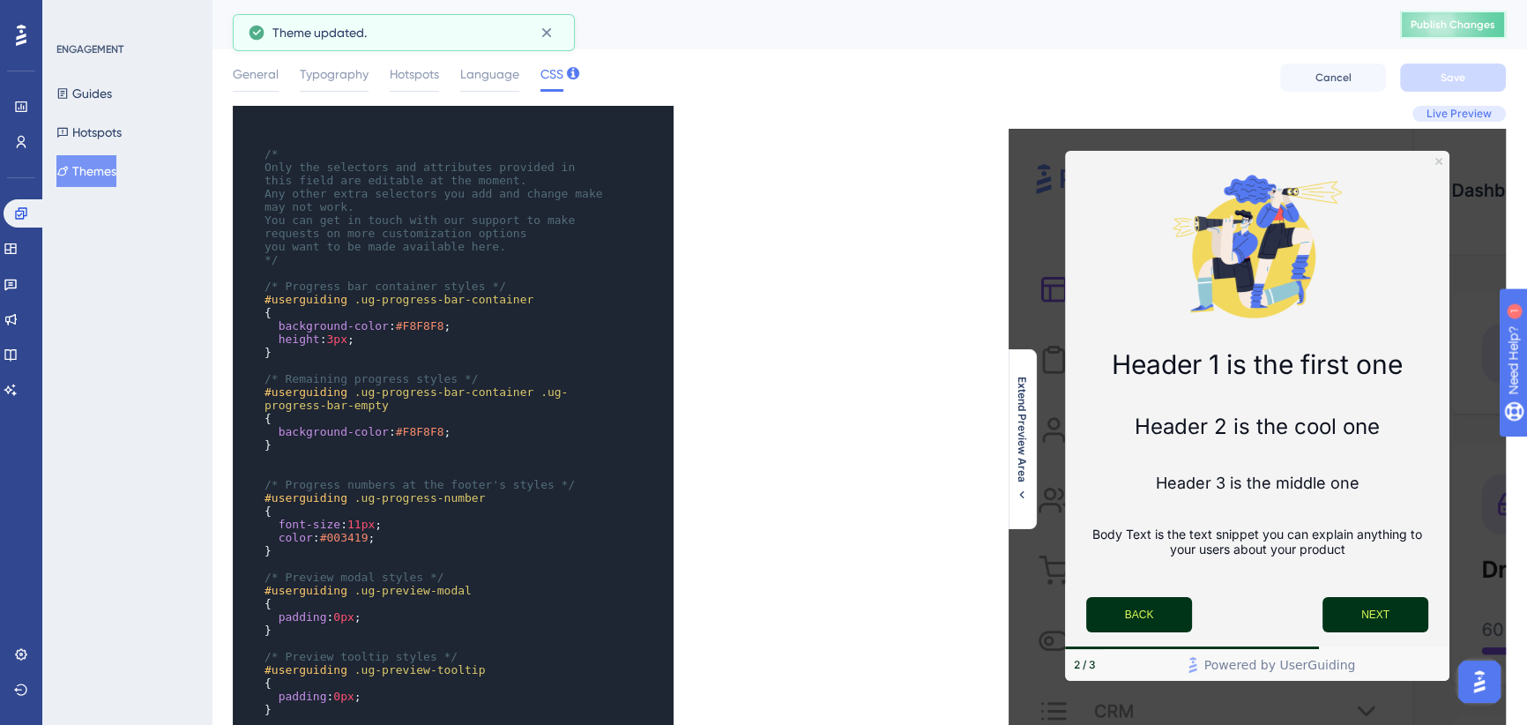
click at [1463, 21] on span "Publish Changes" at bounding box center [1453, 25] width 85 height 14
click at [110, 128] on button "Hotspots" at bounding box center [88, 132] width 65 height 32
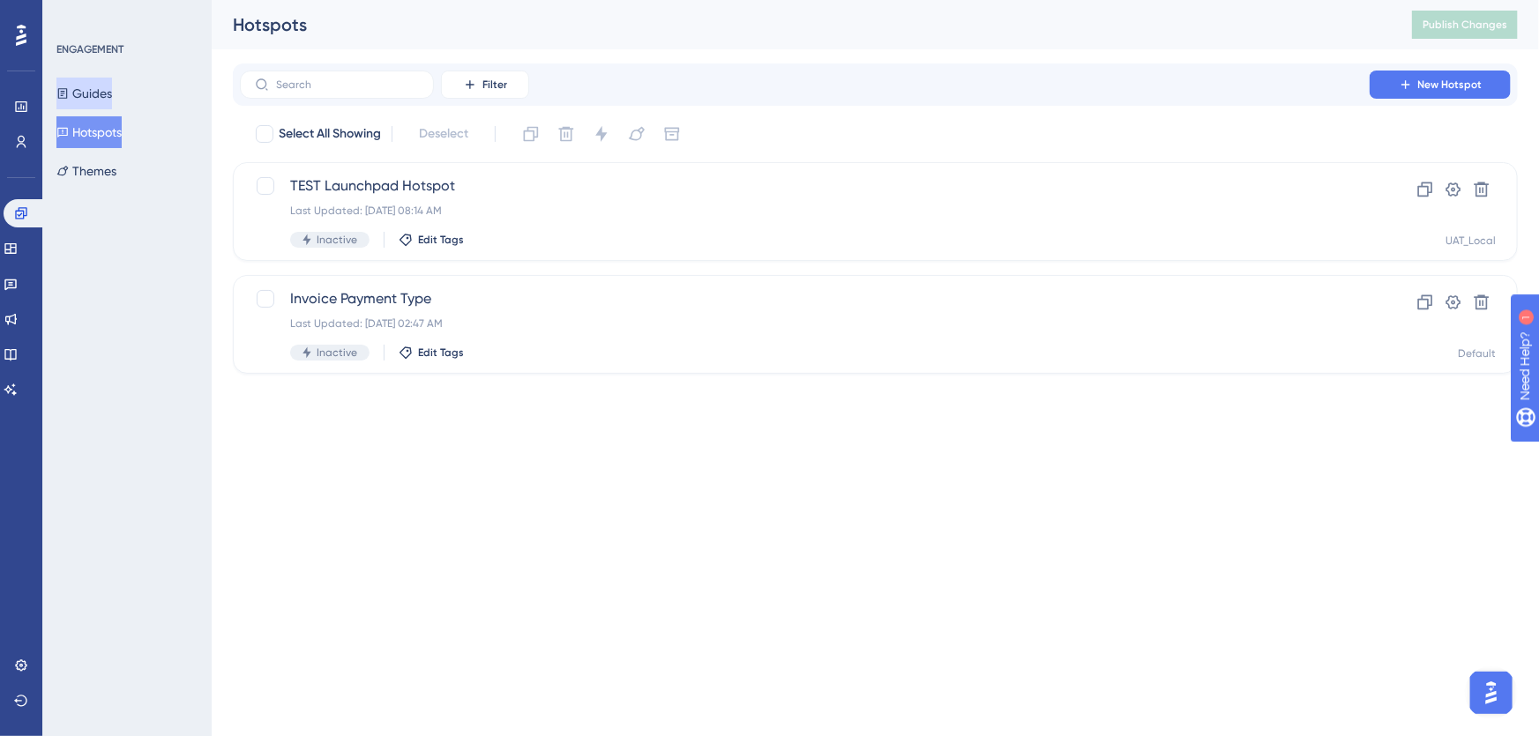
click at [112, 83] on button "Guides" at bounding box center [84, 94] width 56 height 32
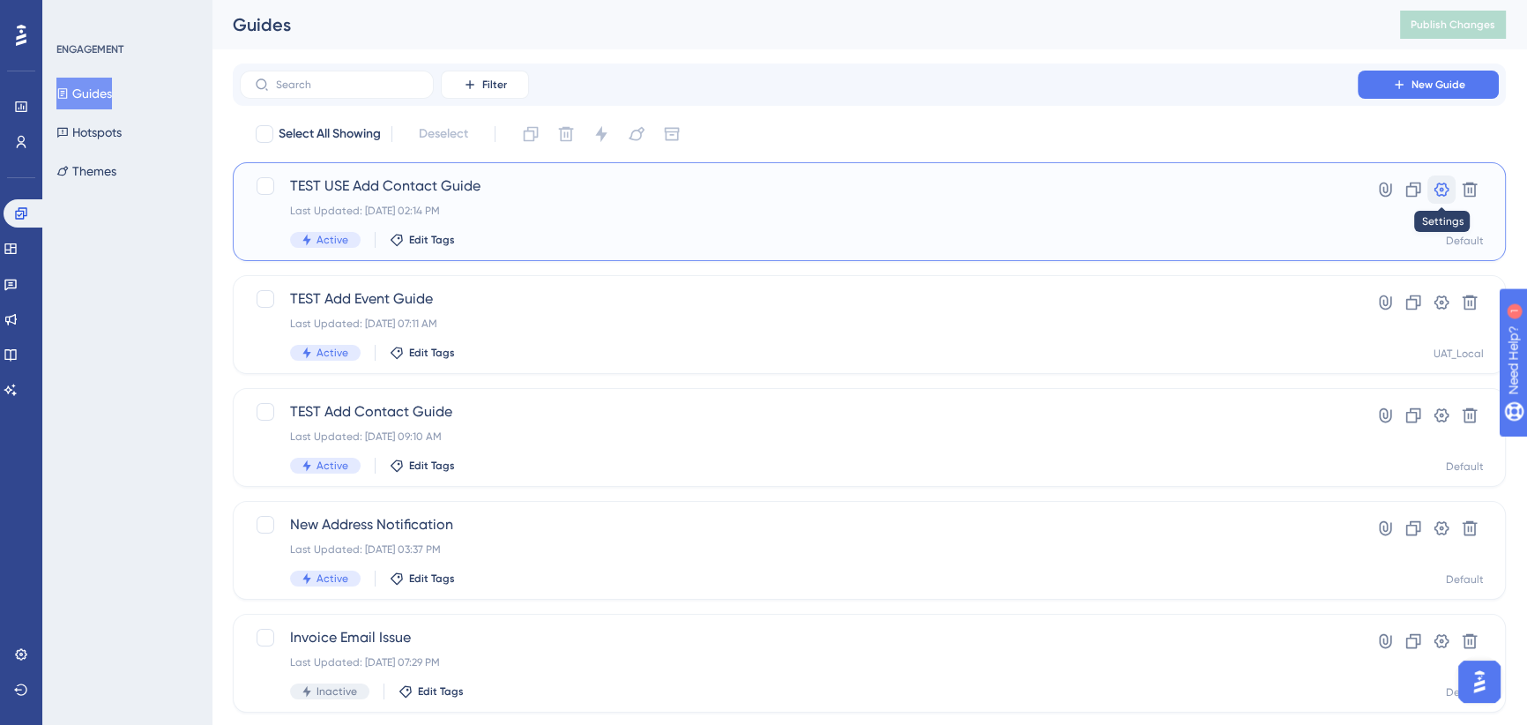
click at [1441, 190] on icon at bounding box center [1442, 190] width 18 height 18
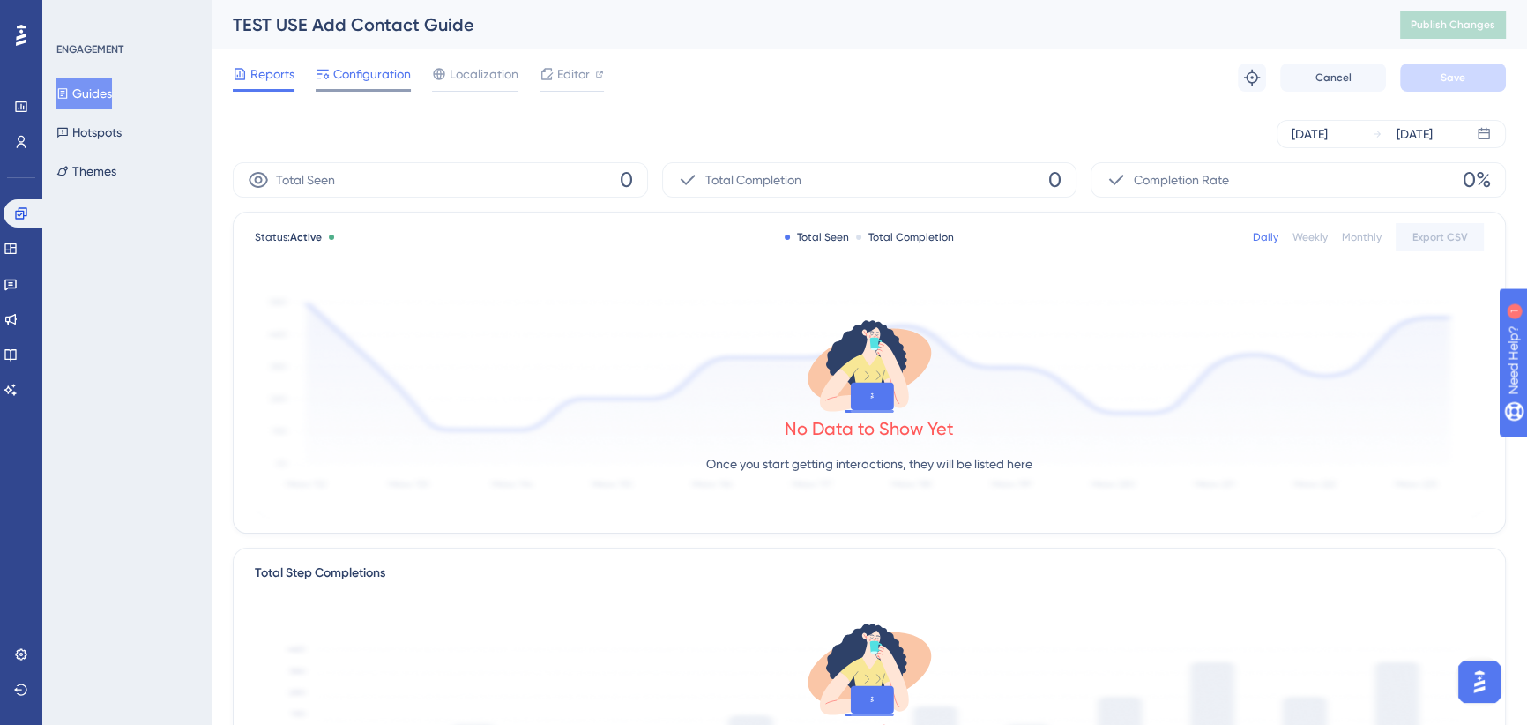
click at [353, 75] on span "Configuration" at bounding box center [372, 73] width 78 height 21
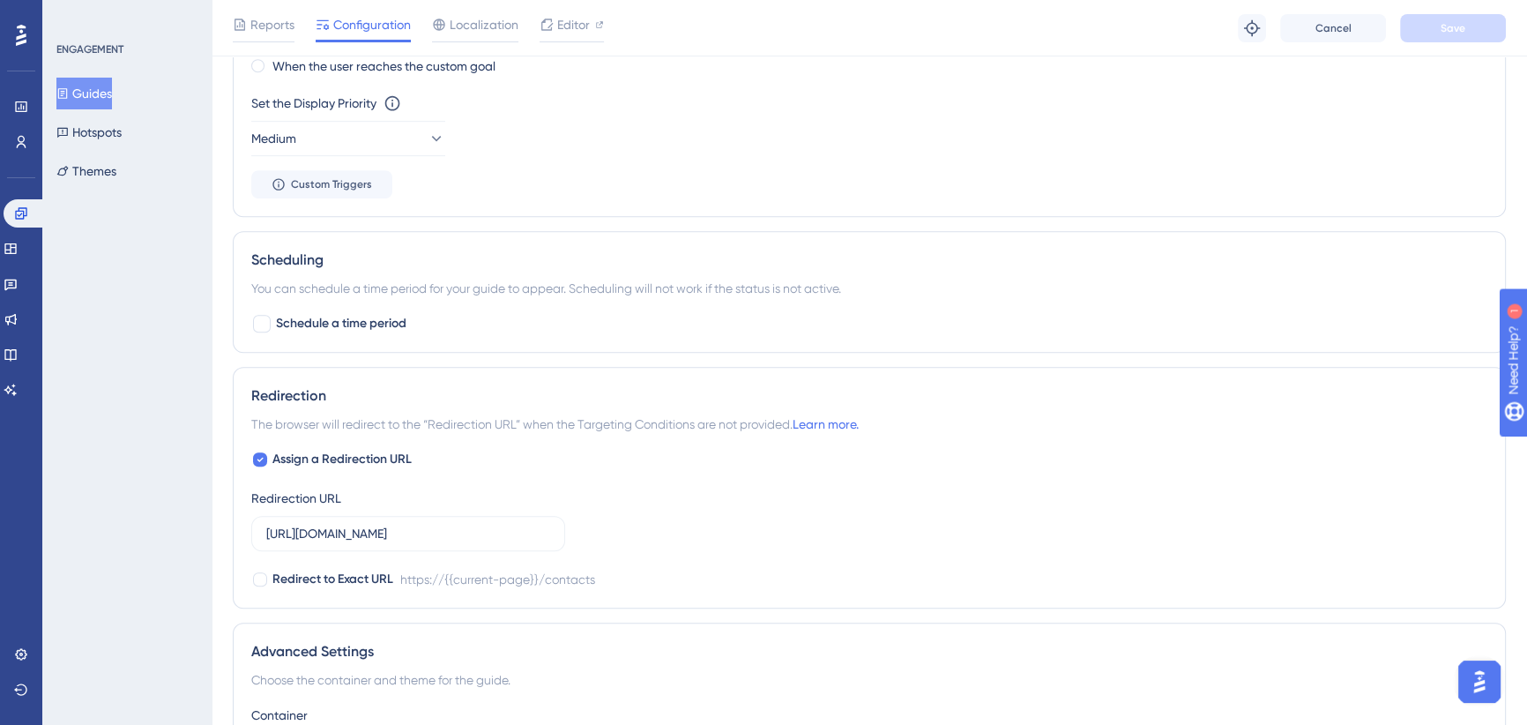
scroll to position [1335, 0]
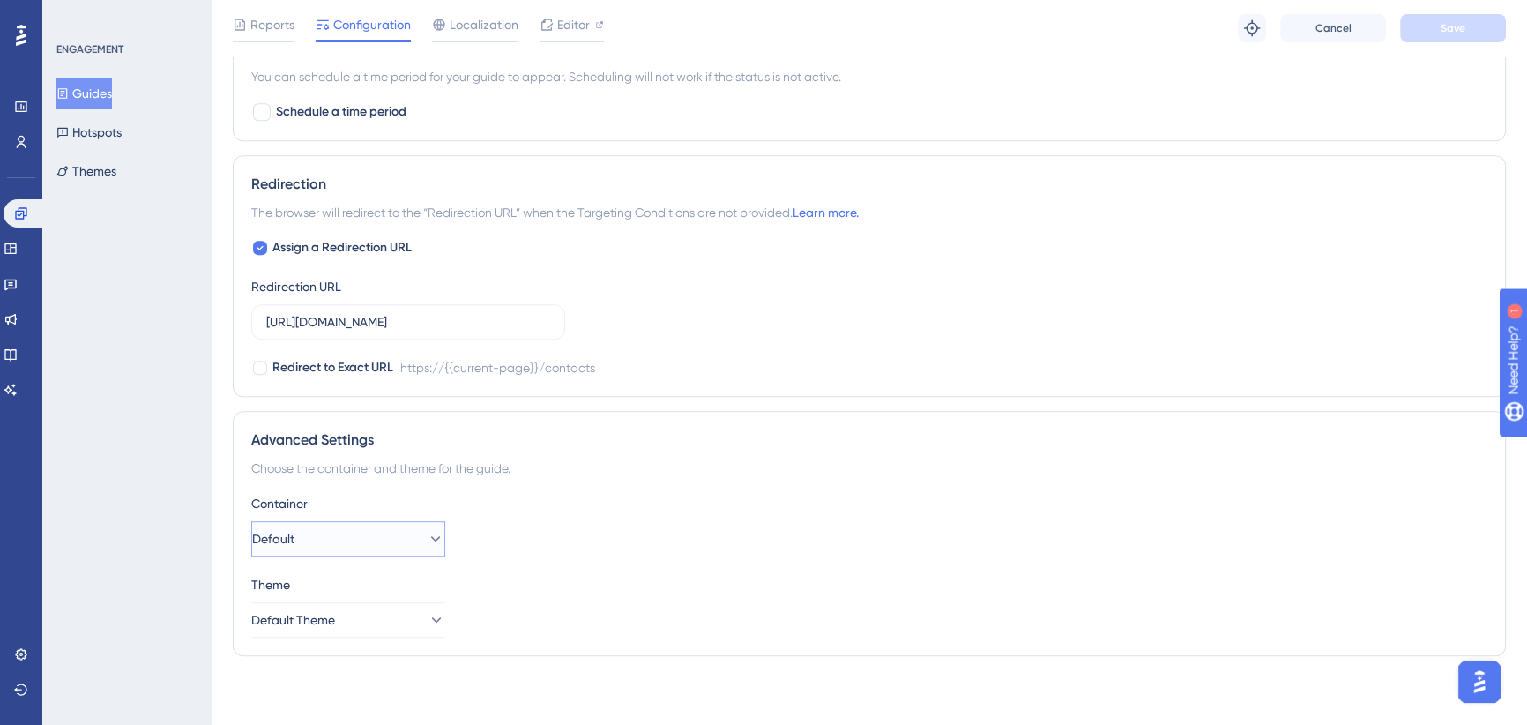
click at [328, 529] on button "Default" at bounding box center [348, 538] width 194 height 35
click at [317, 630] on span "UAT_Local" at bounding box center [306, 627] width 58 height 21
click at [1441, 23] on span "Save" at bounding box center [1453, 28] width 25 height 14
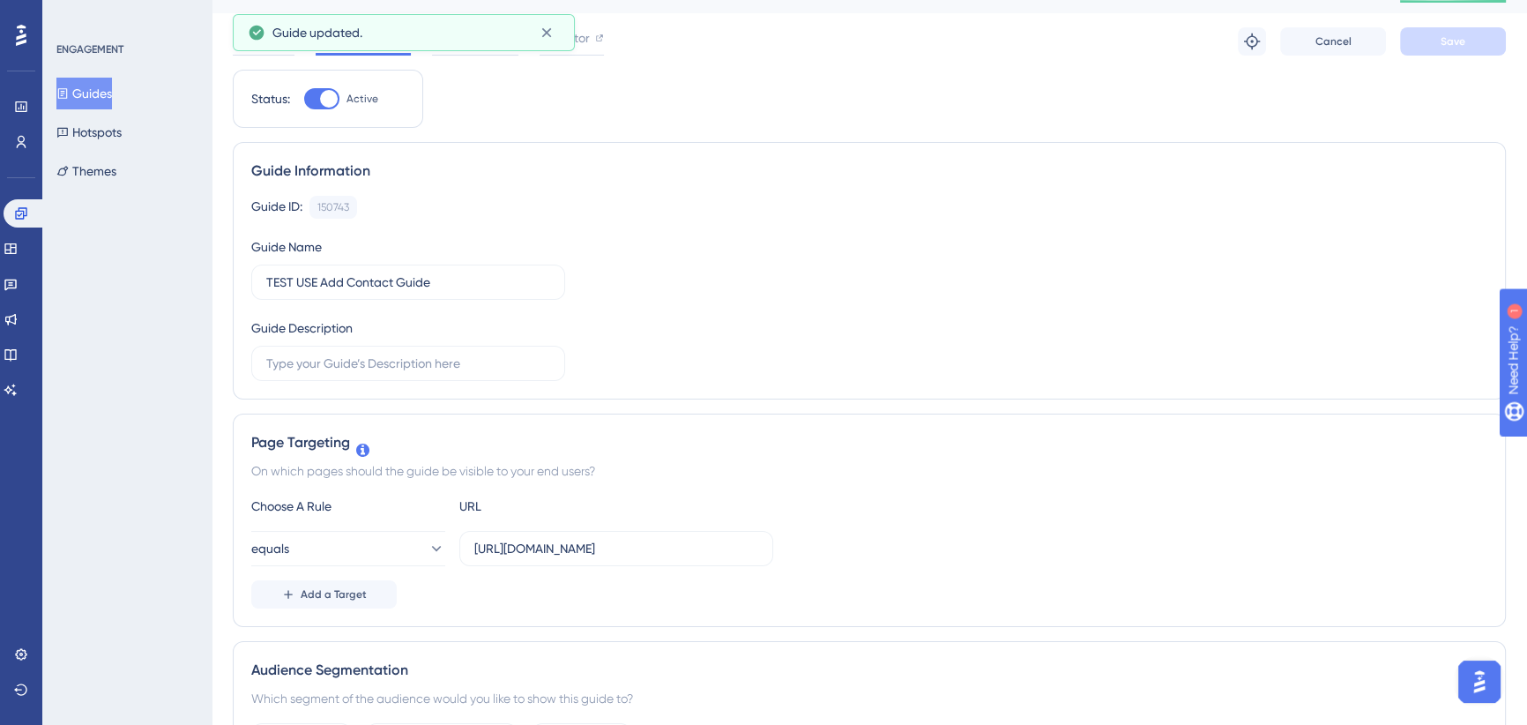
scroll to position [0, 0]
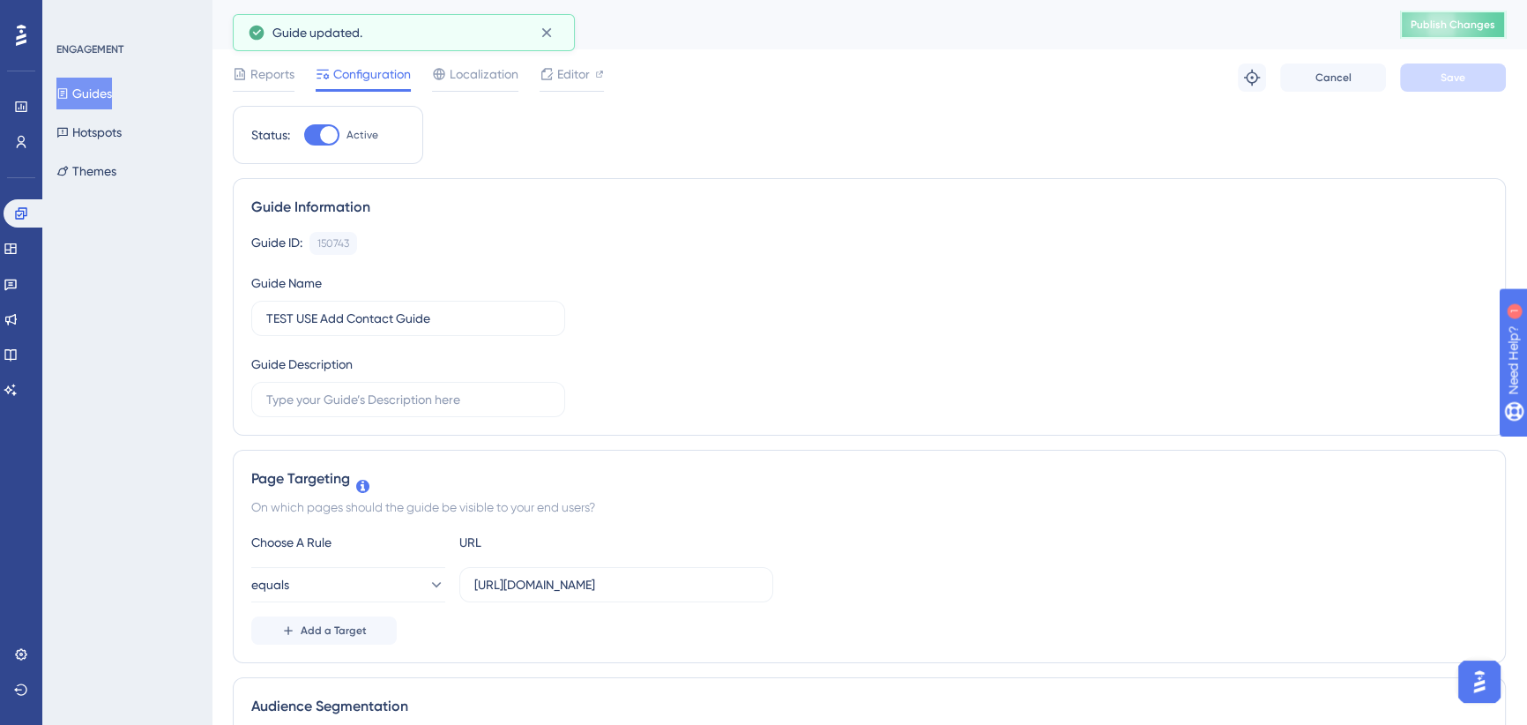
click at [1456, 23] on span "Publish Changes" at bounding box center [1453, 25] width 85 height 14
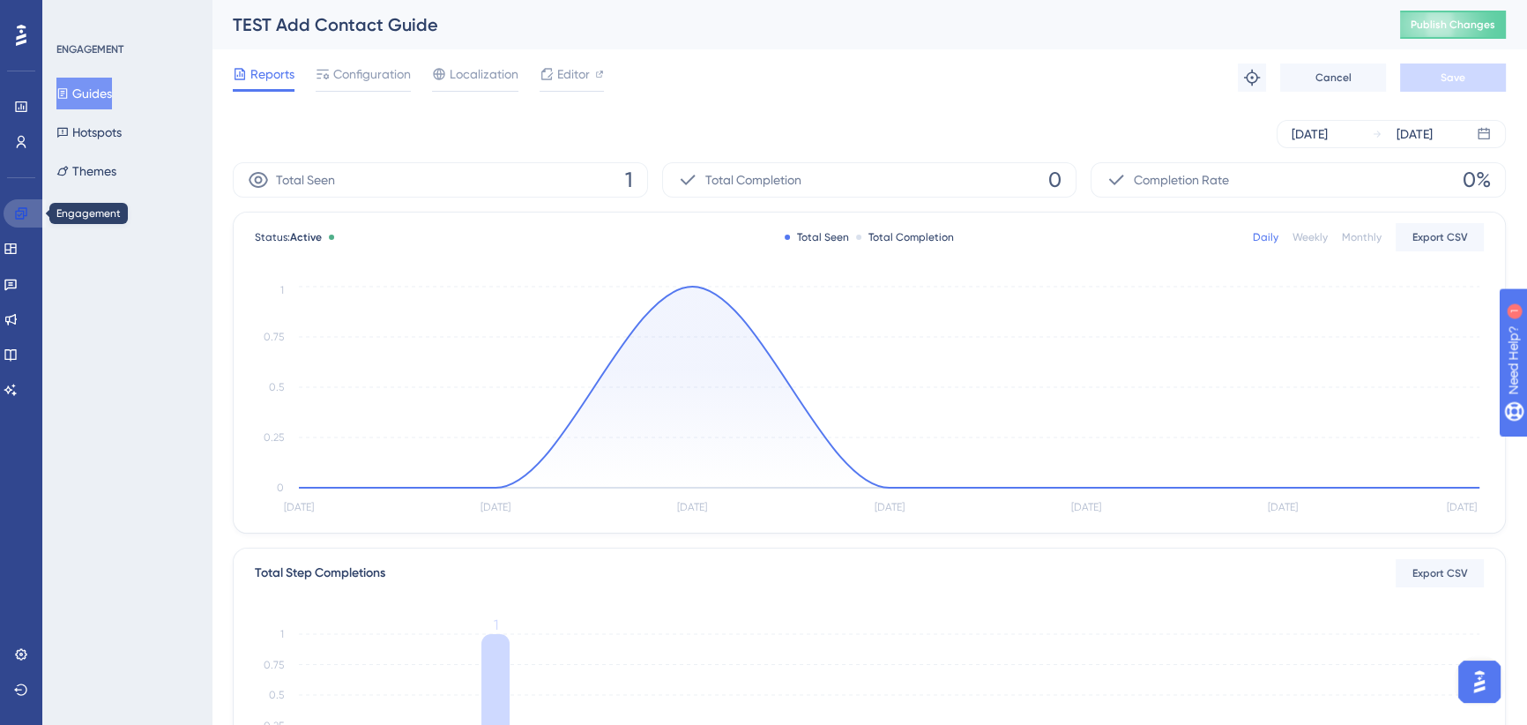
click at [14, 206] on icon at bounding box center [21, 213] width 14 height 14
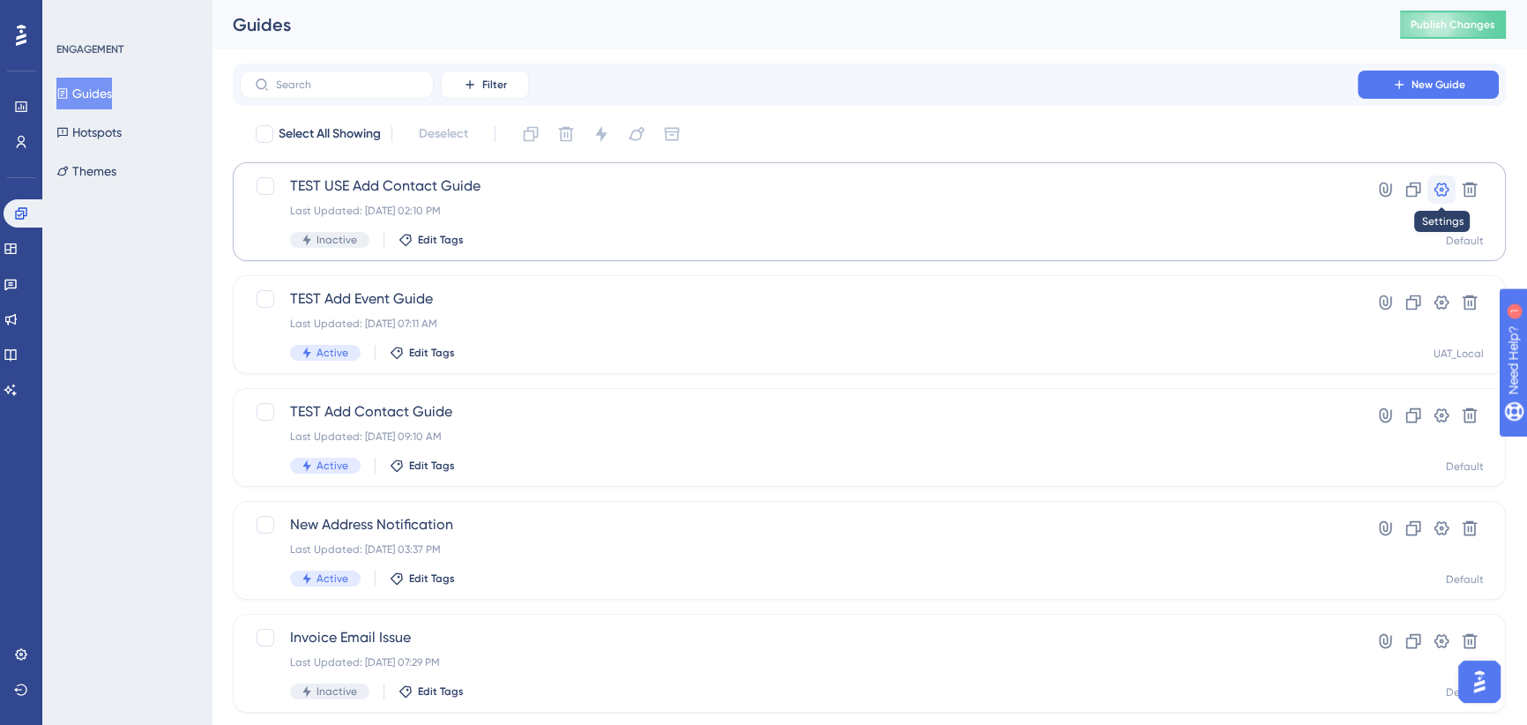
click at [1443, 183] on icon at bounding box center [1442, 190] width 15 height 14
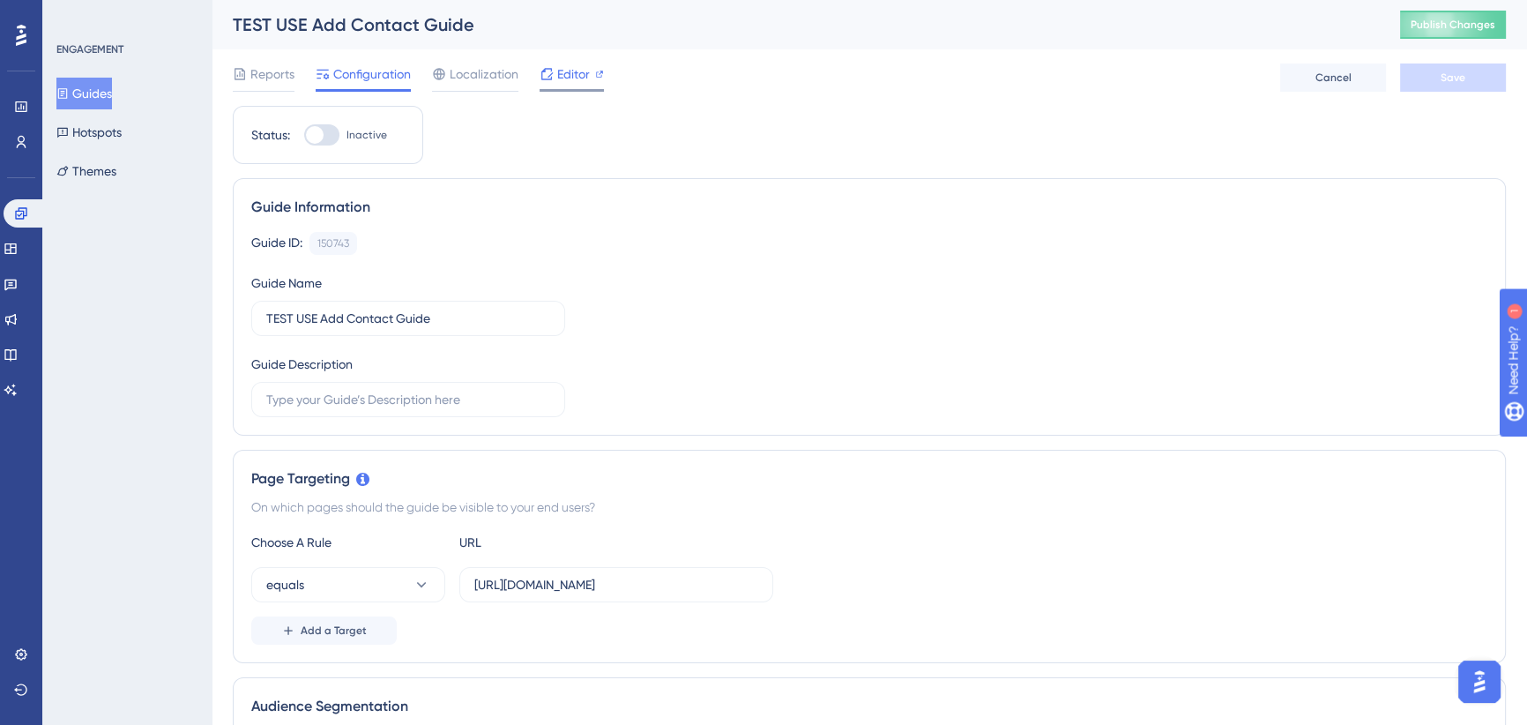
click at [566, 73] on span "Editor" at bounding box center [573, 73] width 33 height 21
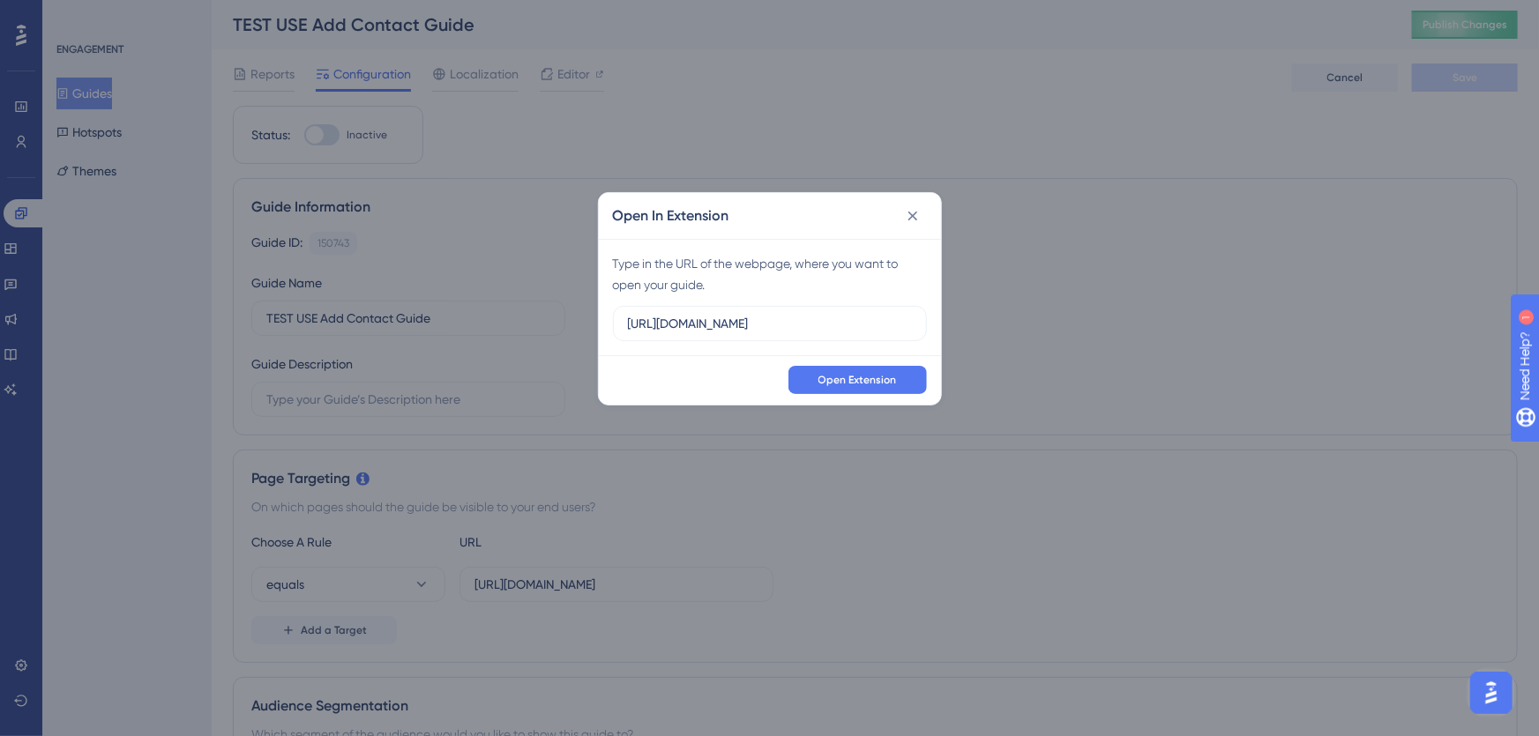
drag, startPoint x: 849, startPoint y: 317, endPoint x: 512, endPoint y: 314, distance: 336.9
click at [512, 314] on div "Open In Extension Type in the URL of the webpage, where you want to open your g…" at bounding box center [769, 368] width 1539 height 736
type input "[URL][DOMAIN_NAME]"
click at [870, 378] on span "Open Extension" at bounding box center [857, 380] width 78 height 14
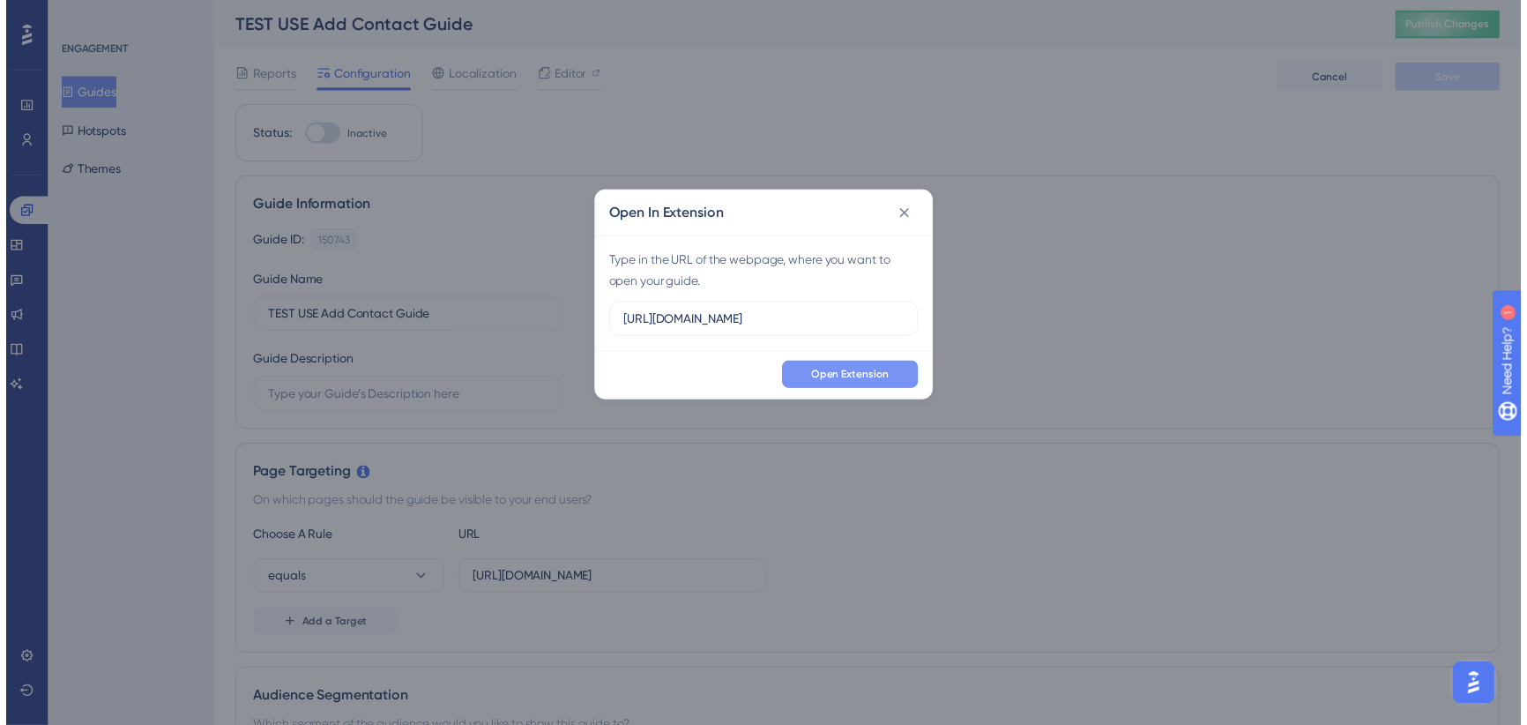
scroll to position [0, 0]
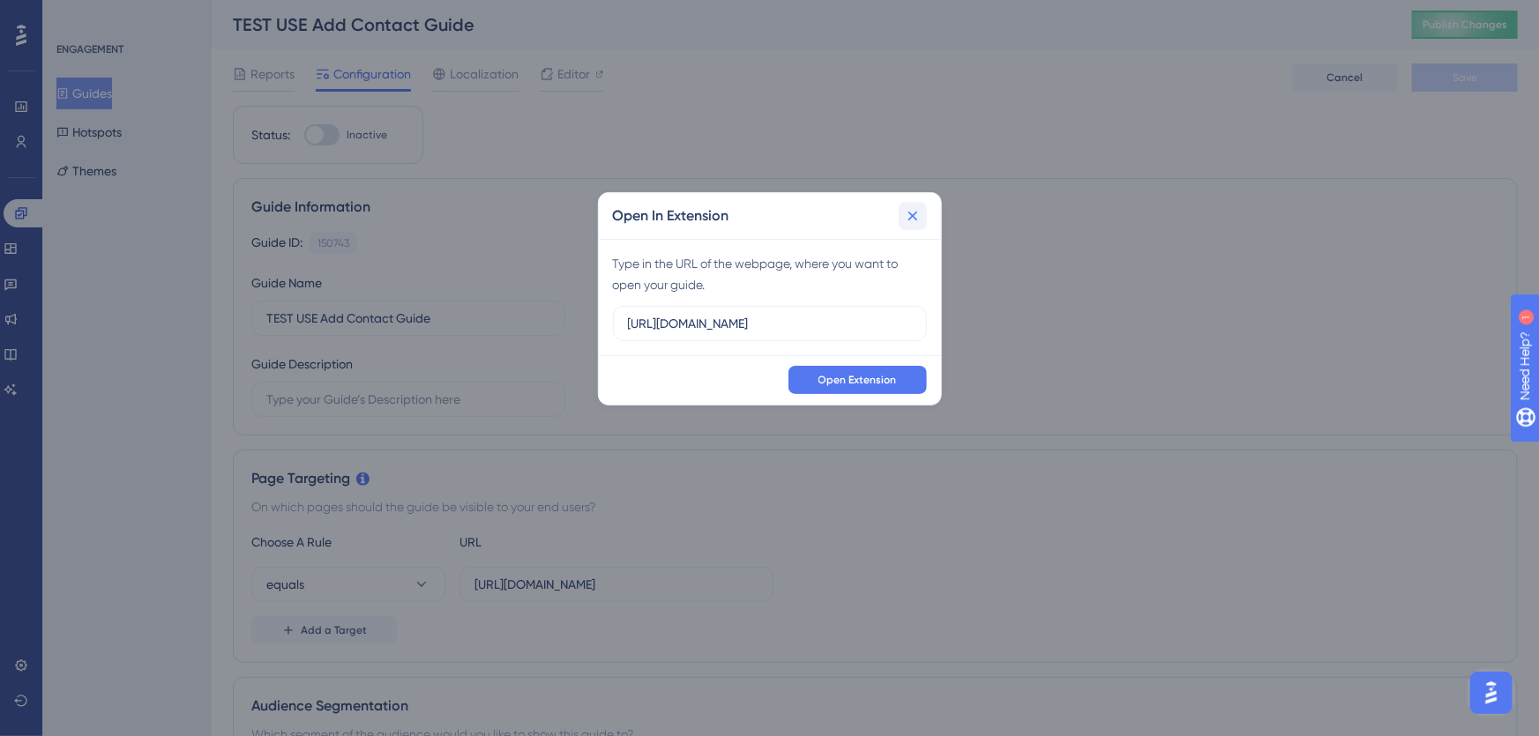
click at [909, 217] on icon at bounding box center [913, 216] width 18 height 18
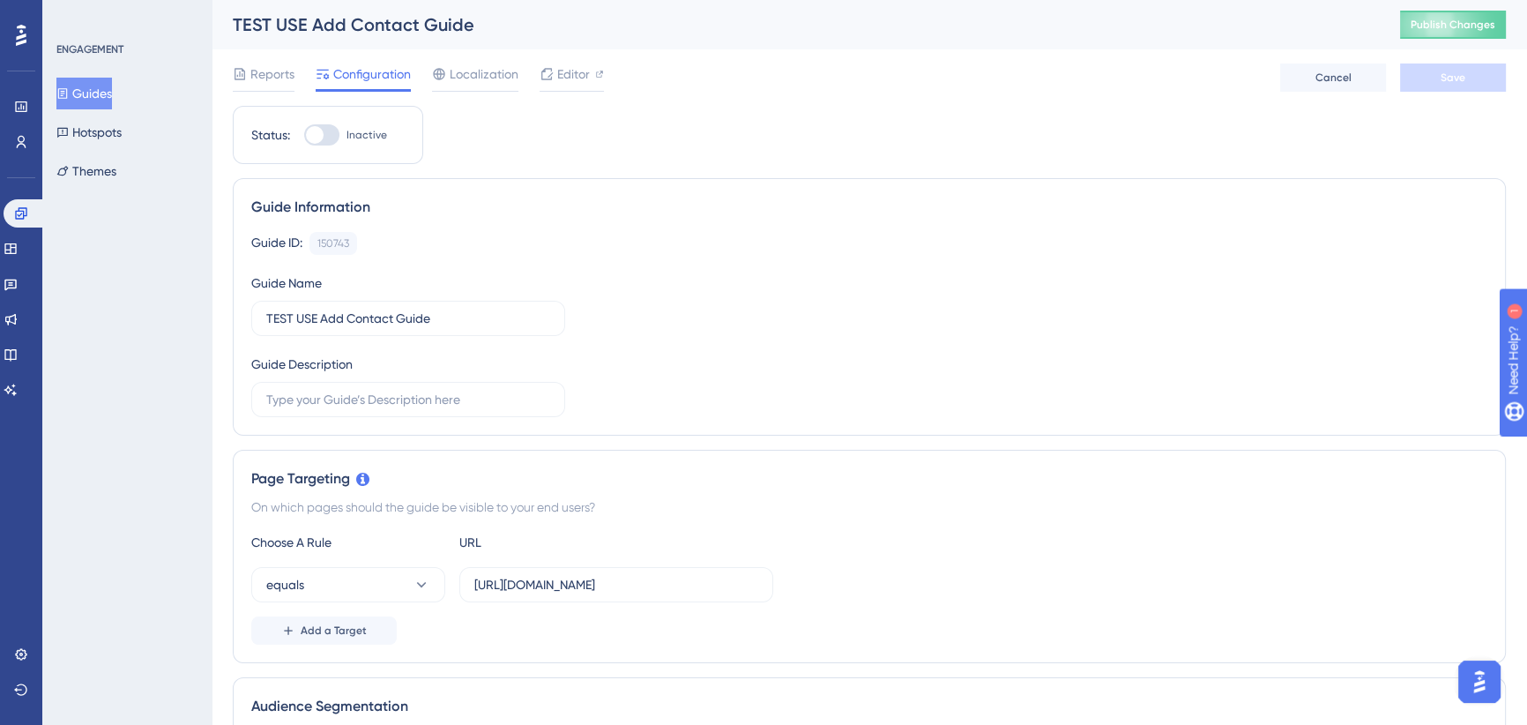
click at [326, 134] on div at bounding box center [321, 134] width 35 height 21
click at [304, 135] on input "Inactive" at bounding box center [303, 135] width 1 height 1
checkbox input "true"
click at [1444, 71] on span "Save" at bounding box center [1453, 78] width 25 height 14
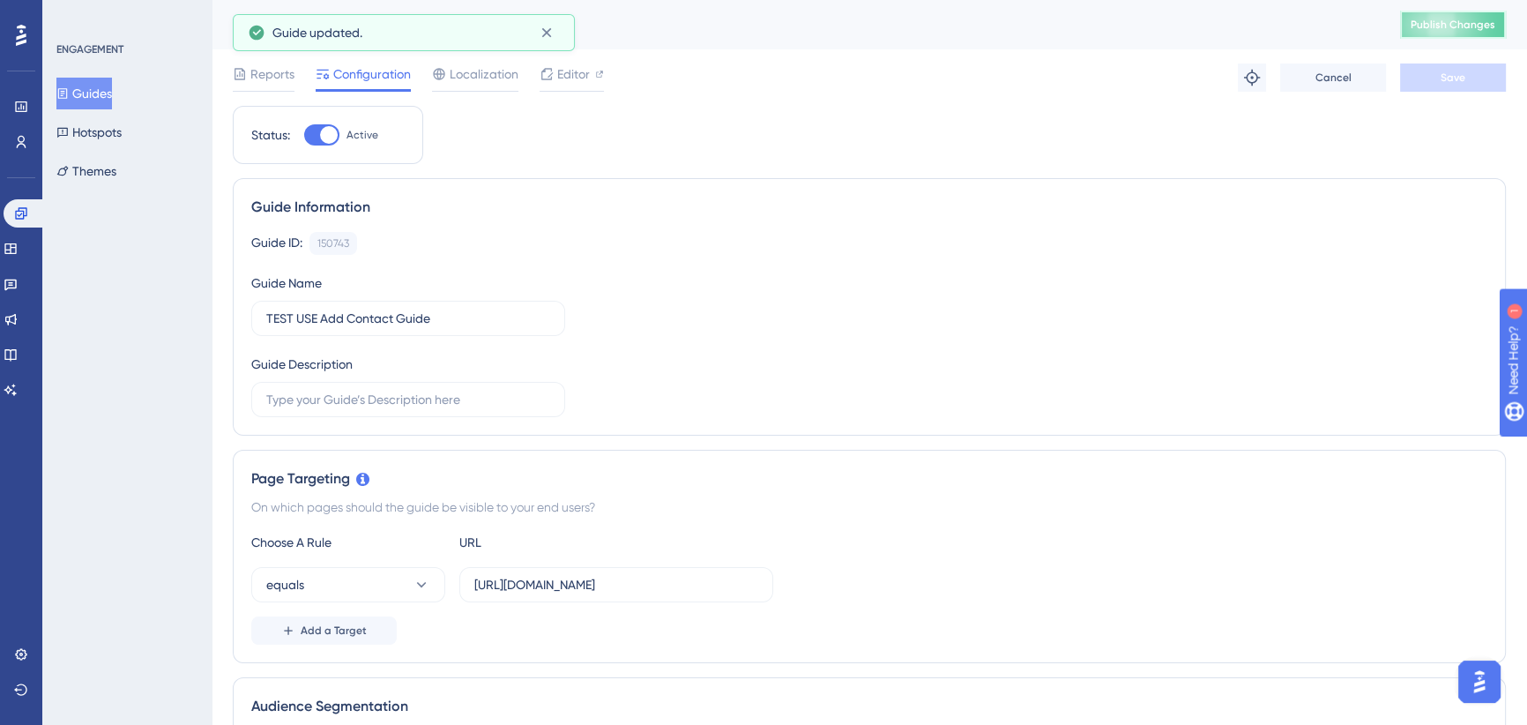
click at [1459, 30] on span "Publish Changes" at bounding box center [1453, 25] width 85 height 14
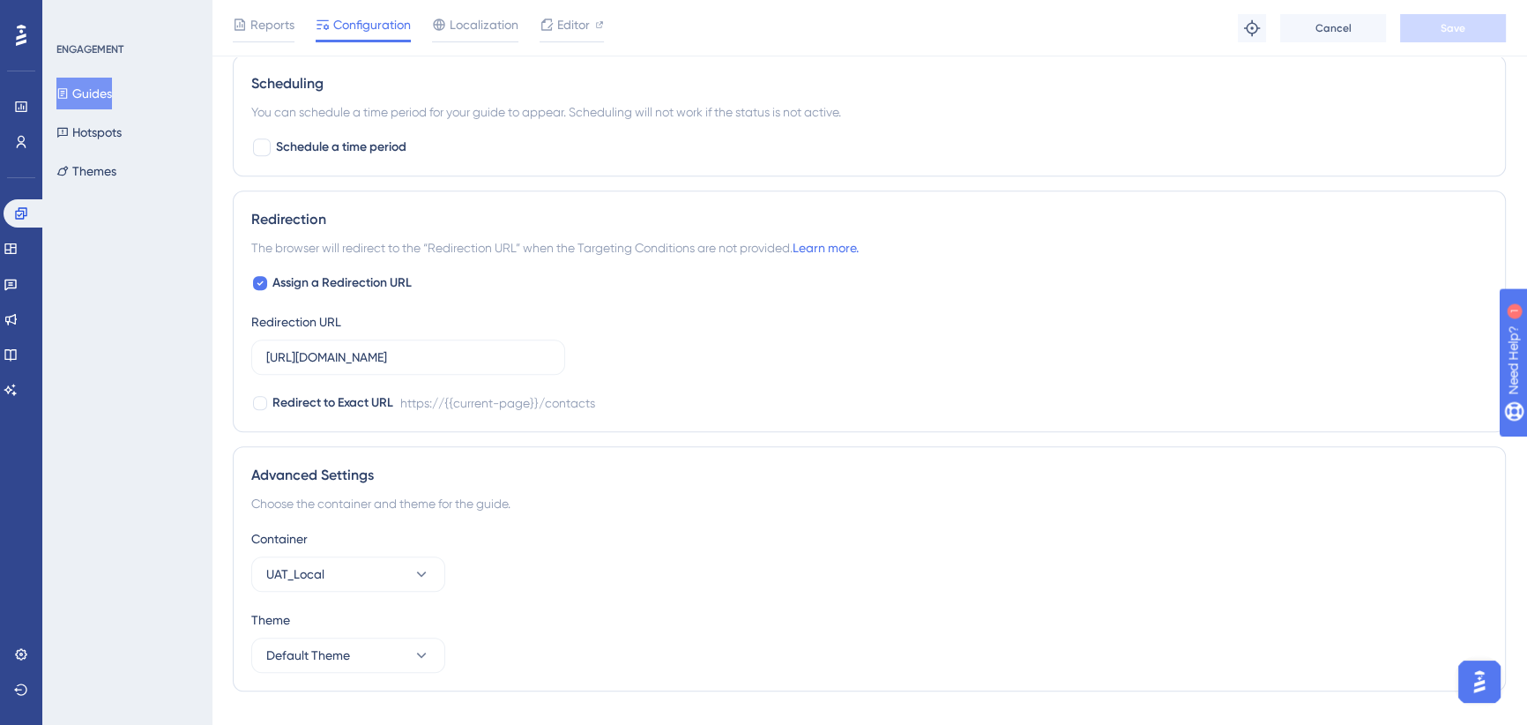
scroll to position [1335, 0]
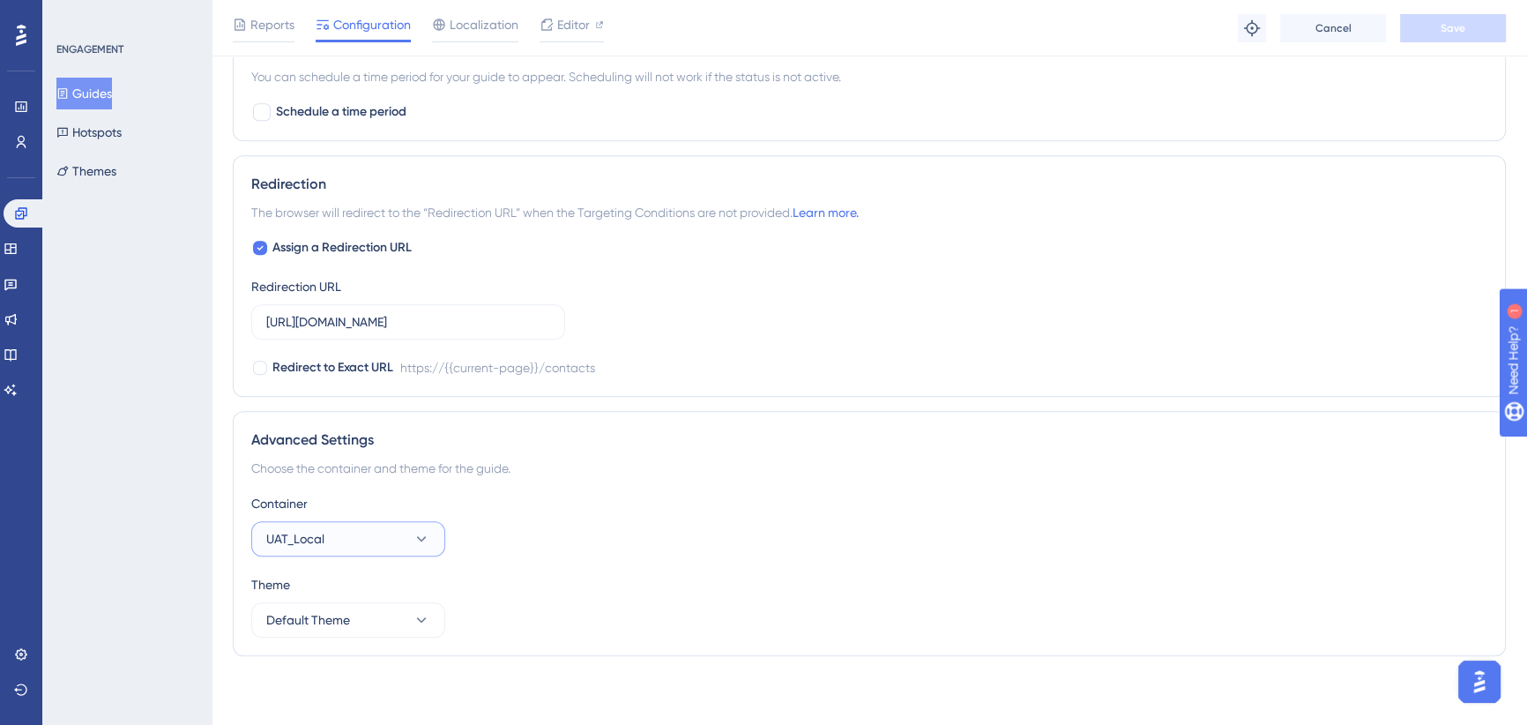
click at [344, 547] on button "UAT_Local" at bounding box center [348, 538] width 194 height 35
click at [332, 589] on div "Default Default" at bounding box center [348, 592] width 143 height 35
click at [1452, 23] on span "Save" at bounding box center [1453, 28] width 25 height 14
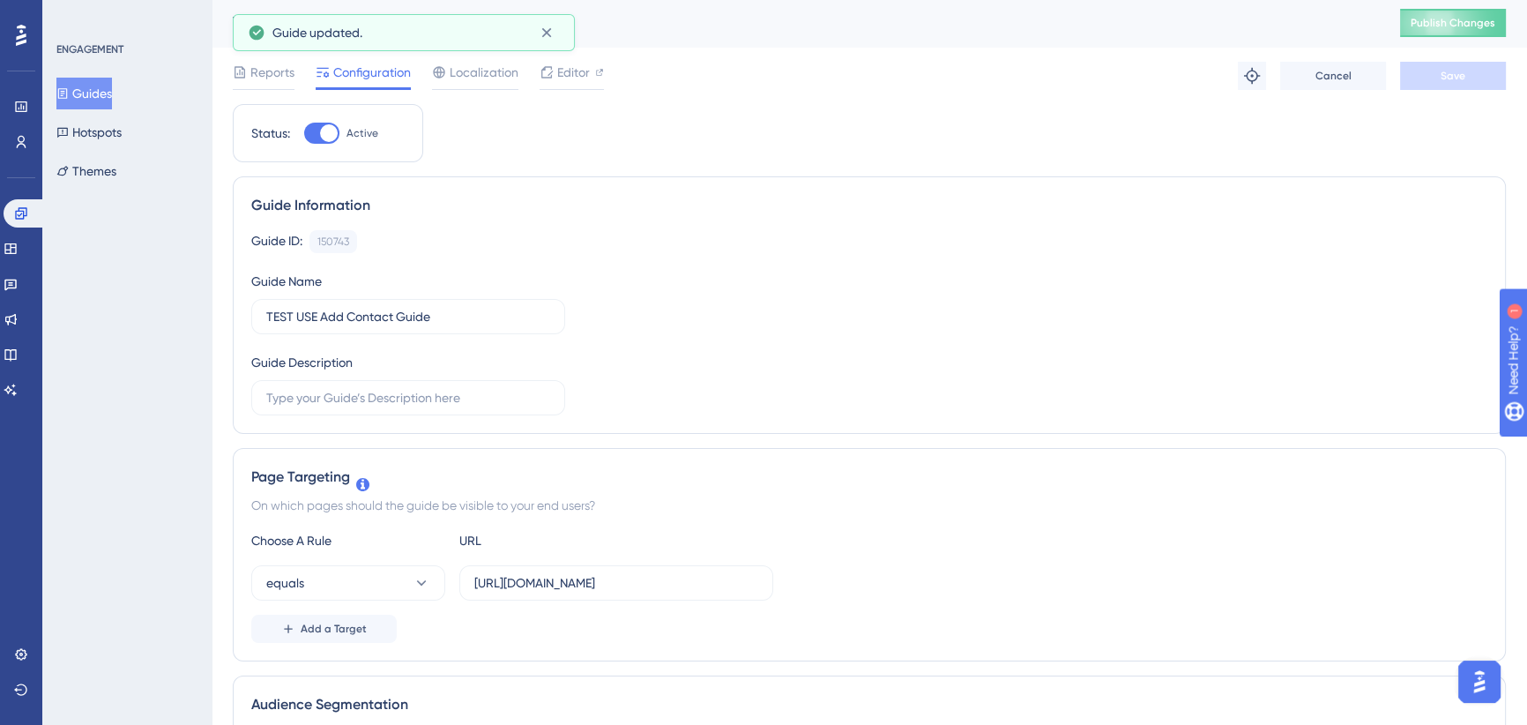
scroll to position [0, 0]
click at [1451, 21] on span "Publish Changes" at bounding box center [1453, 25] width 85 height 14
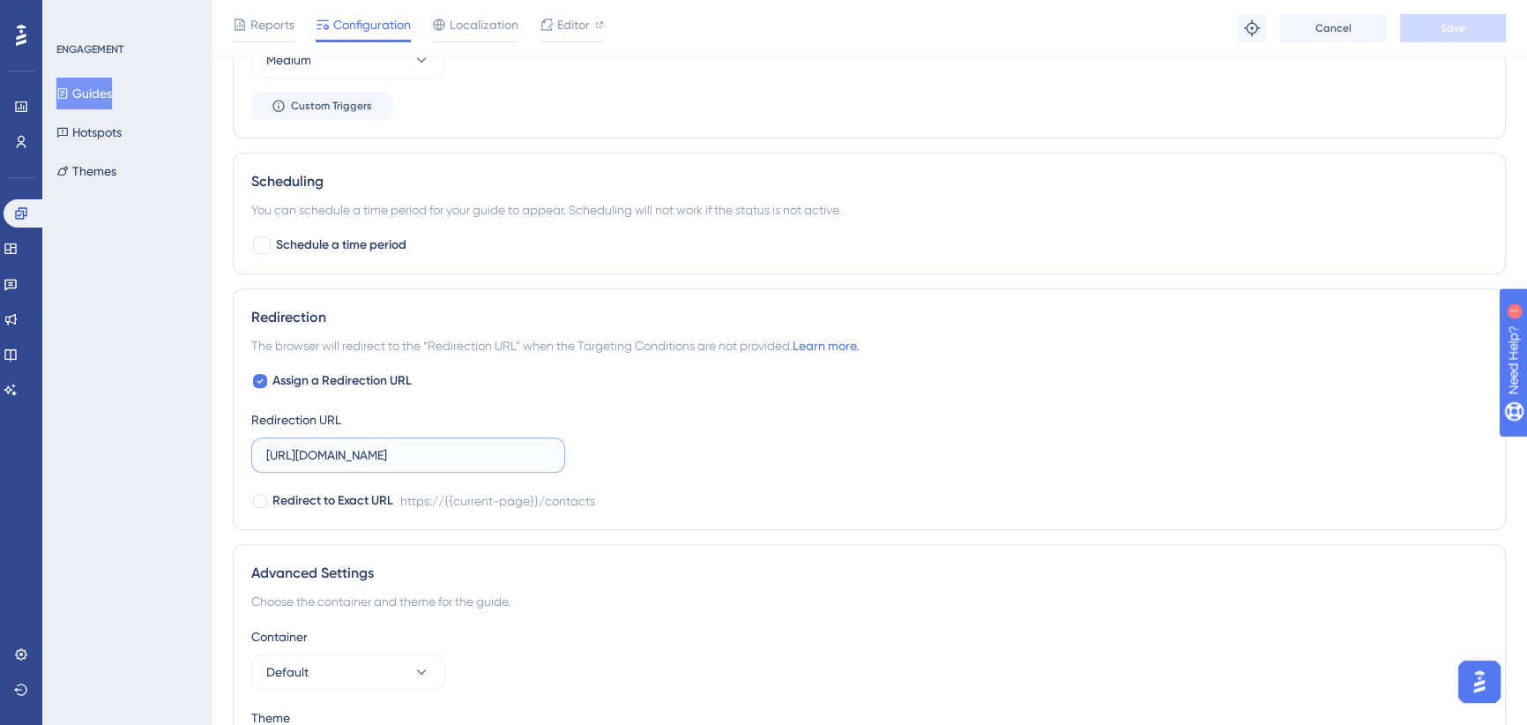
scroll to position [0, 64]
drag, startPoint x: 480, startPoint y: 451, endPoint x: 699, endPoint y: 452, distance: 219.6
click at [699, 452] on div "Assign a Redirection URL Redirection URL [URL][DOMAIN_NAME] Redirect to Exact U…" at bounding box center [869, 440] width 1236 height 141
click at [506, 449] on input "[URL][DOMAIN_NAME]" at bounding box center [408, 454] width 284 height 19
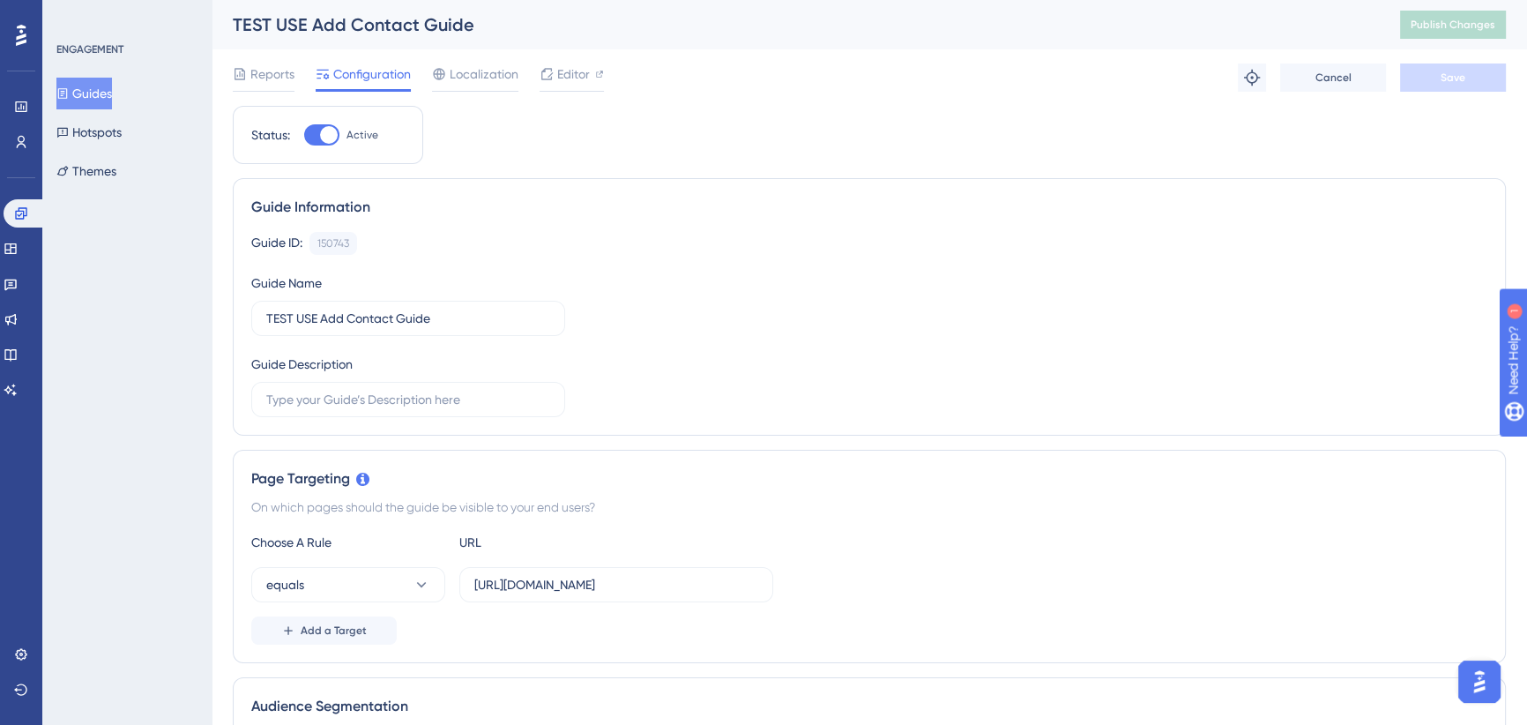
scroll to position [0, 0]
click at [101, 96] on button "Guides" at bounding box center [84, 94] width 56 height 32
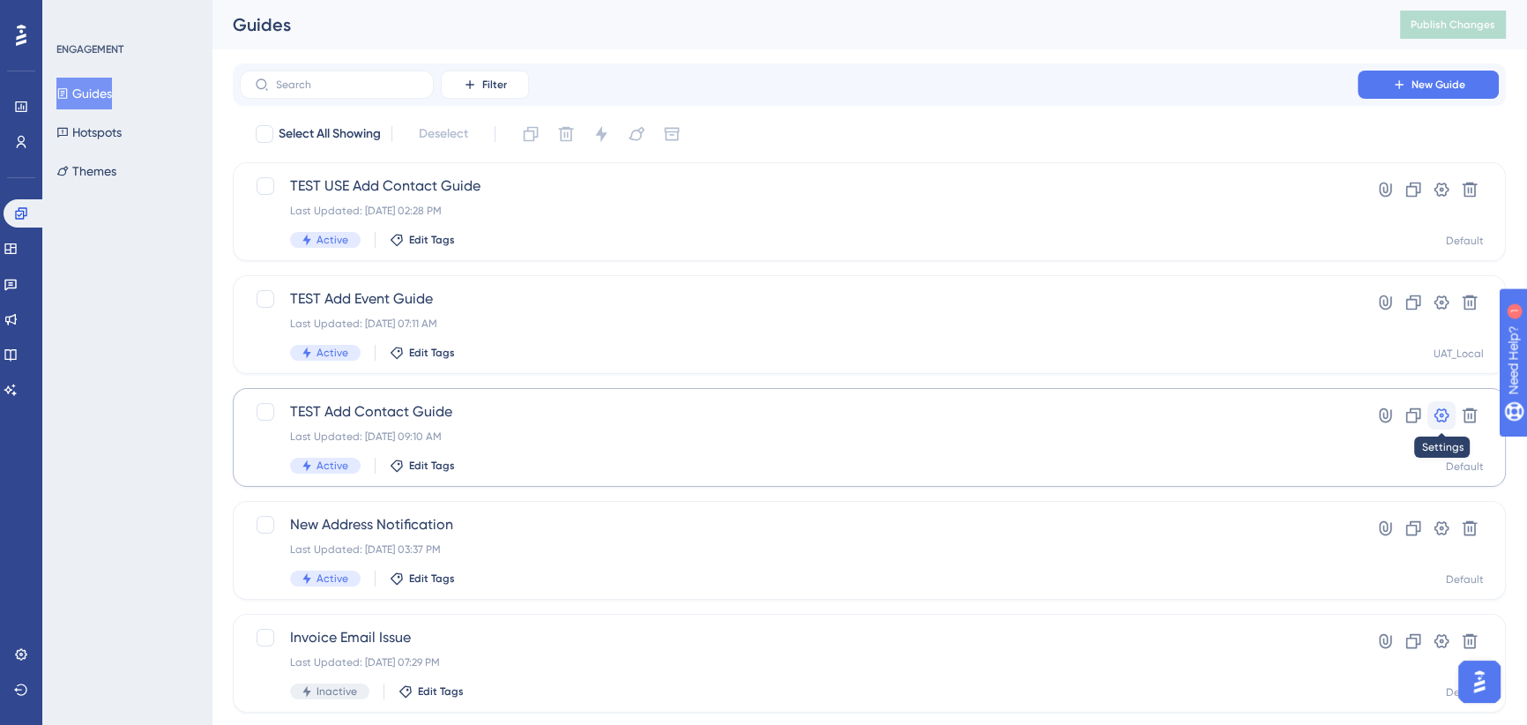
click at [1441, 412] on icon at bounding box center [1442, 416] width 18 height 18
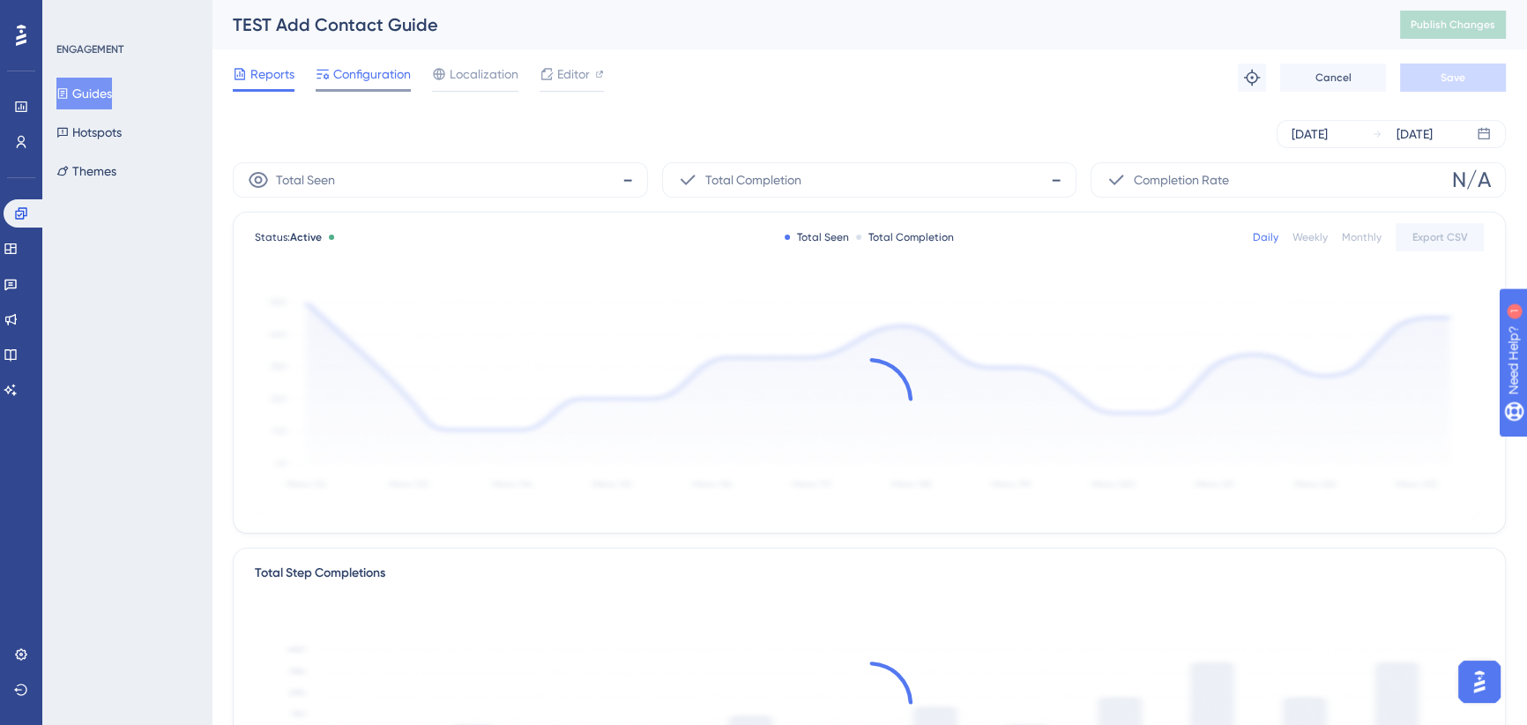
click at [379, 71] on span "Configuration" at bounding box center [372, 73] width 78 height 21
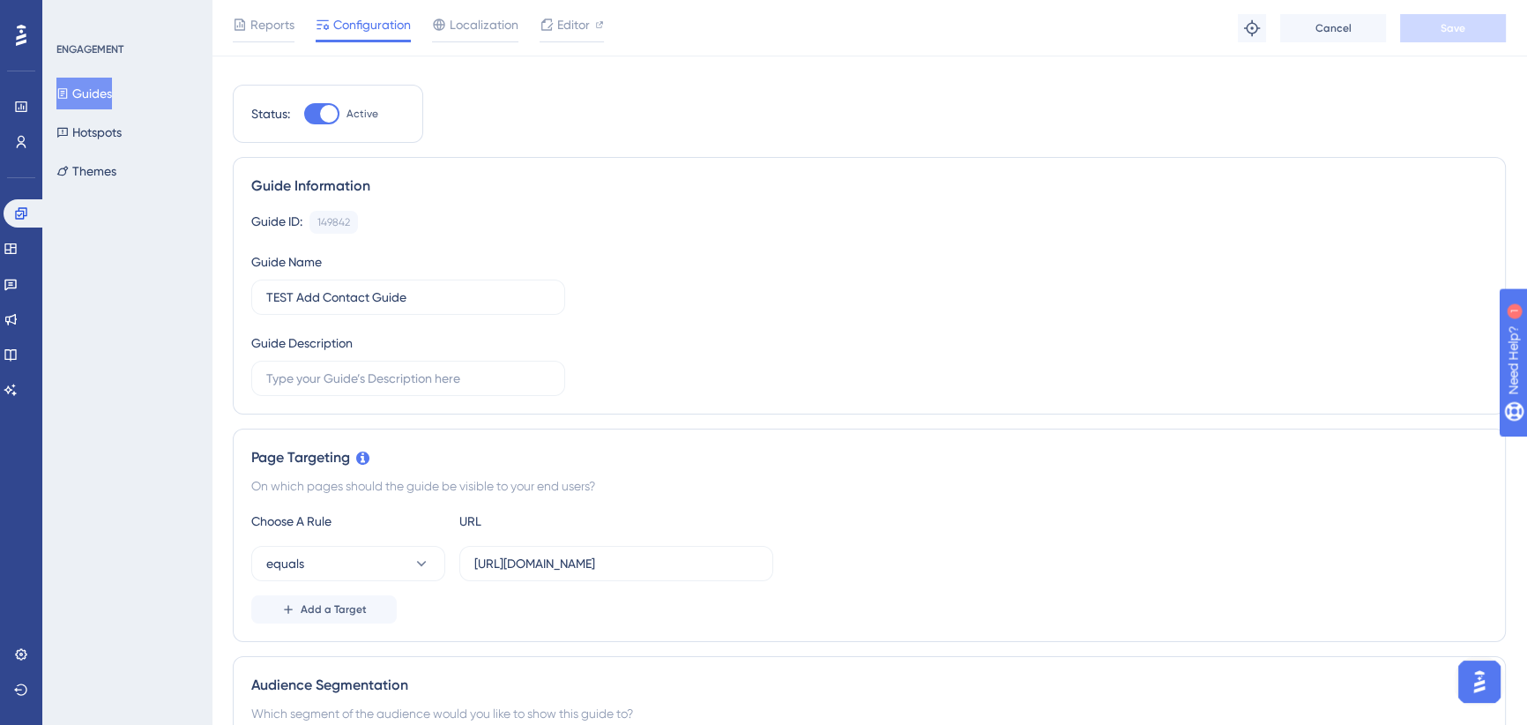
scroll to position [79, 0]
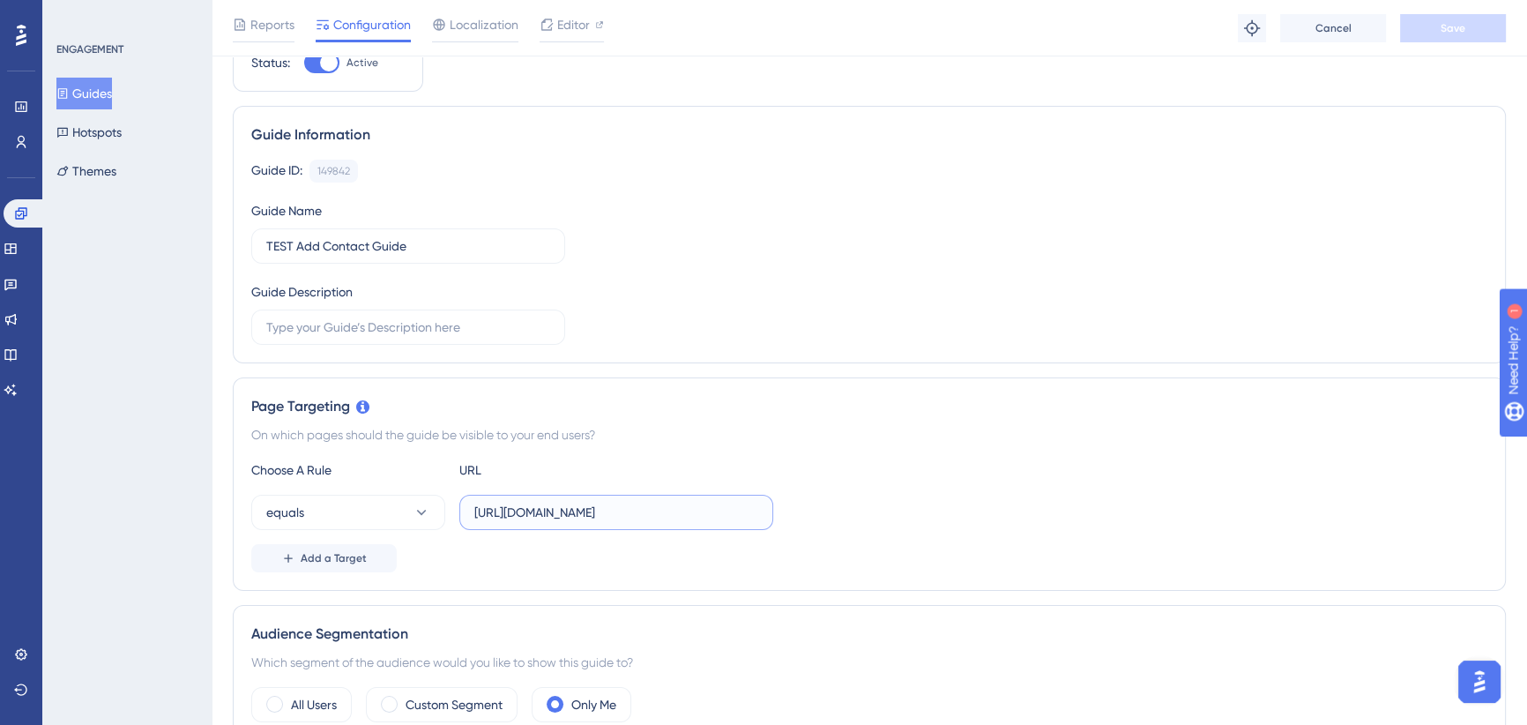
click at [561, 511] on input "[URL][DOMAIN_NAME]" at bounding box center [616, 512] width 284 height 19
click at [559, 511] on input "[URL][DOMAIN_NAME]" at bounding box center [616, 512] width 284 height 19
click at [596, 514] on input "[URL][DOMAIN_NAME]" at bounding box center [616, 512] width 284 height 19
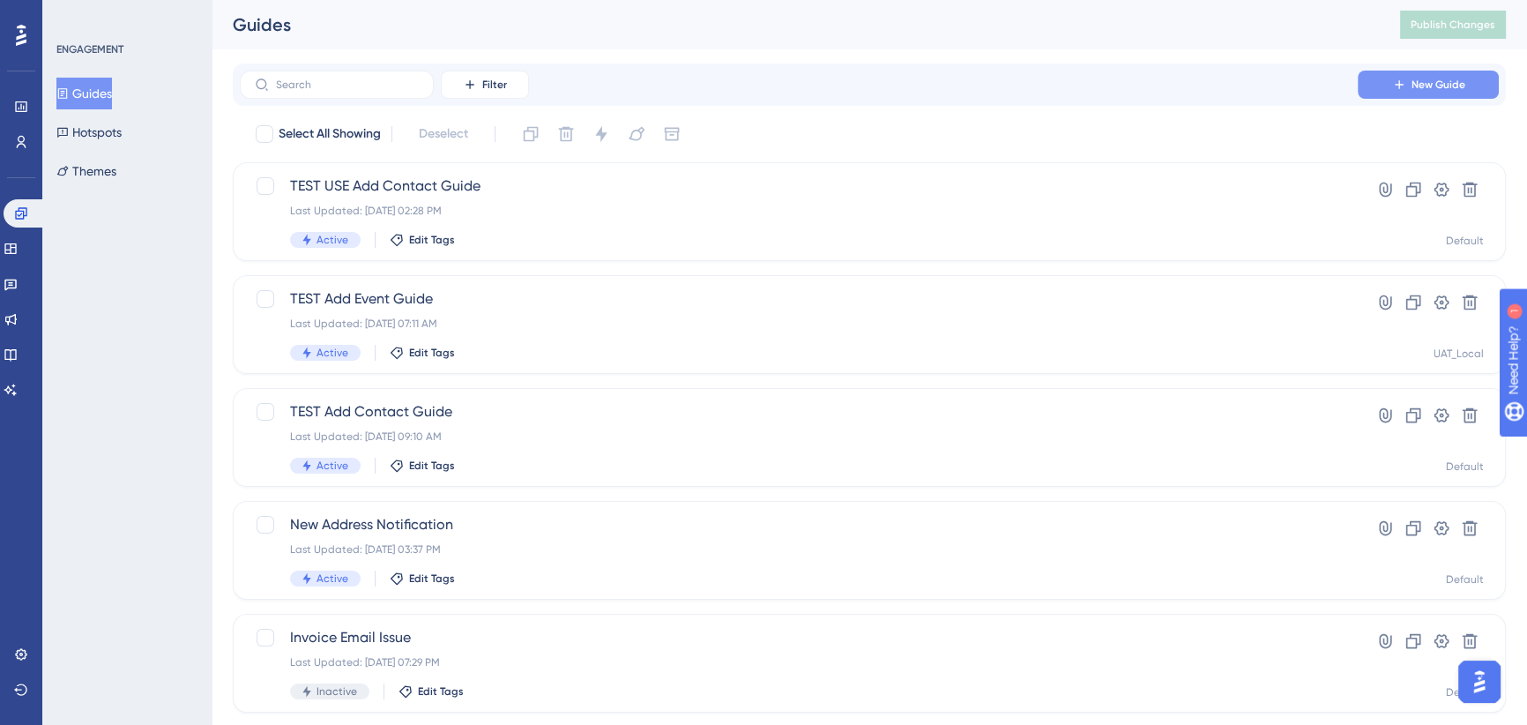
click at [1414, 92] on button "New Guide" at bounding box center [1428, 85] width 141 height 28
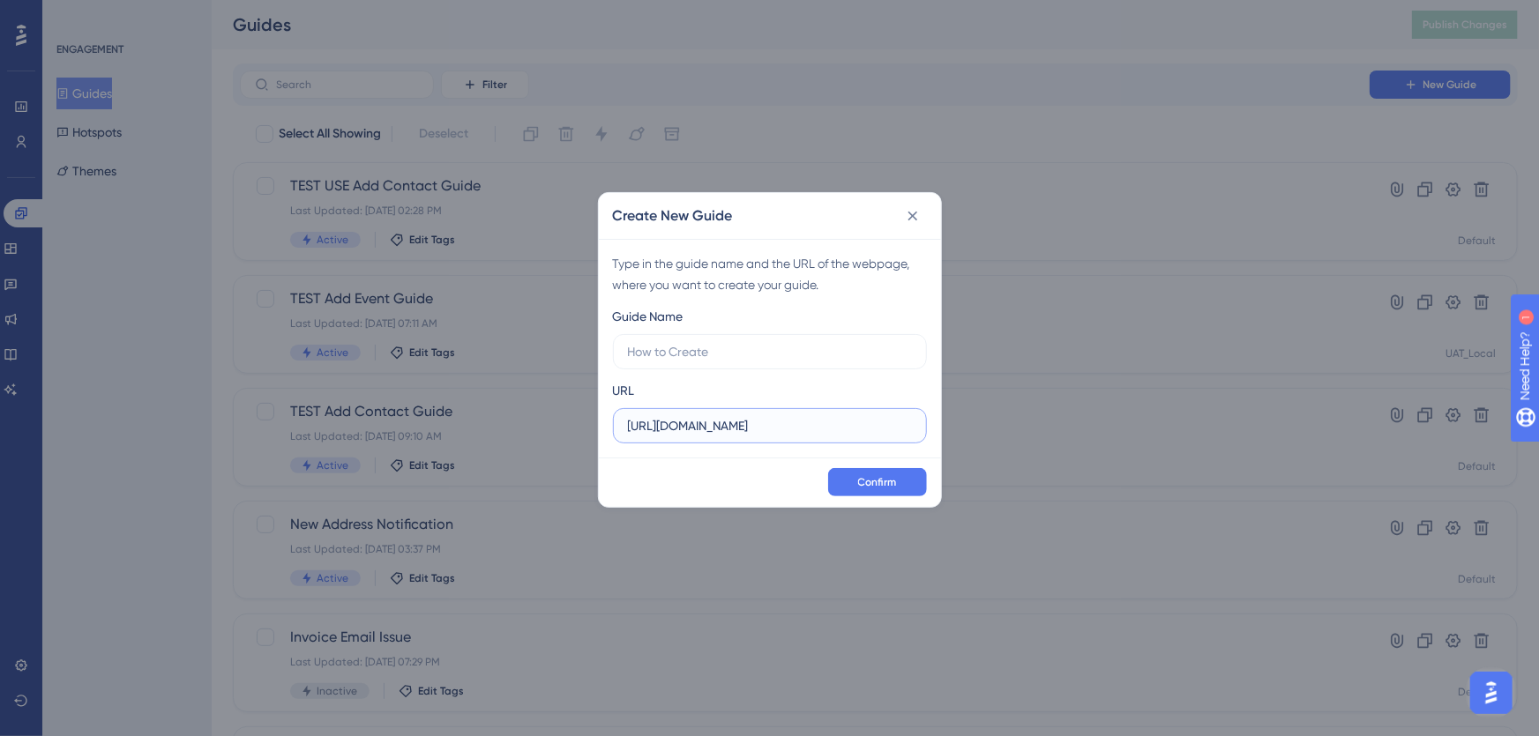
click at [703, 422] on input "[URL][DOMAIN_NAME]" at bounding box center [770, 425] width 284 height 19
drag, startPoint x: 870, startPoint y: 422, endPoint x: 511, endPoint y: 414, distance: 359.9
click at [511, 414] on div "Create New Guide Type in the guide name and the URL of the webpage, where you w…" at bounding box center [769, 368] width 1539 height 736
paste input "text"
paste input "[DOMAIN_NAME][URL]"
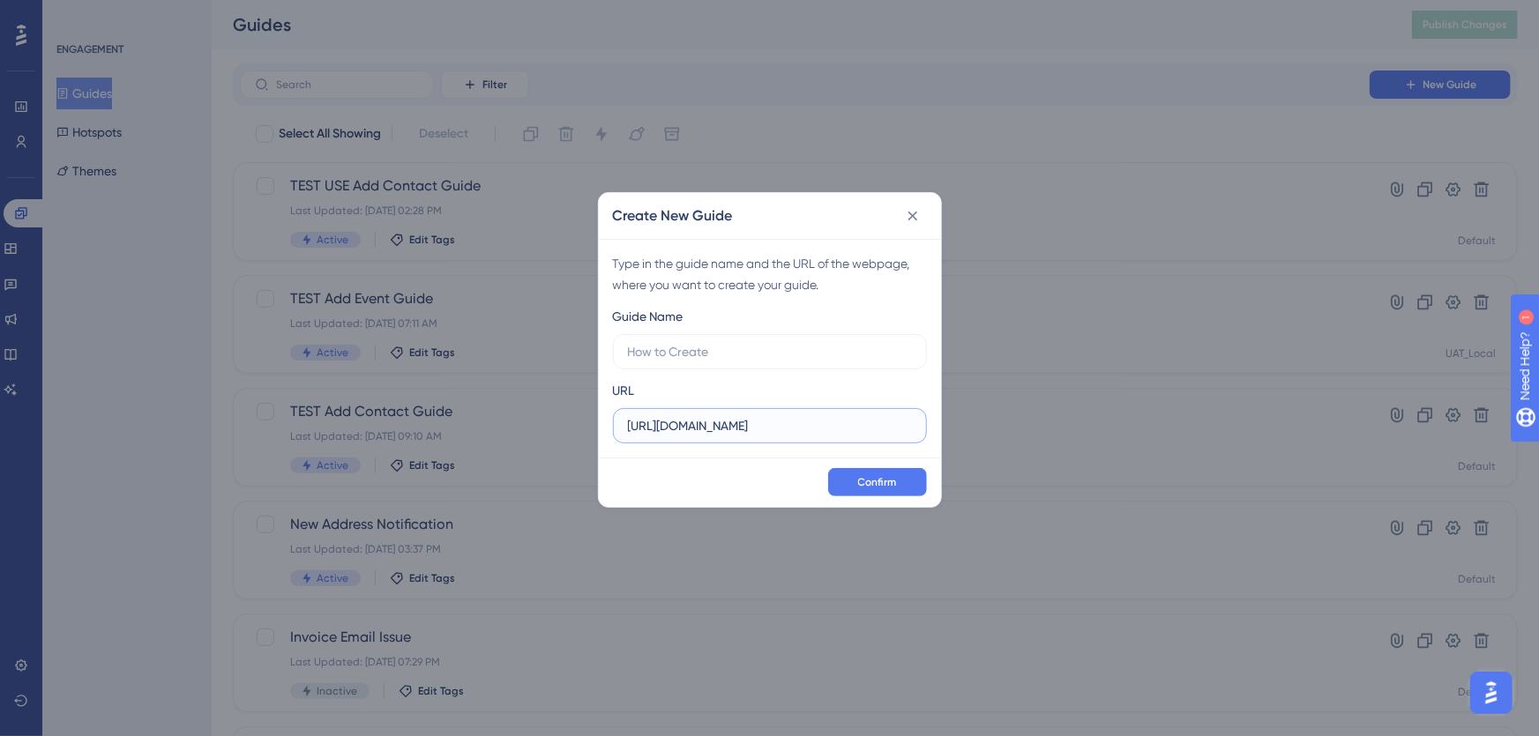
scroll to position [0, 63]
type input "[URL][DOMAIN_NAME]"
click at [718, 349] on input "text" at bounding box center [770, 351] width 284 height 19
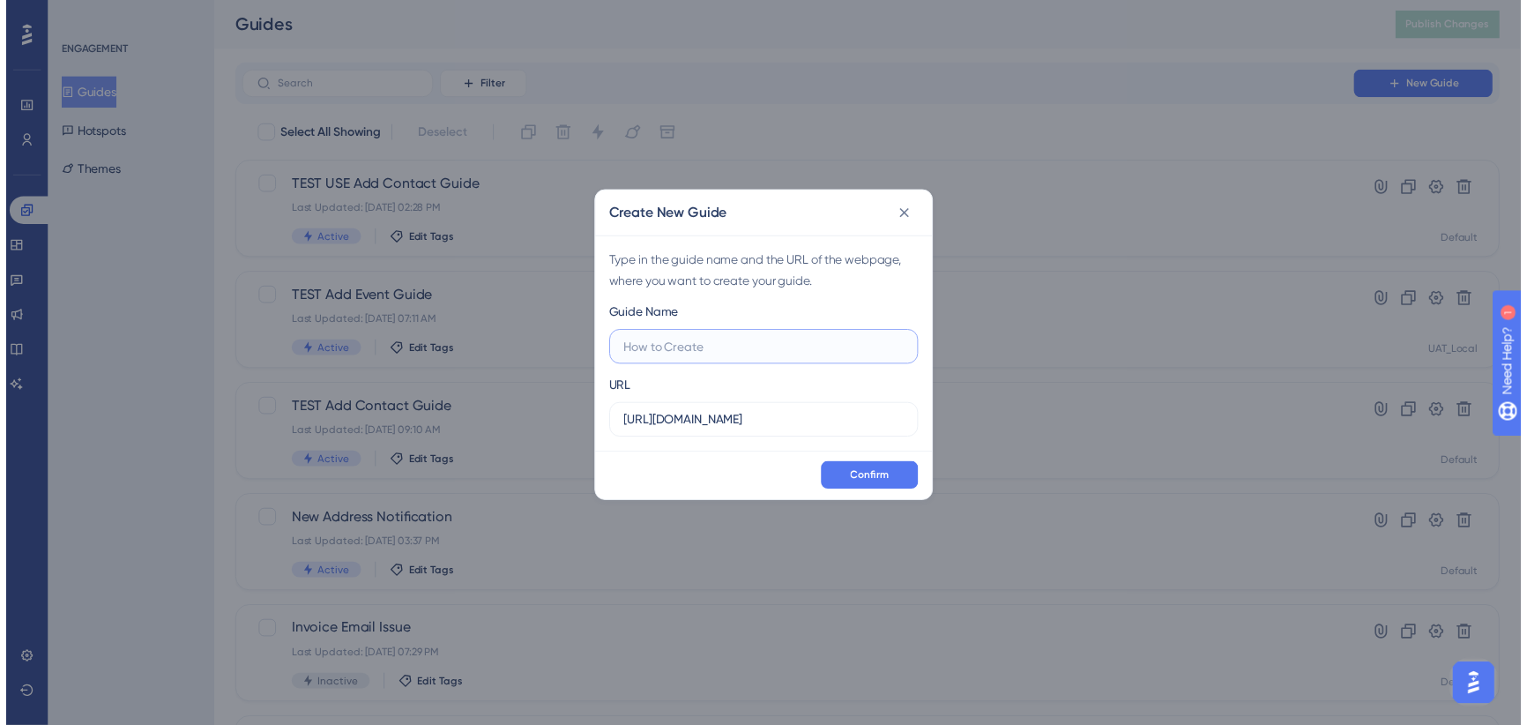
scroll to position [0, 0]
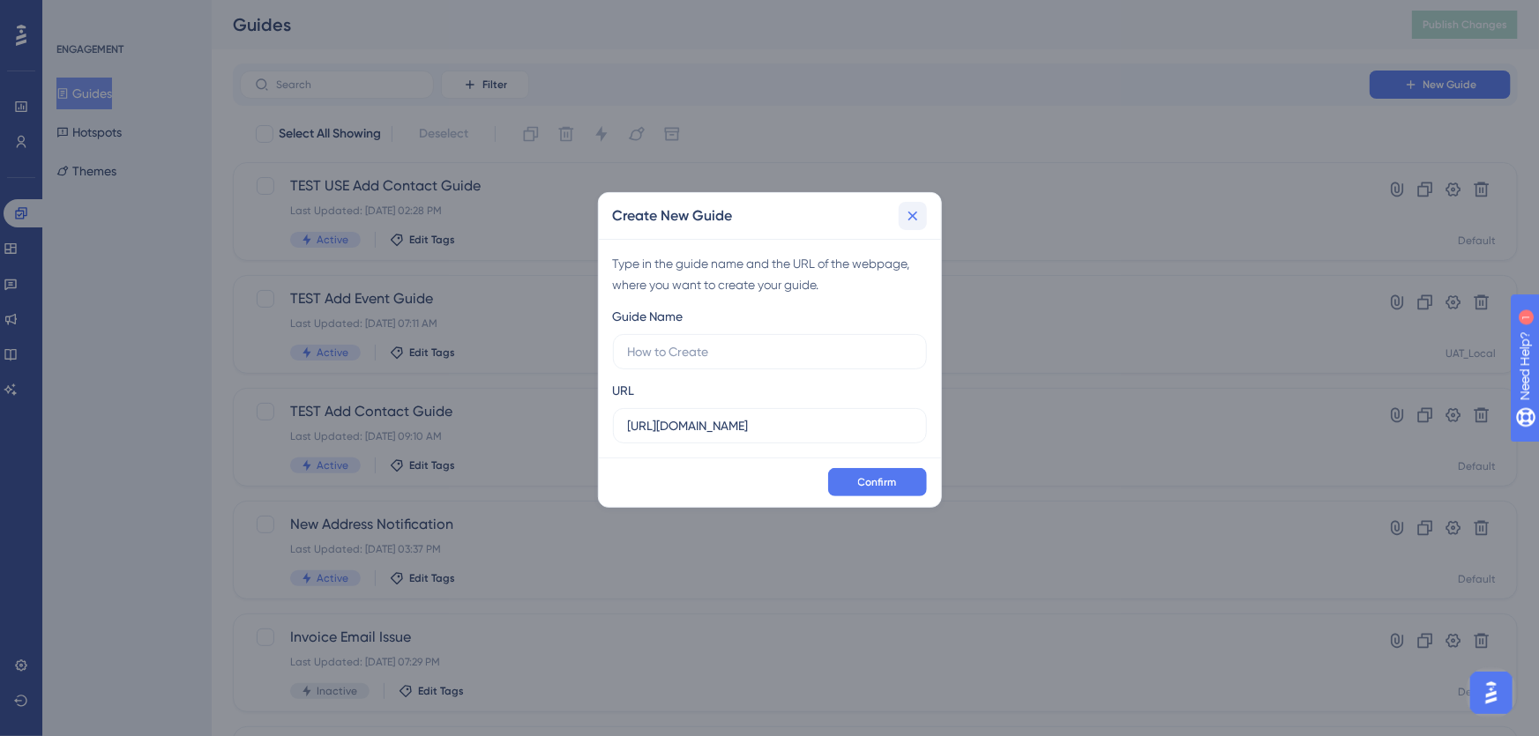
click at [917, 214] on icon at bounding box center [913, 216] width 18 height 18
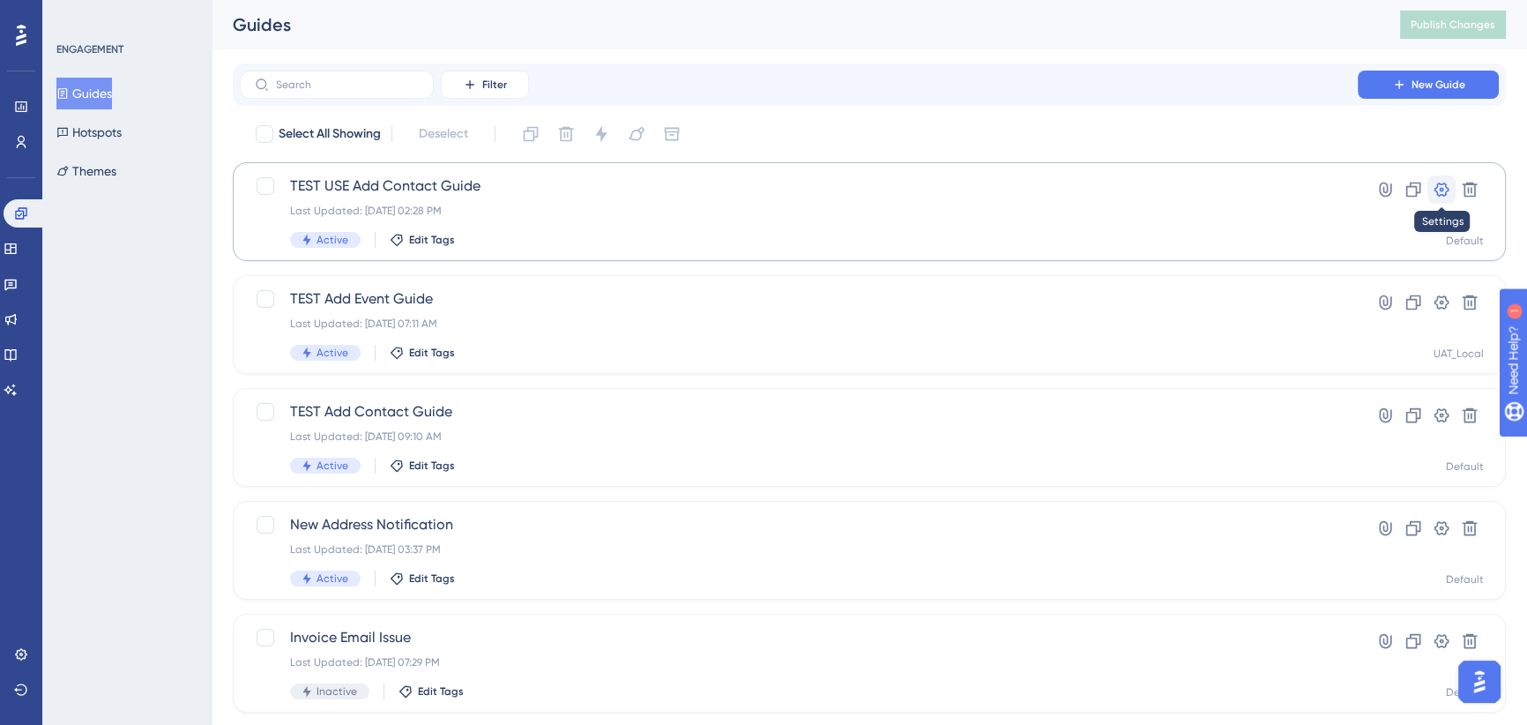
click at [1438, 190] on icon at bounding box center [1442, 190] width 18 height 18
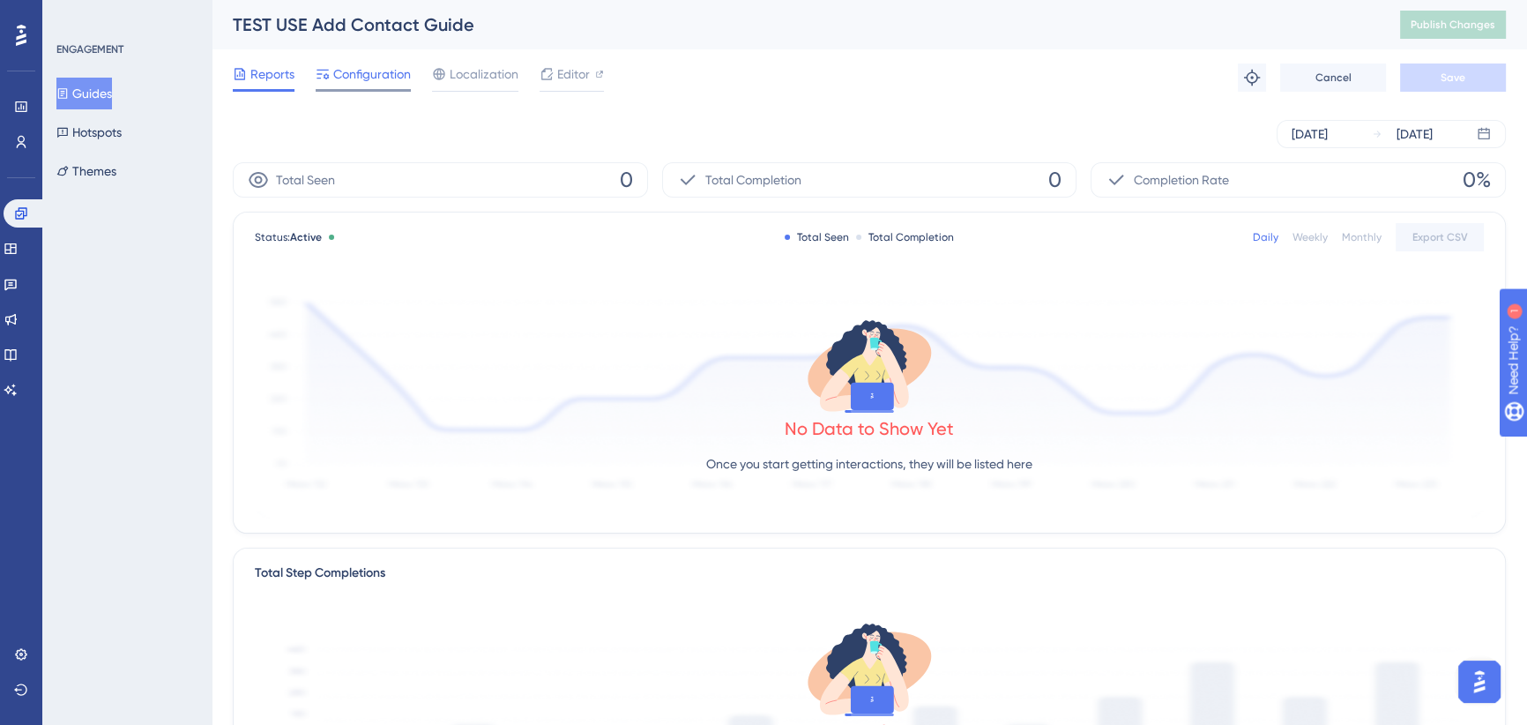
click at [368, 73] on span "Configuration" at bounding box center [372, 73] width 78 height 21
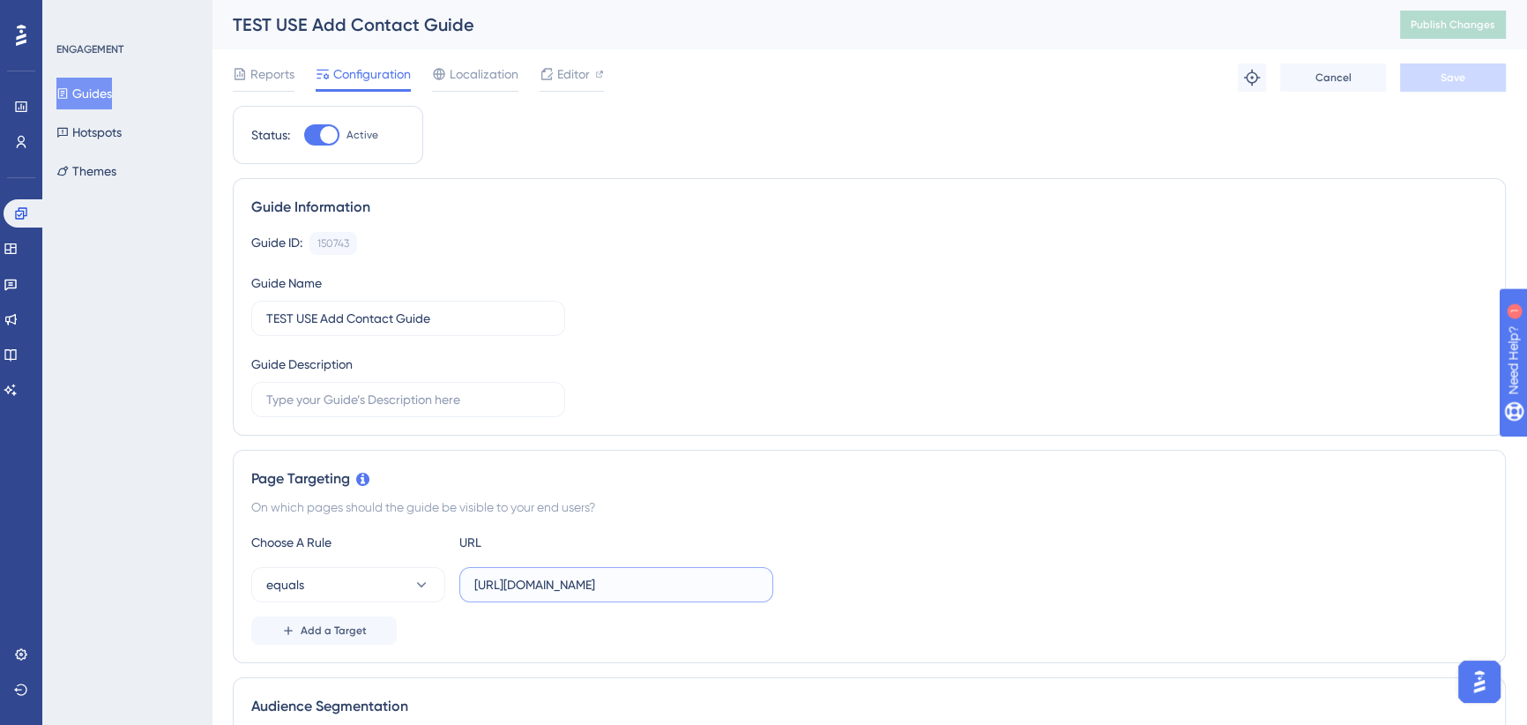
click at [654, 578] on input "[URL][DOMAIN_NAME]" at bounding box center [616, 584] width 284 height 19
drag, startPoint x: 503, startPoint y: 586, endPoint x: 872, endPoint y: 586, distance: 369.5
click at [872, 586] on div "equals [URL][DOMAIN_NAME]" at bounding box center [869, 584] width 1236 height 35
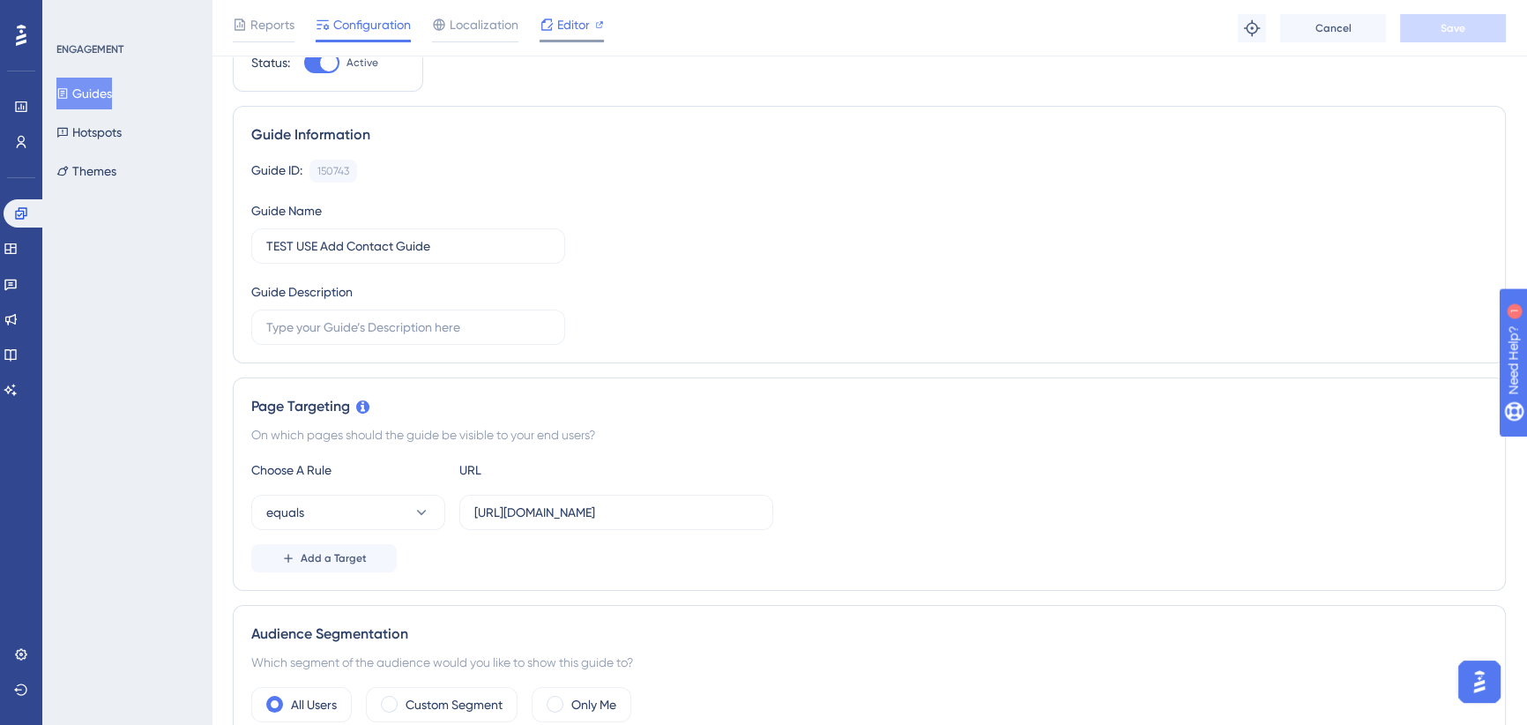
click at [573, 25] on span "Editor" at bounding box center [573, 24] width 33 height 21
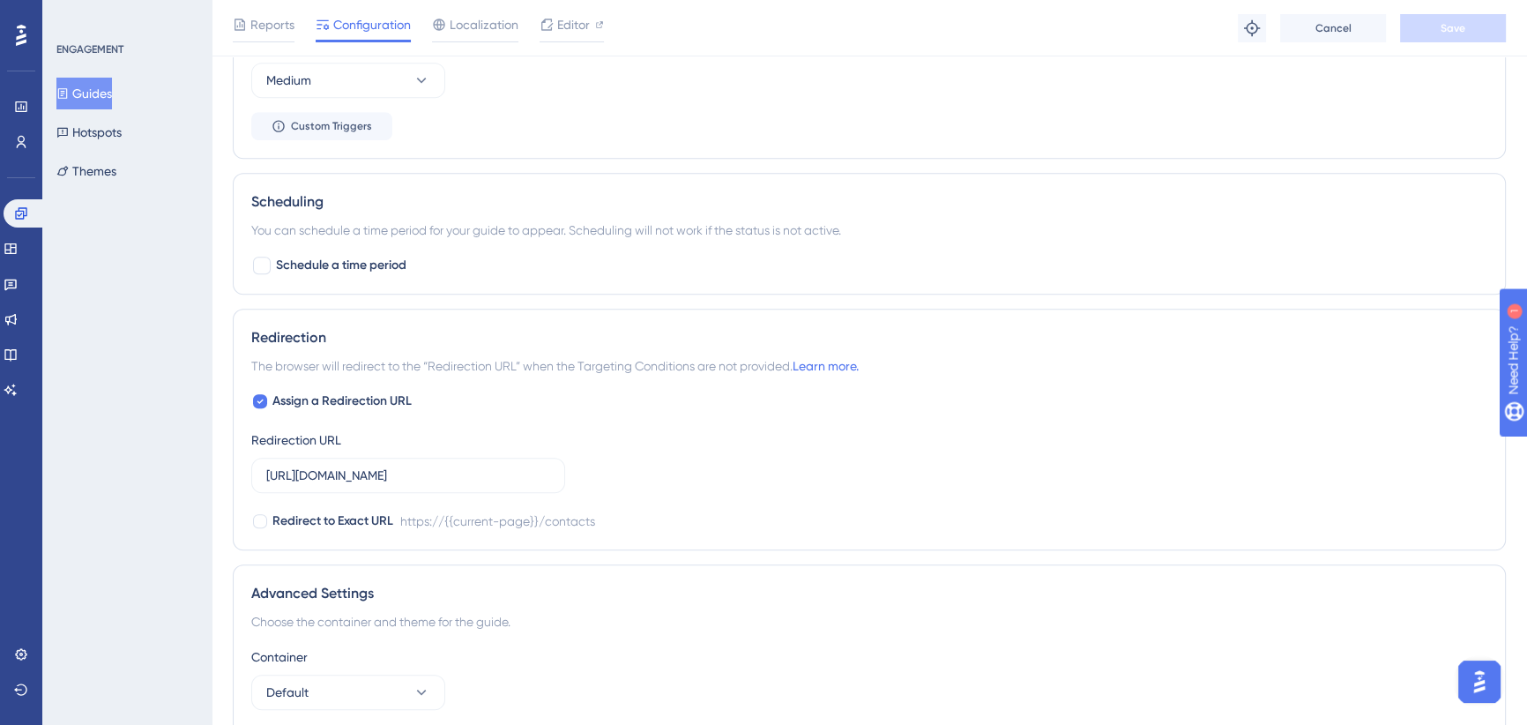
scroll to position [1335, 0]
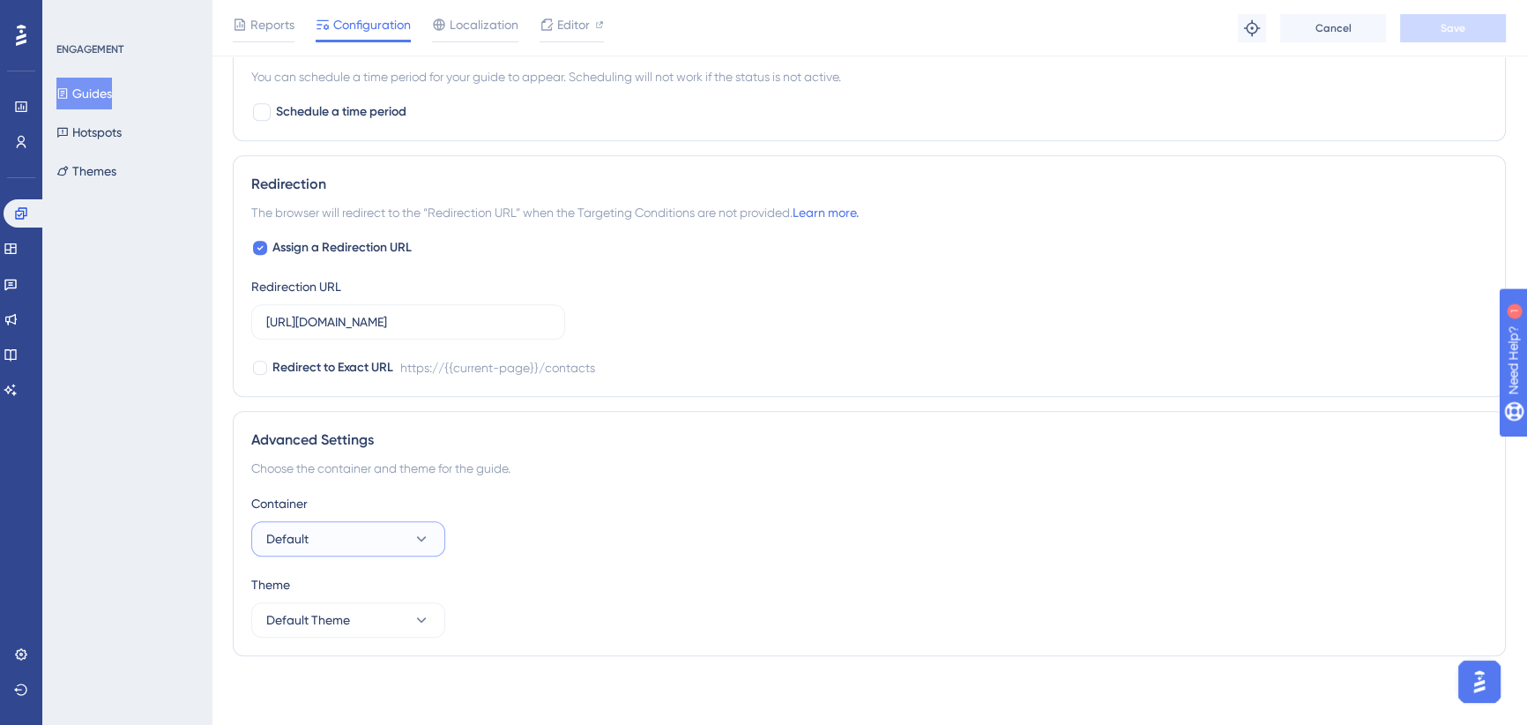
click at [421, 524] on button "Default" at bounding box center [348, 538] width 194 height 35
click at [504, 533] on div "Container Default Default Default UAT_Local UAT_Local" at bounding box center [869, 524] width 1236 height 63
click at [419, 539] on icon at bounding box center [422, 539] width 18 height 18
click at [546, 487] on div "Advanced Settings Choose the container and theme for the guide. Container Defau…" at bounding box center [869, 533] width 1273 height 245
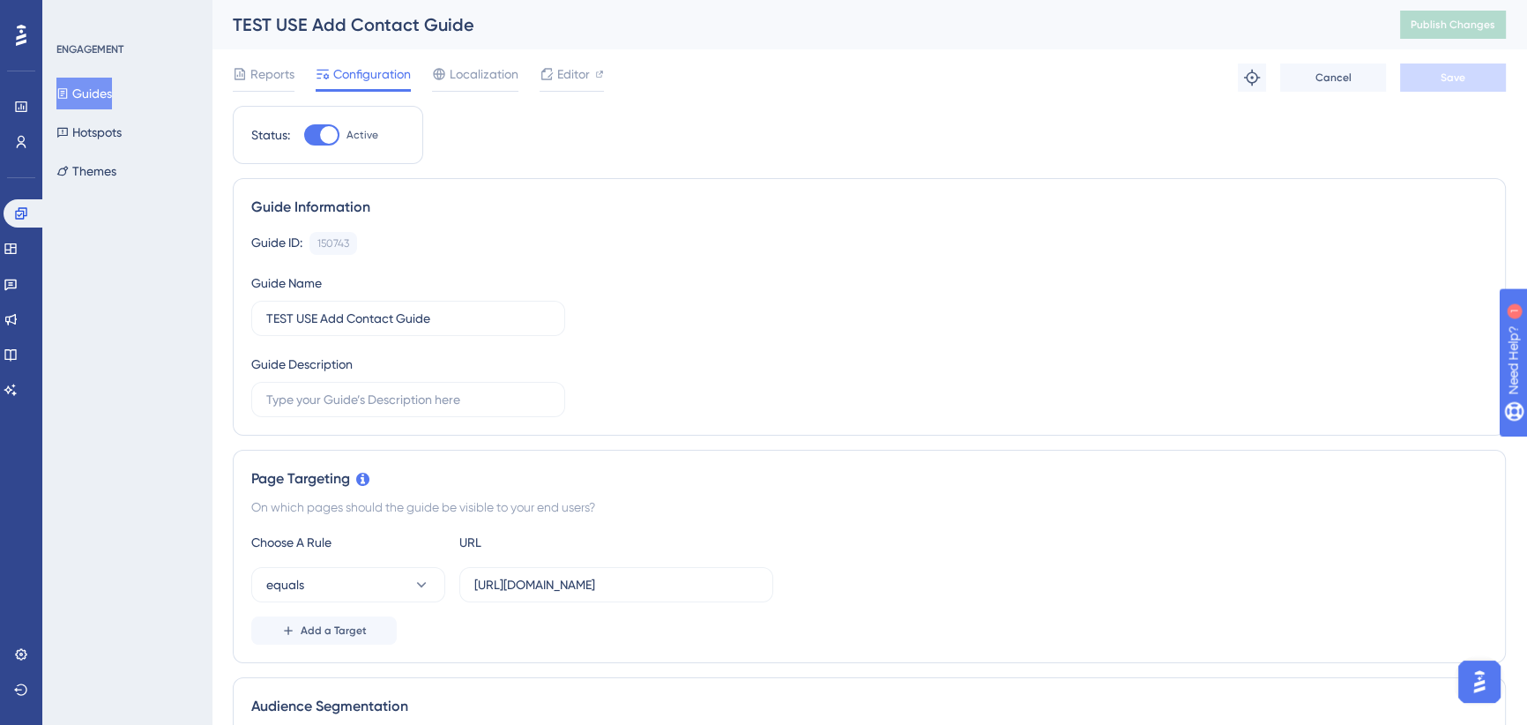
scroll to position [240, 0]
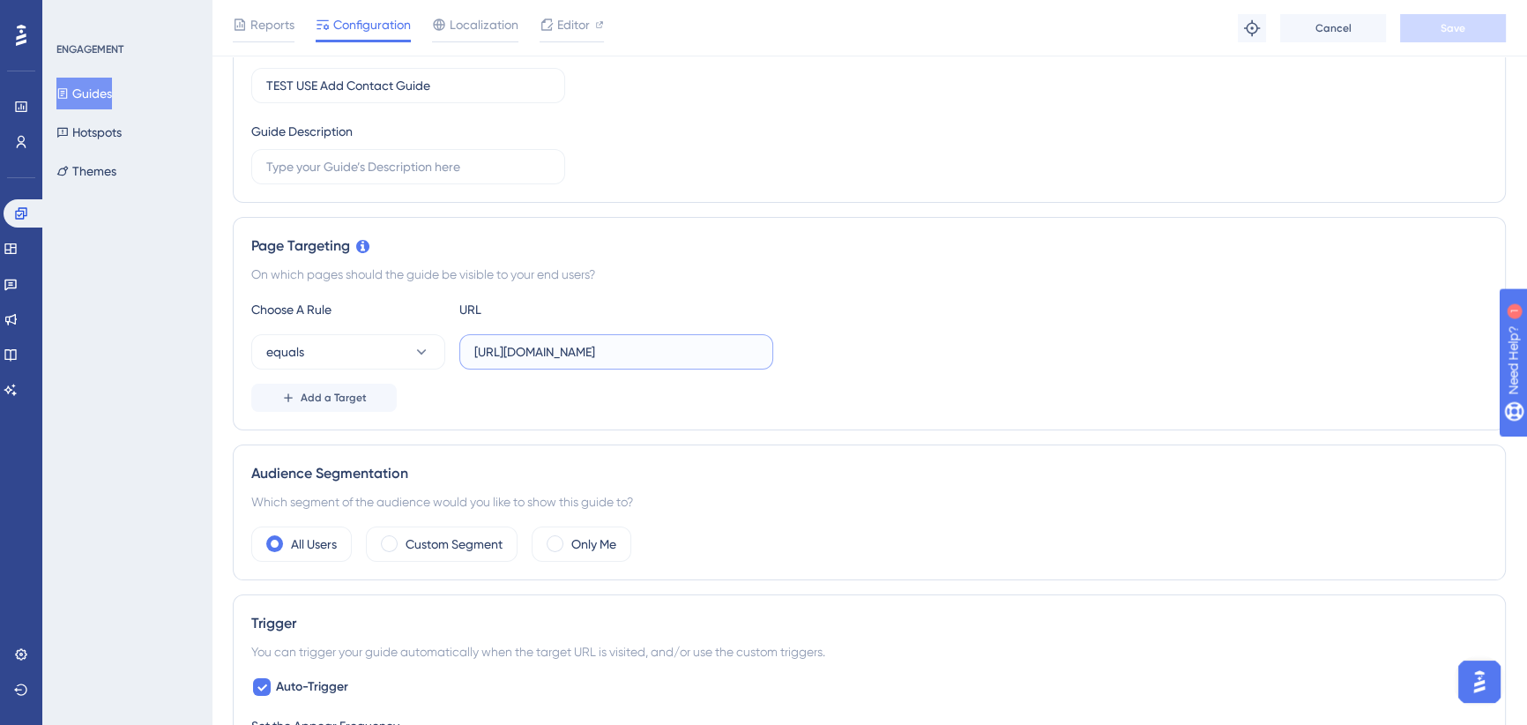
click at [547, 355] on input "[URL][DOMAIN_NAME]" at bounding box center [616, 351] width 284 height 19
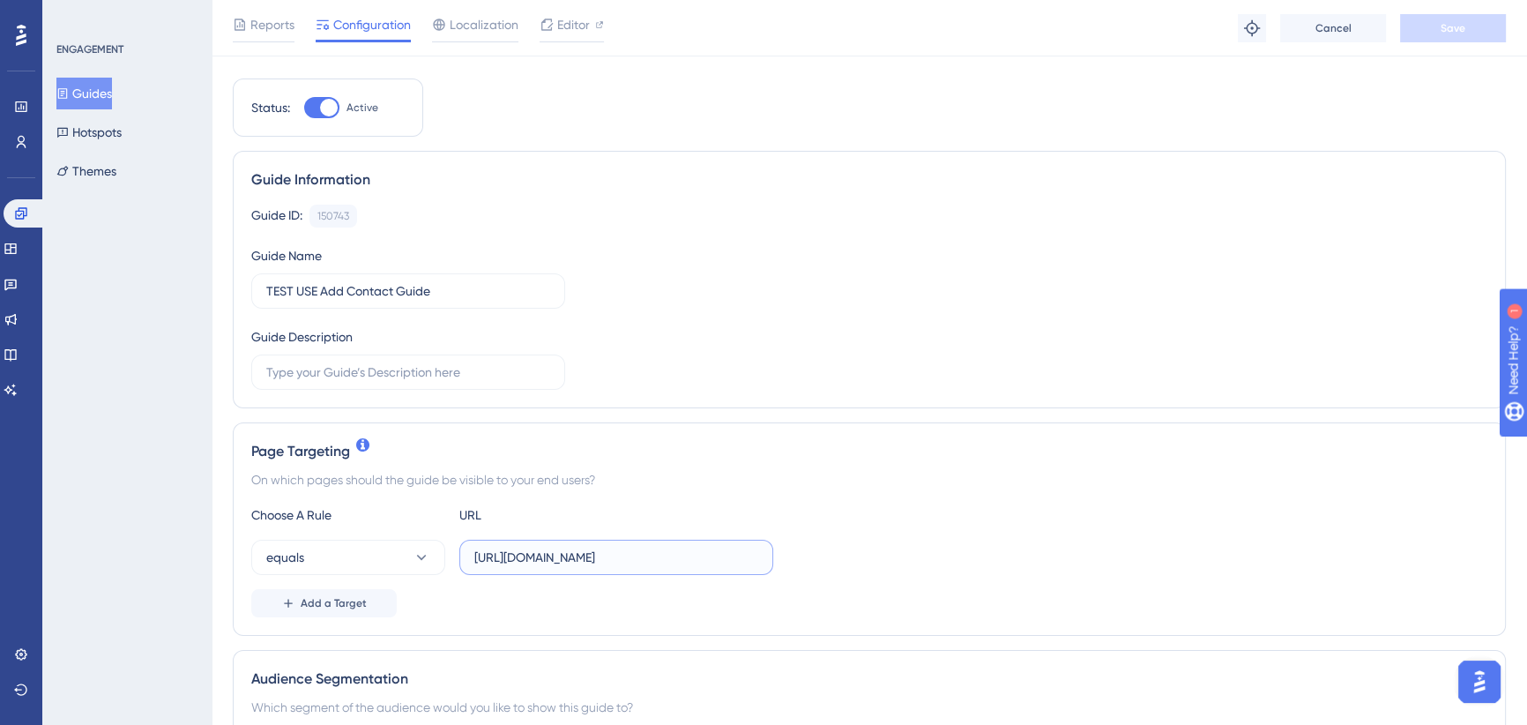
scroll to position [160, 0]
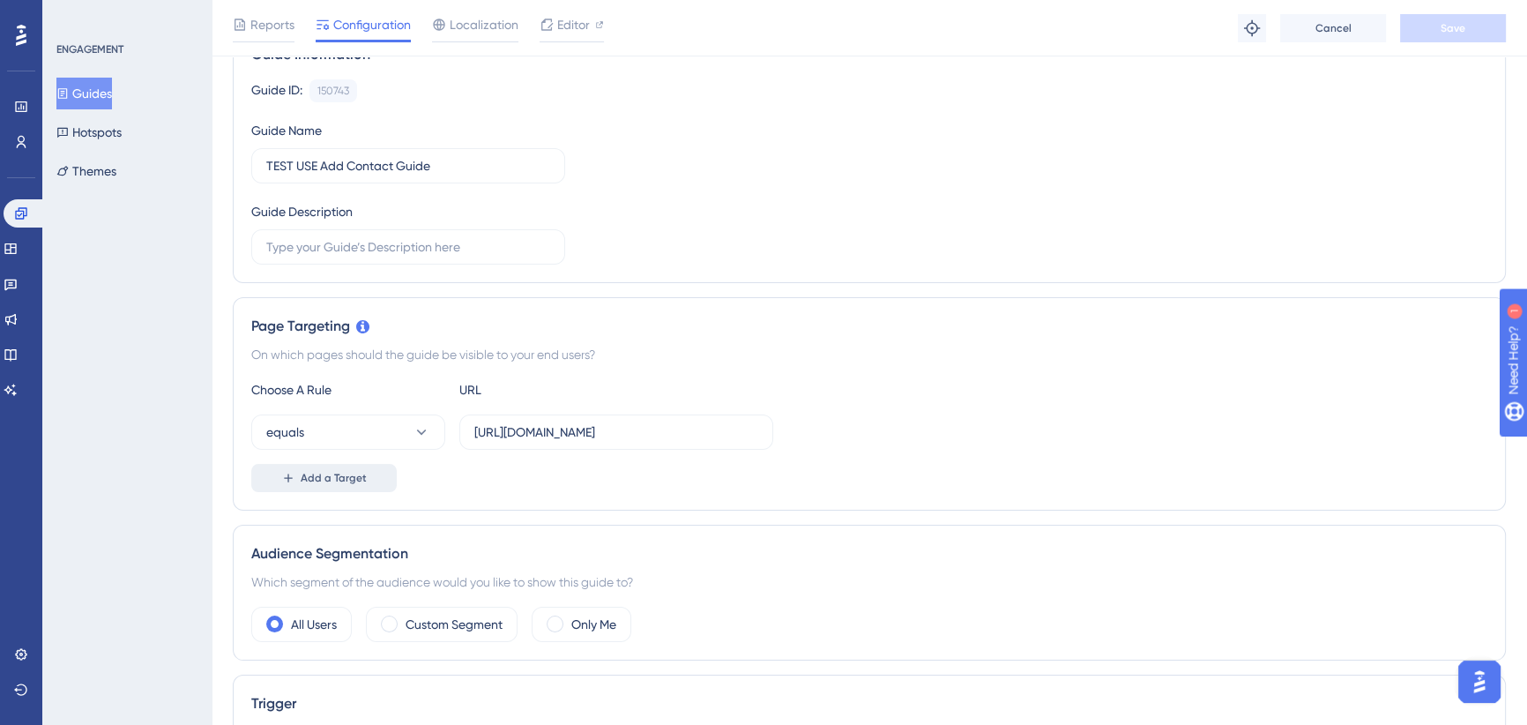
click at [342, 479] on span "Add a Target" at bounding box center [334, 478] width 66 height 14
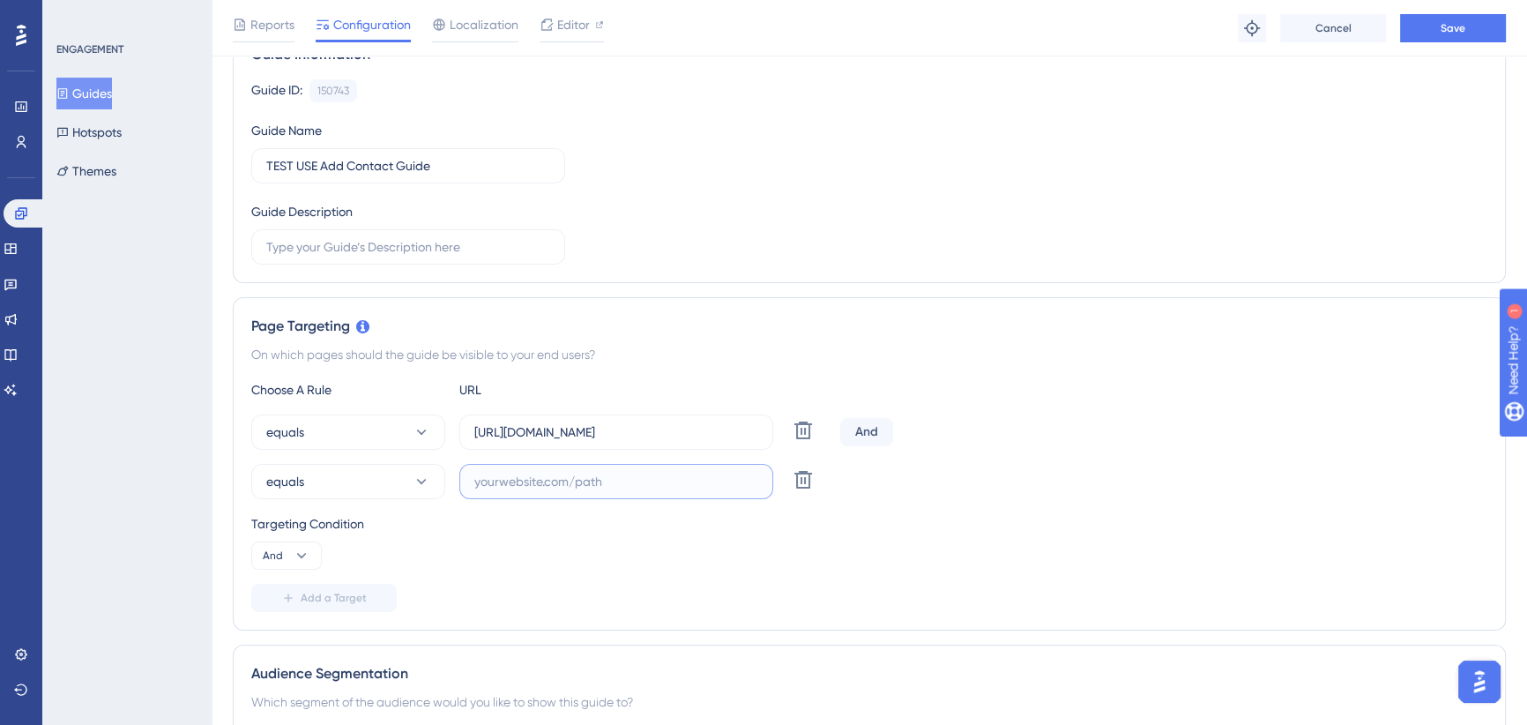
click at [559, 482] on input "text" at bounding box center [616, 481] width 284 height 19
paste input "[URL][DOMAIN_NAME]"
type input "[URL][DOMAIN_NAME]"
click at [1461, 21] on span "Save" at bounding box center [1453, 28] width 25 height 14
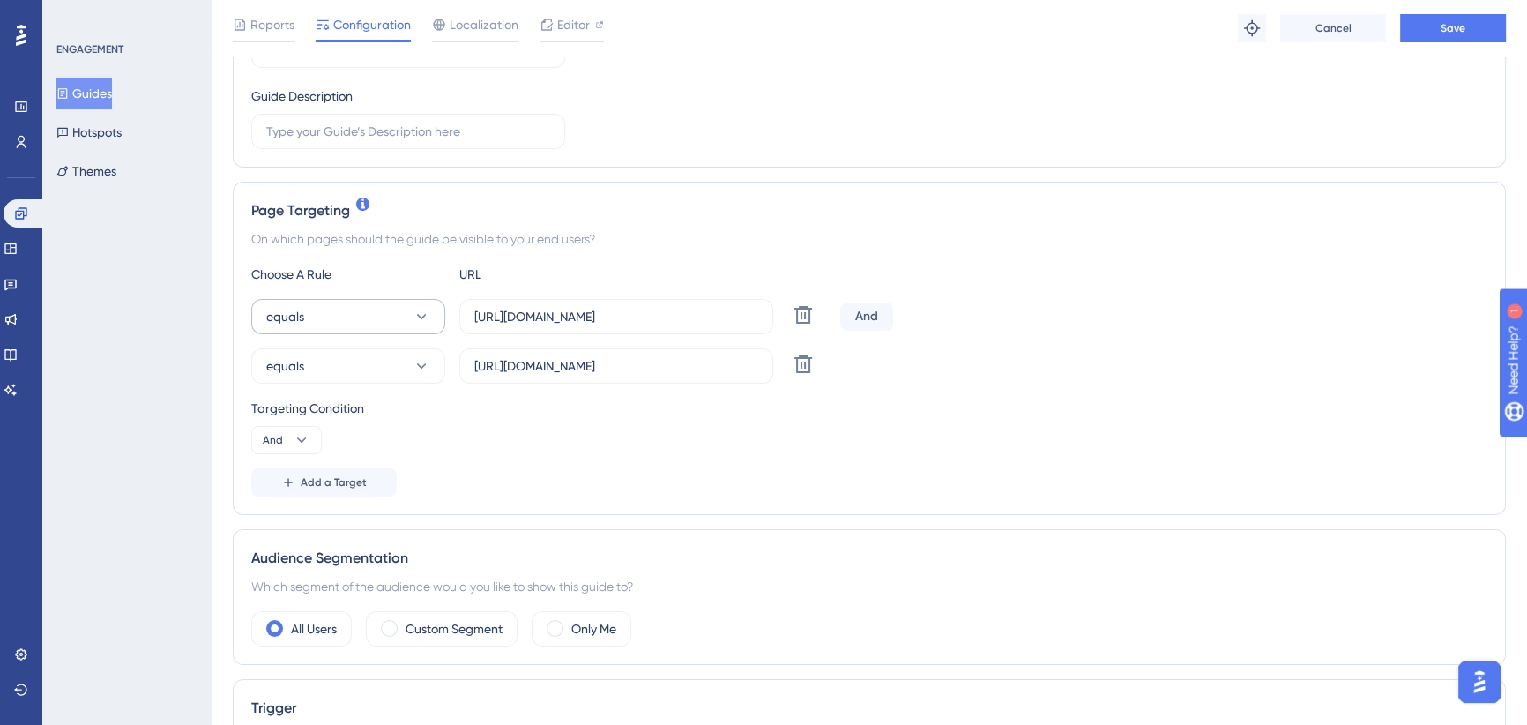
scroll to position [320, 0]
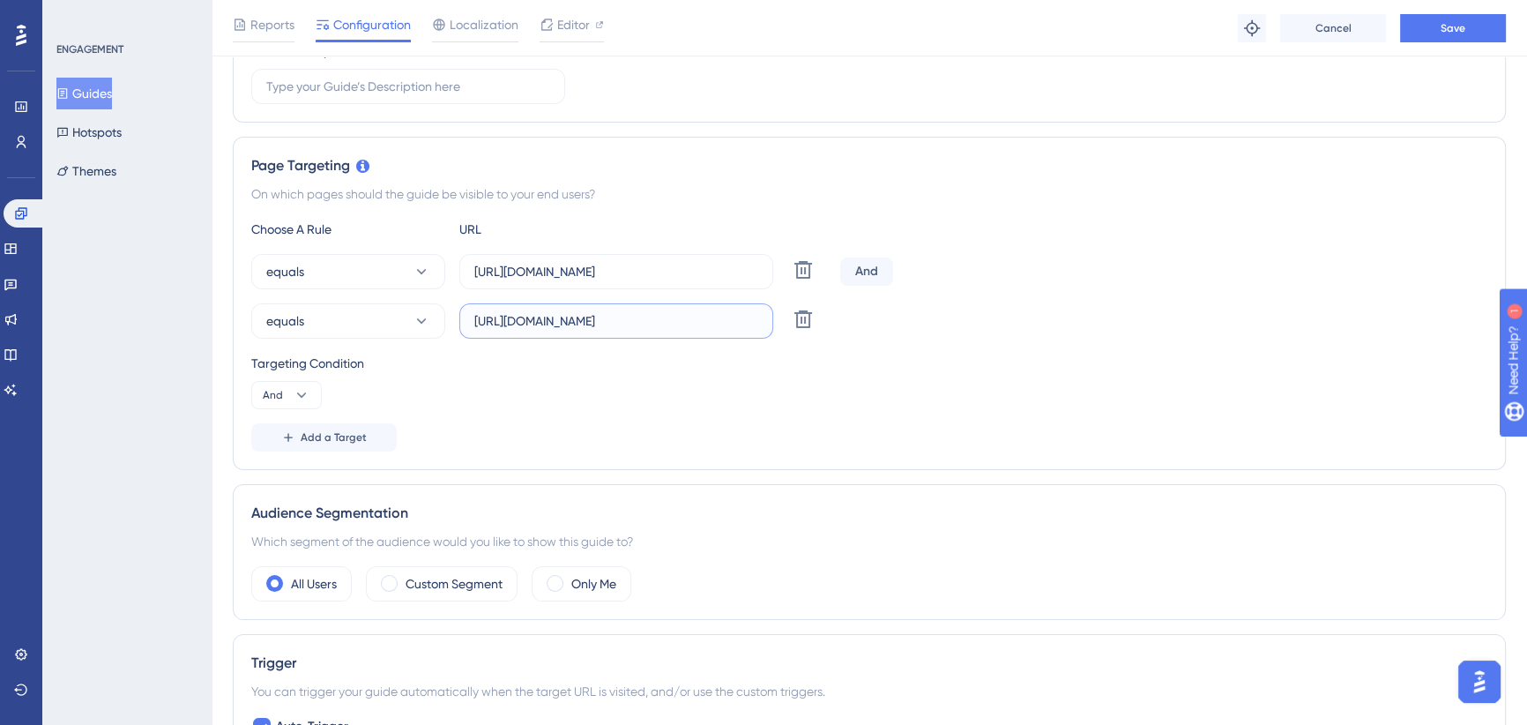
click at [592, 317] on input "[URL][DOMAIN_NAME]" at bounding box center [616, 320] width 284 height 19
click at [584, 391] on div "Targeting Condition And" at bounding box center [869, 381] width 1236 height 56
click at [372, 308] on button "equals" at bounding box center [348, 320] width 194 height 35
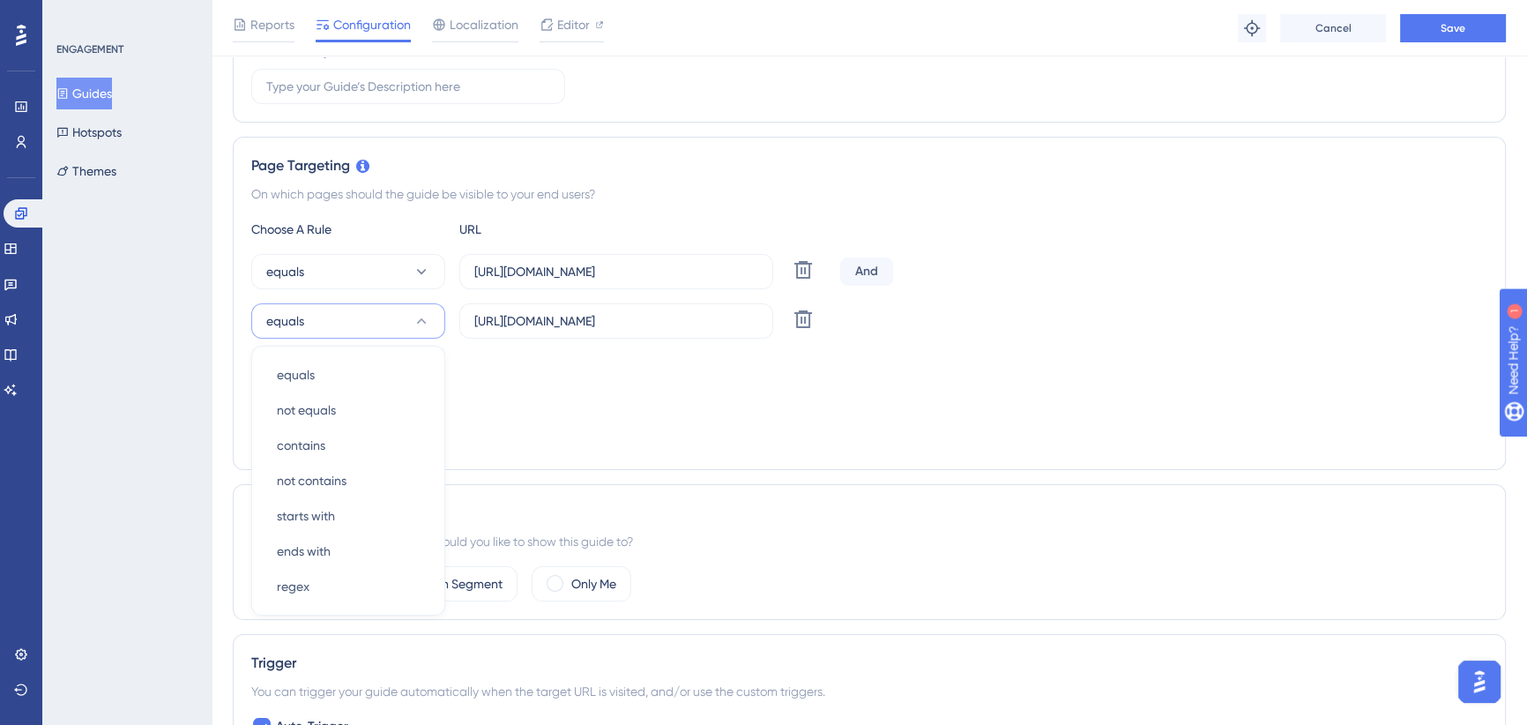
scroll to position [437, 0]
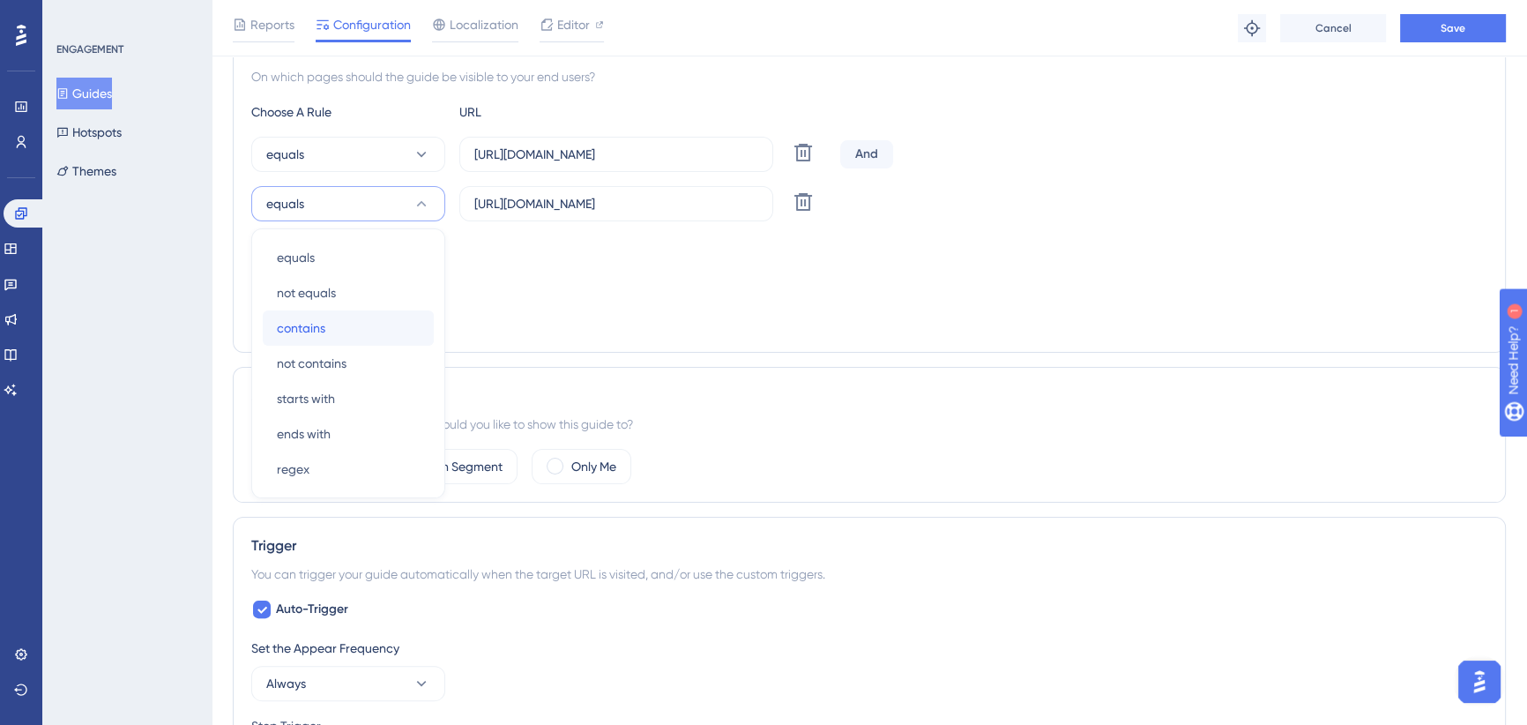
click at [324, 327] on span "contains" at bounding box center [301, 327] width 48 height 21
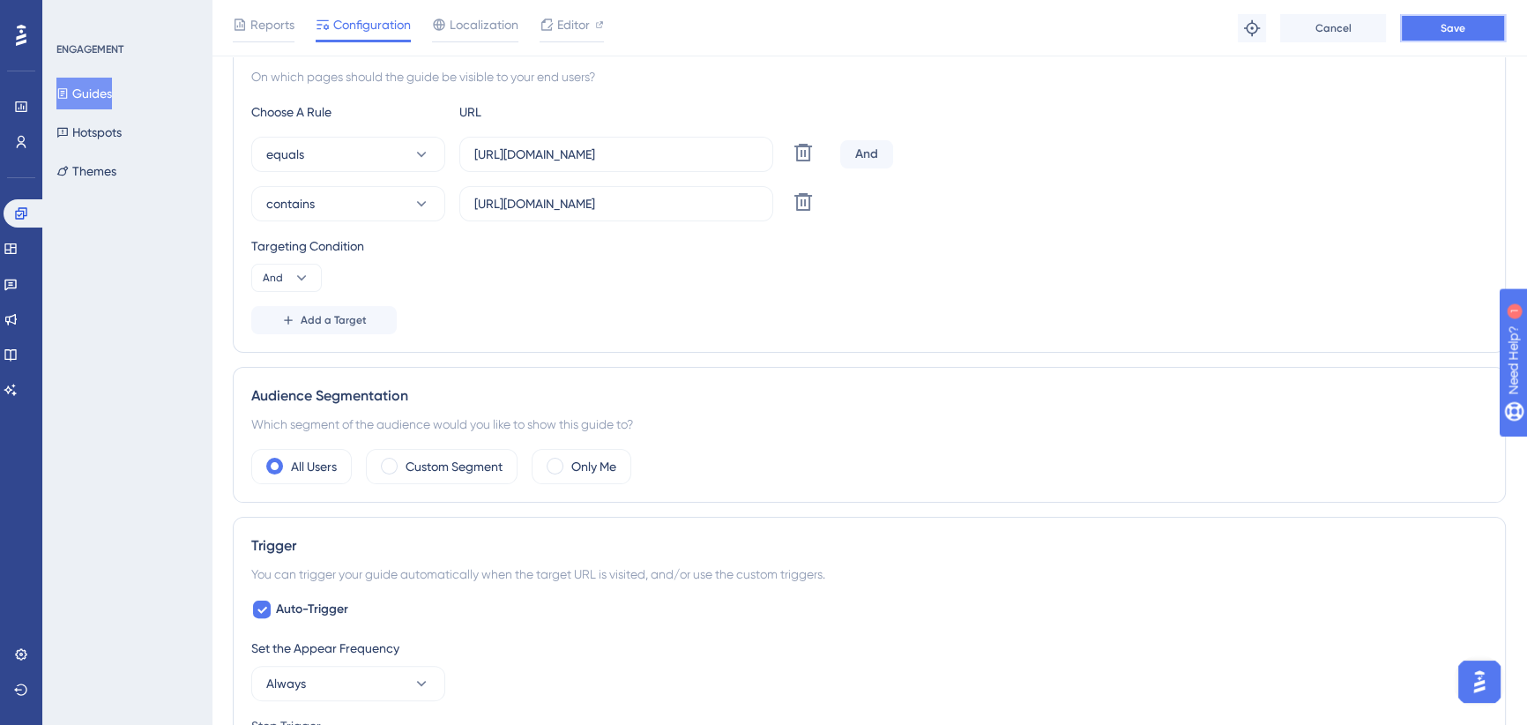
click at [1449, 26] on span "Save" at bounding box center [1453, 28] width 25 height 14
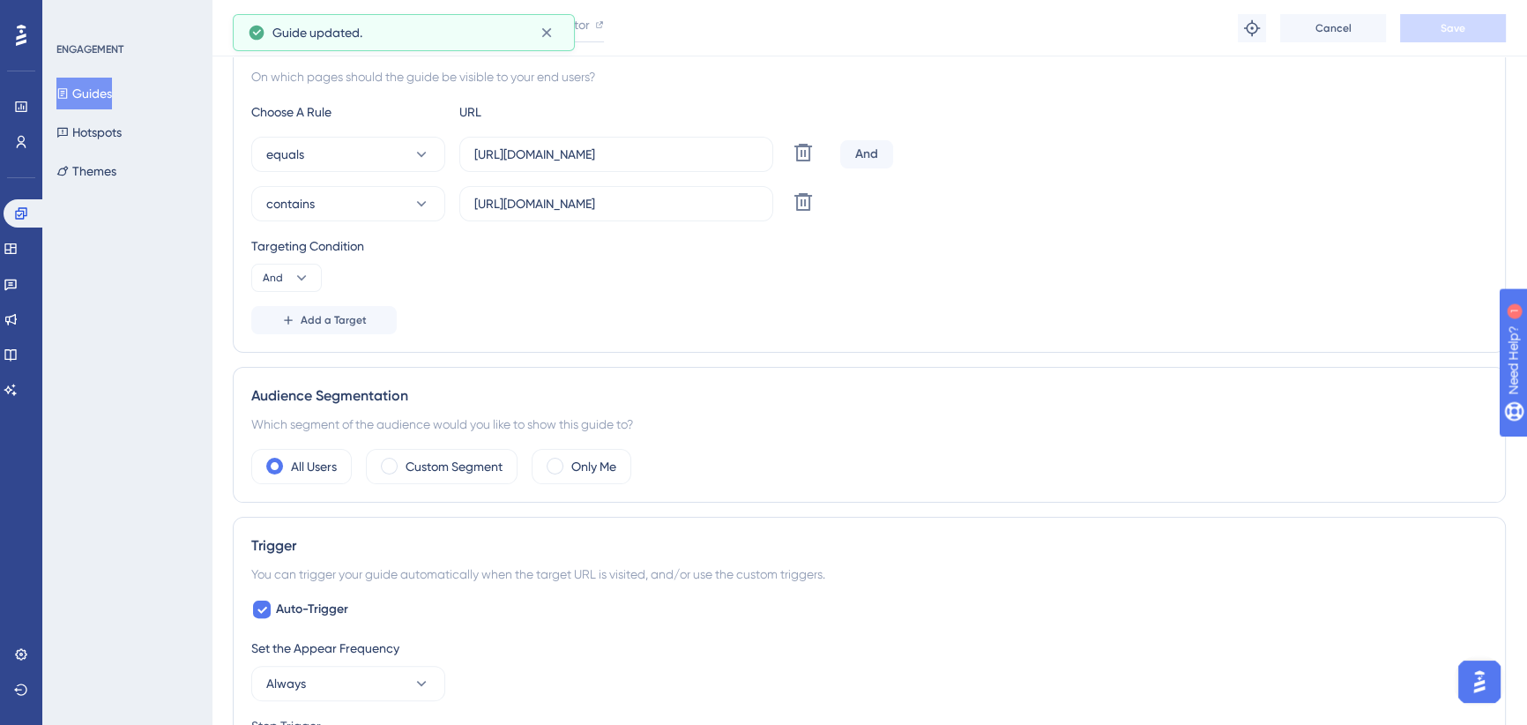
scroll to position [0, 0]
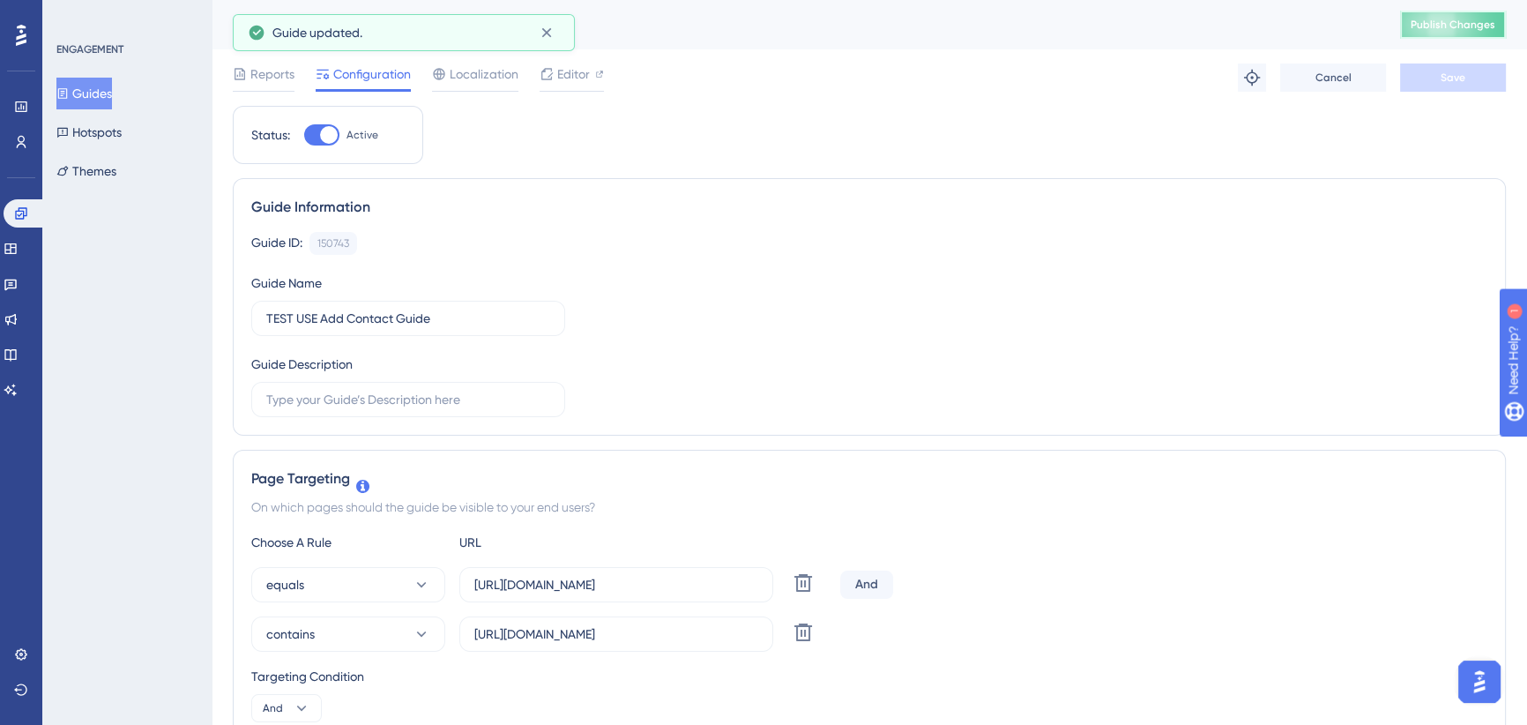
click at [1470, 29] on span "Publish Changes" at bounding box center [1453, 25] width 85 height 14
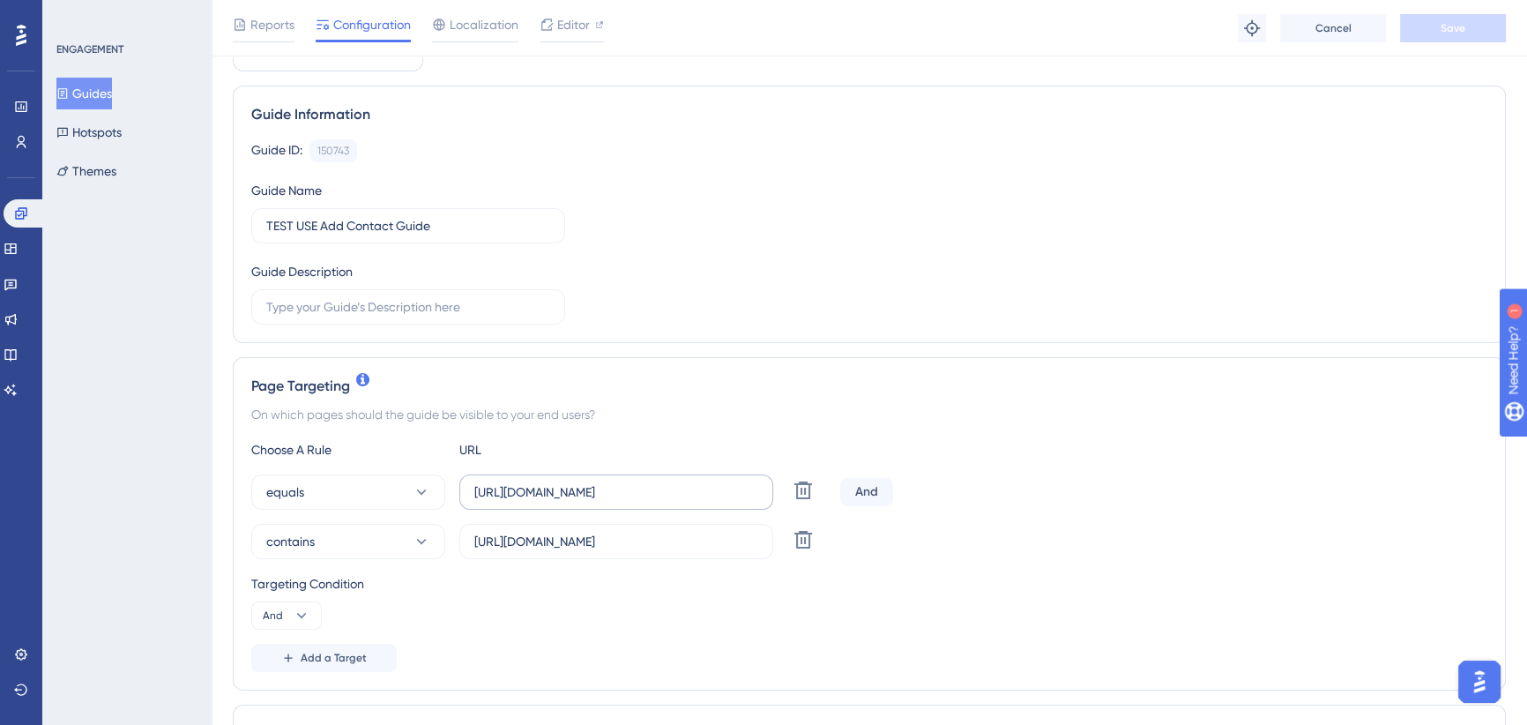
scroll to position [160, 0]
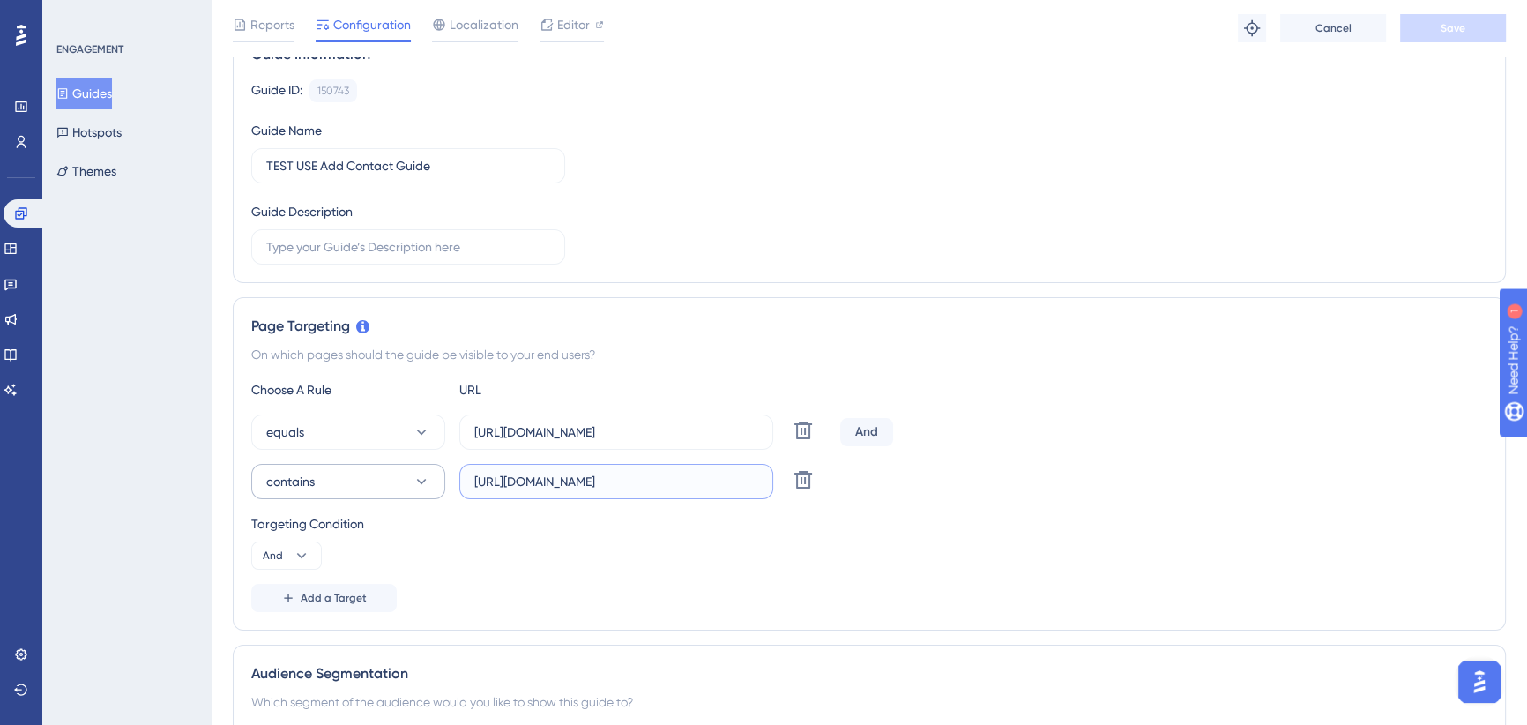
drag, startPoint x: 735, startPoint y: 481, endPoint x: 343, endPoint y: 480, distance: 392.4
click at [343, 480] on div "contains [URL][DOMAIN_NAME] Delete" at bounding box center [542, 481] width 582 height 35
click at [802, 477] on icon at bounding box center [803, 479] width 21 height 21
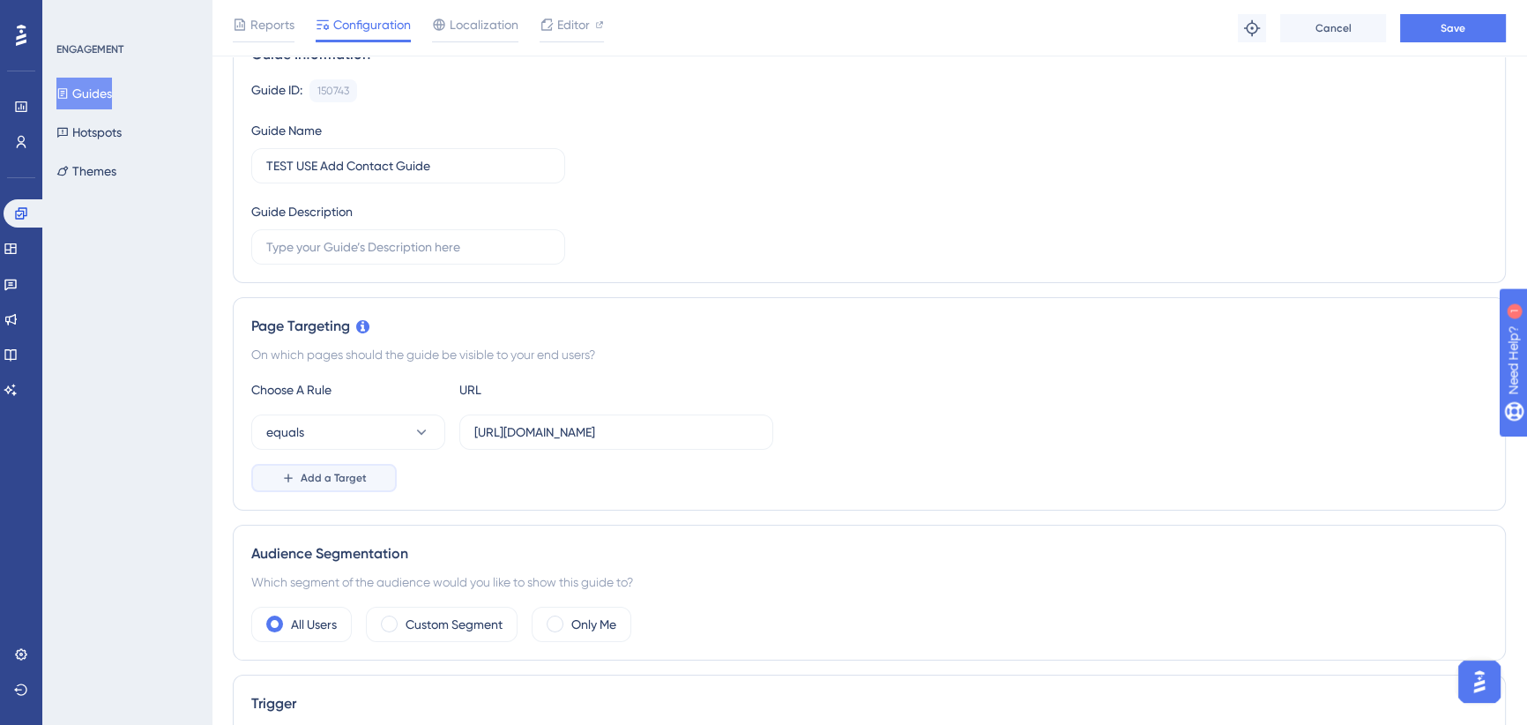
click at [346, 486] on button "Add a Target" at bounding box center [323, 478] width 145 height 28
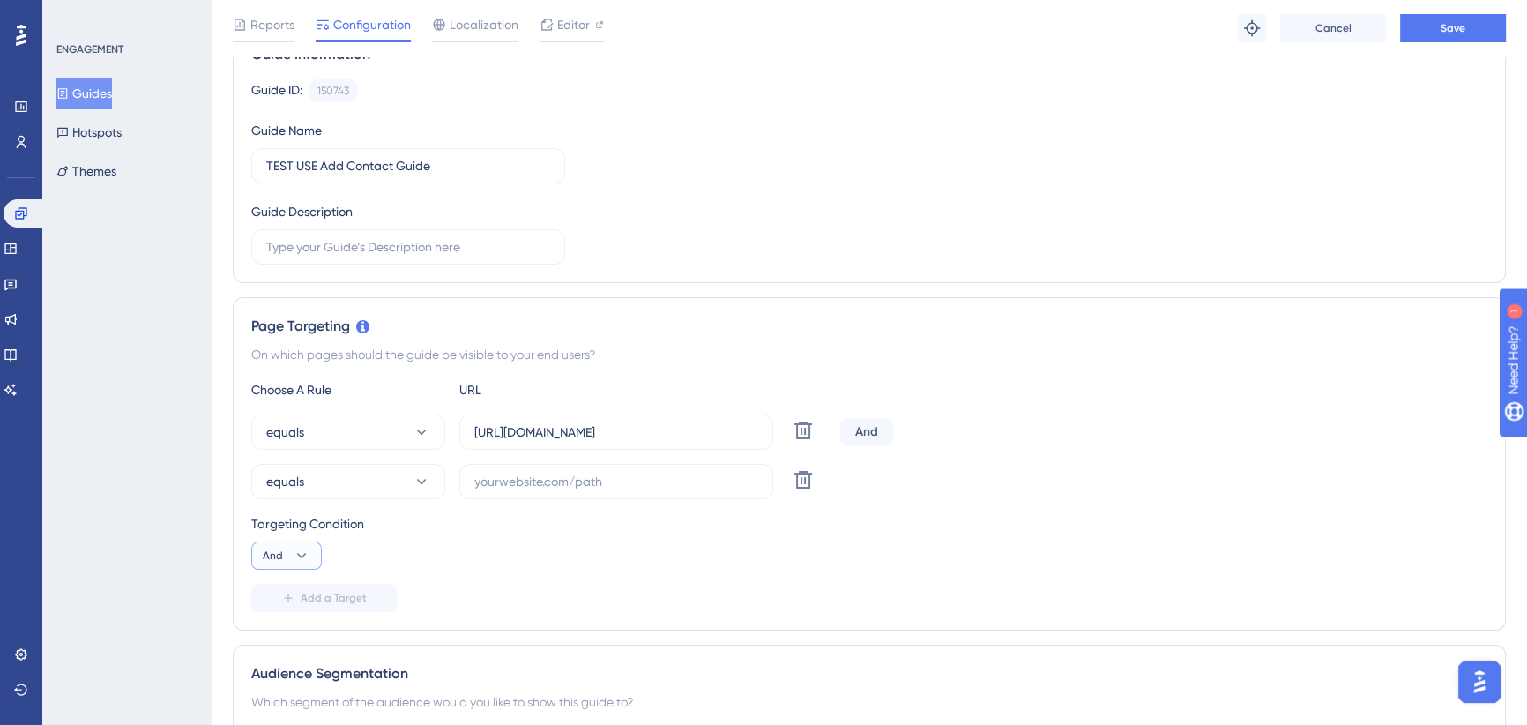
click at [321, 556] on button "And" at bounding box center [286, 555] width 71 height 28
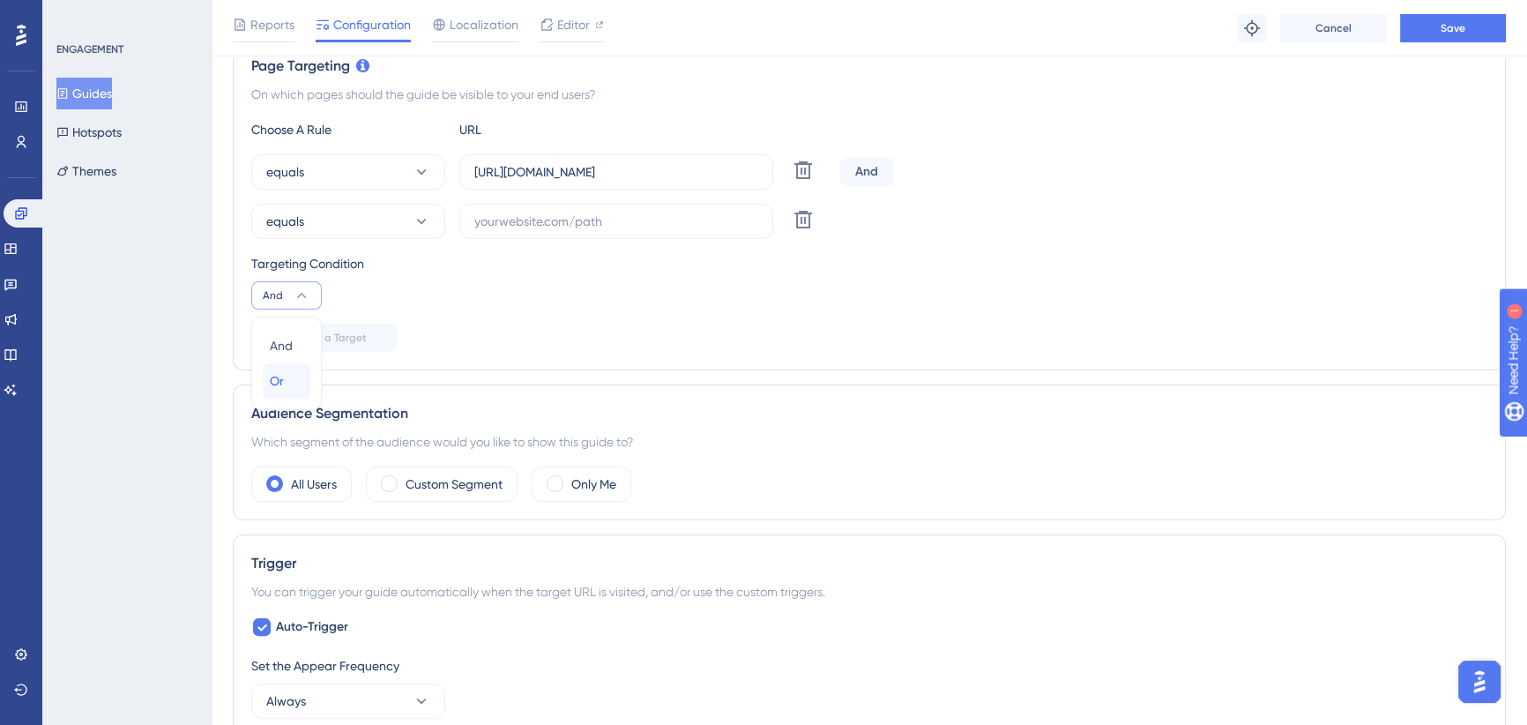
click at [277, 378] on span "Or" at bounding box center [277, 380] width 14 height 21
click at [570, 221] on input "text" at bounding box center [616, 221] width 284 height 19
paste input "[URL][DOMAIN_NAME]"
type input "[URL][DOMAIN_NAME]"
click at [653, 287] on div "Targeting Condition Or" at bounding box center [869, 281] width 1236 height 56
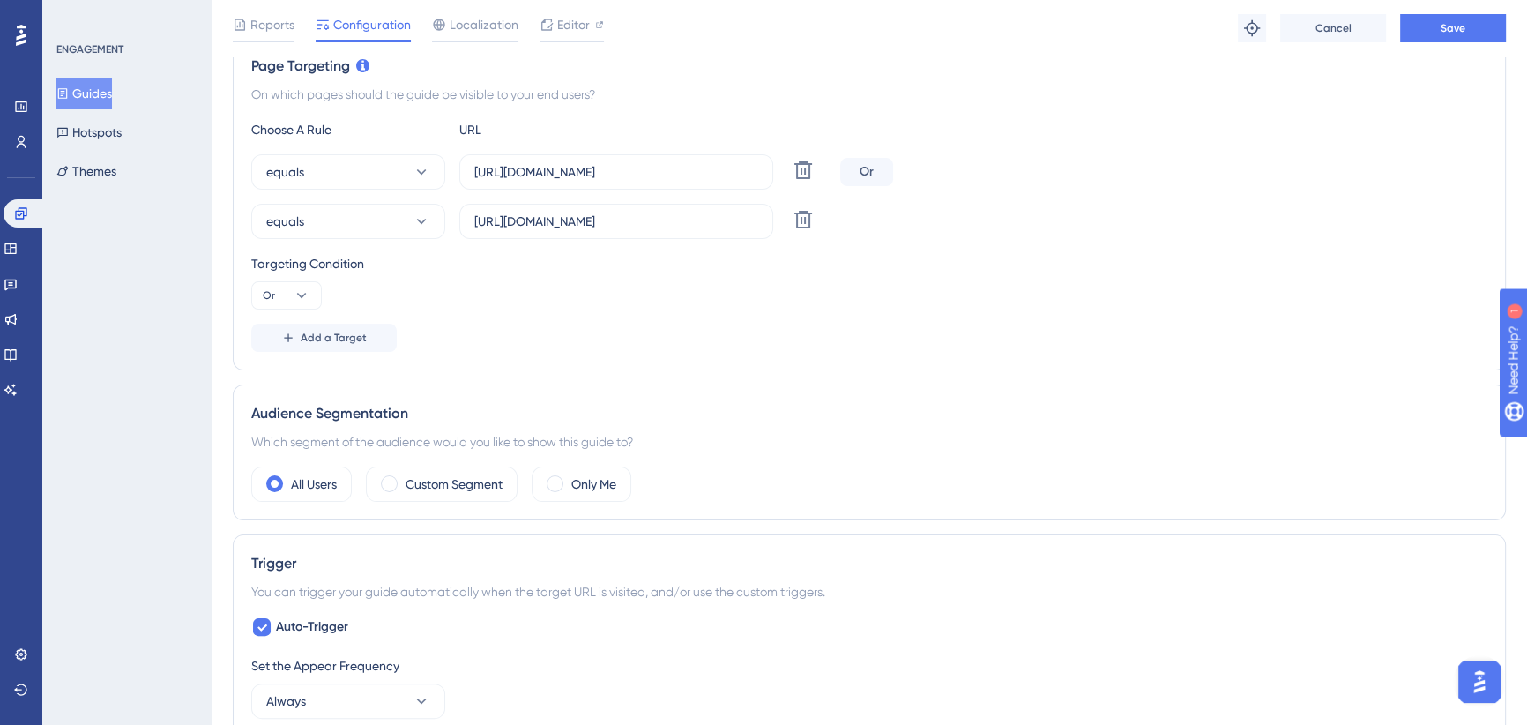
scroll to position [19, 0]
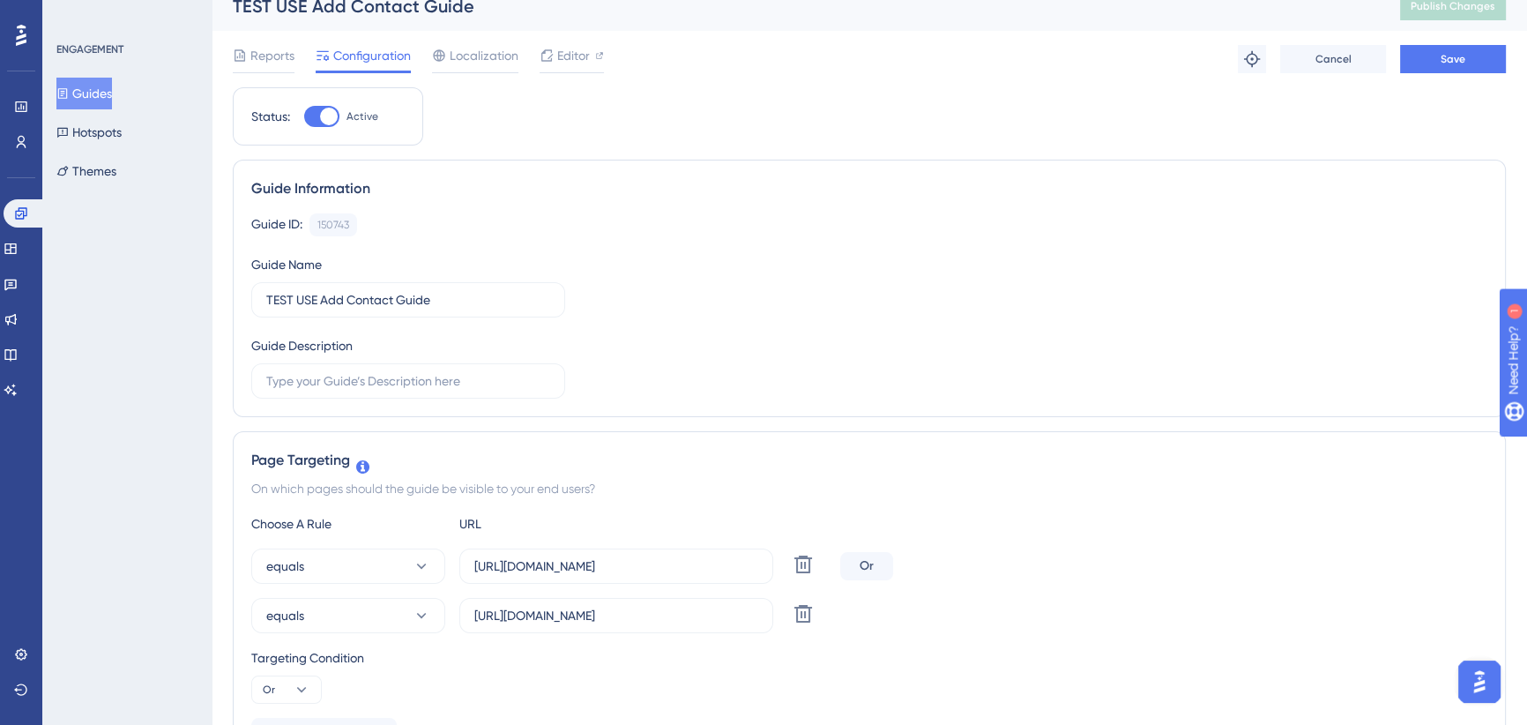
click at [1443, 22] on div "TEST USE Add Contact Guide Publish Changes" at bounding box center [870, 5] width 1316 height 49
click at [1444, 47] on button "Save" at bounding box center [1453, 59] width 106 height 28
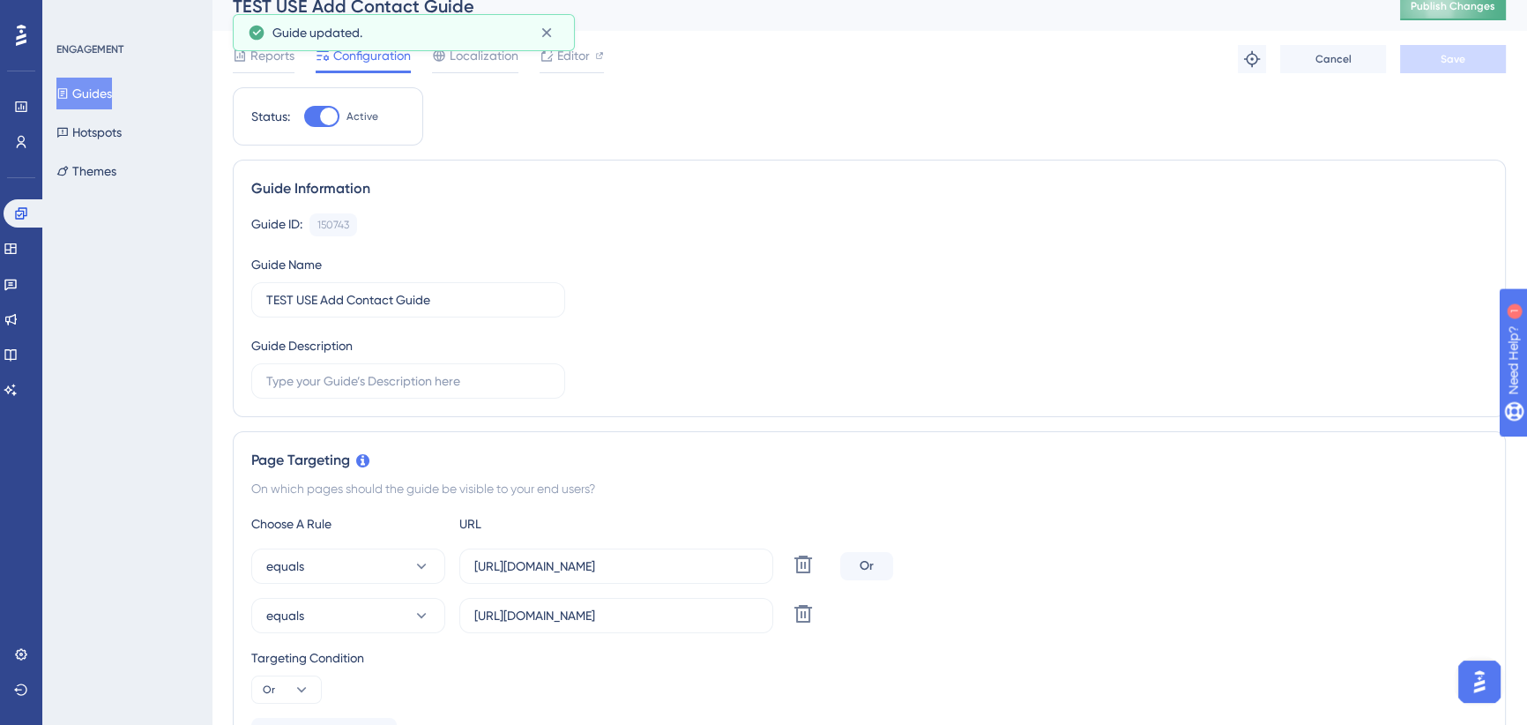
scroll to position [0, 0]
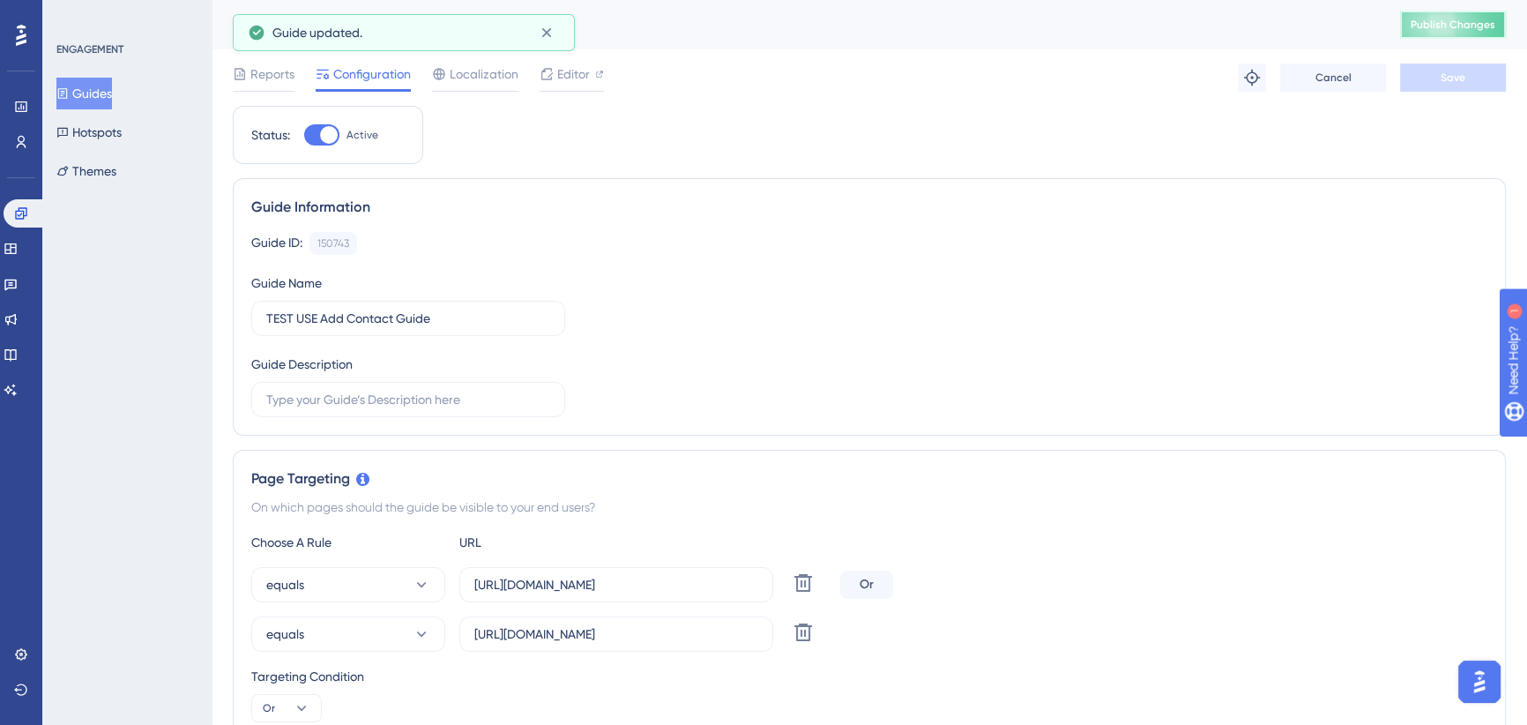
click at [1472, 21] on span "Publish Changes" at bounding box center [1453, 25] width 85 height 14
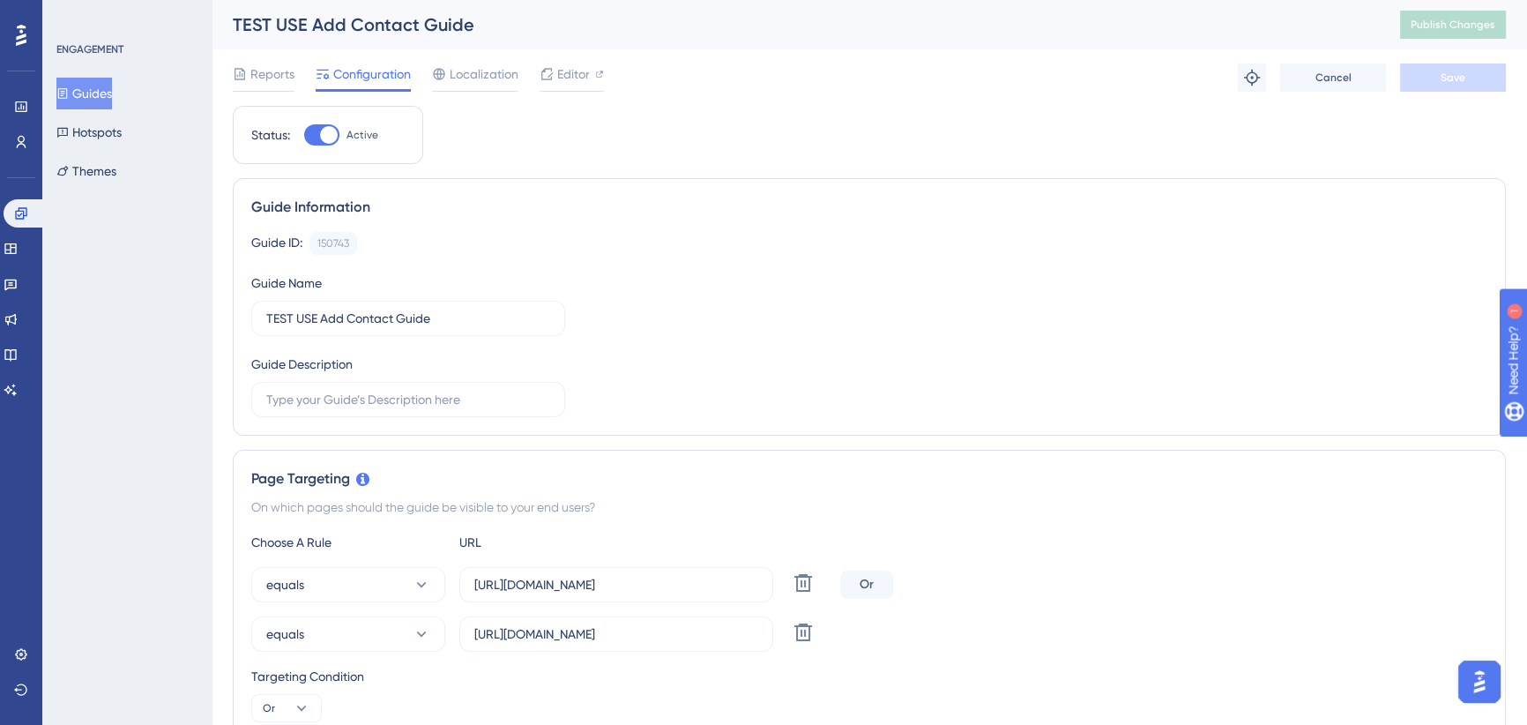
click at [782, 632] on div "equals [URL][DOMAIN_NAME] Delete" at bounding box center [542, 633] width 582 height 35
click at [810, 641] on icon at bounding box center [803, 632] width 21 height 21
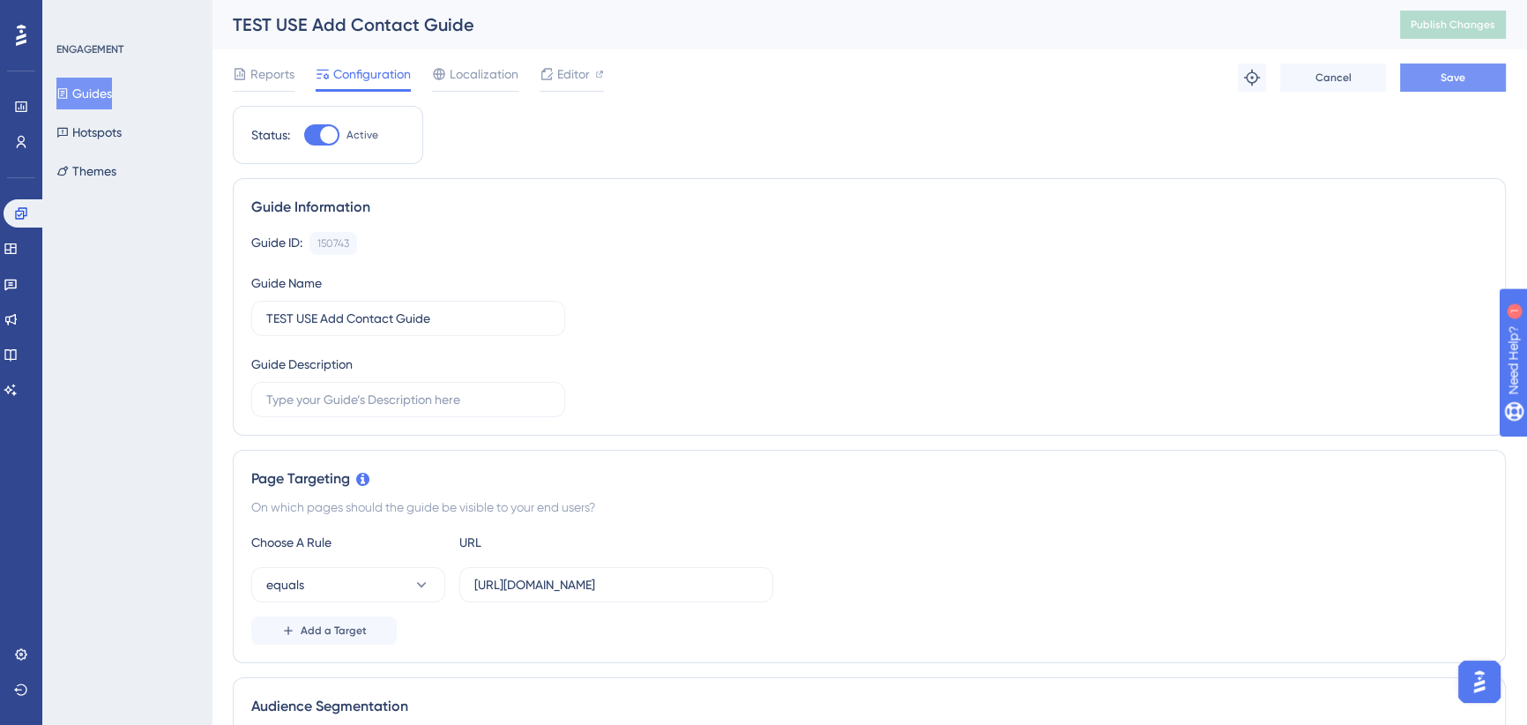
click at [1485, 71] on button "Save" at bounding box center [1453, 77] width 106 height 28
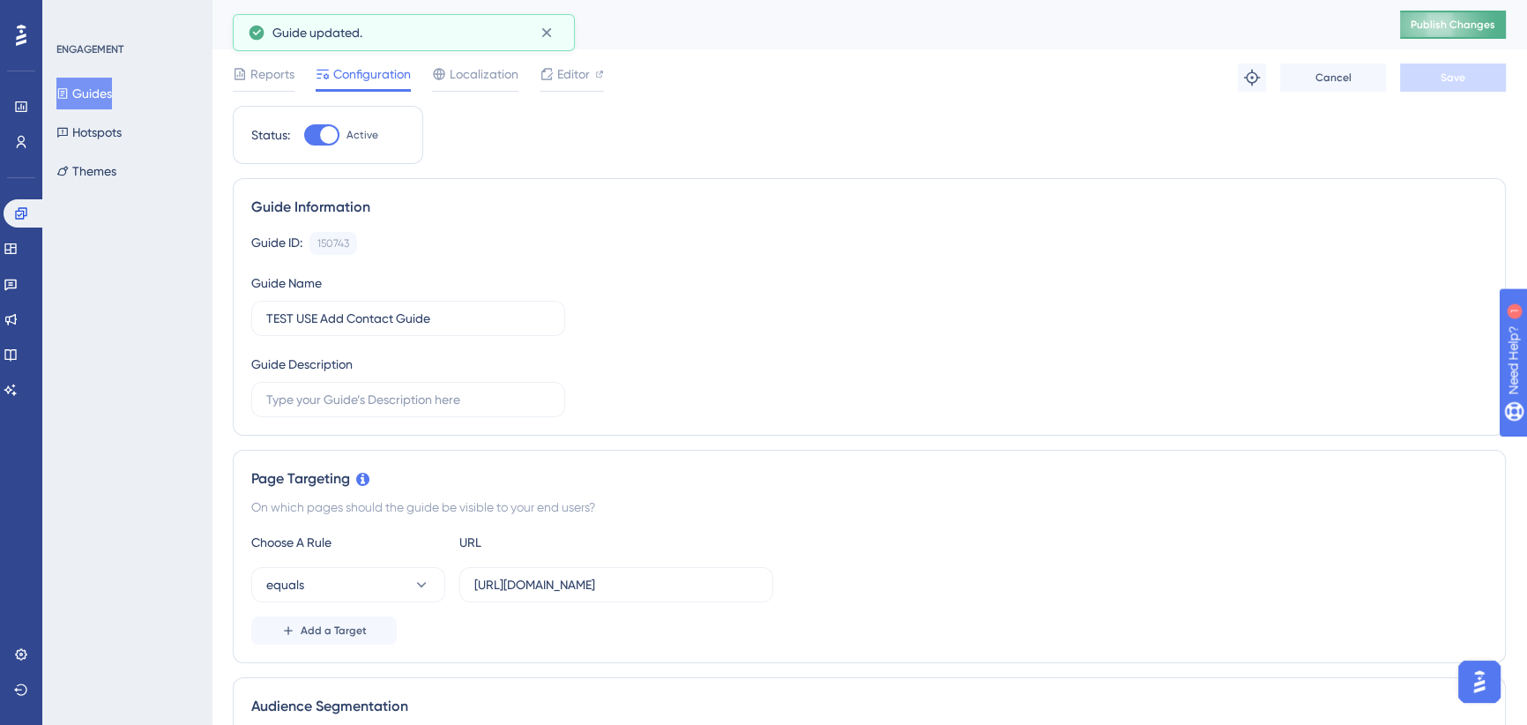
click at [1455, 21] on span "Publish Changes" at bounding box center [1453, 25] width 85 height 14
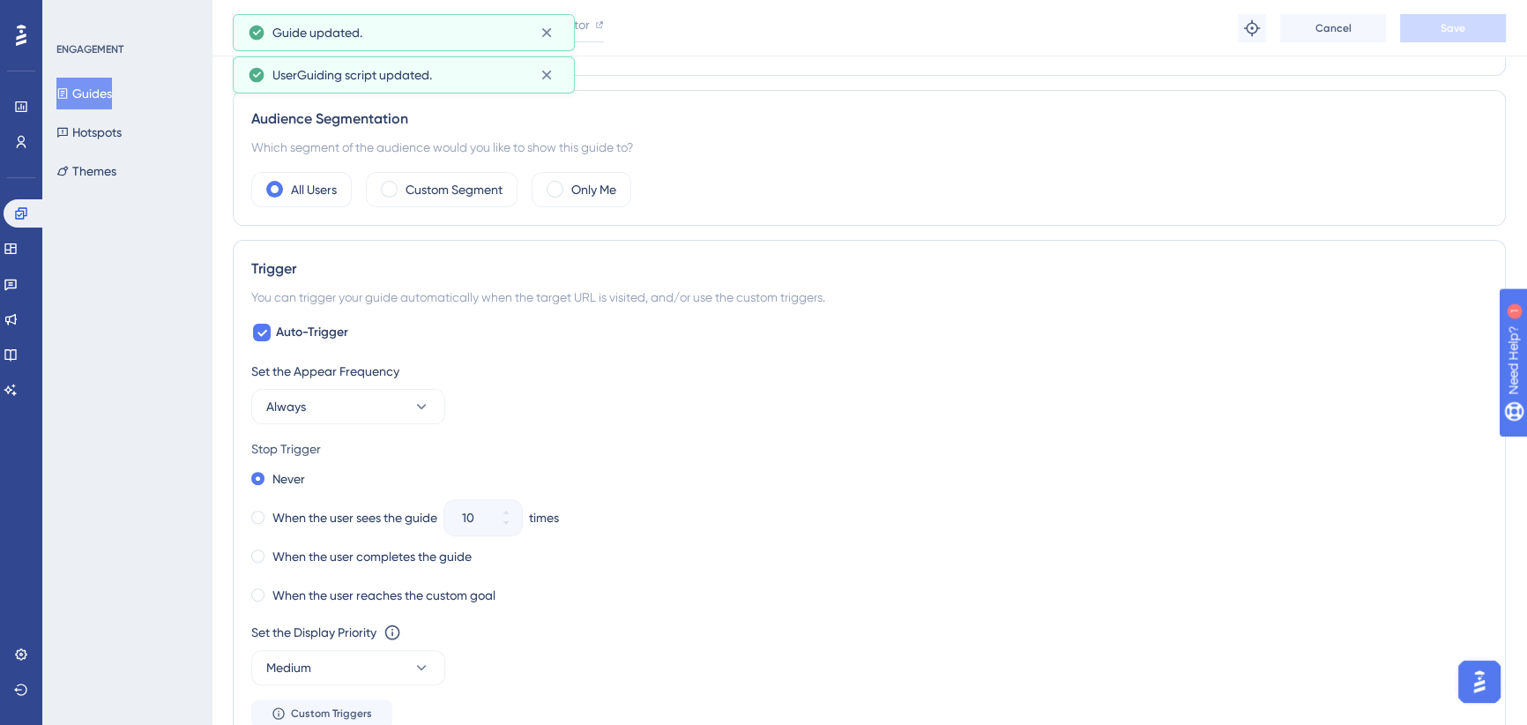
scroll to position [641, 0]
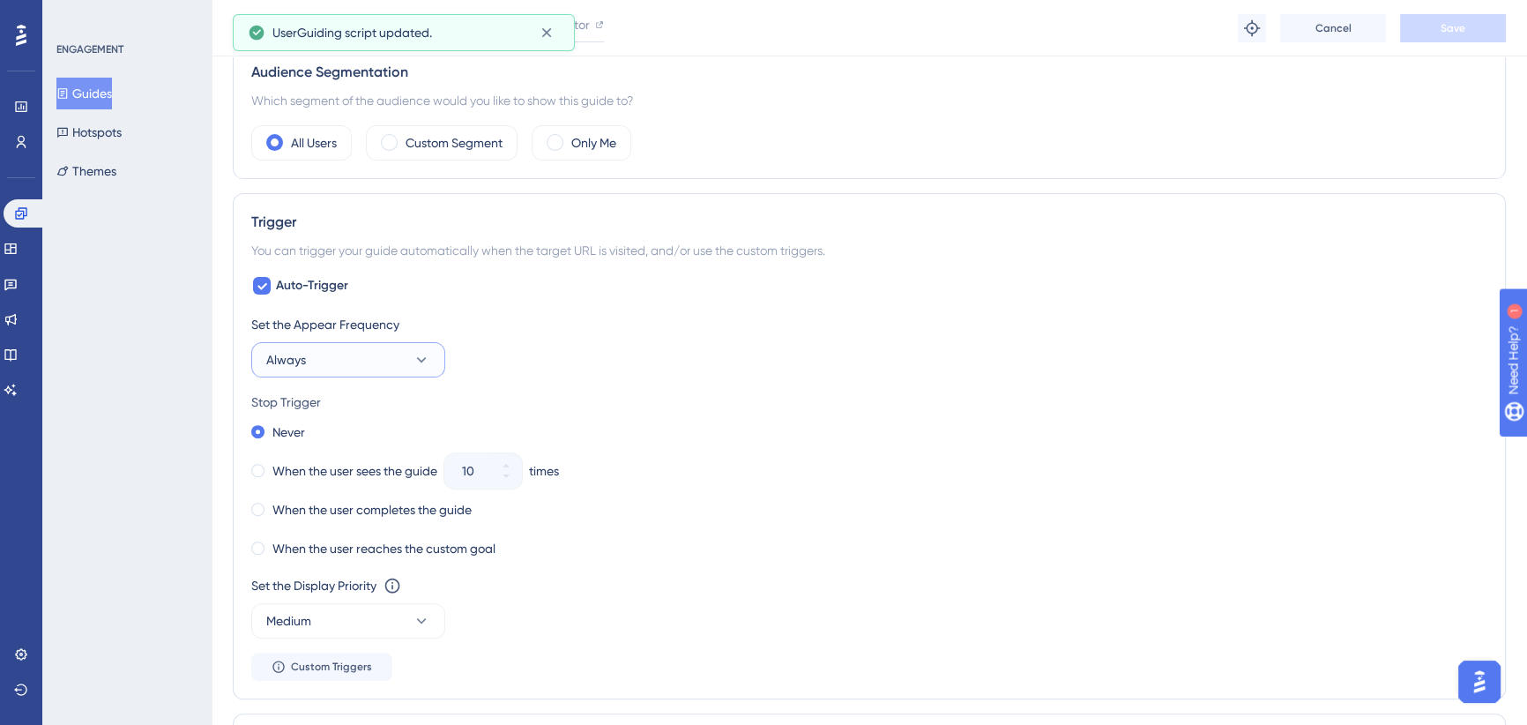
click at [395, 363] on button "Always" at bounding box center [348, 359] width 194 height 35
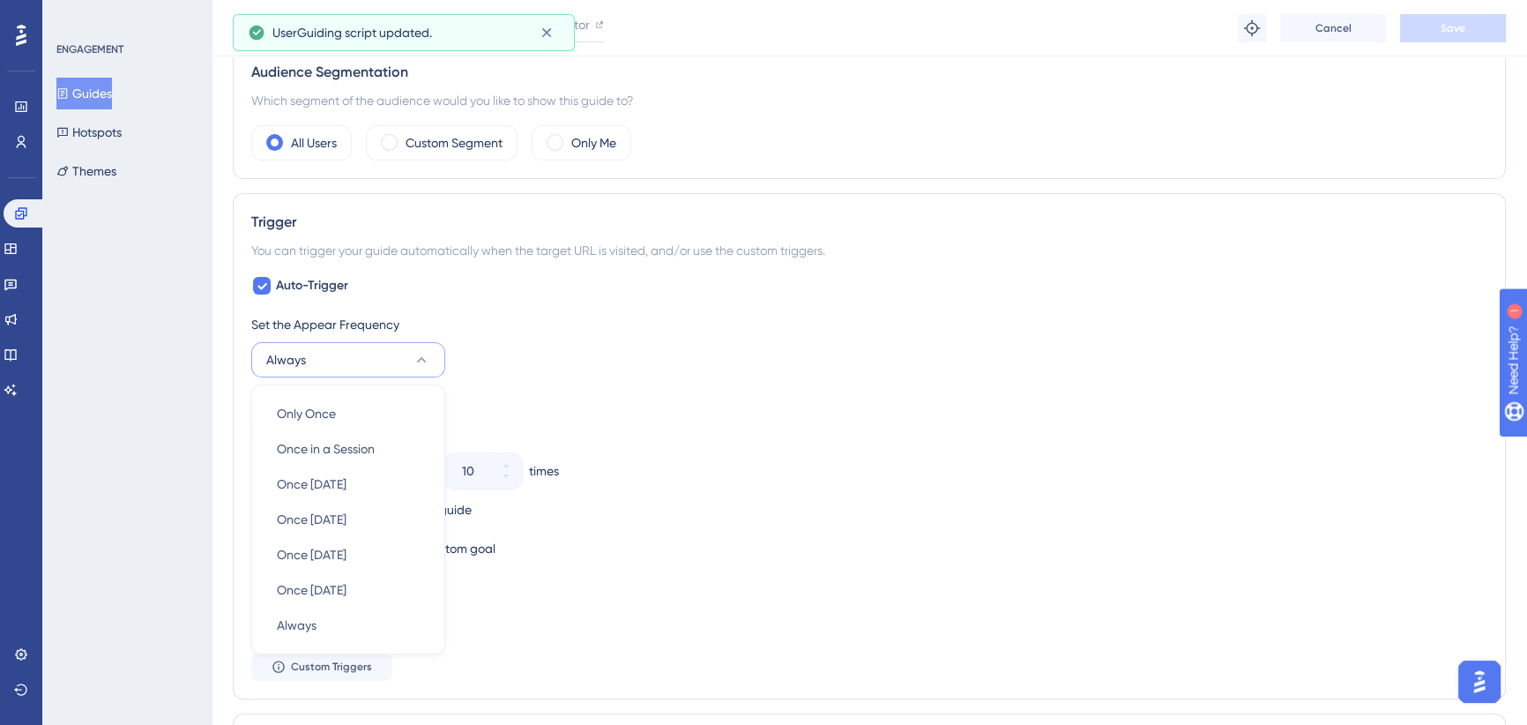
scroll to position [794, 0]
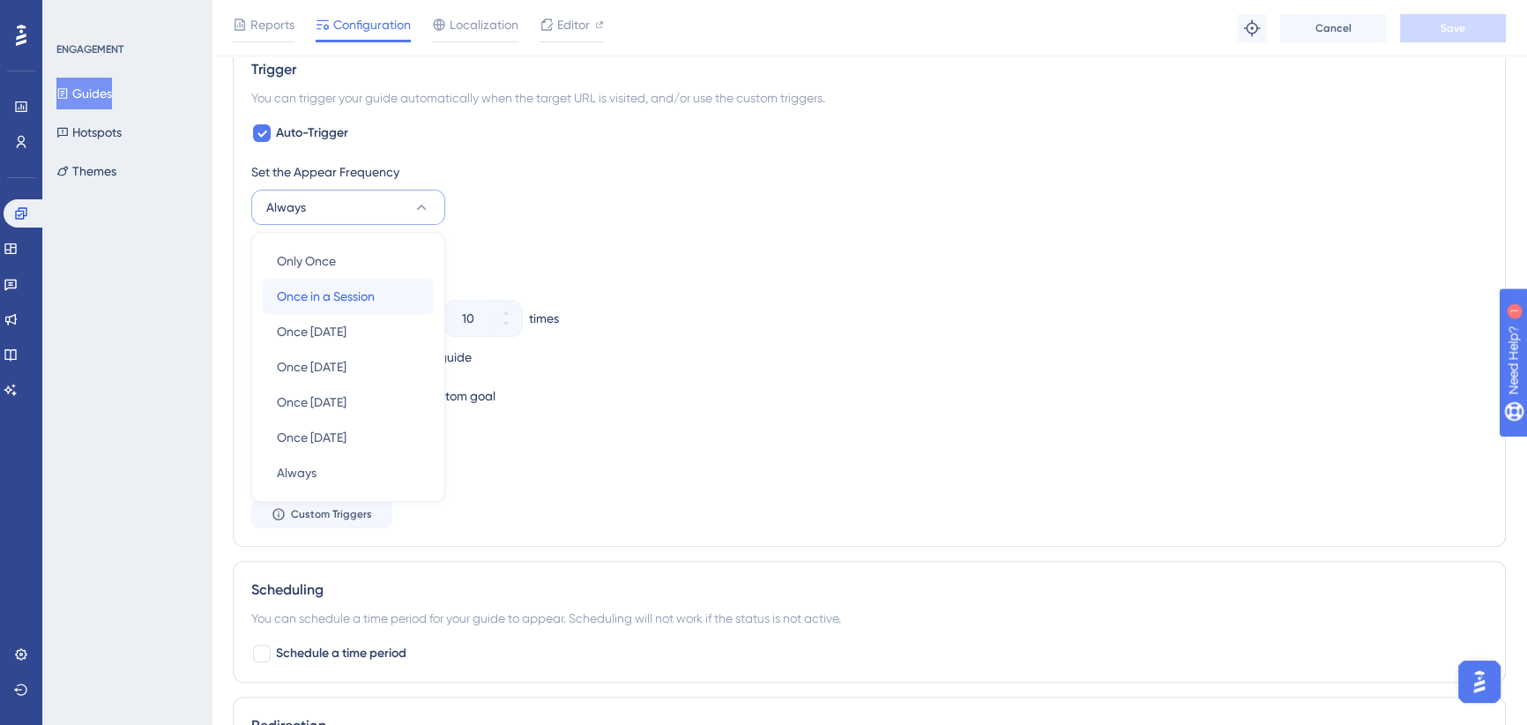
click at [389, 297] on div "Once in a Session Once in a Session" at bounding box center [348, 296] width 143 height 35
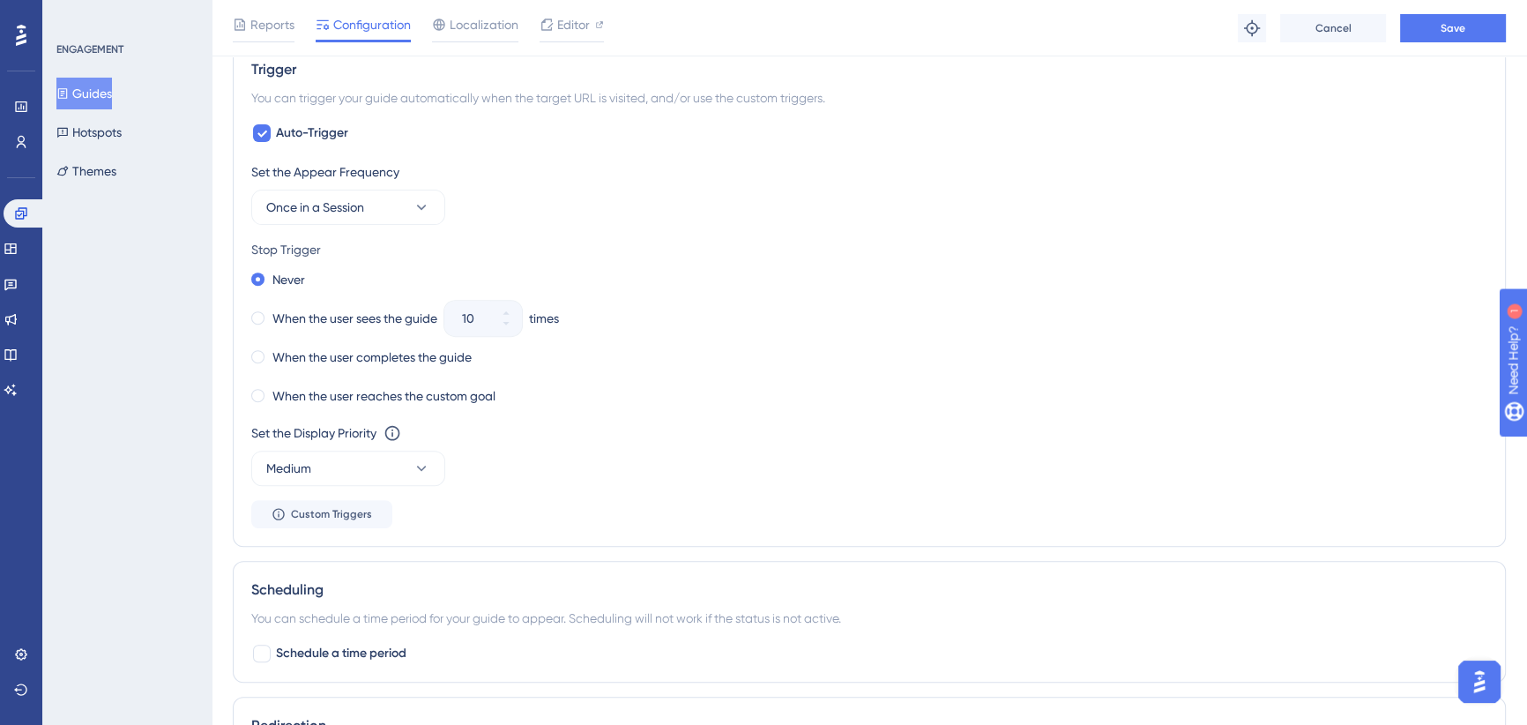
click at [492, 220] on div "Set the Appear Frequency Once in a Session" at bounding box center [869, 192] width 1236 height 63
click at [1467, 47] on div "Reports Configuration Localization Editor Troubleshoot Cancel Save" at bounding box center [870, 28] width 1316 height 56
click at [1469, 16] on button "Save" at bounding box center [1453, 28] width 106 height 28
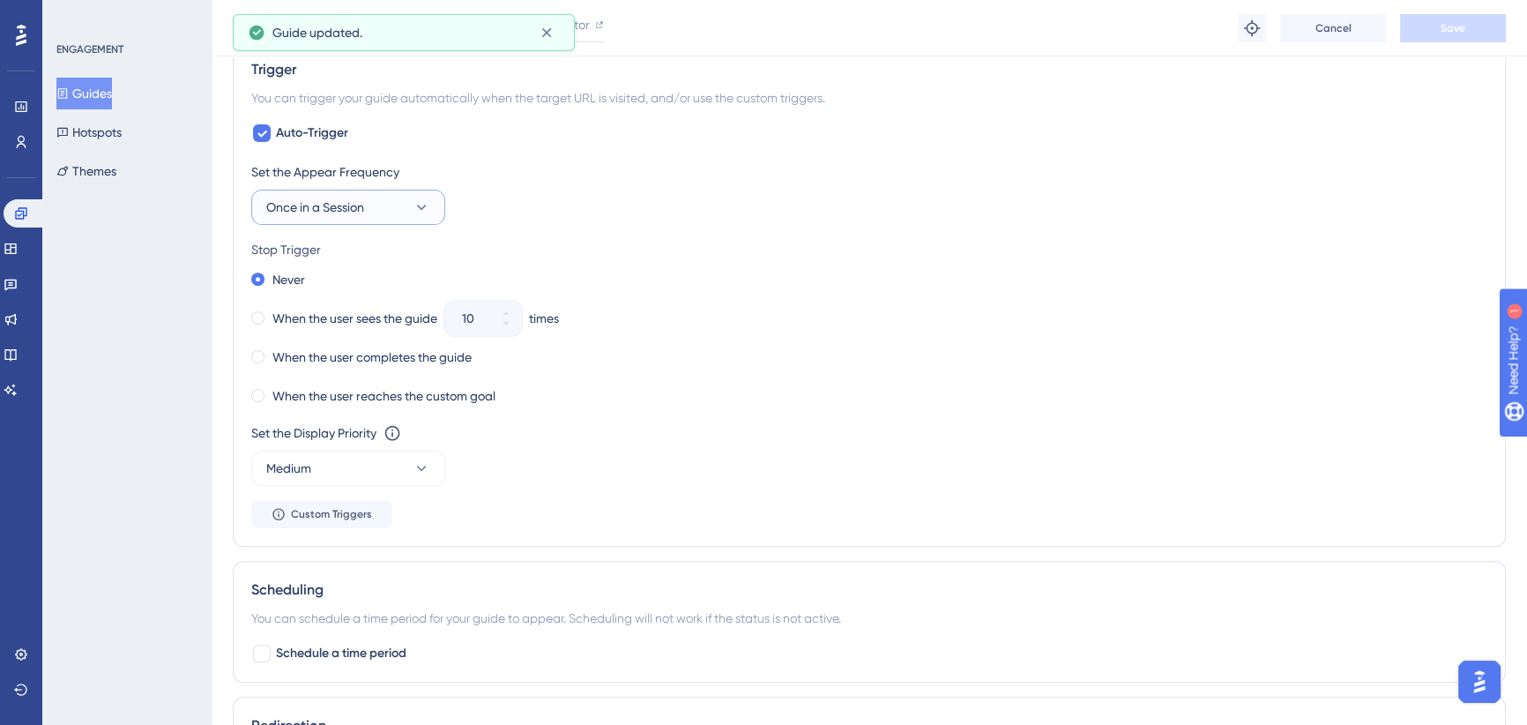
click at [405, 207] on button "Once in a Session" at bounding box center [348, 207] width 194 height 35
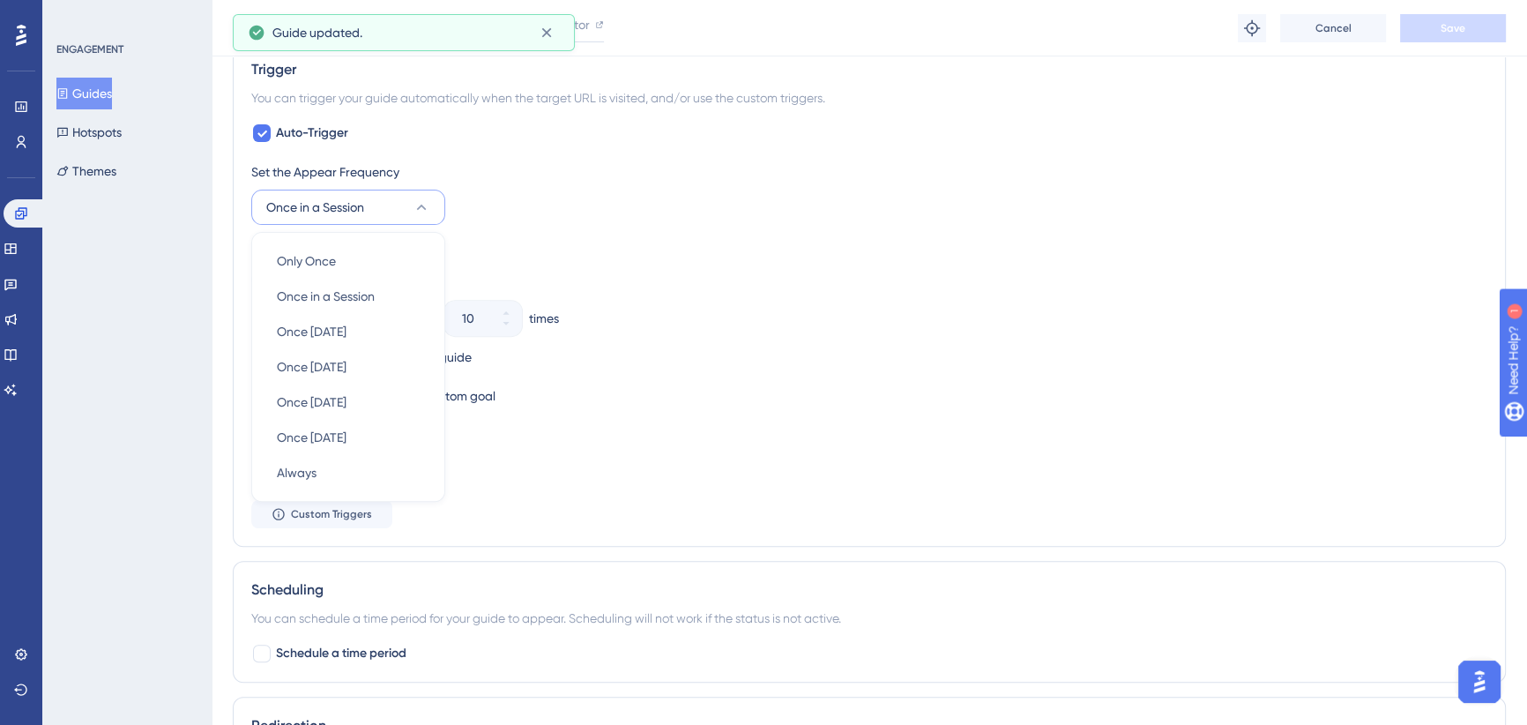
scroll to position [796, 0]
click at [334, 251] on span "Only Once" at bounding box center [306, 258] width 59 height 21
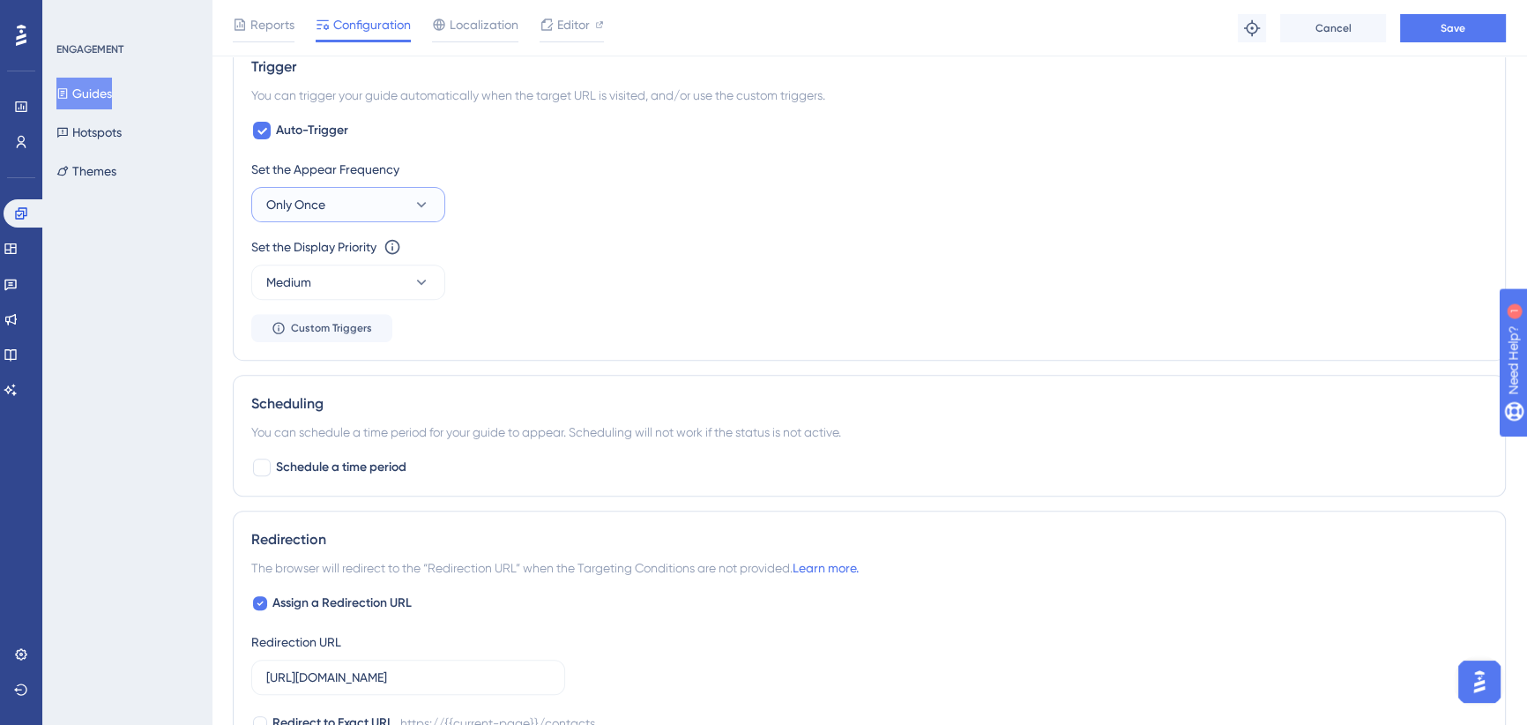
click at [419, 204] on icon at bounding box center [422, 205] width 18 height 18
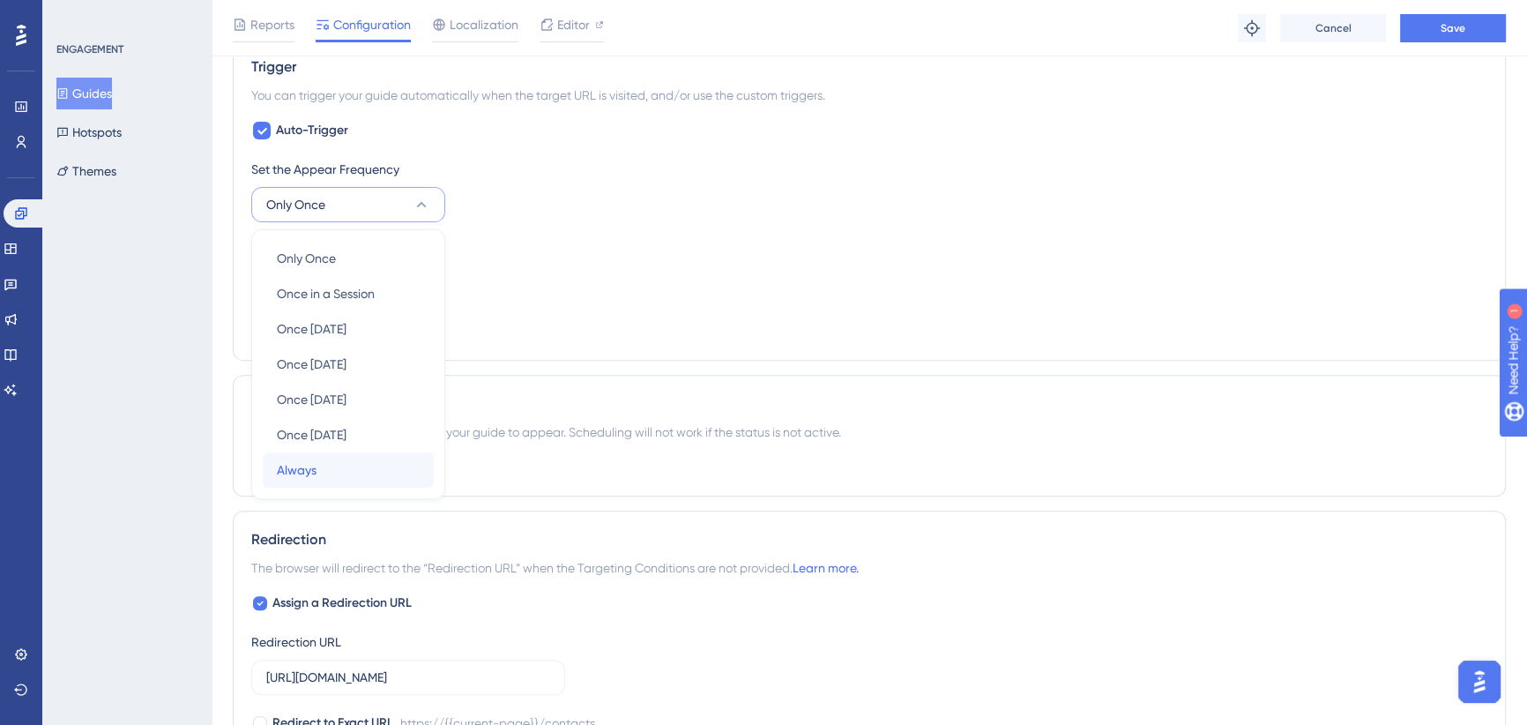
click at [326, 474] on div "Always Always" at bounding box center [348, 469] width 143 height 35
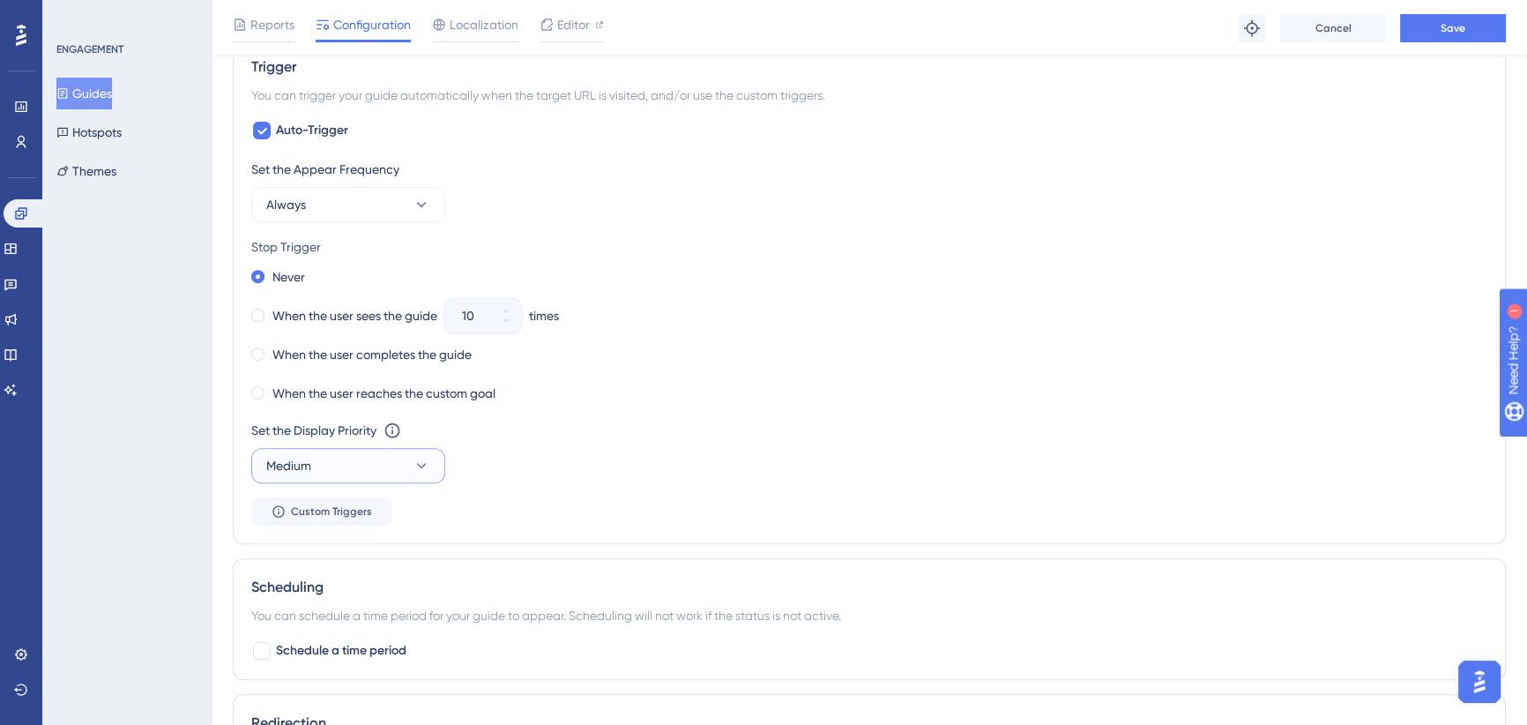
click at [344, 458] on button "Medium" at bounding box center [348, 465] width 194 height 35
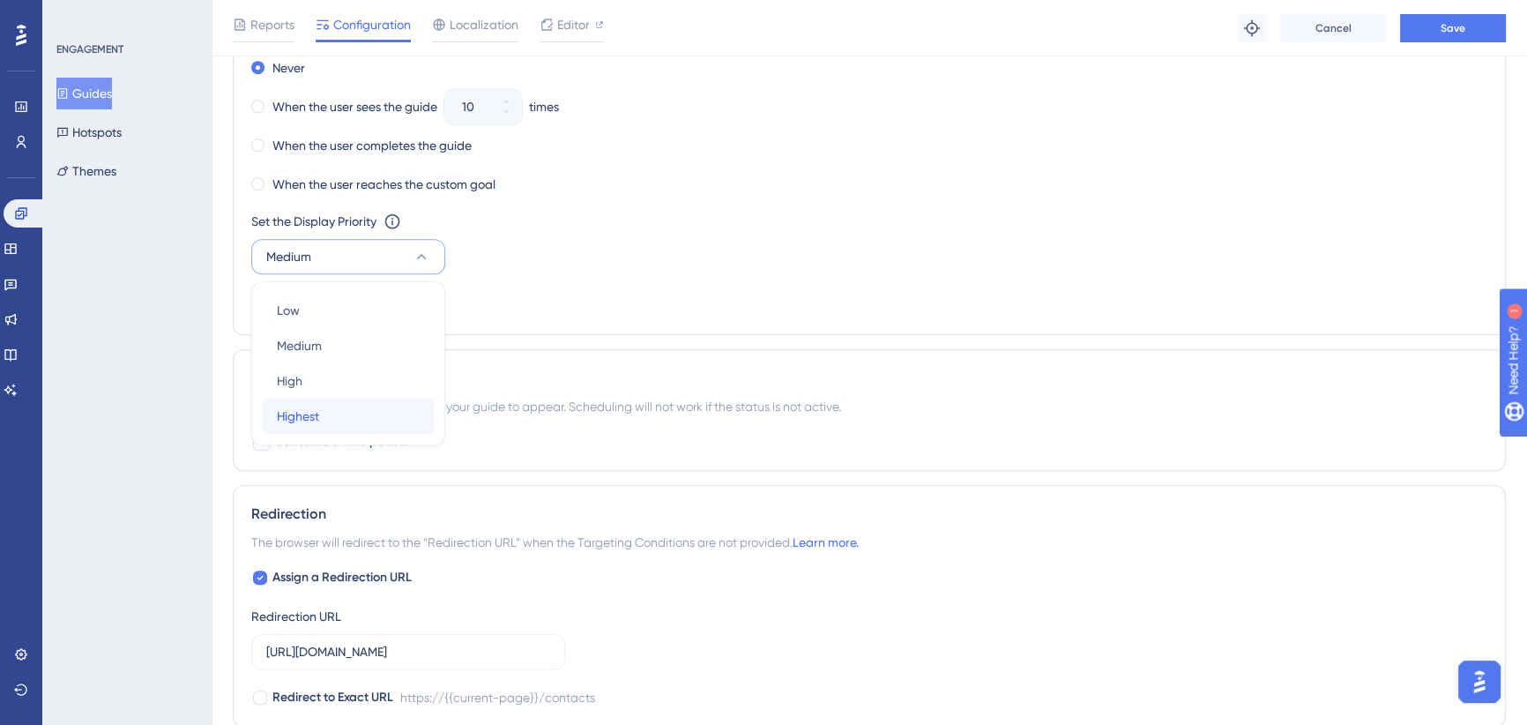
click at [322, 422] on div "Highest Highest" at bounding box center [348, 416] width 143 height 35
click at [534, 287] on div "Set the Appear Frequency Always Stop Trigger Never When the user sees the guide…" at bounding box center [869, 133] width 1236 height 367
click at [1433, 38] on button "Save" at bounding box center [1453, 28] width 106 height 28
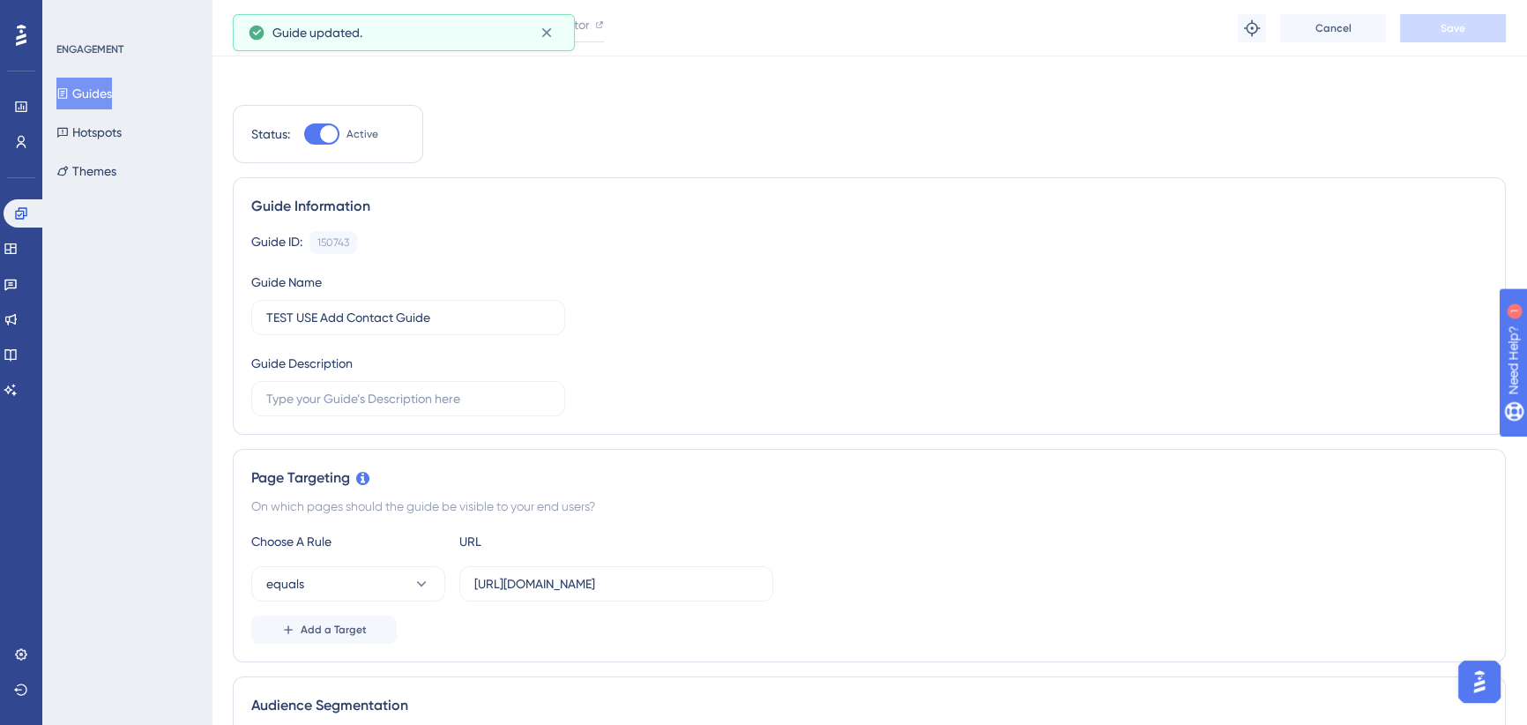
scroll to position [0, 0]
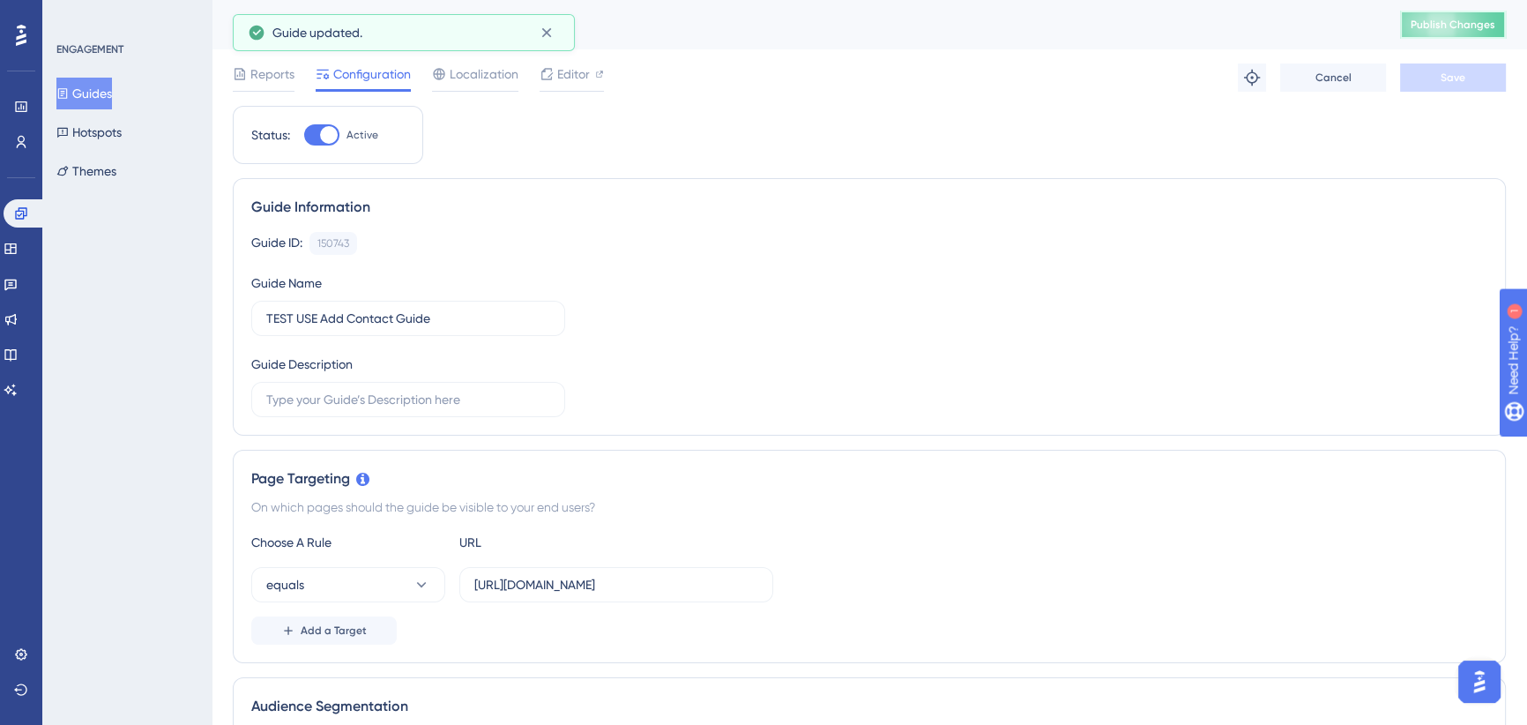
click at [1489, 29] on span "Publish Changes" at bounding box center [1453, 25] width 85 height 14
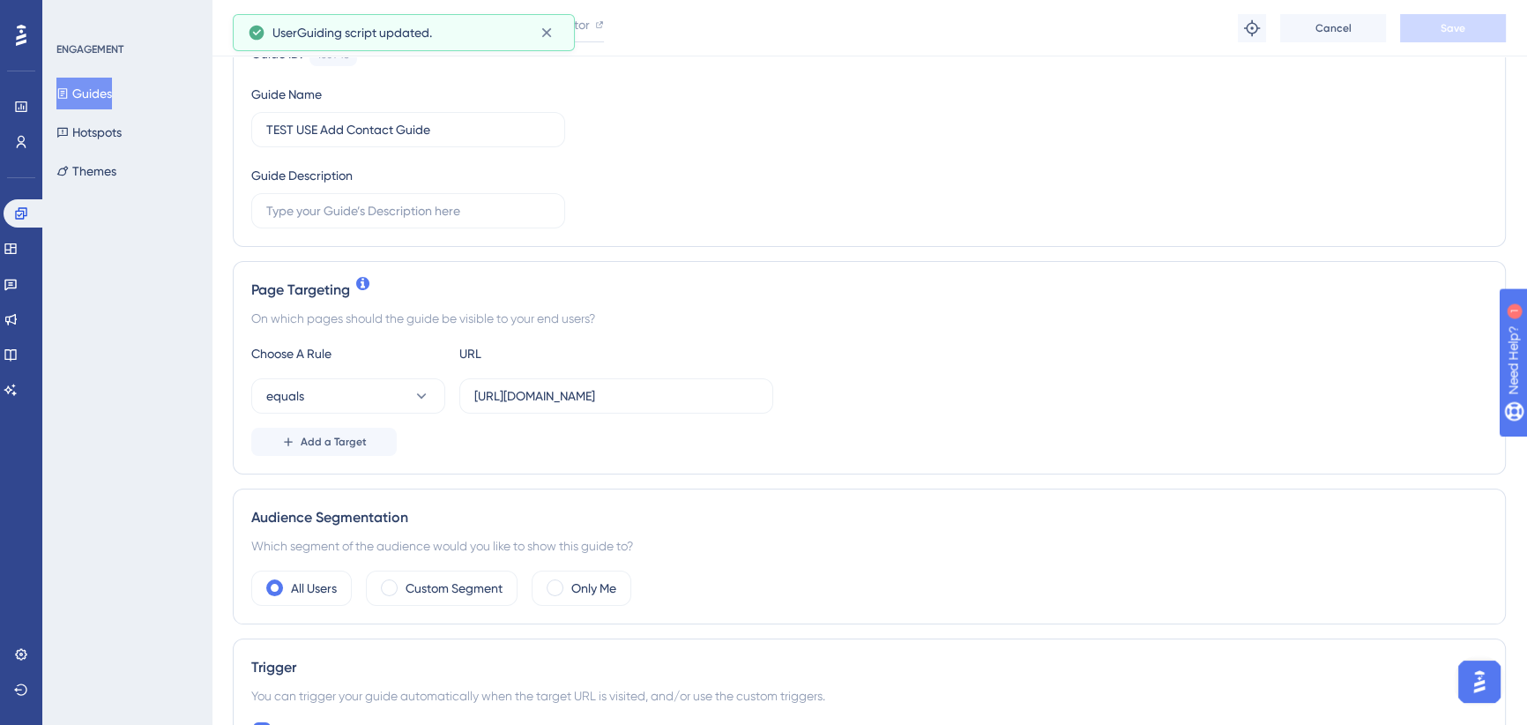
scroll to position [320, 0]
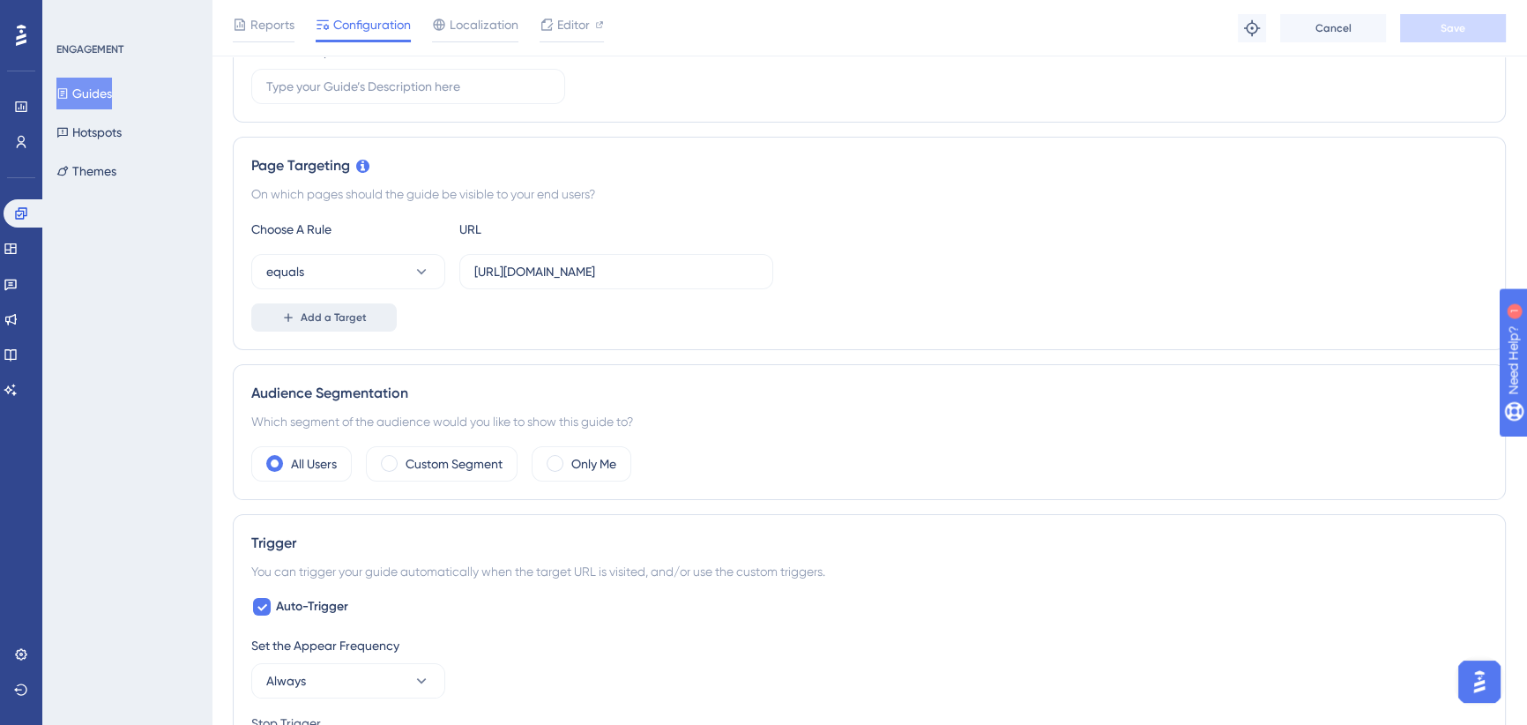
click at [314, 322] on span "Add a Target" at bounding box center [334, 317] width 66 height 14
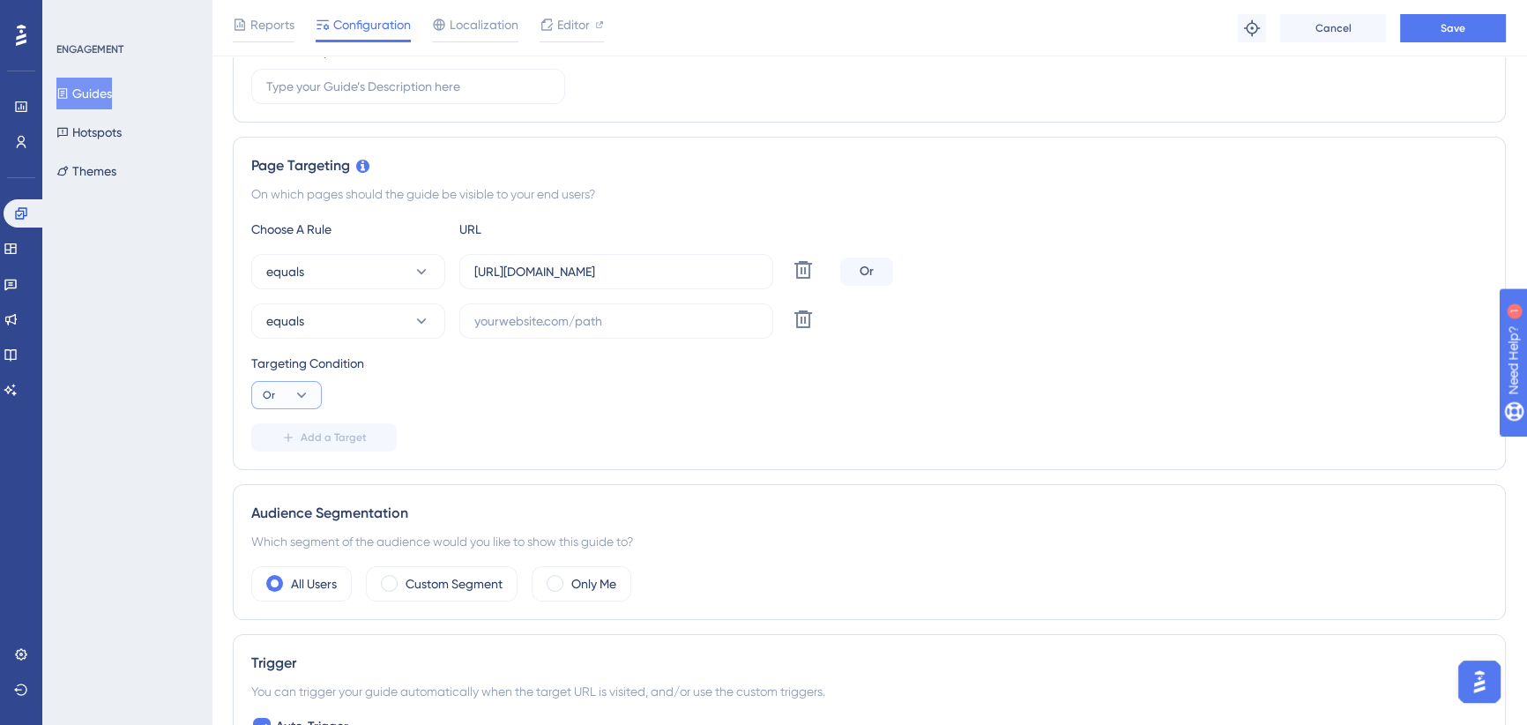
click at [302, 390] on icon at bounding box center [302, 395] width 18 height 18
click at [549, 314] on input "text" at bounding box center [616, 320] width 284 height 19
paste input "[URL][DOMAIN_NAME]"
type input "[URL][DOMAIN_NAME]"
click at [607, 369] on div "Targeting Condition" at bounding box center [869, 363] width 1236 height 21
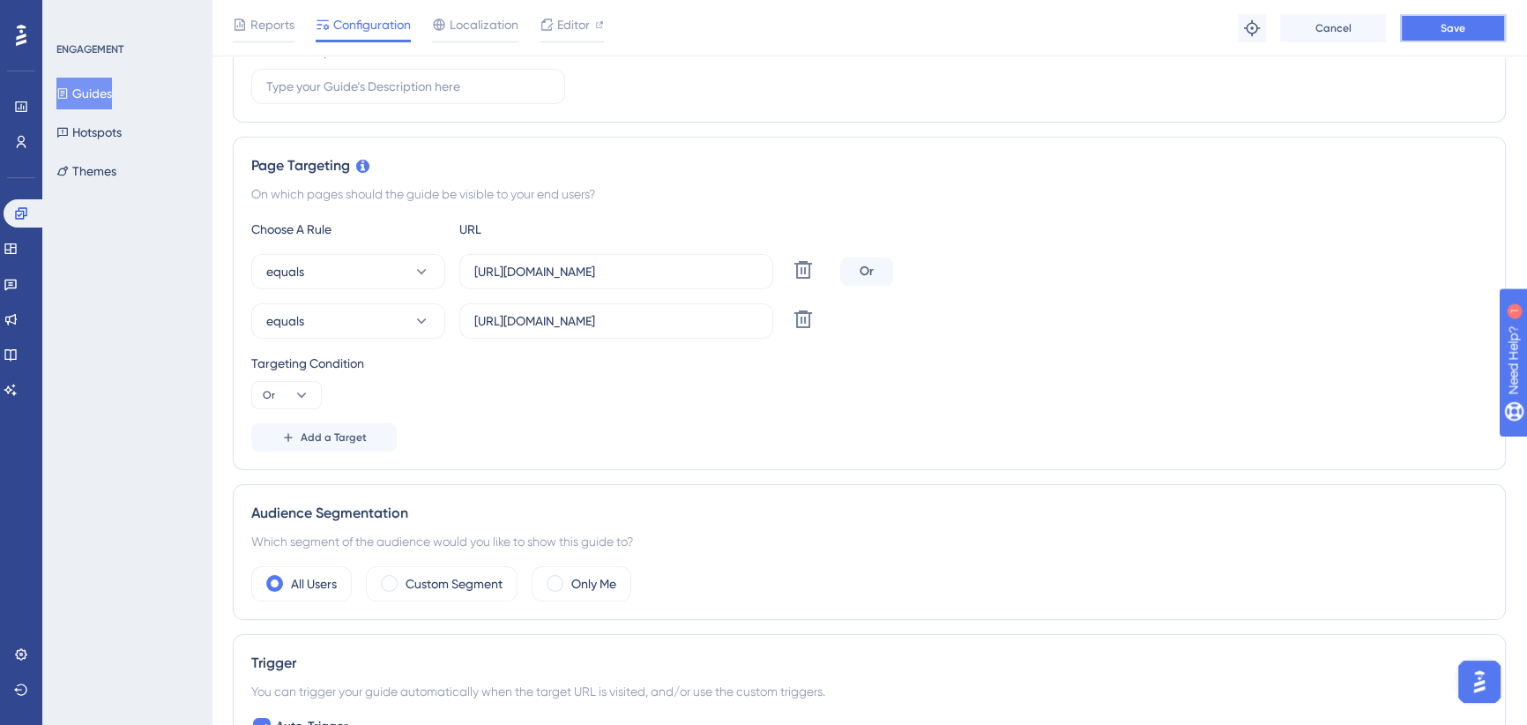
click at [1447, 21] on span "Save" at bounding box center [1453, 28] width 25 height 14
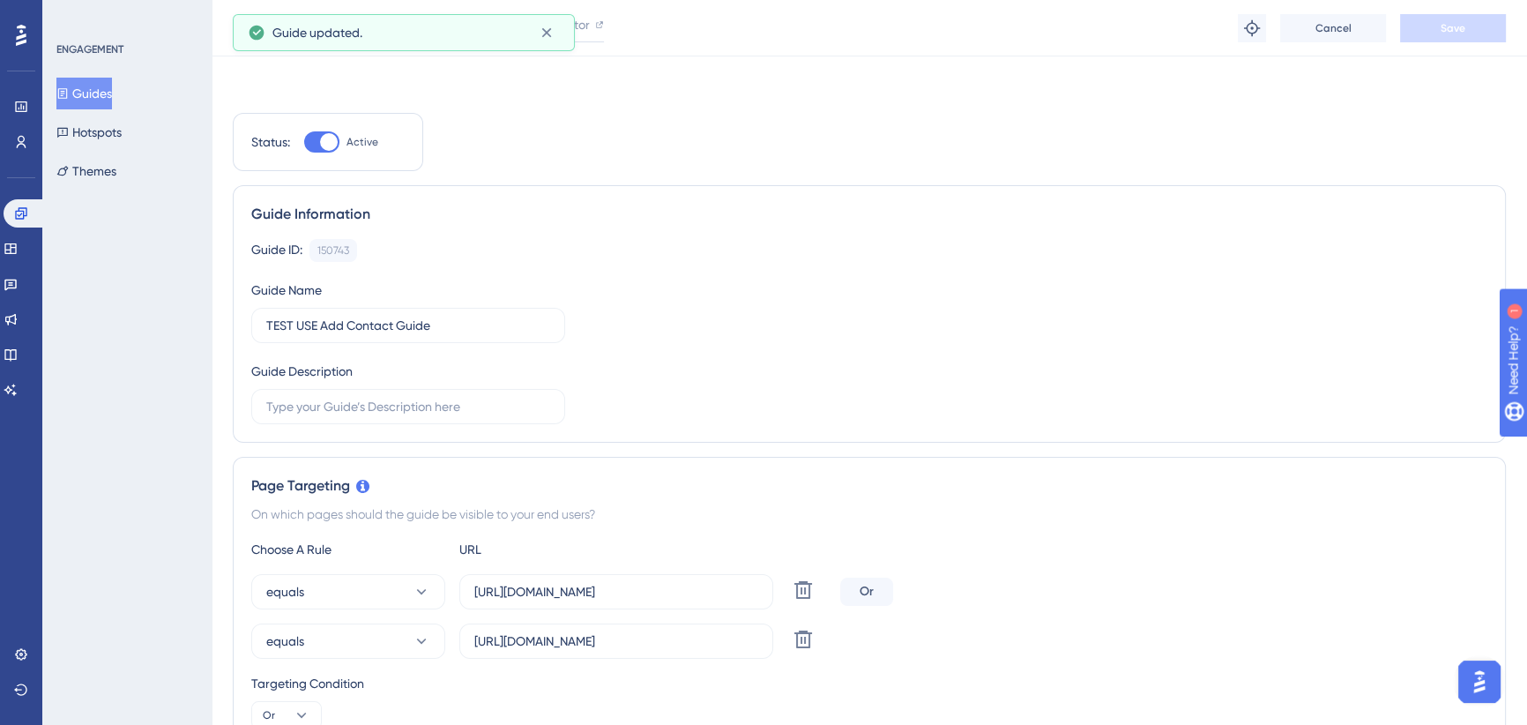
scroll to position [0, 0]
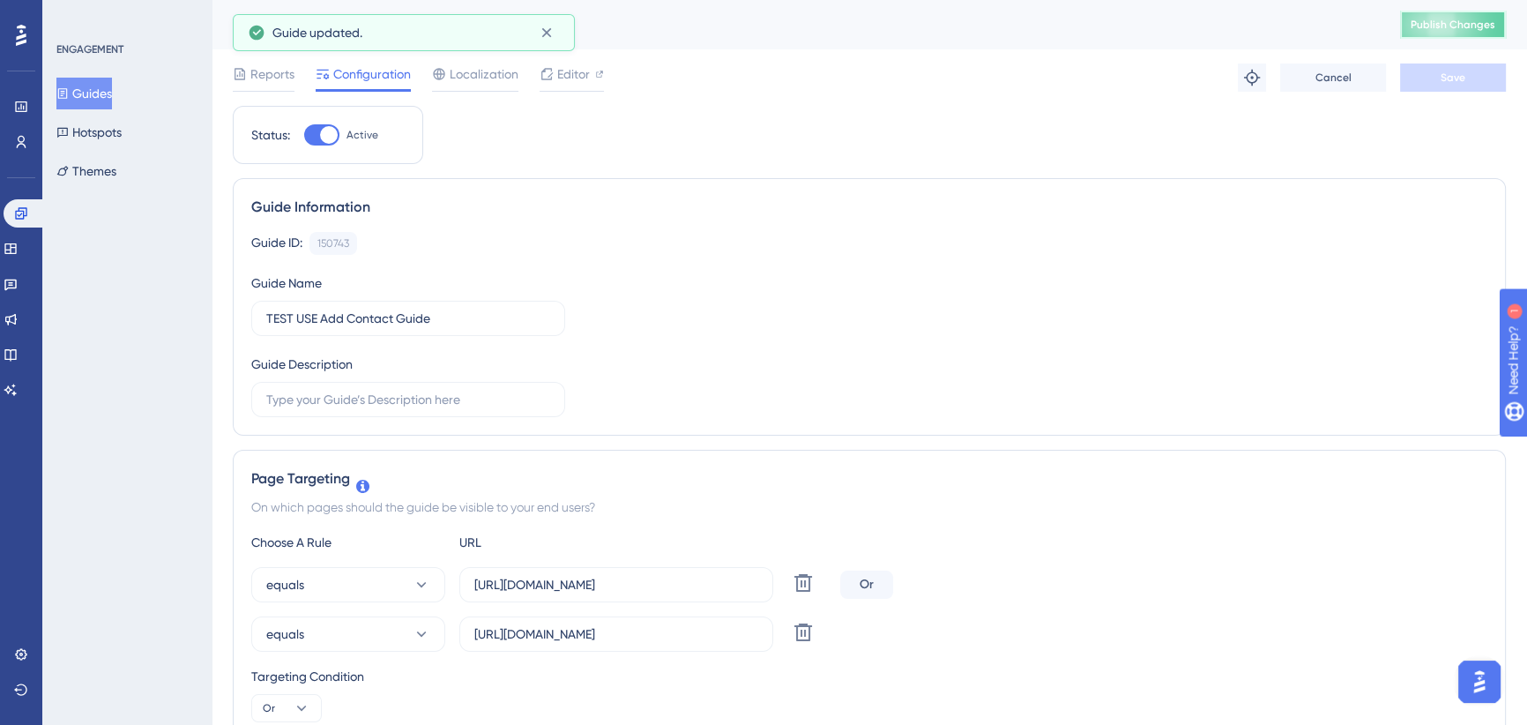
click at [1438, 28] on span "Publish Changes" at bounding box center [1453, 25] width 85 height 14
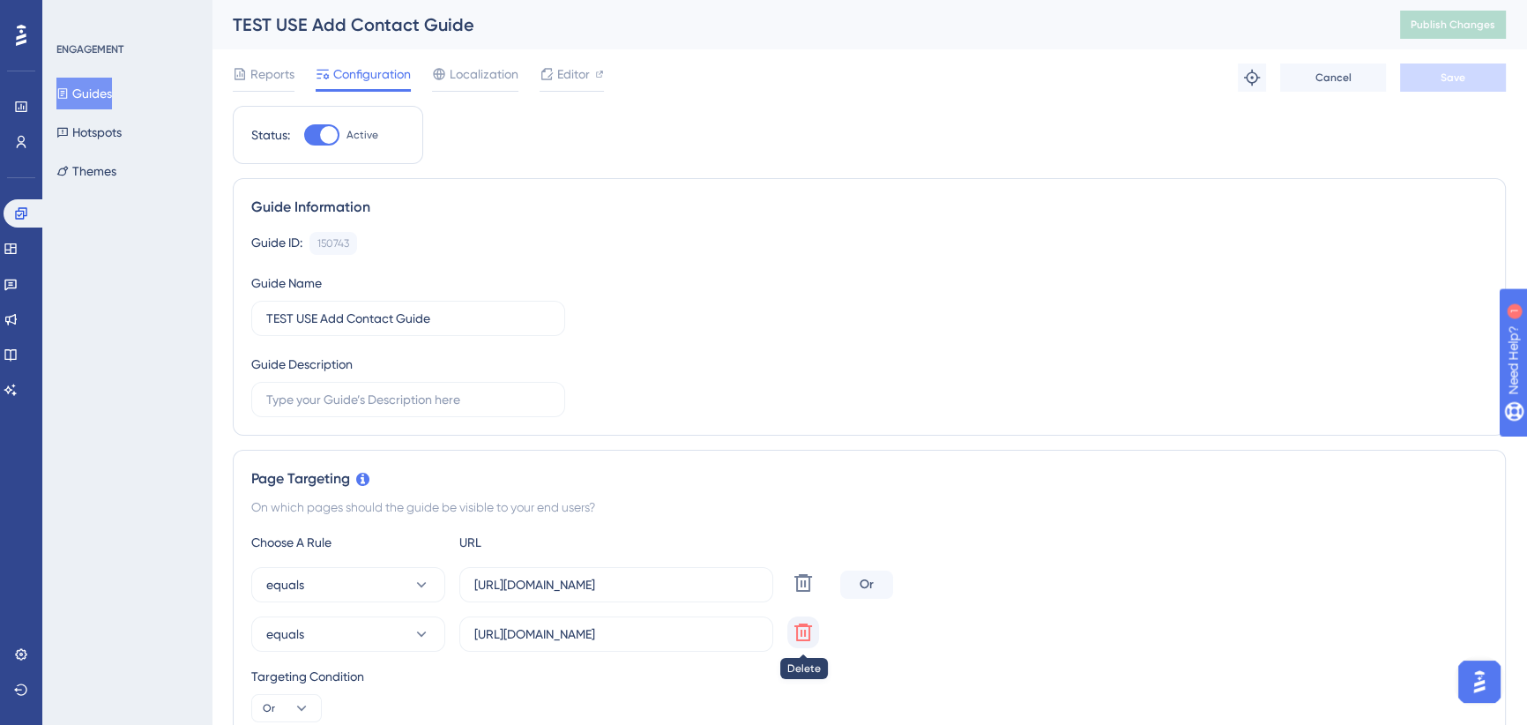
click at [807, 632] on icon at bounding box center [803, 632] width 21 height 21
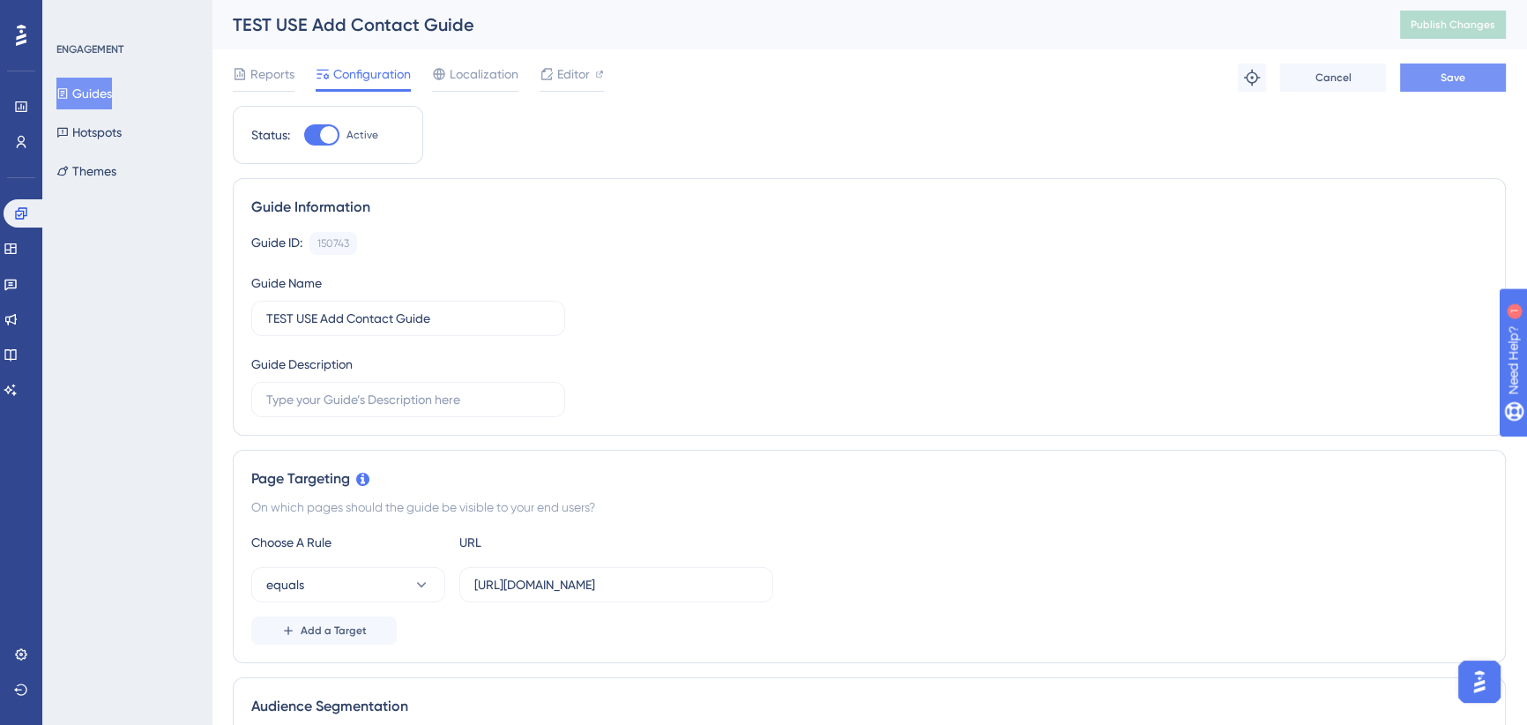
click at [1448, 75] on span "Save" at bounding box center [1453, 78] width 25 height 14
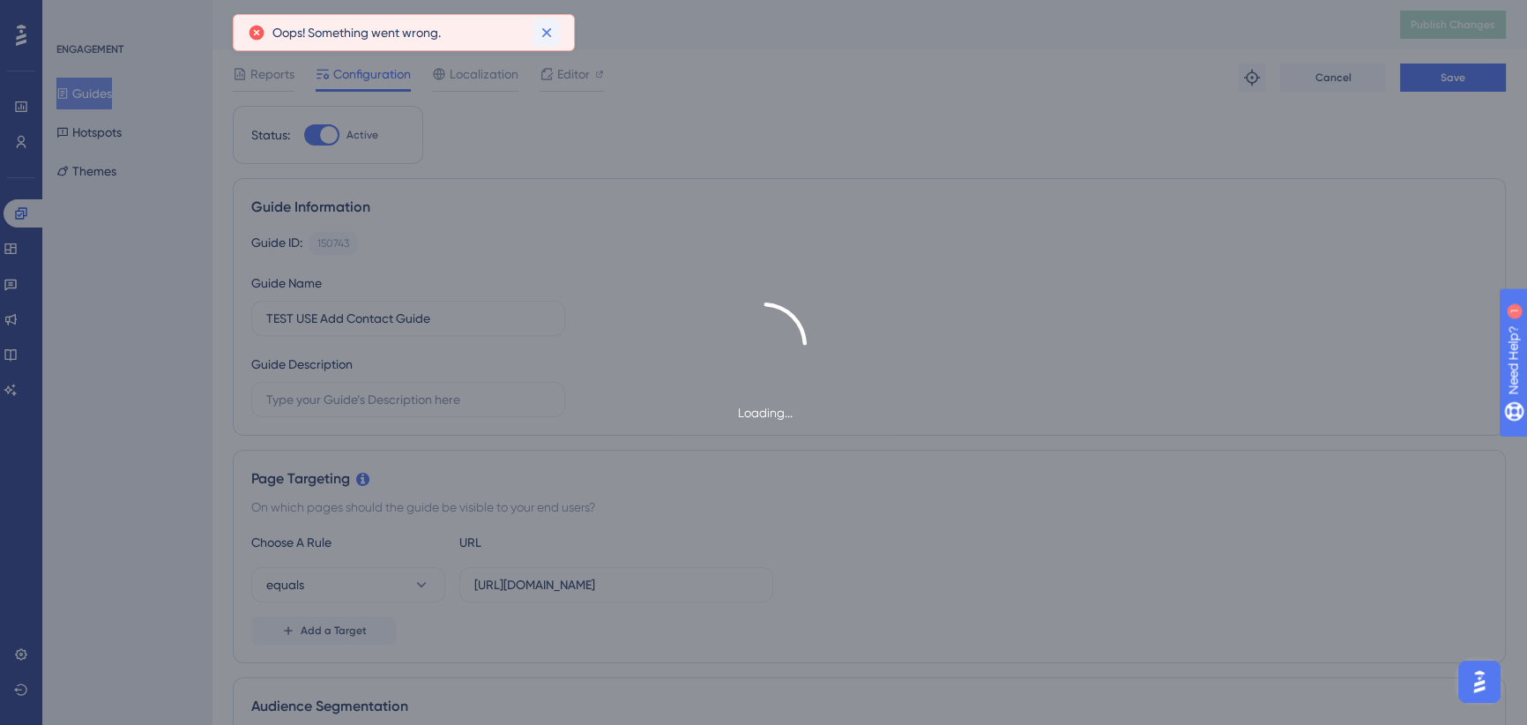
click at [548, 34] on icon at bounding box center [546, 33] width 10 height 10
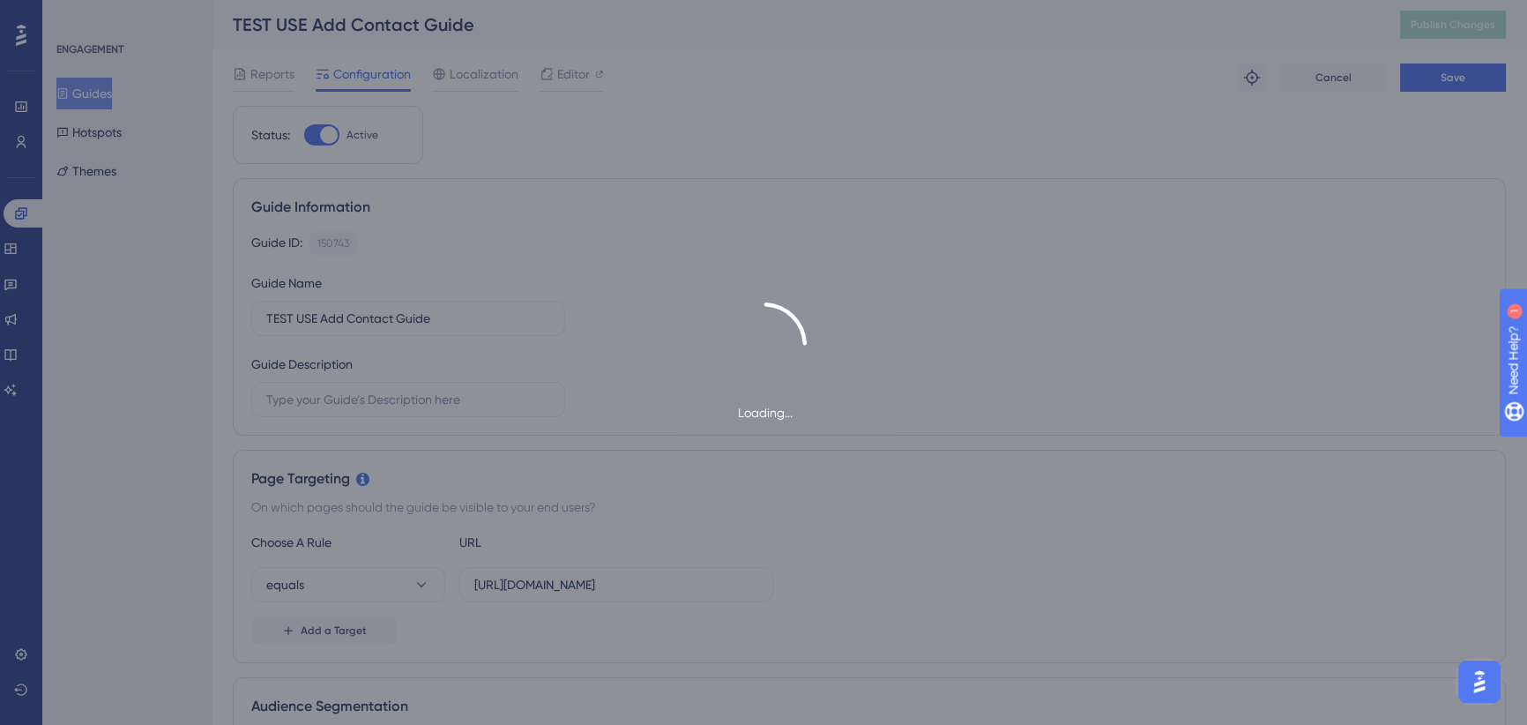
click at [743, 289] on div "Loading..." at bounding box center [763, 362] width 1527 height 725
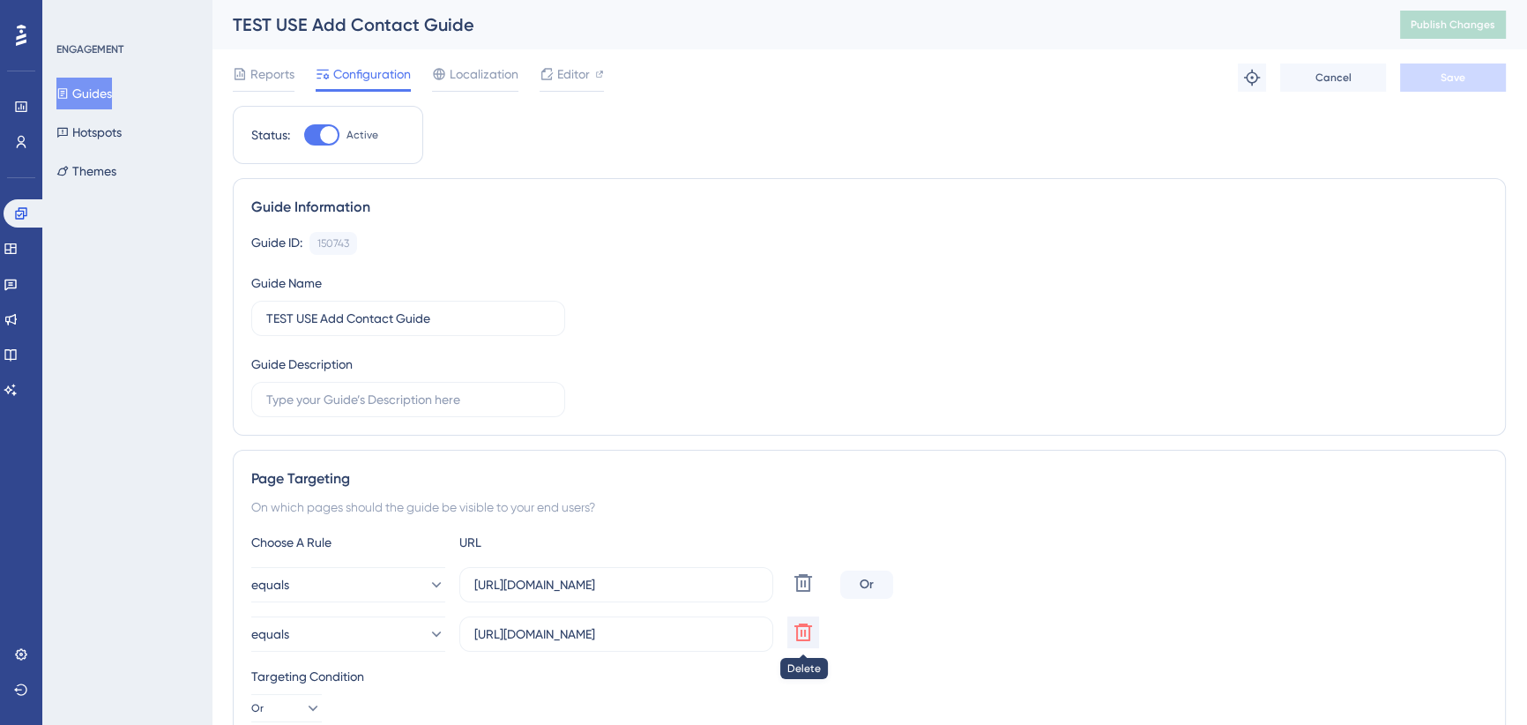
click at [800, 636] on icon at bounding box center [803, 632] width 21 height 21
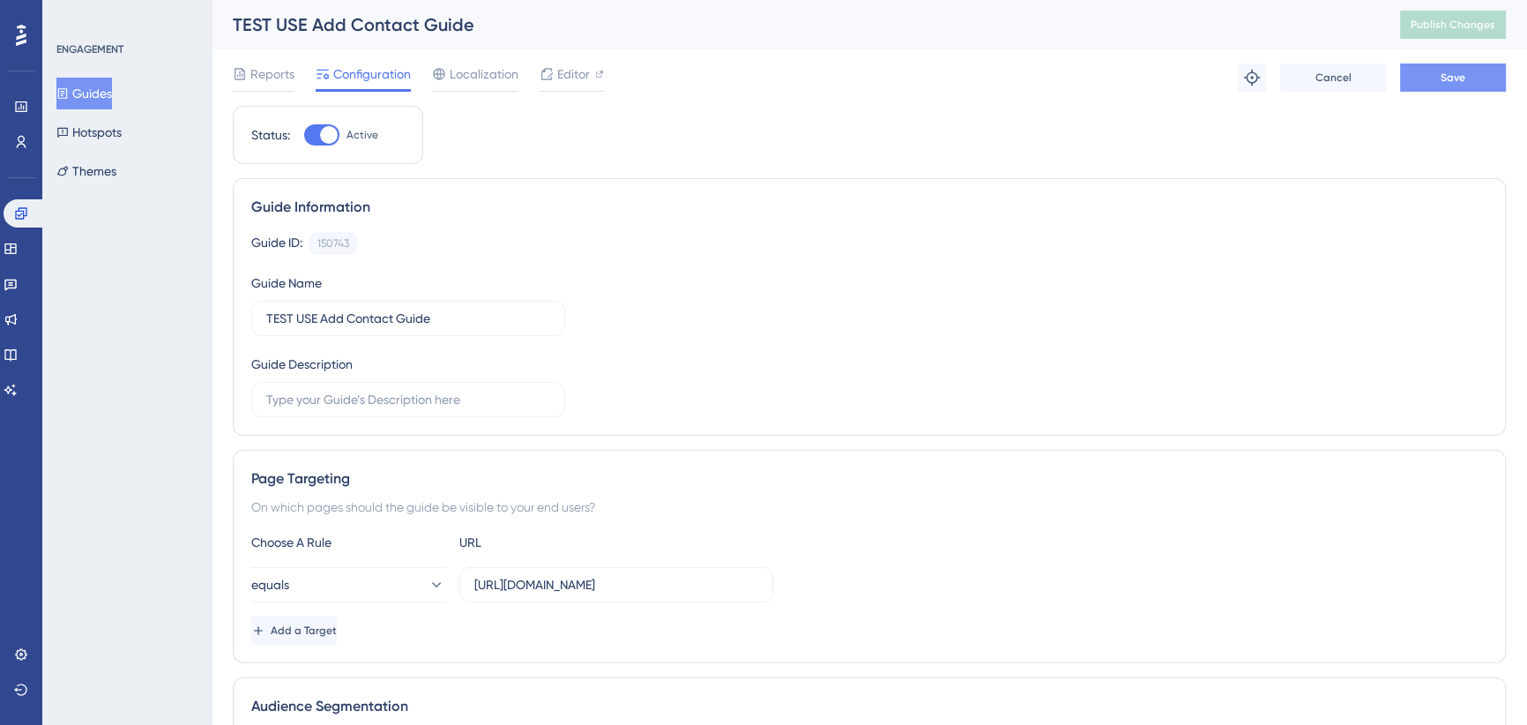
click at [1449, 79] on span "Save" at bounding box center [1453, 78] width 25 height 14
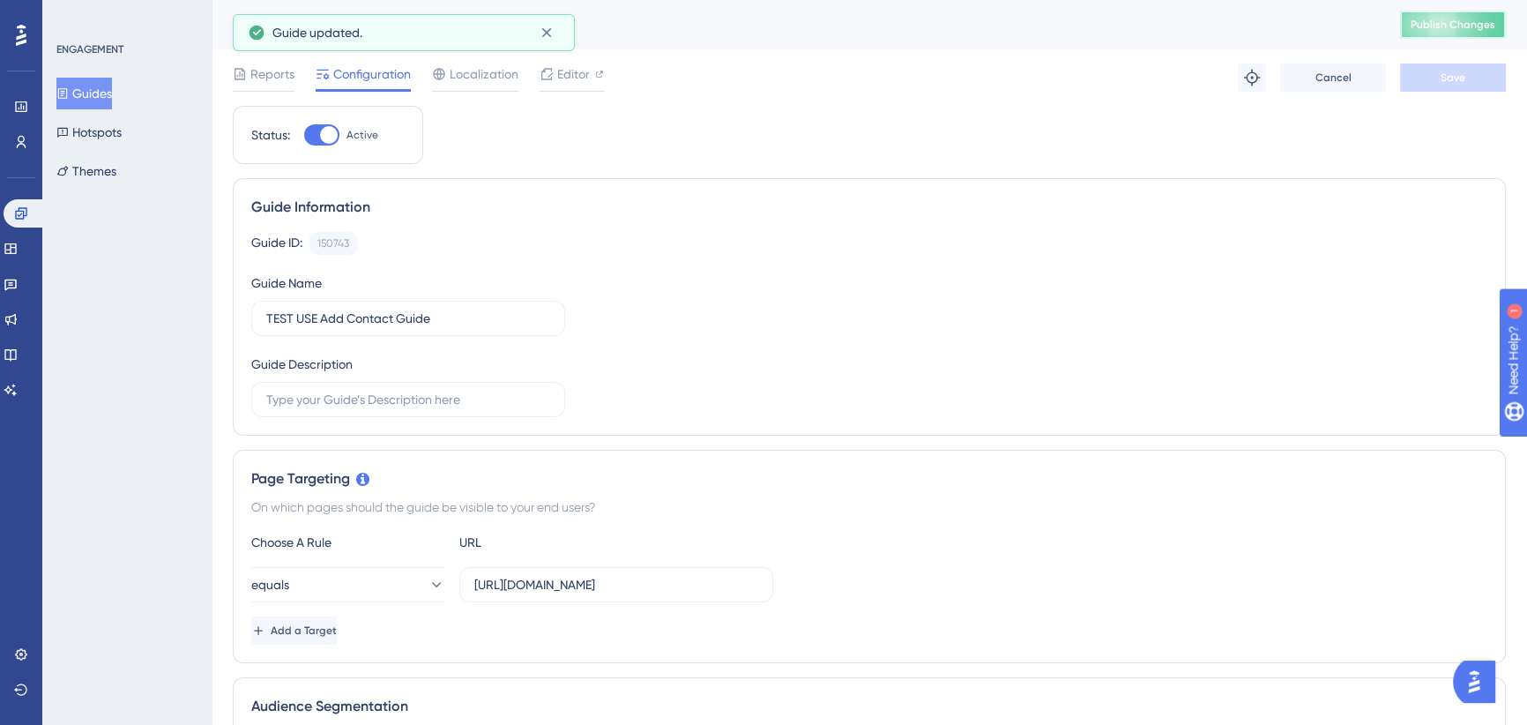
click at [1468, 24] on span "Publish Changes" at bounding box center [1453, 25] width 85 height 14
